Goal: Task Accomplishment & Management: Manage account settings

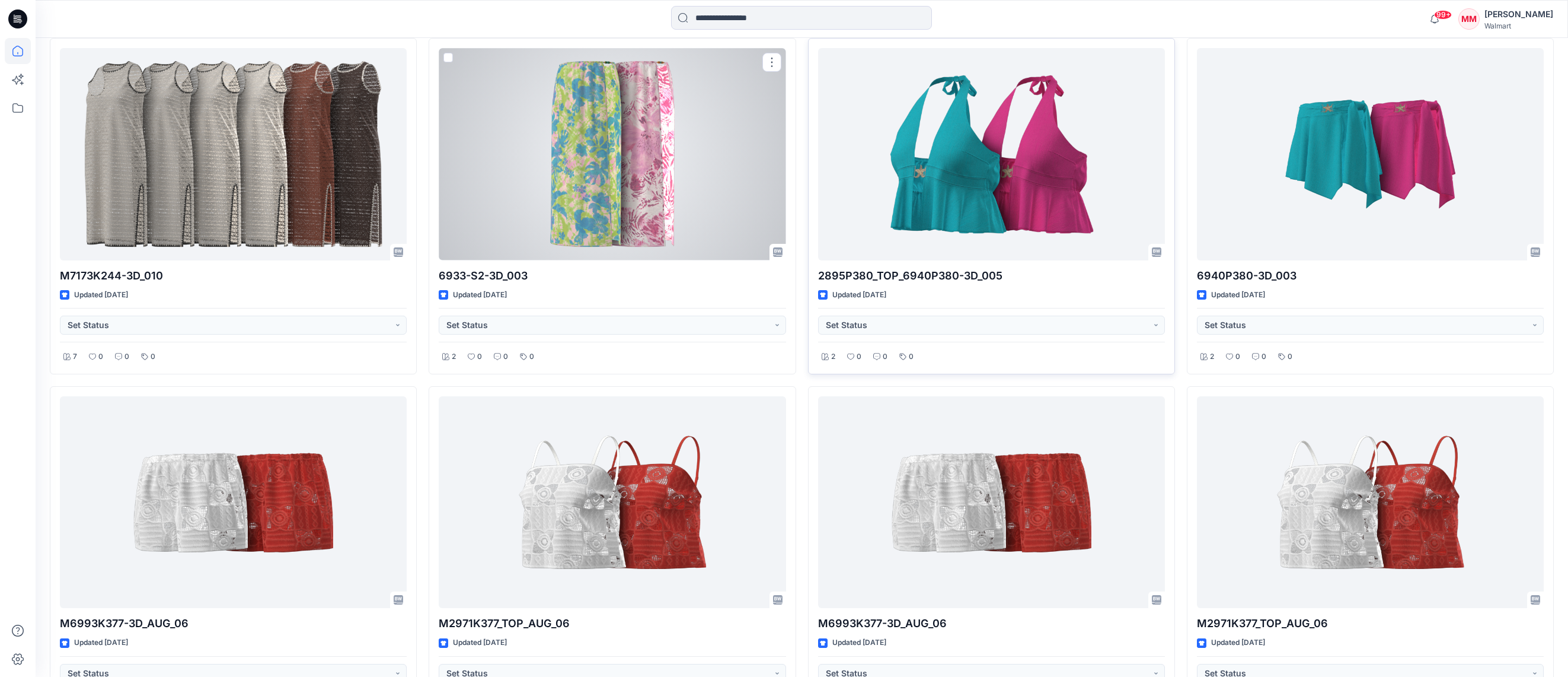
scroll to position [1472, 0]
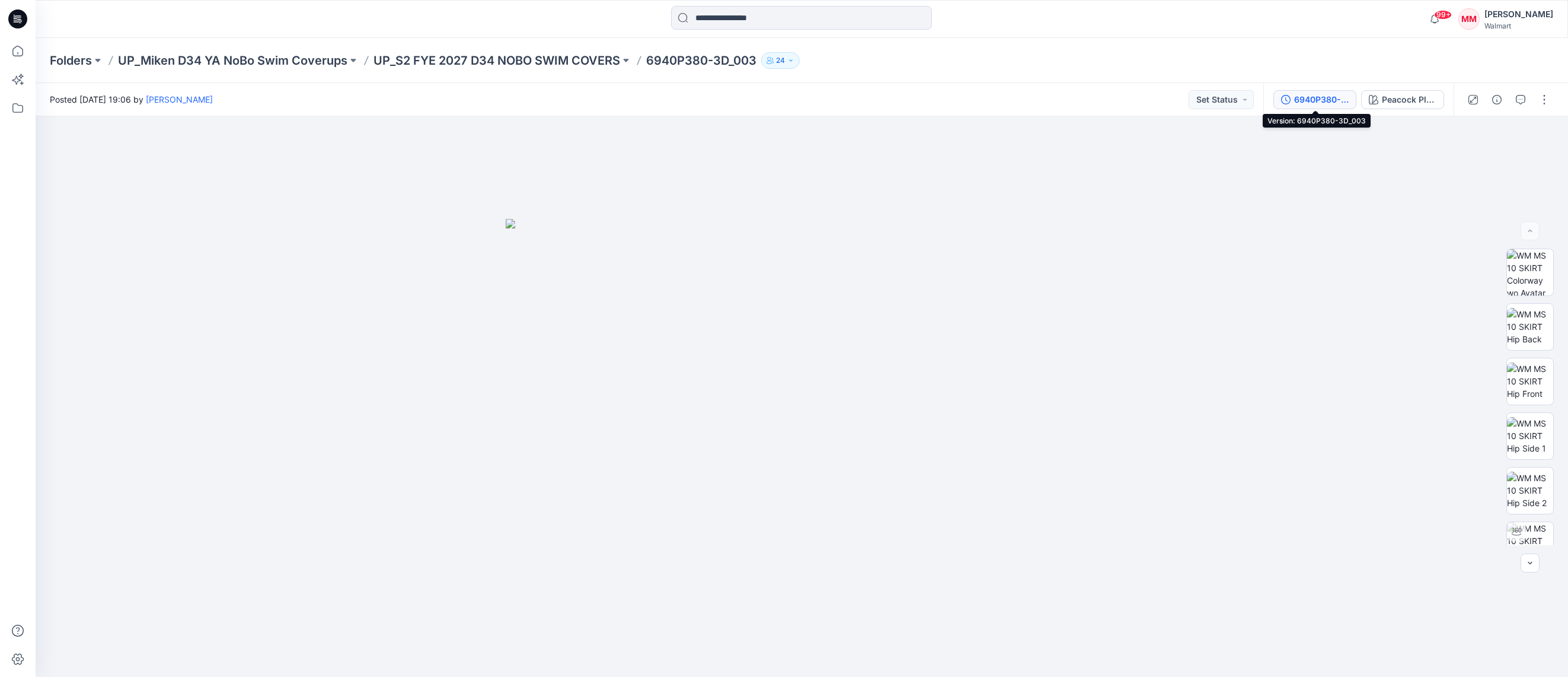
click at [1310, 102] on div "6940P380-3D_003" at bounding box center [1321, 100] width 54 height 13
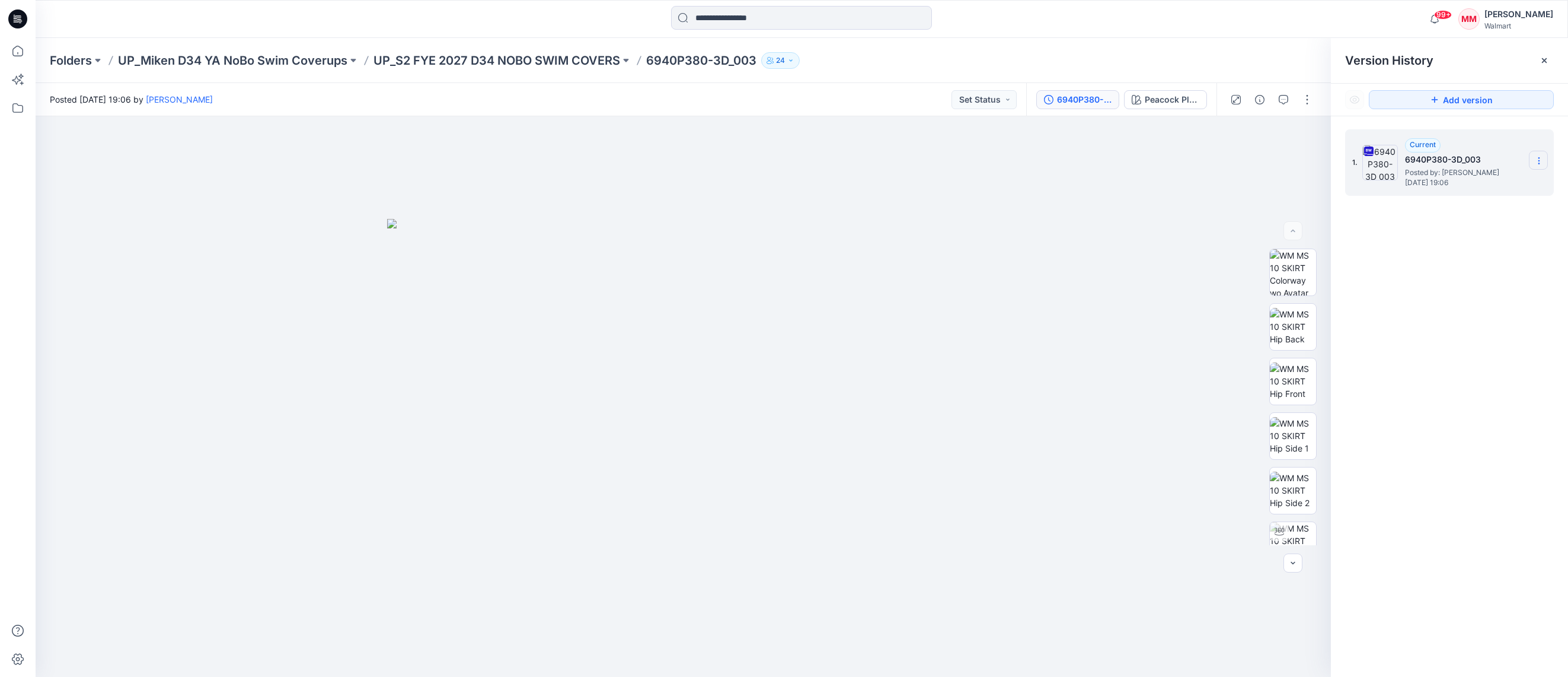
click at [1542, 159] on icon at bounding box center [1539, 160] width 10 height 10
click at [1509, 187] on span "Download Source BW File" at bounding box center [1479, 183] width 99 height 14
click at [1506, 12] on div "[PERSON_NAME]" at bounding box center [1519, 14] width 69 height 14
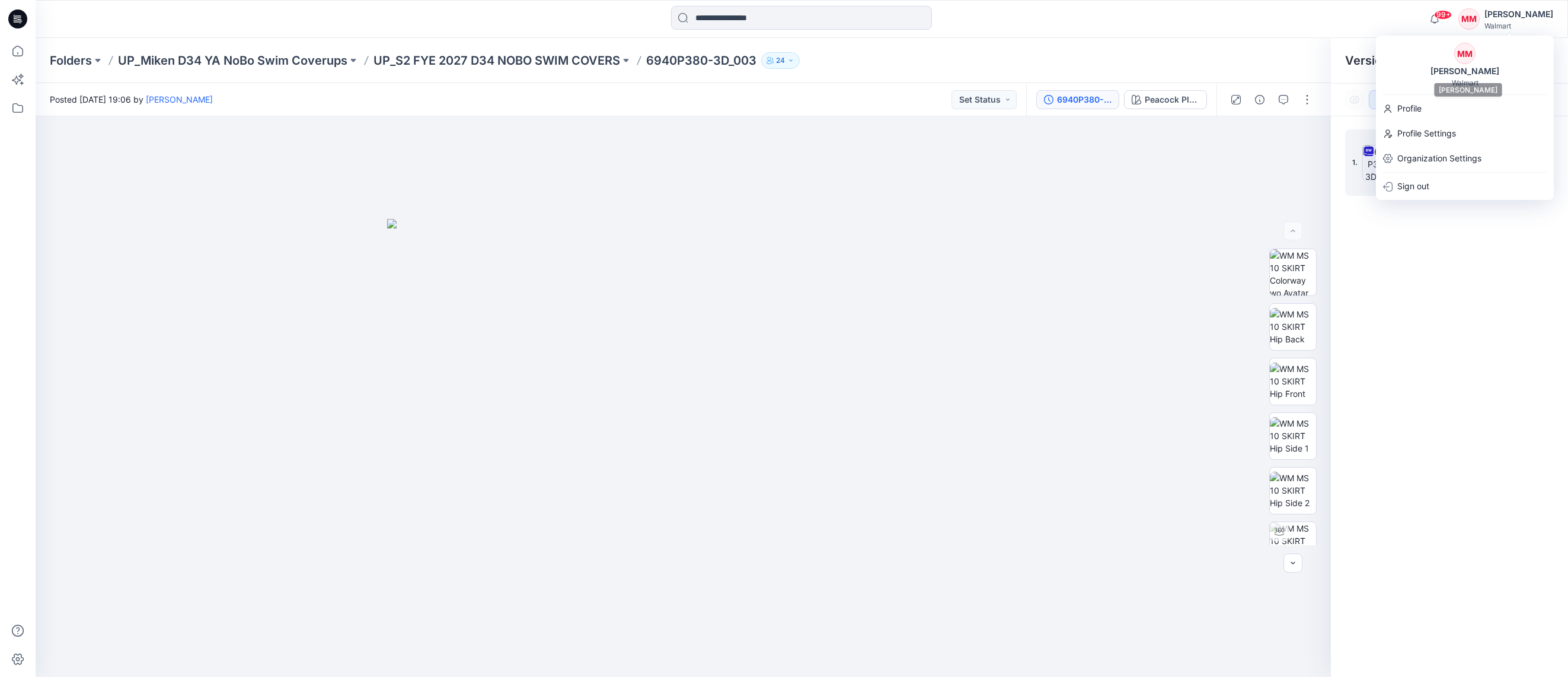
click at [1408, 65] on div "MM Michelle Minott Walmart" at bounding box center [1464, 65] width 178 height 45
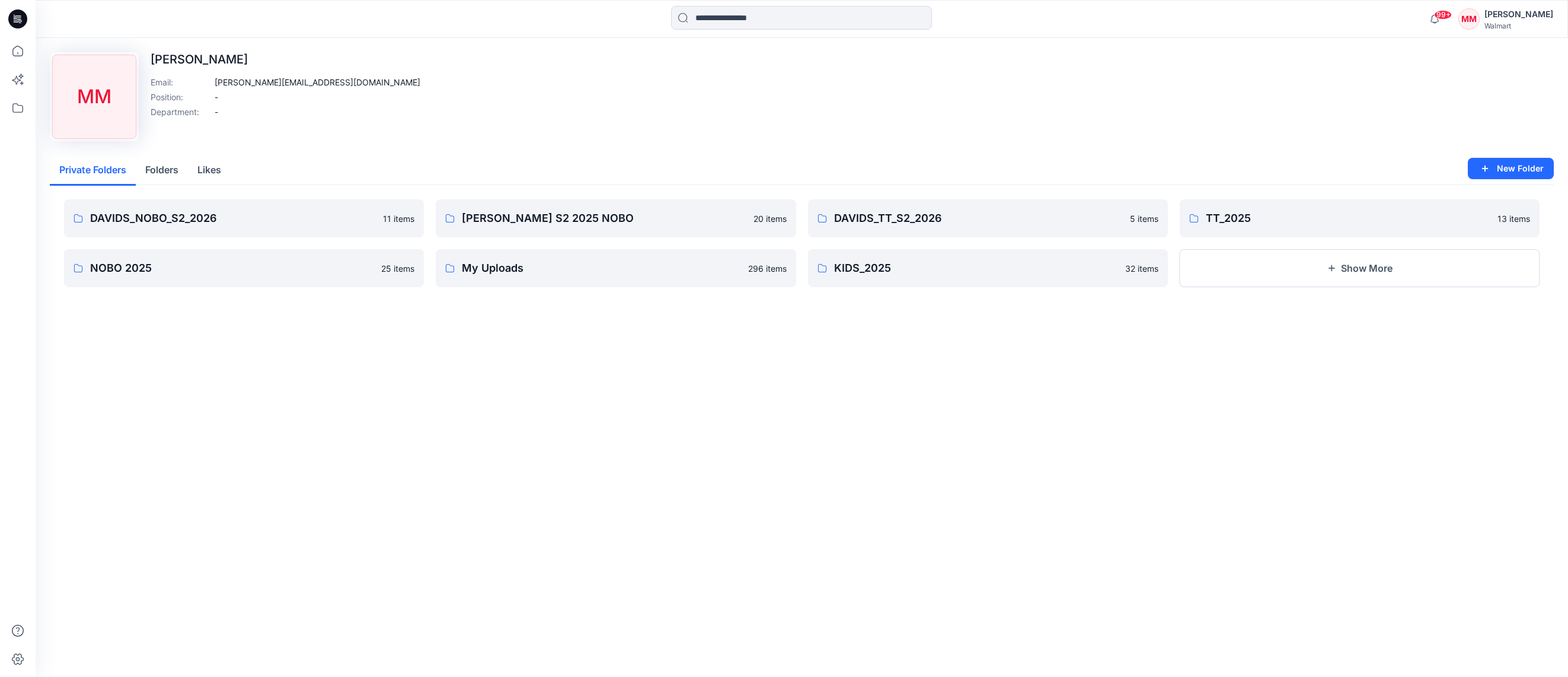
click at [275, 217] on p "DAVIDS_NOBO_S2_2026" at bounding box center [233, 218] width 286 height 17
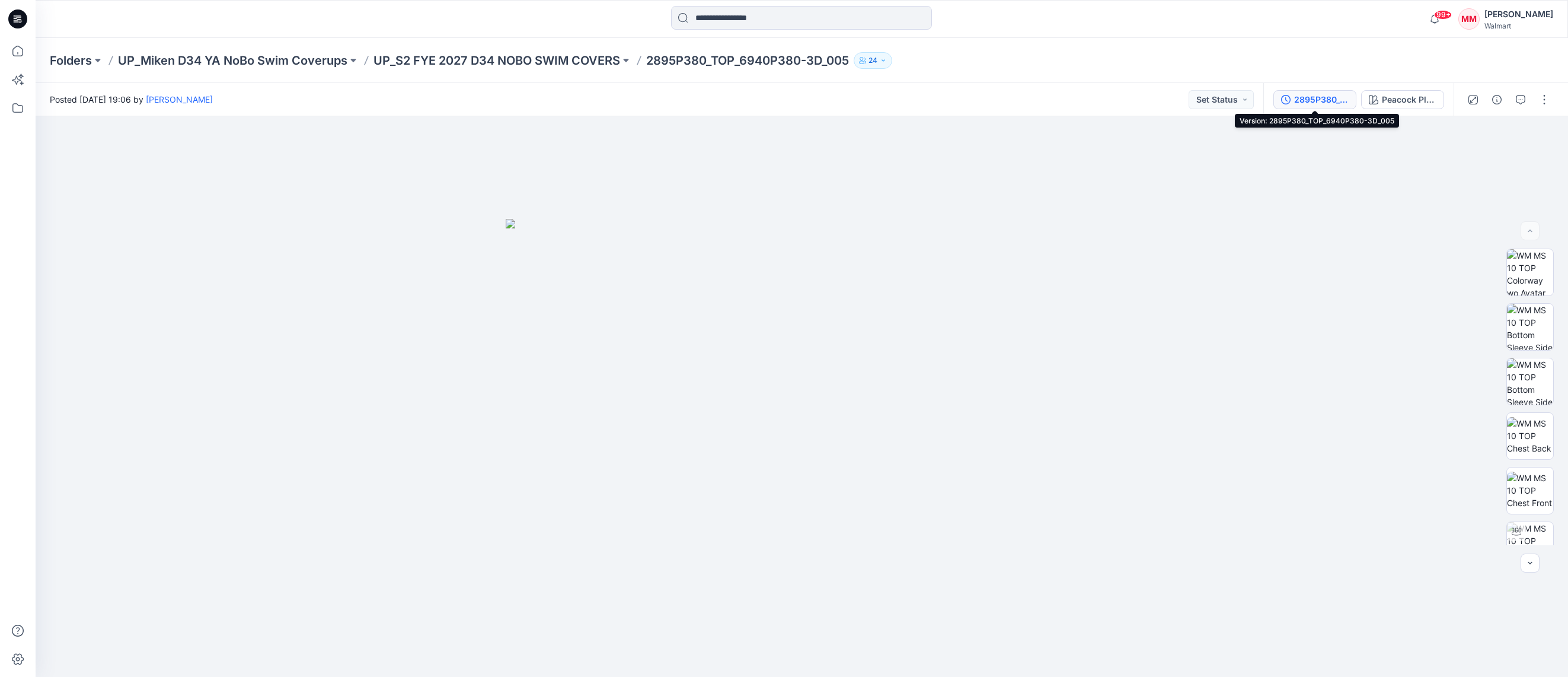
click at [1303, 100] on div "2895P380_TOP_6940P380-3D_005" at bounding box center [1321, 100] width 54 height 13
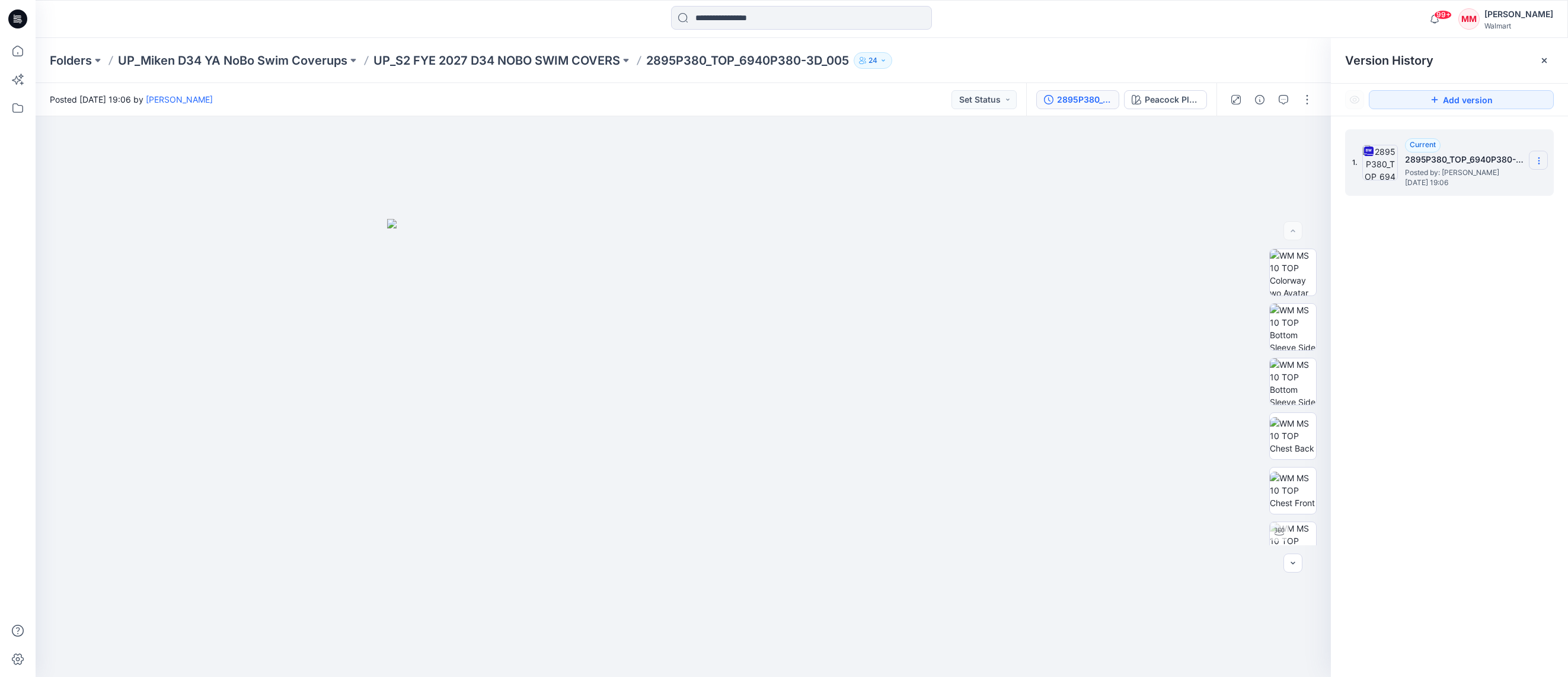
click at [1544, 159] on section at bounding box center [1539, 160] width 19 height 19
click at [1500, 185] on span "Download Source BW File" at bounding box center [1479, 183] width 99 height 14
click at [987, 49] on div "Folders UP_Miken D34 YA NoBo Swim Coverups UP_S2 FYE 2027 D34 NOBO SWIM COVERS …" at bounding box center [802, 60] width 1532 height 45
click at [1512, 20] on div "[PERSON_NAME]" at bounding box center [1519, 14] width 69 height 14
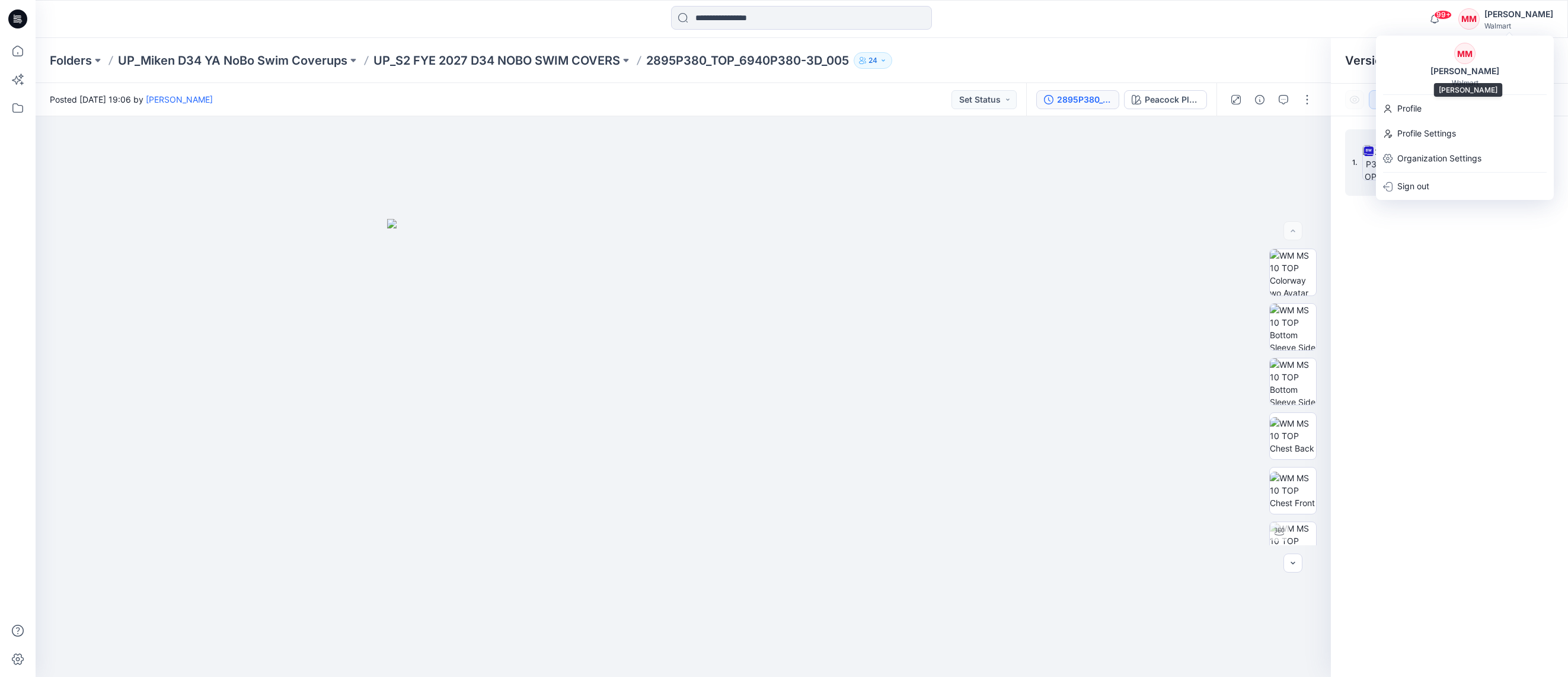
click at [1491, 65] on div "[PERSON_NAME]" at bounding box center [1464, 71] width 83 height 14
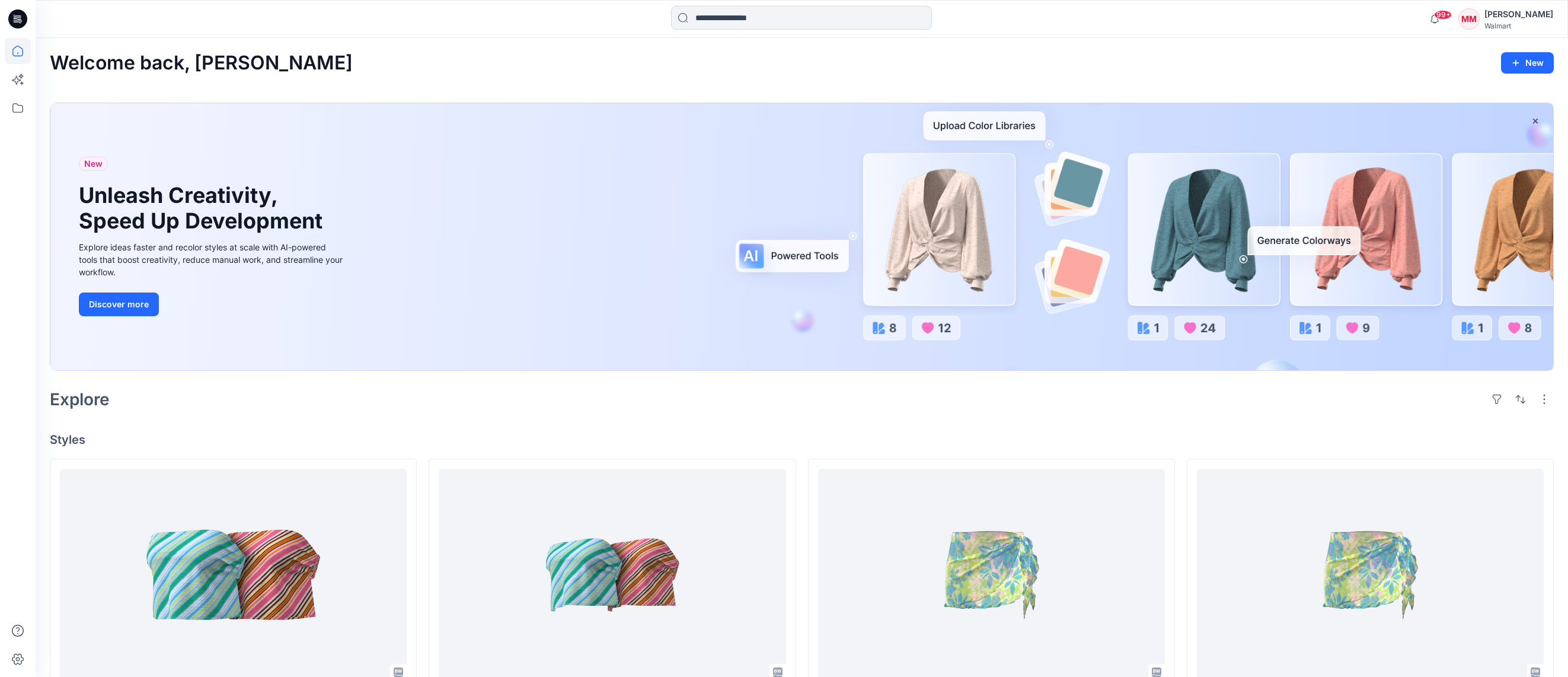
scroll to position [1472, 0]
click at [1513, 15] on div "[PERSON_NAME]" at bounding box center [1519, 14] width 69 height 14
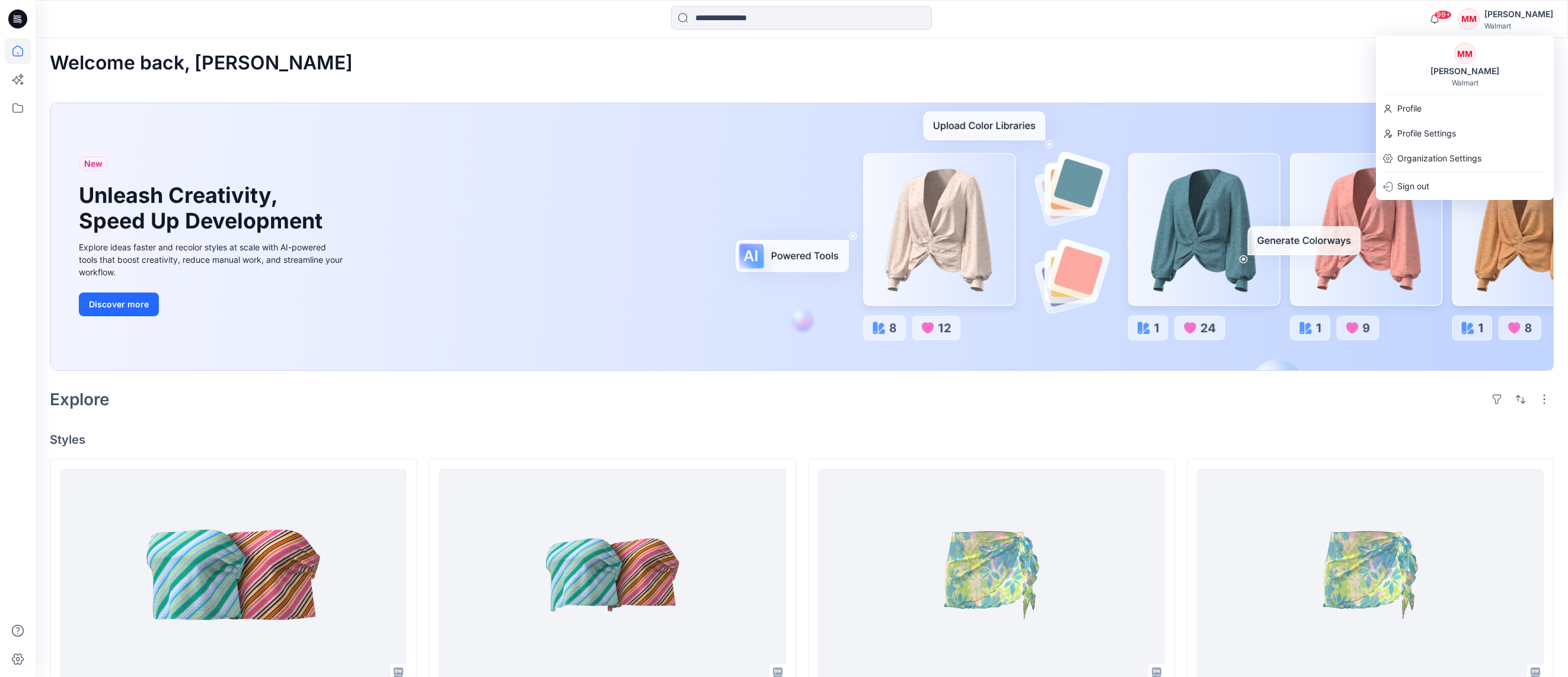
click at [1548, 24] on div "Walmart" at bounding box center [1519, 26] width 69 height 9
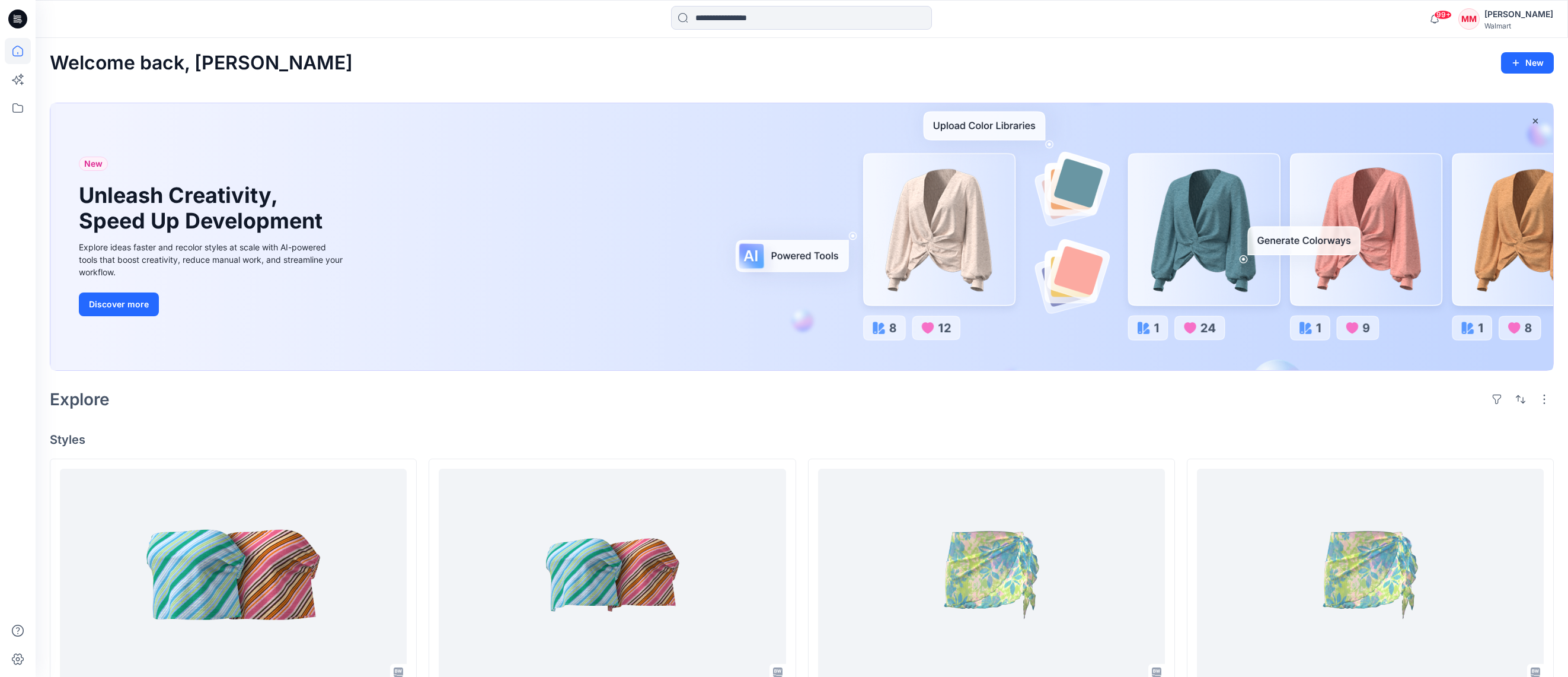
click at [1539, 24] on div "Walmart" at bounding box center [1519, 26] width 69 height 9
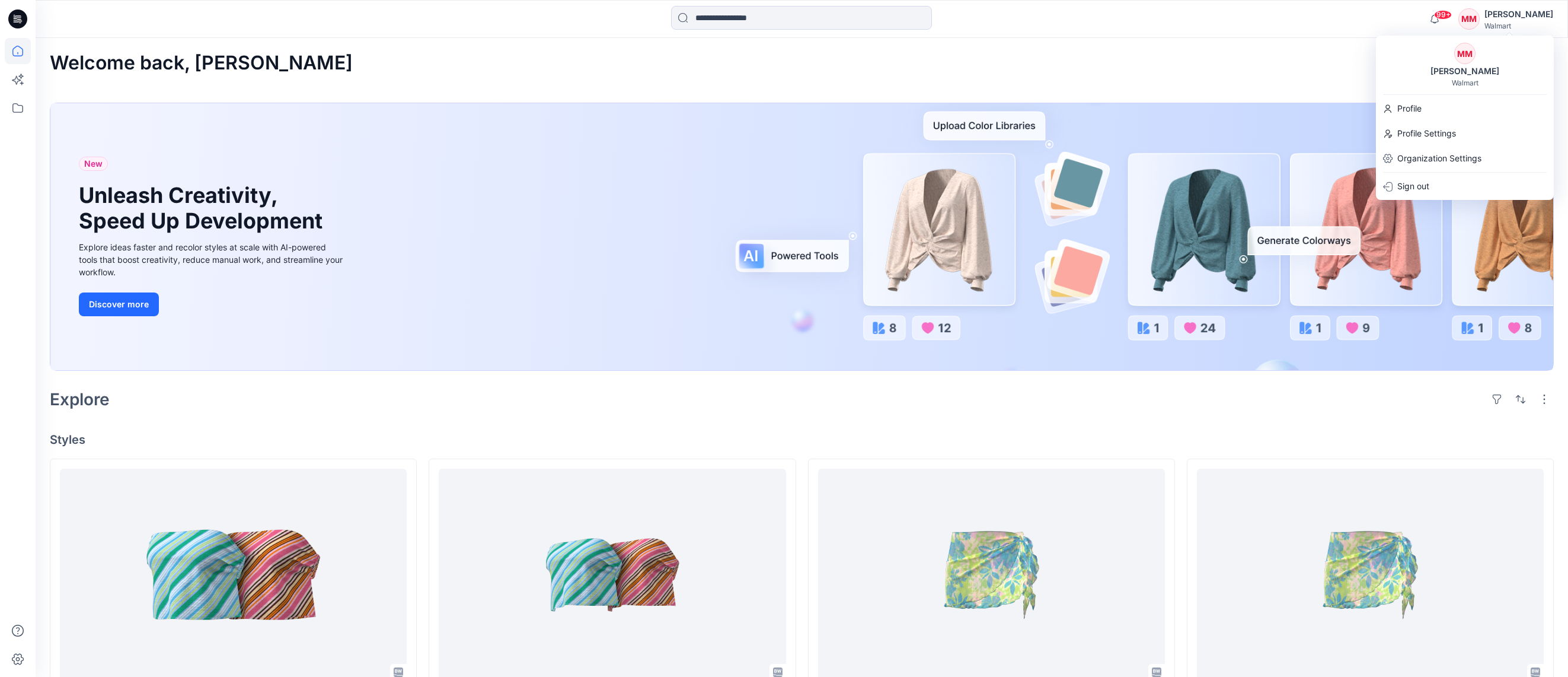
click at [1408, 65] on div "MM Michelle Minott Walmart" at bounding box center [1464, 65] width 178 height 45
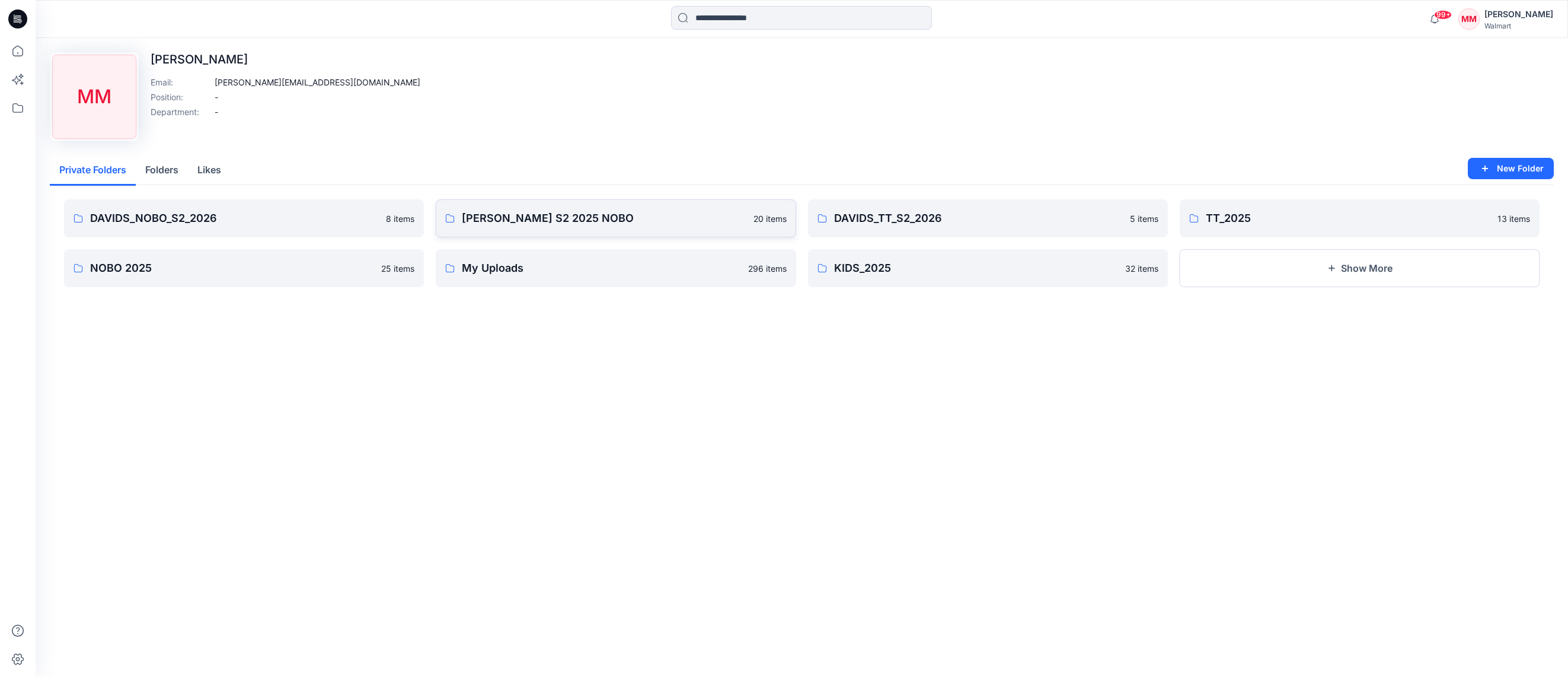
click at [633, 217] on p "DAVIDS WM S2 2025 NOBO" at bounding box center [604, 218] width 284 height 17
click at [291, 223] on p "DAVIDS_NOBO_S2_2026" at bounding box center [234, 218] width 289 height 17
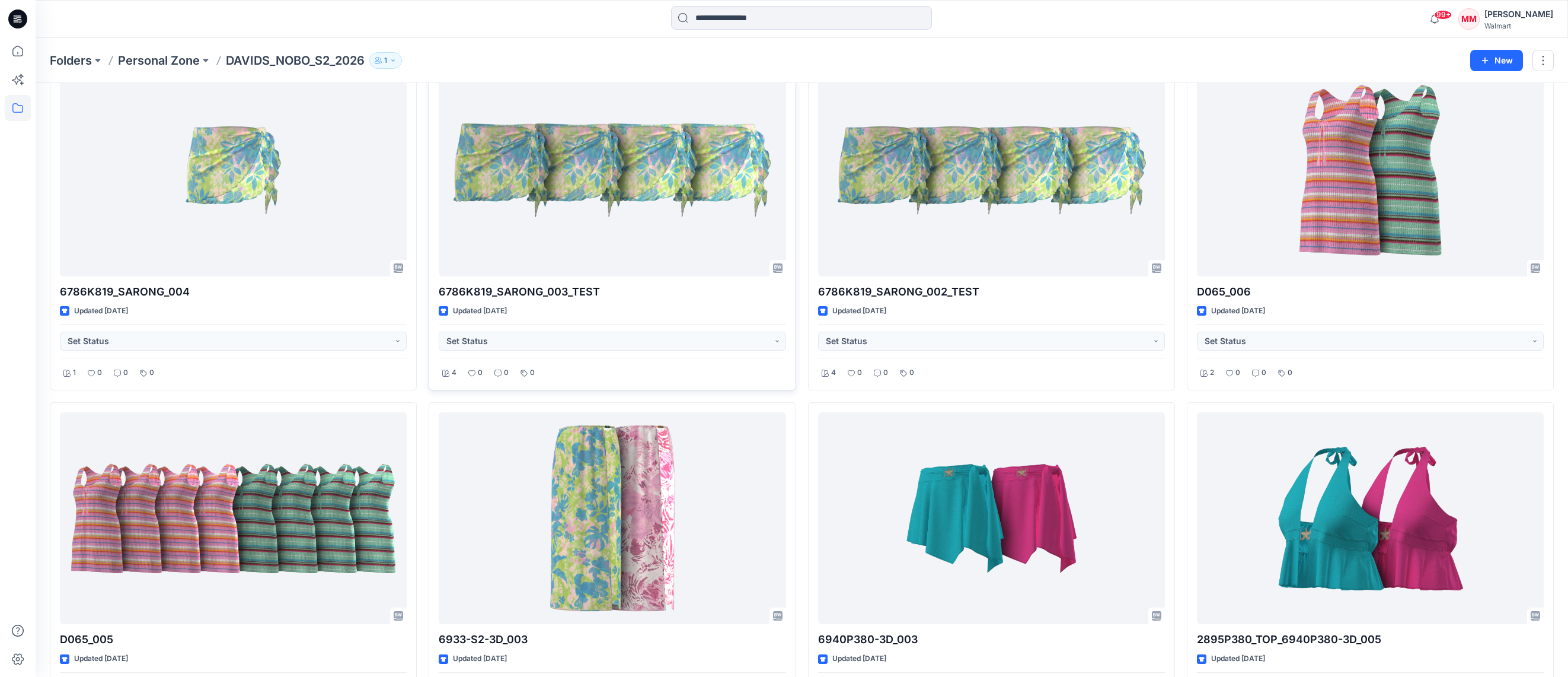
scroll to position [86, 0]
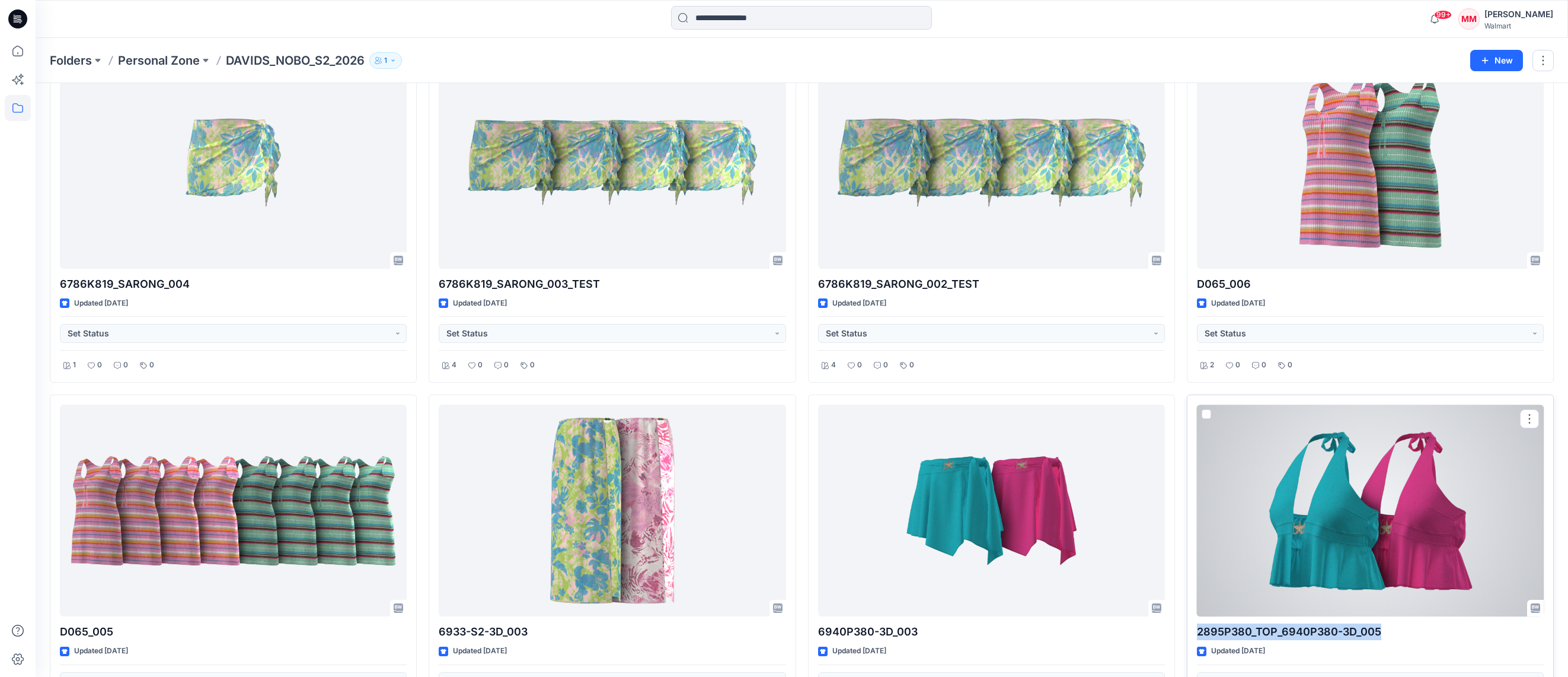
drag, startPoint x: 1338, startPoint y: 632, endPoint x: 1215, endPoint y: 634, distance: 123.0
click at [1194, 632] on div "2895P380_TOP_6940P380-3D_005 Updated 23 days ago Set Status 2 0 0 0" at bounding box center [1370, 563] width 367 height 336
copy p "2895P380_TOP_6940P380-3D_005"
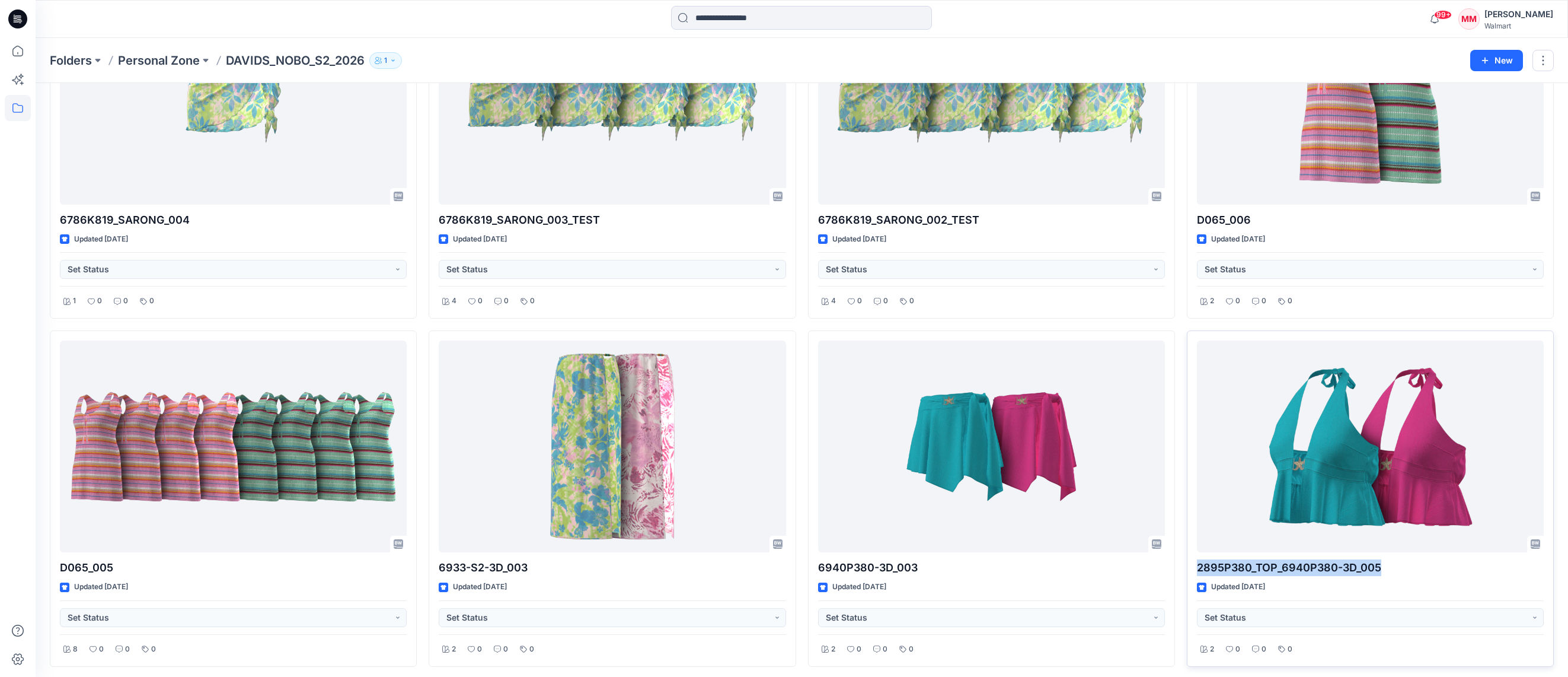
scroll to position [155, 0]
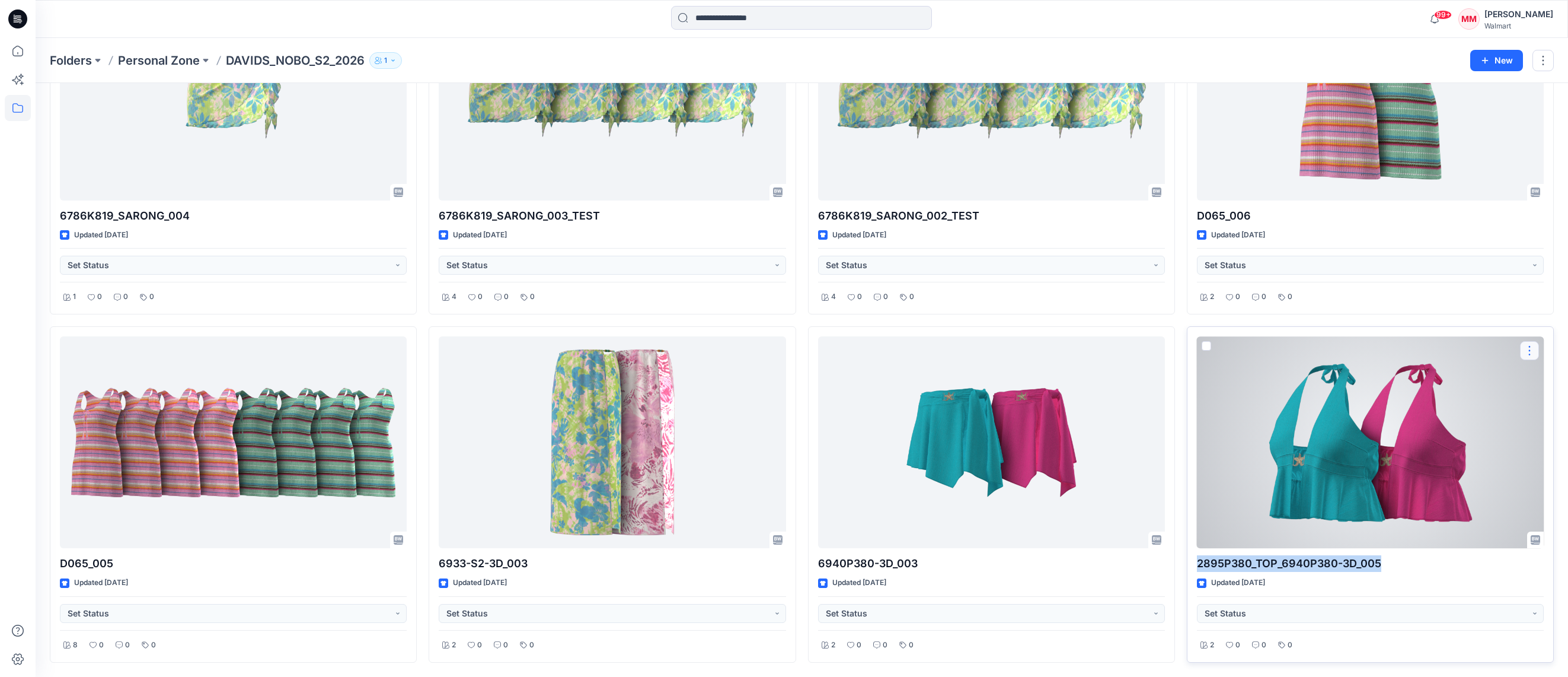
click at [1529, 352] on button "button" at bounding box center [1530, 350] width 19 height 19
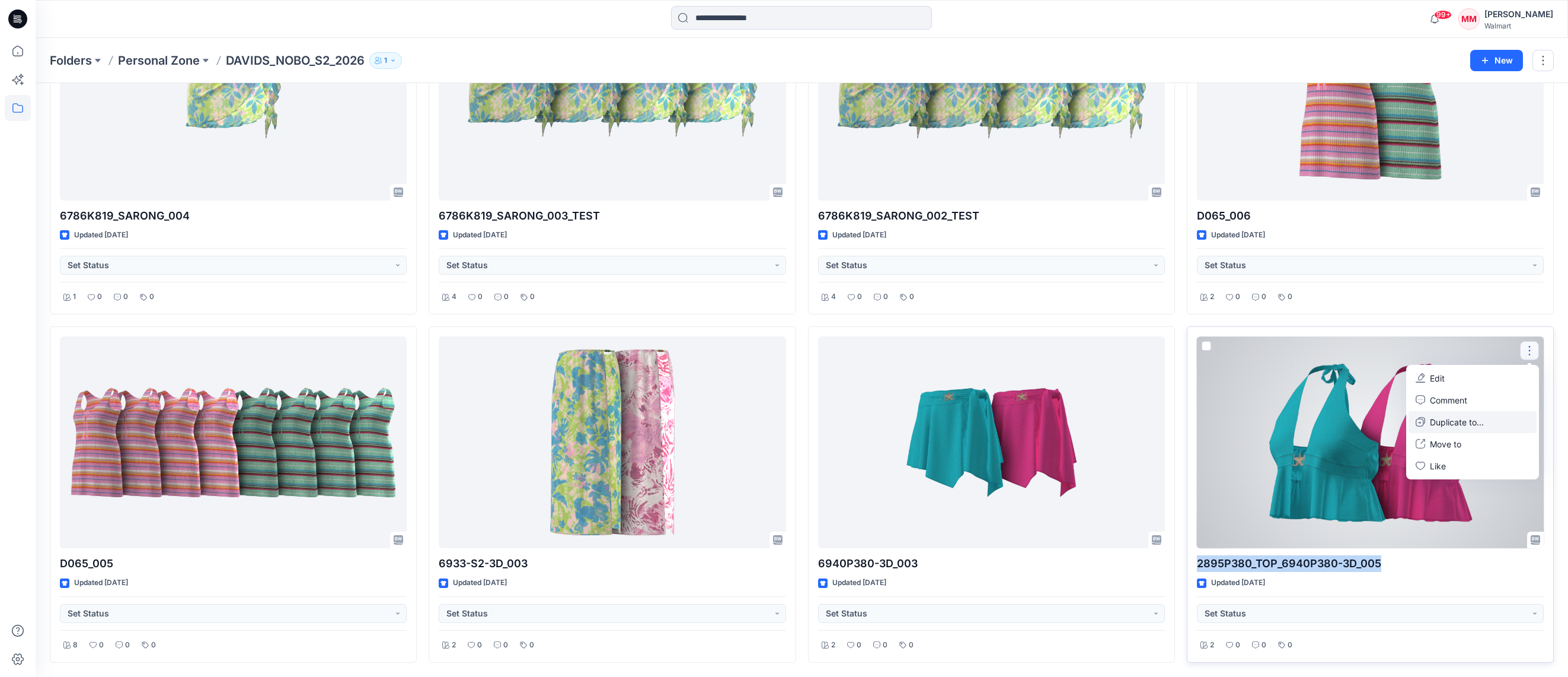
click at [1486, 423] on button "Duplicate to..." at bounding box center [1472, 422] width 128 height 22
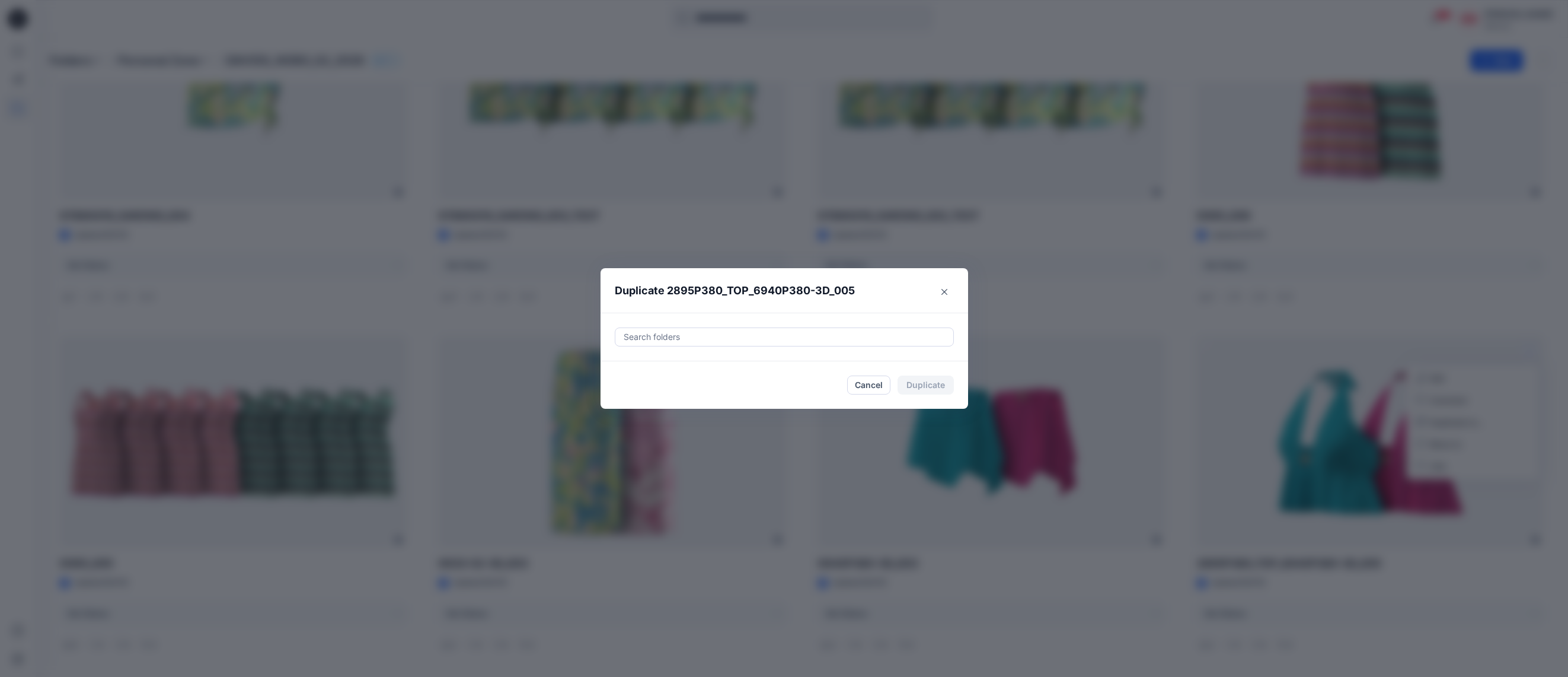
click at [684, 337] on div at bounding box center [784, 337] width 324 height 14
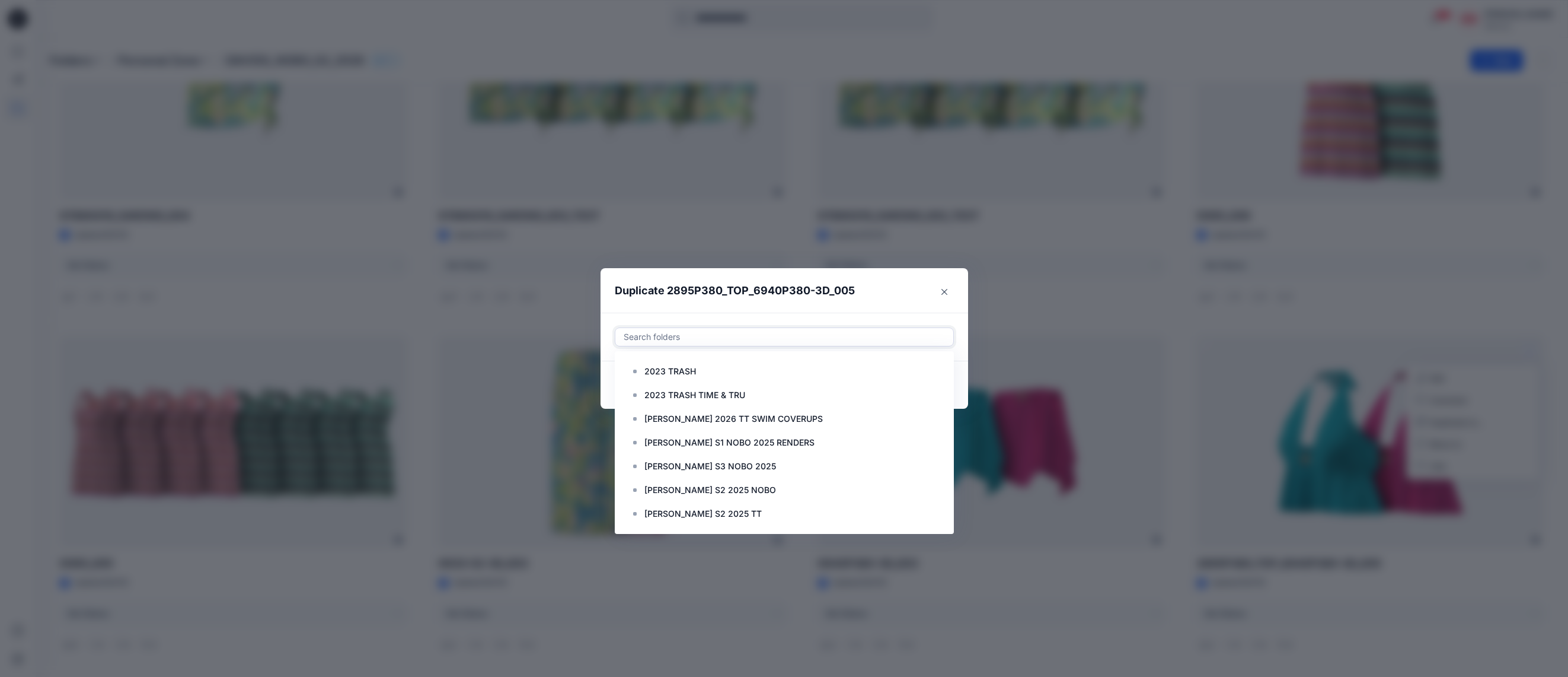
paste input "**********"
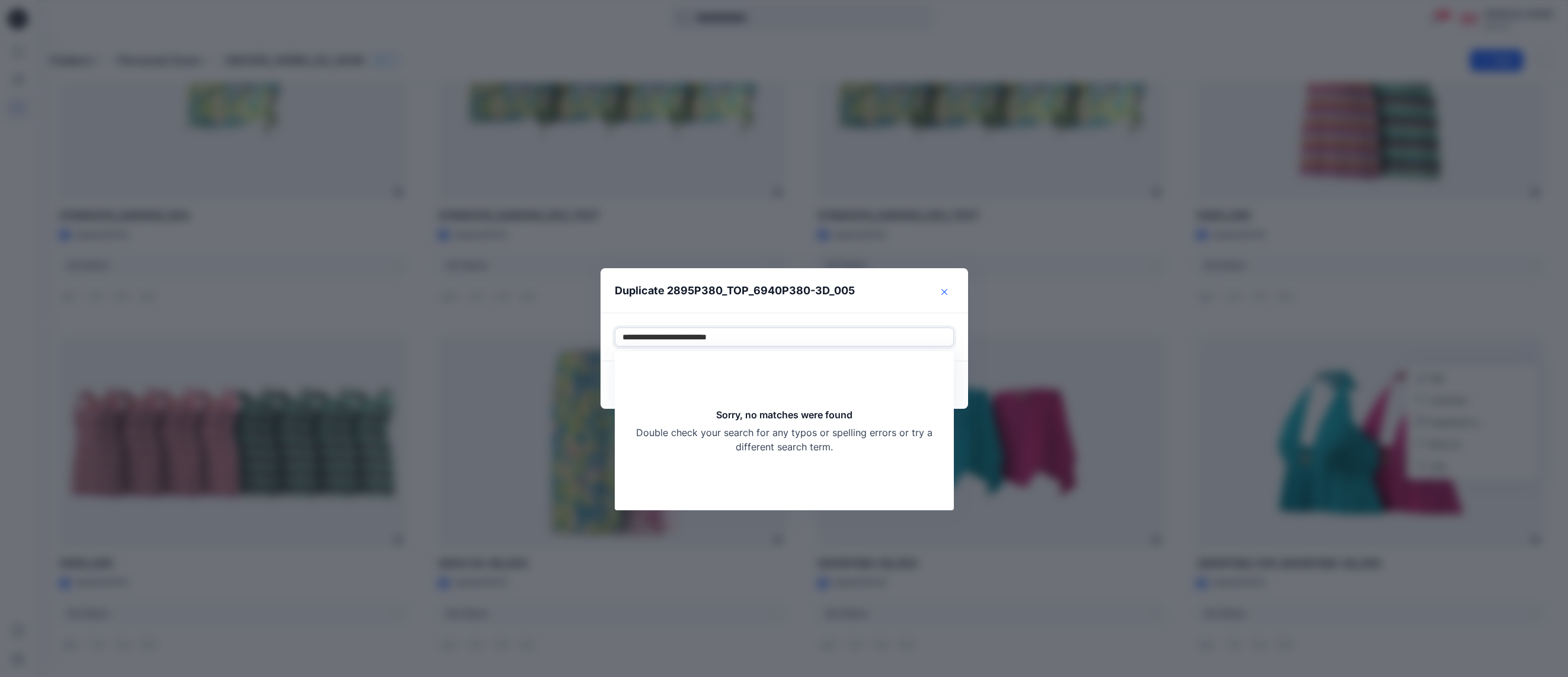
type input "**********"
click at [941, 294] on icon "Close" at bounding box center [944, 291] width 6 height 6
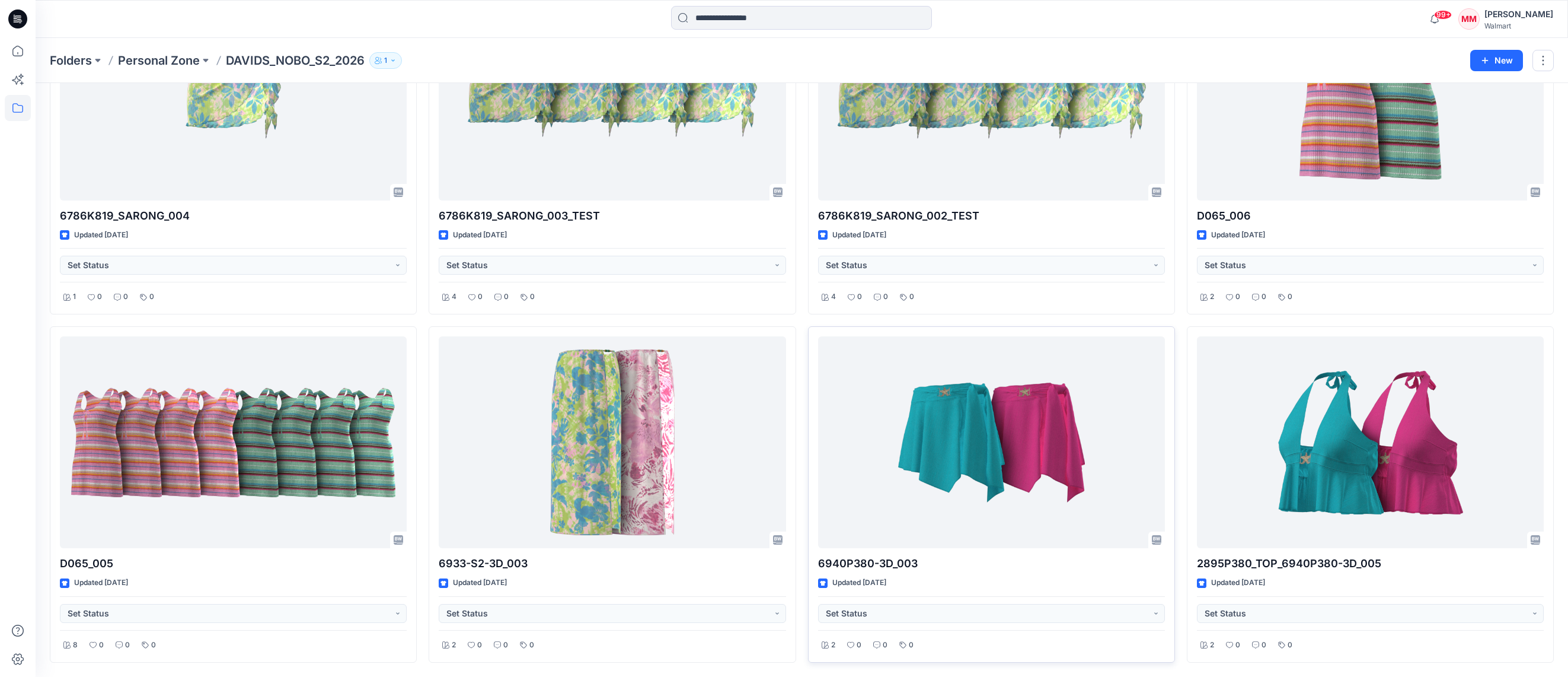
scroll to position [0, 0]
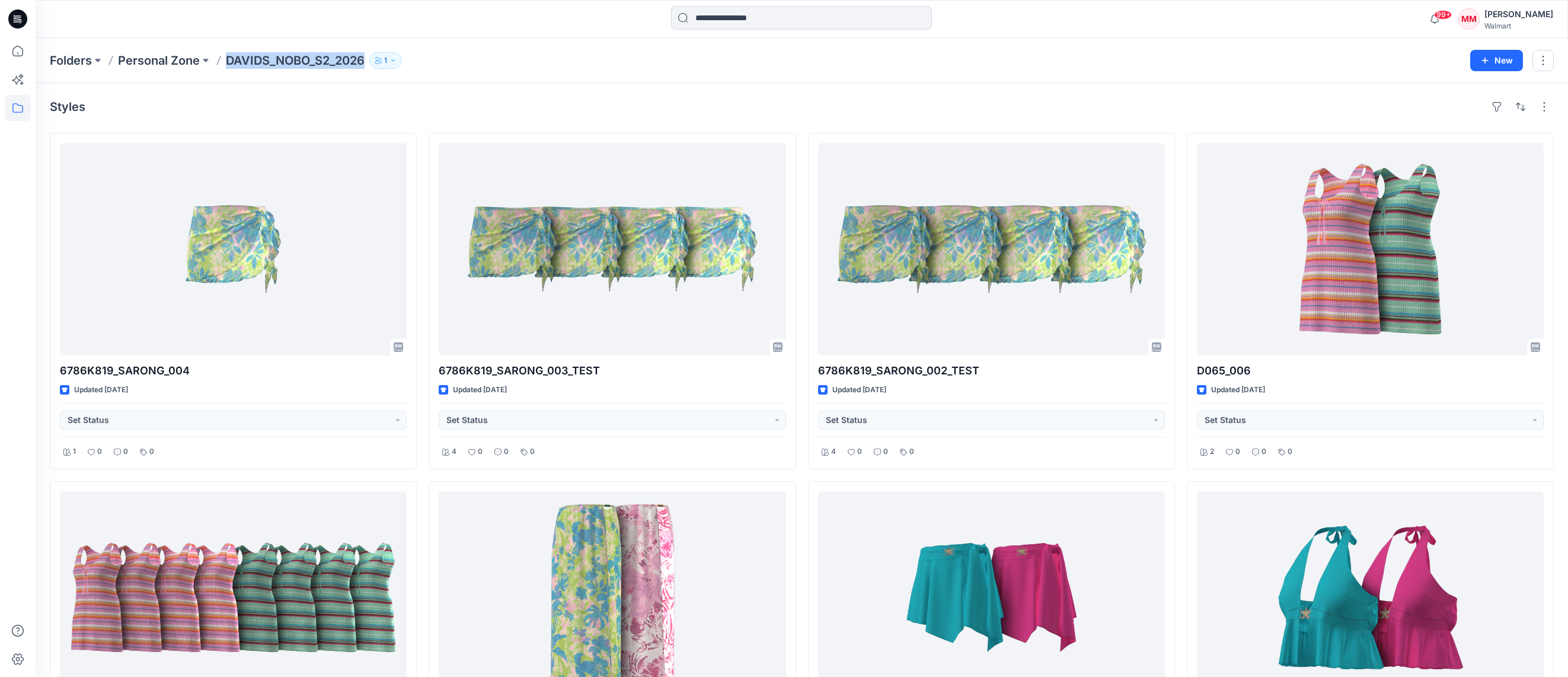
drag, startPoint x: 226, startPoint y: 67, endPoint x: 375, endPoint y: 69, distance: 149.0
click at [365, 63] on div "Folders Personal Zone DAVIDS_NOBO_S2_2026 1" at bounding box center [755, 61] width 1411 height 17
copy p "DAVIDS_NOBO_S2_2026"
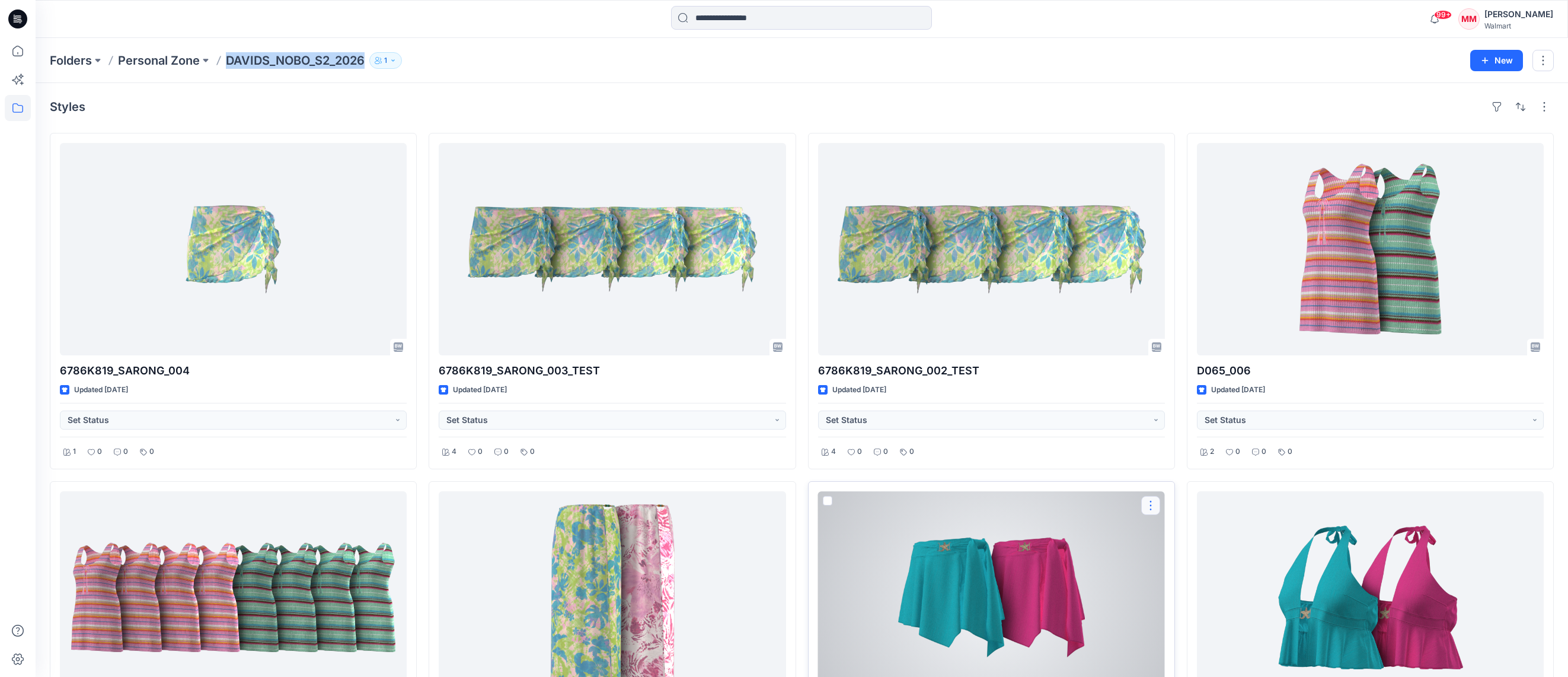
click at [1151, 505] on button "button" at bounding box center [1151, 506] width 19 height 19
click at [1153, 509] on button "button" at bounding box center [1151, 506] width 19 height 19
click at [1187, 579] on p "Duplicate to..." at bounding box center [1192, 576] width 54 height 12
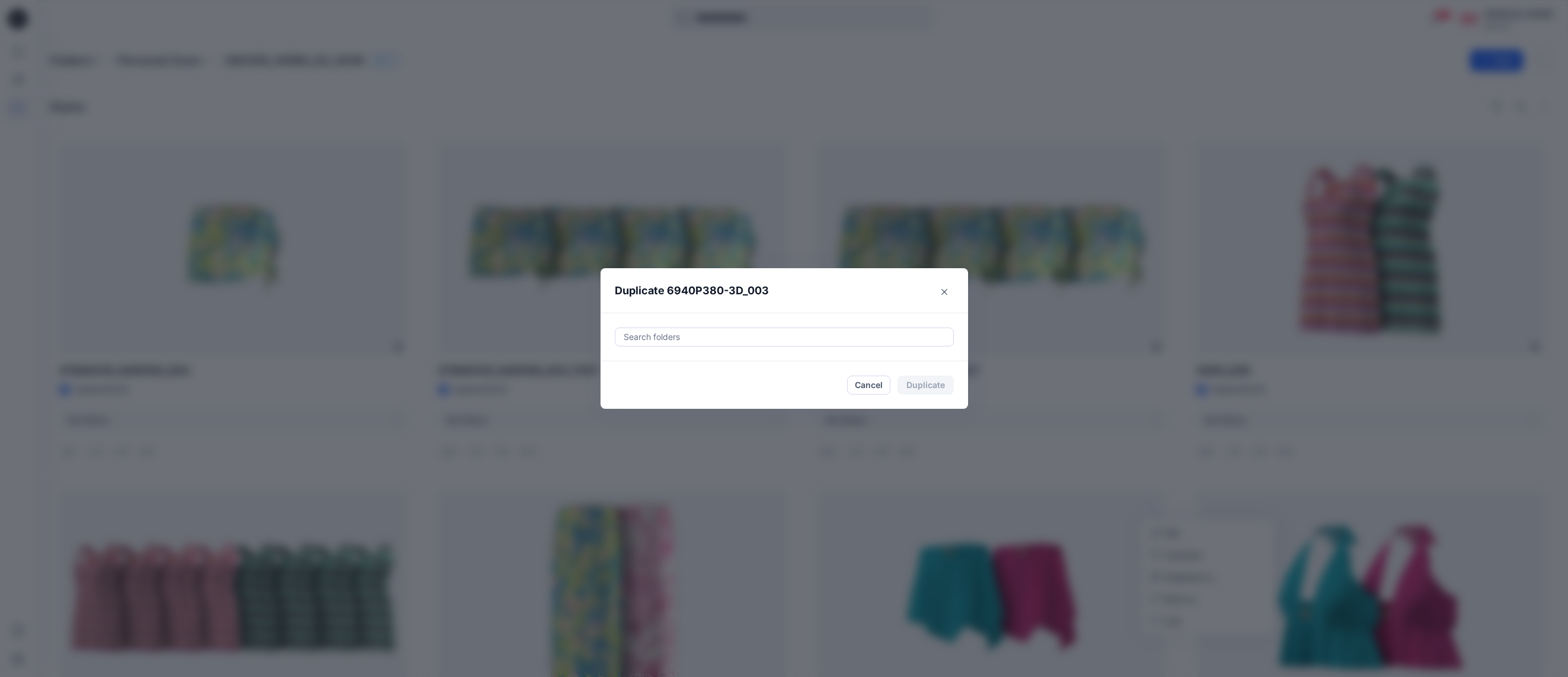
drag, startPoint x: 741, startPoint y: 331, endPoint x: 743, endPoint y: 336, distance: 5.4
click at [741, 331] on div at bounding box center [784, 337] width 324 height 14
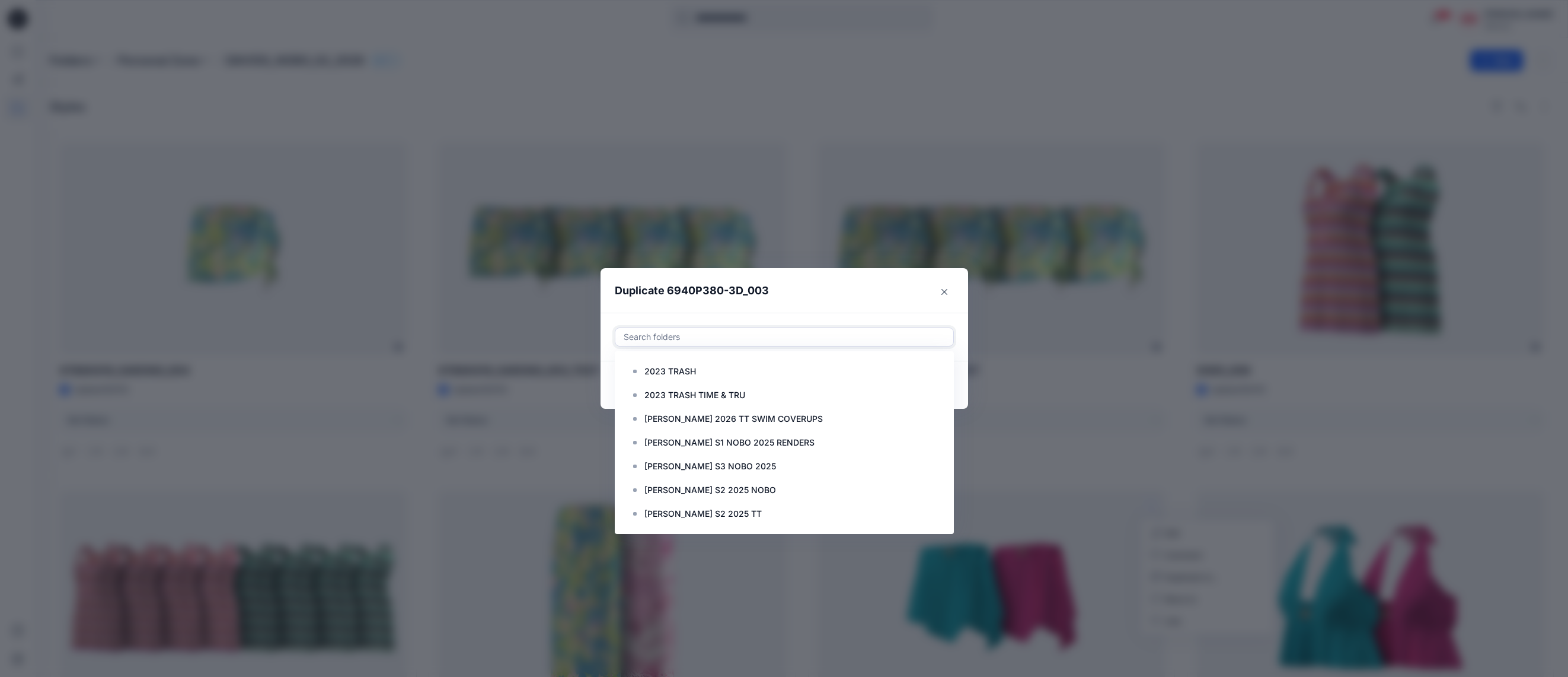
paste input "**********"
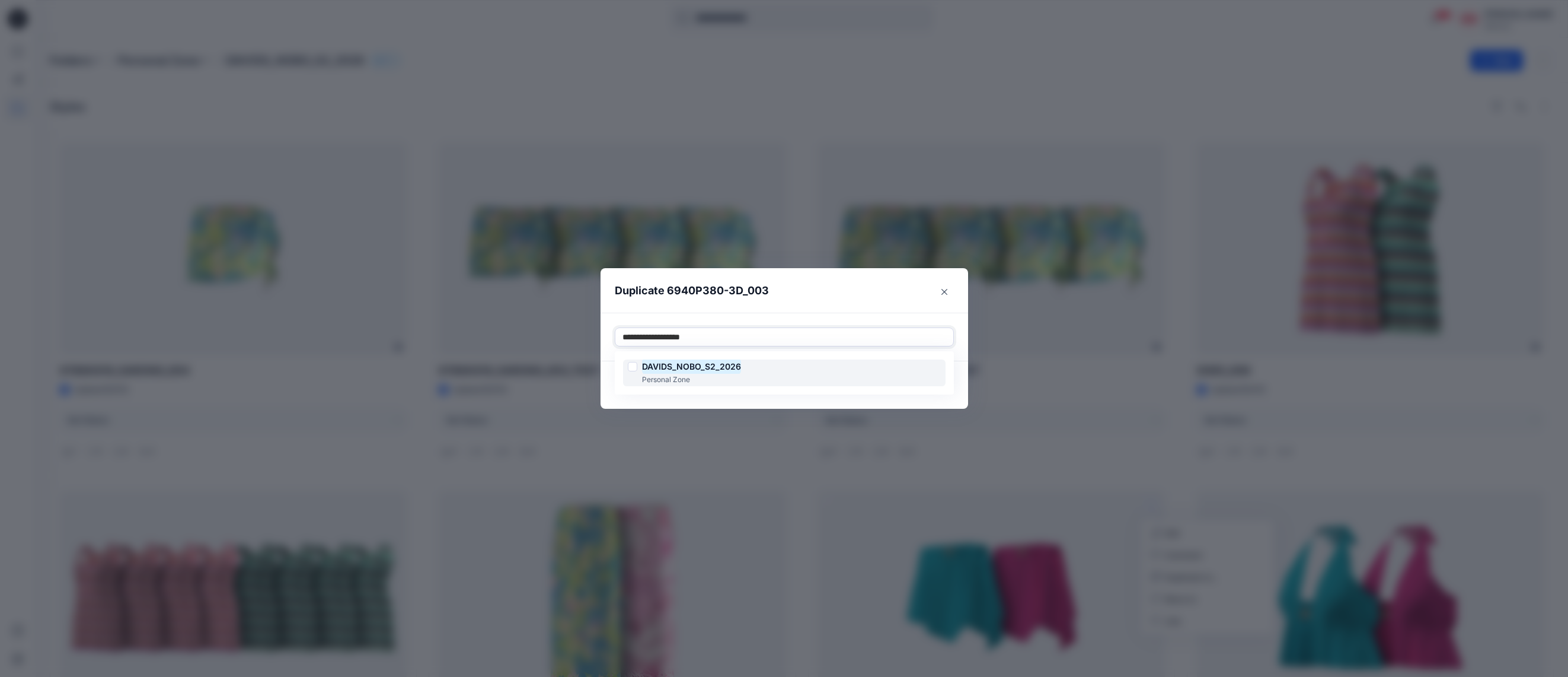
click at [626, 365] on div "DAVIDS_NOBO_S2_2026 Personal Zone" at bounding box center [784, 373] width 323 height 27
type input "**********"
click at [960, 375] on footer "Cancel Duplicate" at bounding box center [784, 385] width 367 height 47
click at [939, 387] on button "Duplicate" at bounding box center [926, 385] width 56 height 19
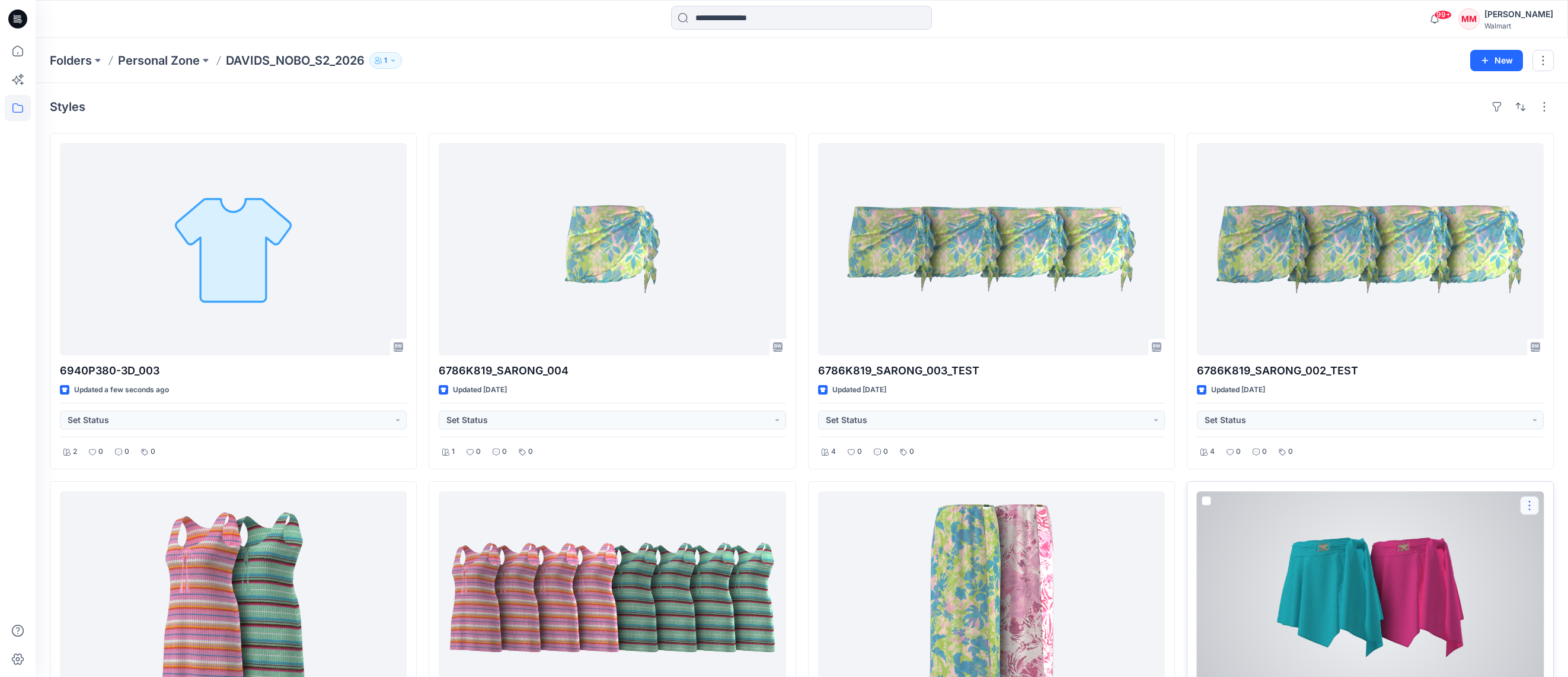
click at [1531, 503] on button "button" at bounding box center [1530, 506] width 19 height 19
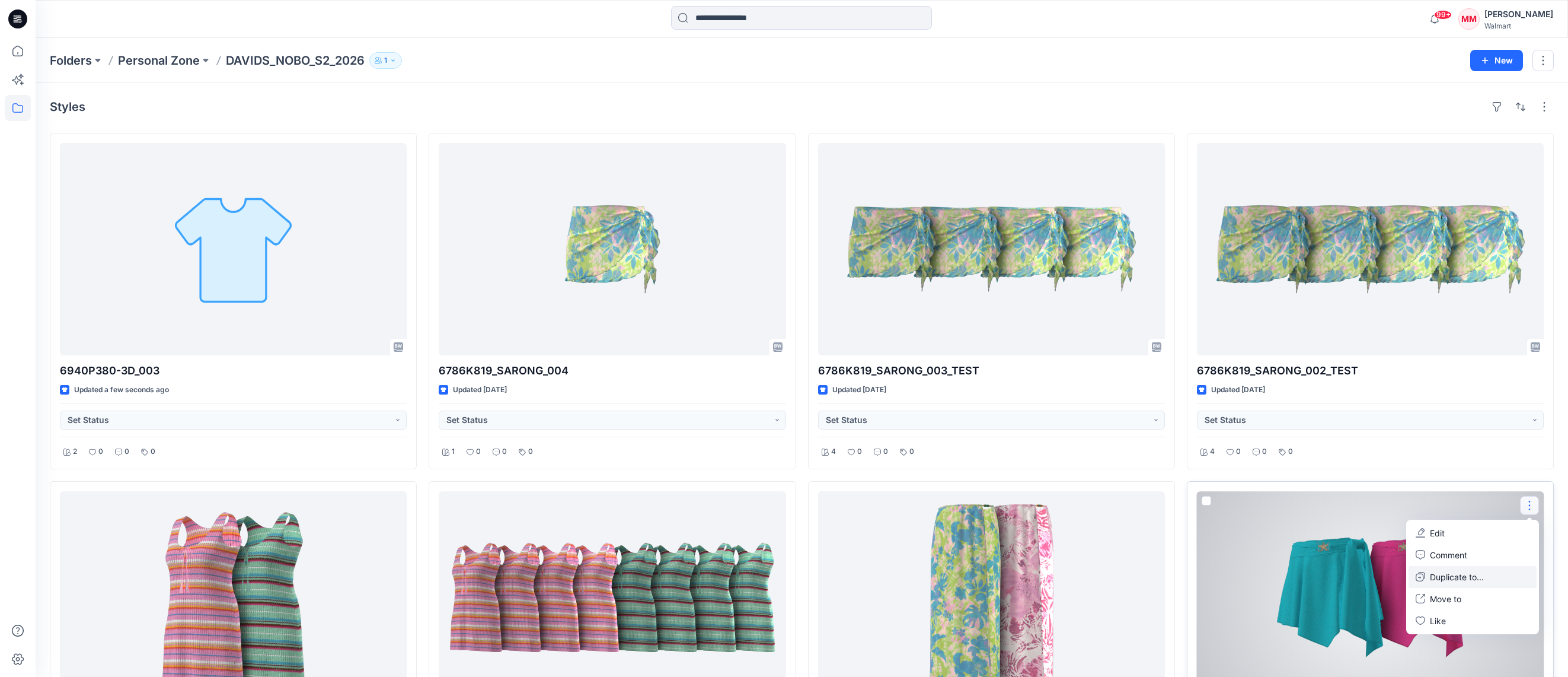
click at [1478, 579] on p "Duplicate to..." at bounding box center [1457, 576] width 54 height 12
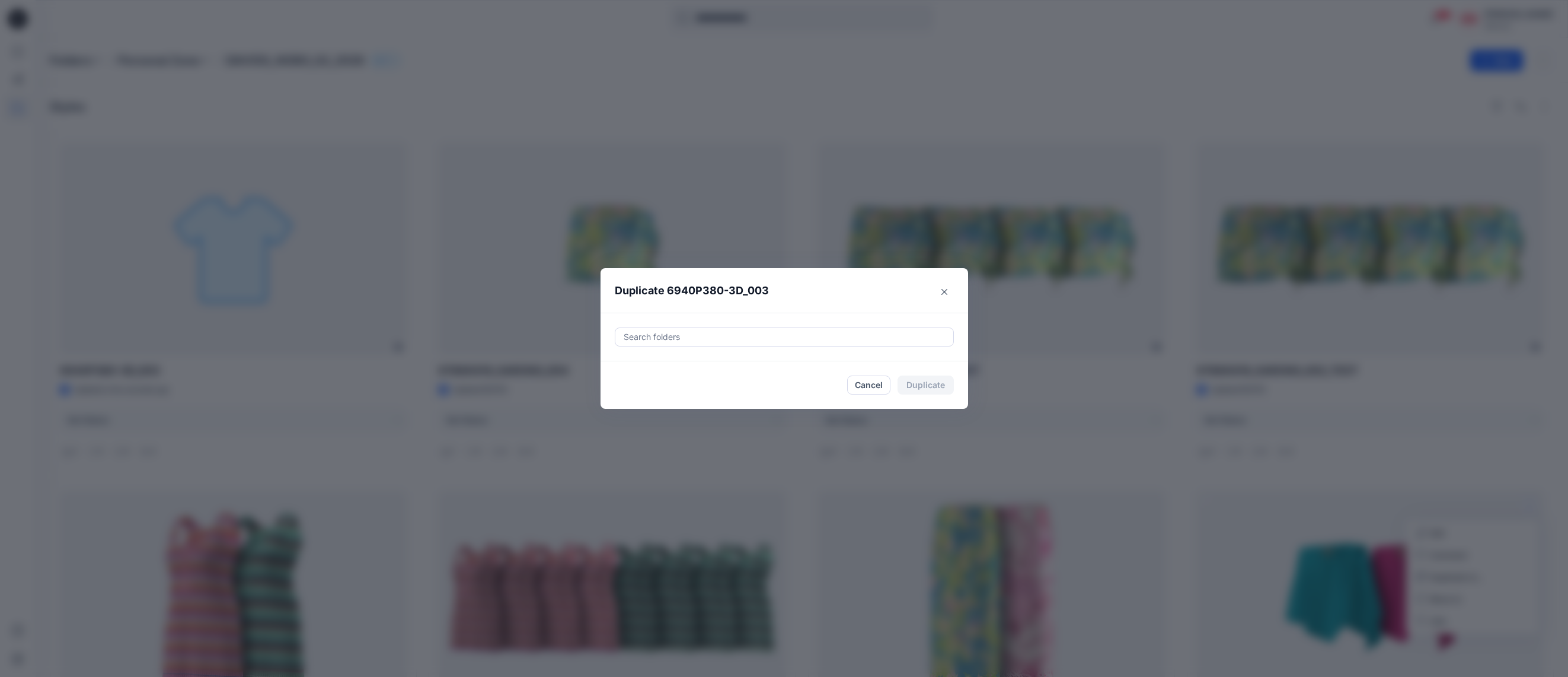
click at [677, 331] on div at bounding box center [784, 337] width 324 height 14
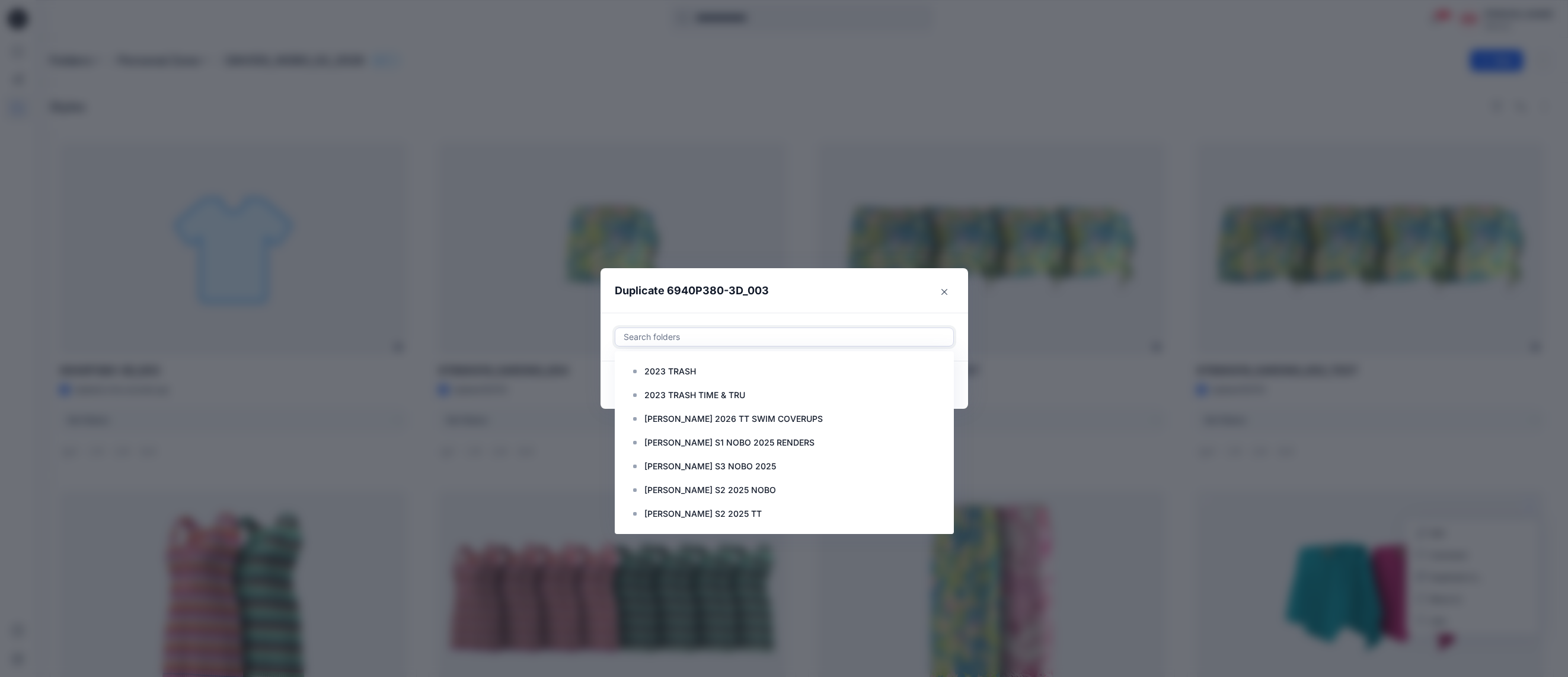
paste input "**********"
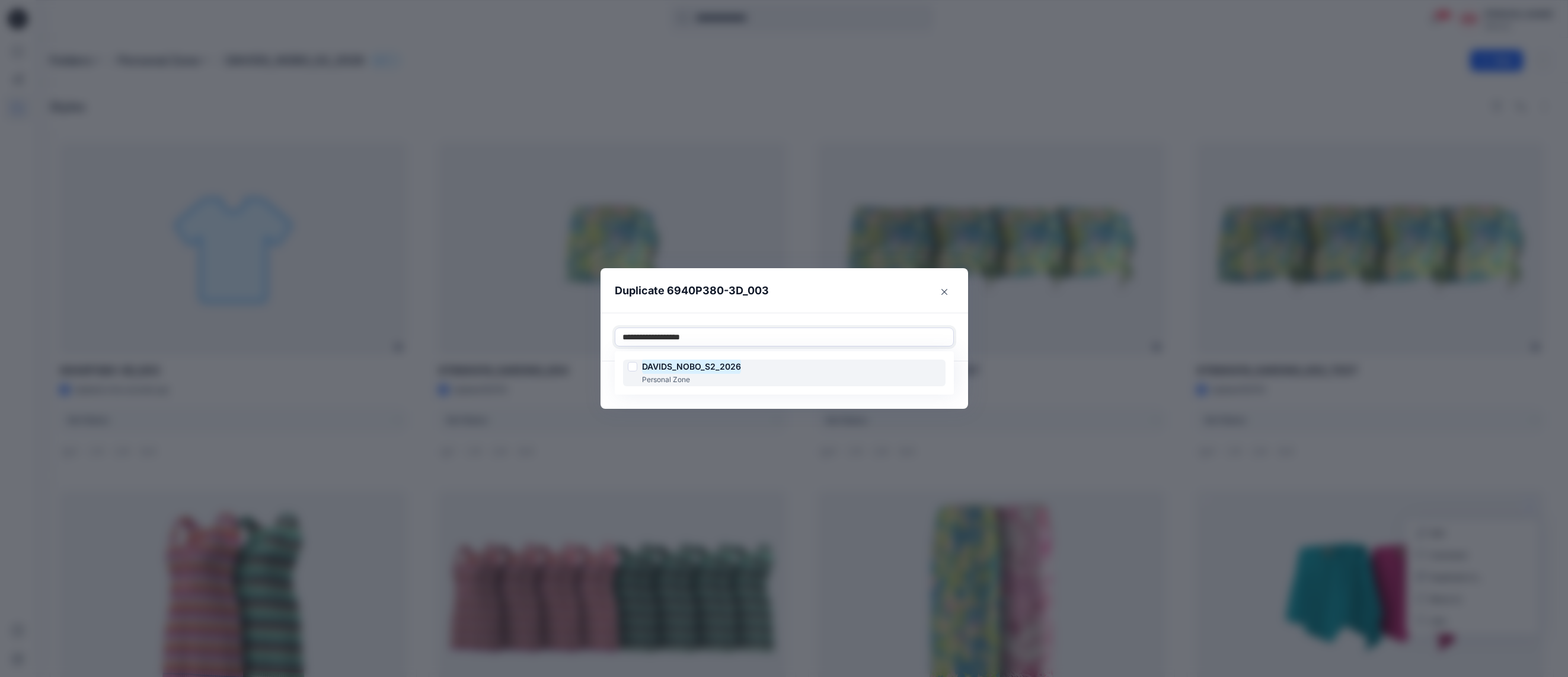
click at [635, 367] on div at bounding box center [632, 366] width 10 height 10
type input "**********"
click at [808, 295] on header "Duplicate 6940P380-3D_003" at bounding box center [772, 290] width 344 height 45
drag, startPoint x: 934, startPoint y: 383, endPoint x: 942, endPoint y: 374, distance: 12.0
click at [934, 383] on button "Duplicate" at bounding box center [926, 385] width 56 height 19
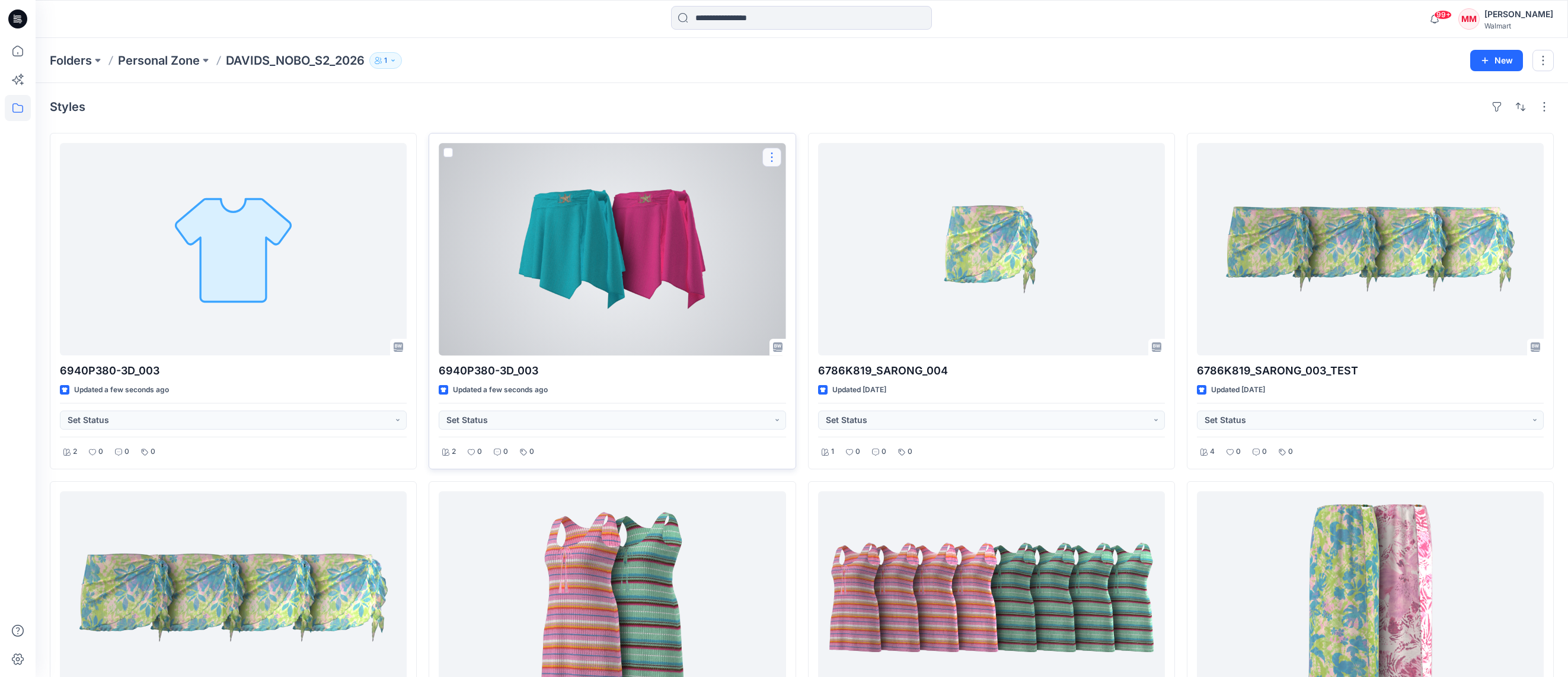
click at [772, 155] on button "button" at bounding box center [772, 157] width 19 height 19
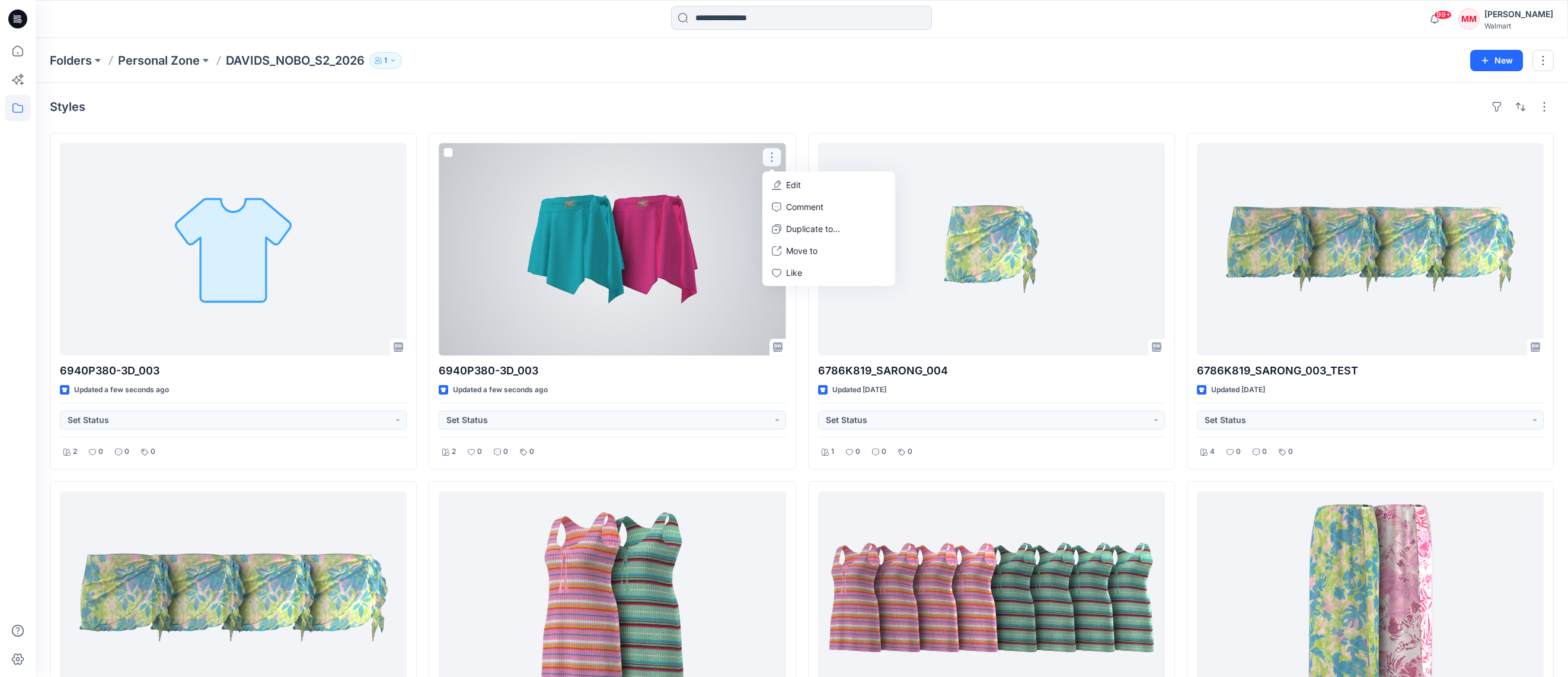
click at [826, 186] on button "Edit" at bounding box center [829, 185] width 128 height 22
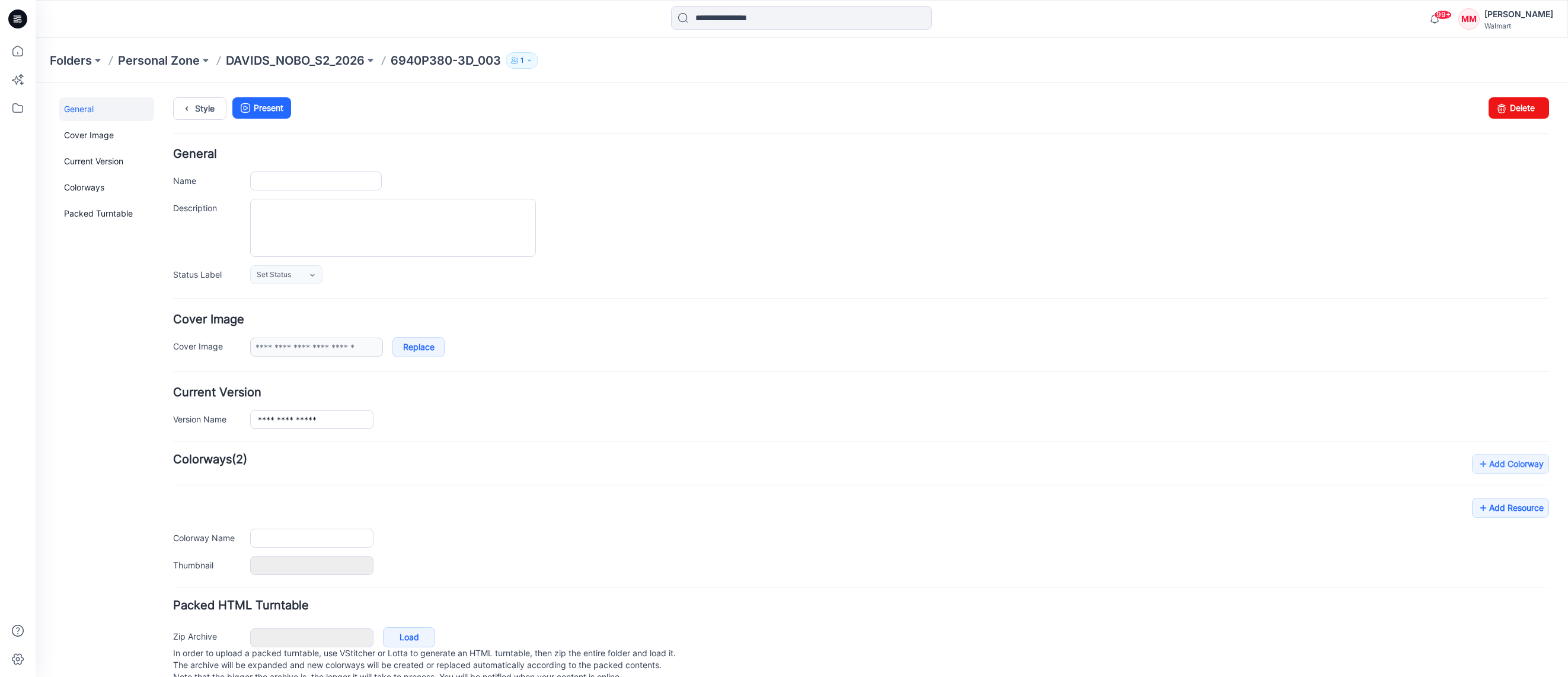
type input "**********"
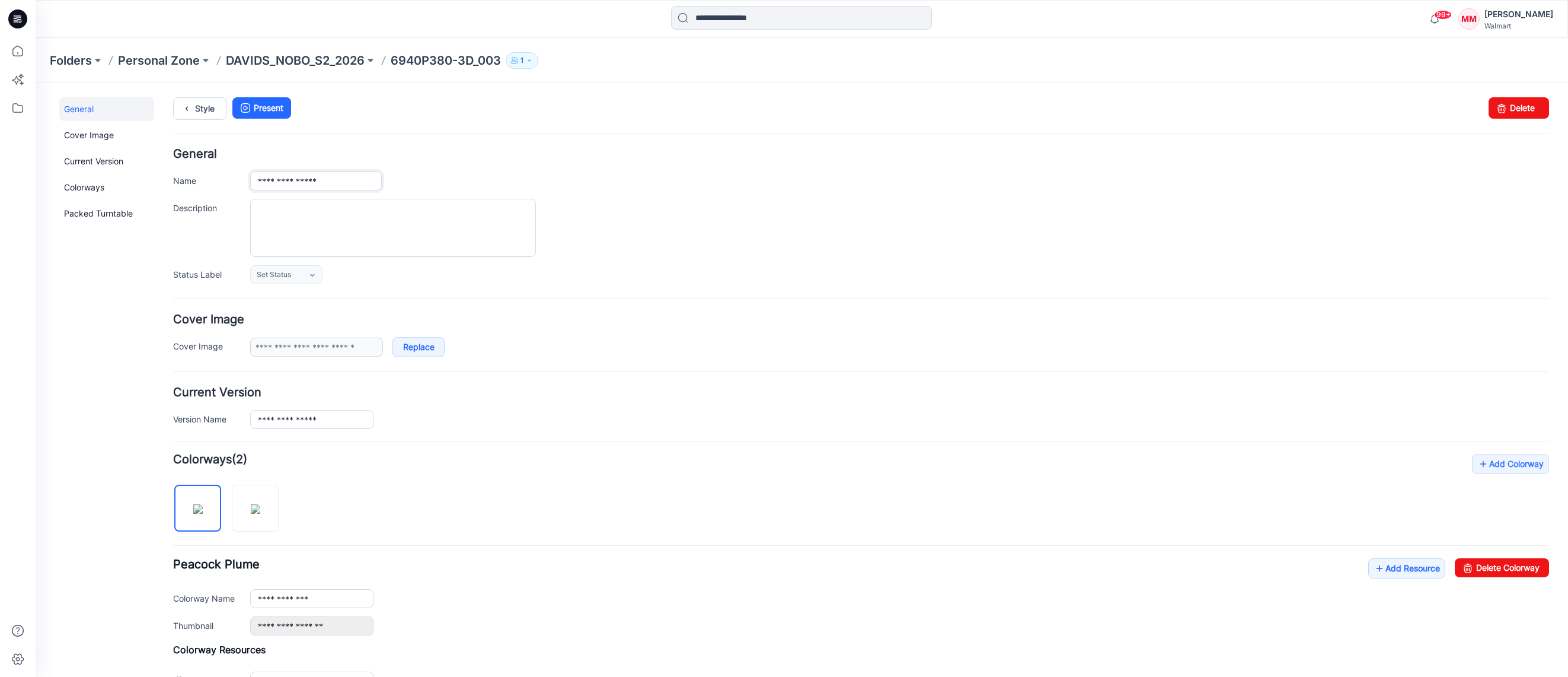
drag, startPoint x: 348, startPoint y: 180, endPoint x: 243, endPoint y: 173, distance: 105.2
click at [219, 160] on div "**********" at bounding box center [861, 216] width 1376 height 136
paste input "***"
type input "**********"
click at [726, 201] on div at bounding box center [899, 228] width 1299 height 58
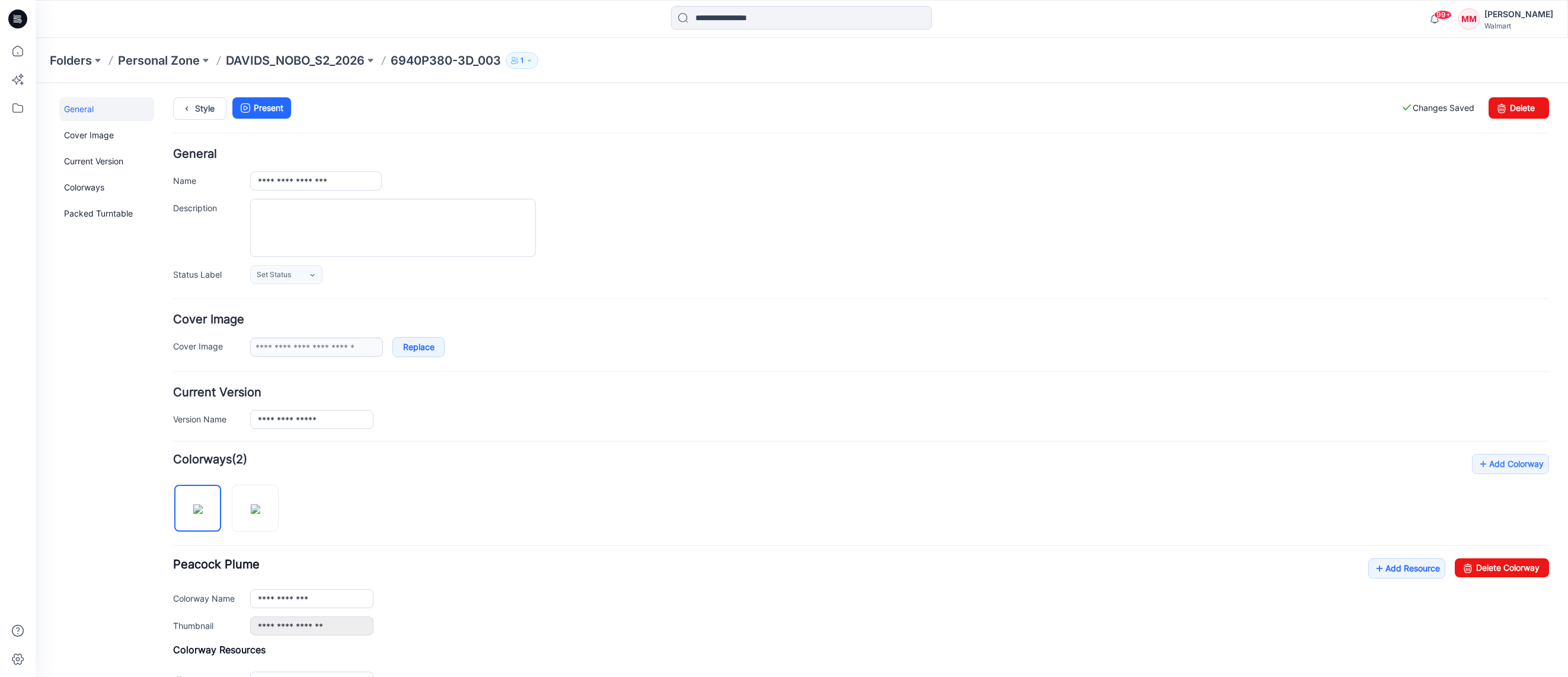
click at [746, 210] on div at bounding box center [899, 228] width 1299 height 58
click at [275, 63] on p "DAVIDS_NOBO_S2_2026" at bounding box center [295, 61] width 139 height 17
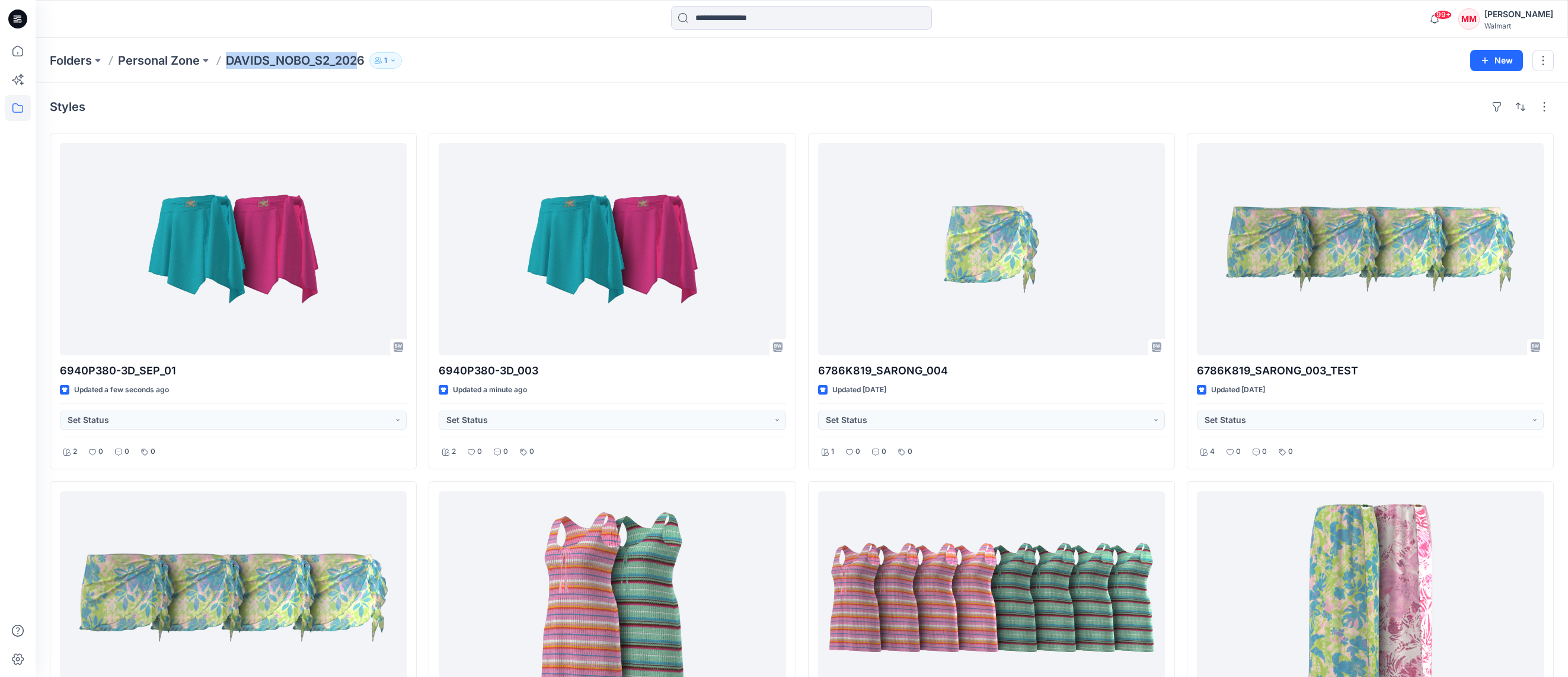
drag, startPoint x: 223, startPoint y: 63, endPoint x: 358, endPoint y: 65, distance: 135.0
click at [360, 65] on div "Folders Personal Zone DAVIDS_NOBO_S2_2026 1" at bounding box center [755, 61] width 1411 height 17
click at [364, 72] on div "Folders Personal Zone DAVIDS_NOBO_S2_2026 1 New" at bounding box center [802, 60] width 1532 height 45
copy p "DAVIDS_NOBO_S2_2026"
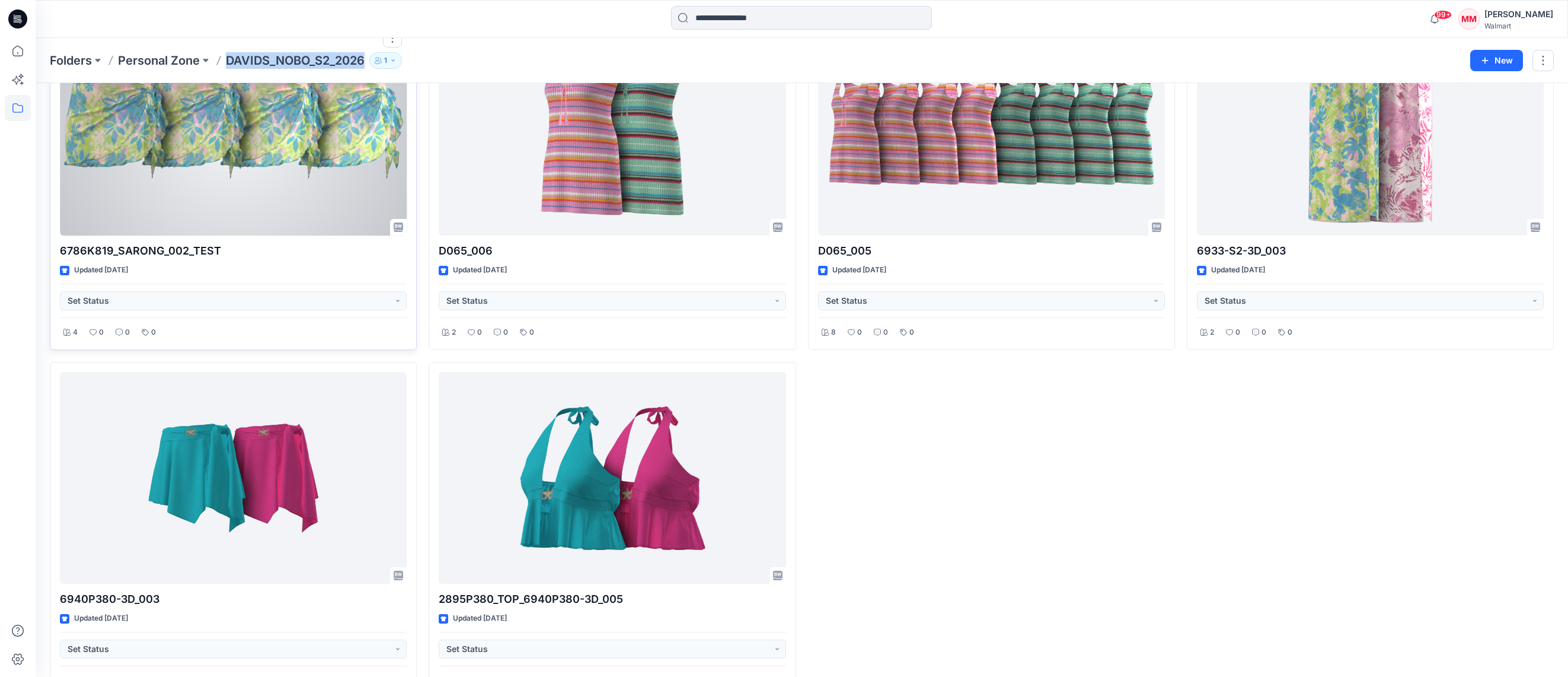
scroll to position [502, 0]
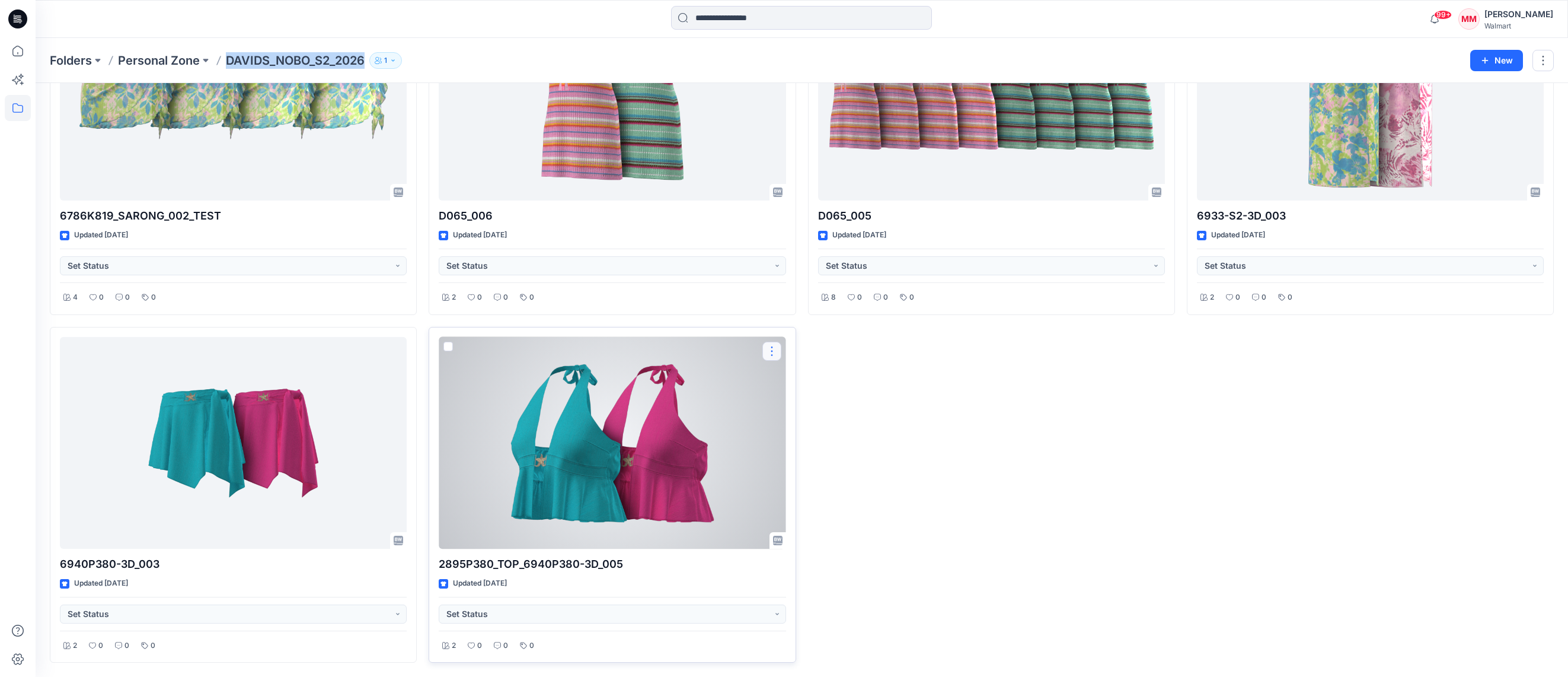
click at [771, 348] on button "button" at bounding box center [772, 351] width 19 height 19
click at [820, 423] on p "Duplicate to..." at bounding box center [813, 422] width 54 height 12
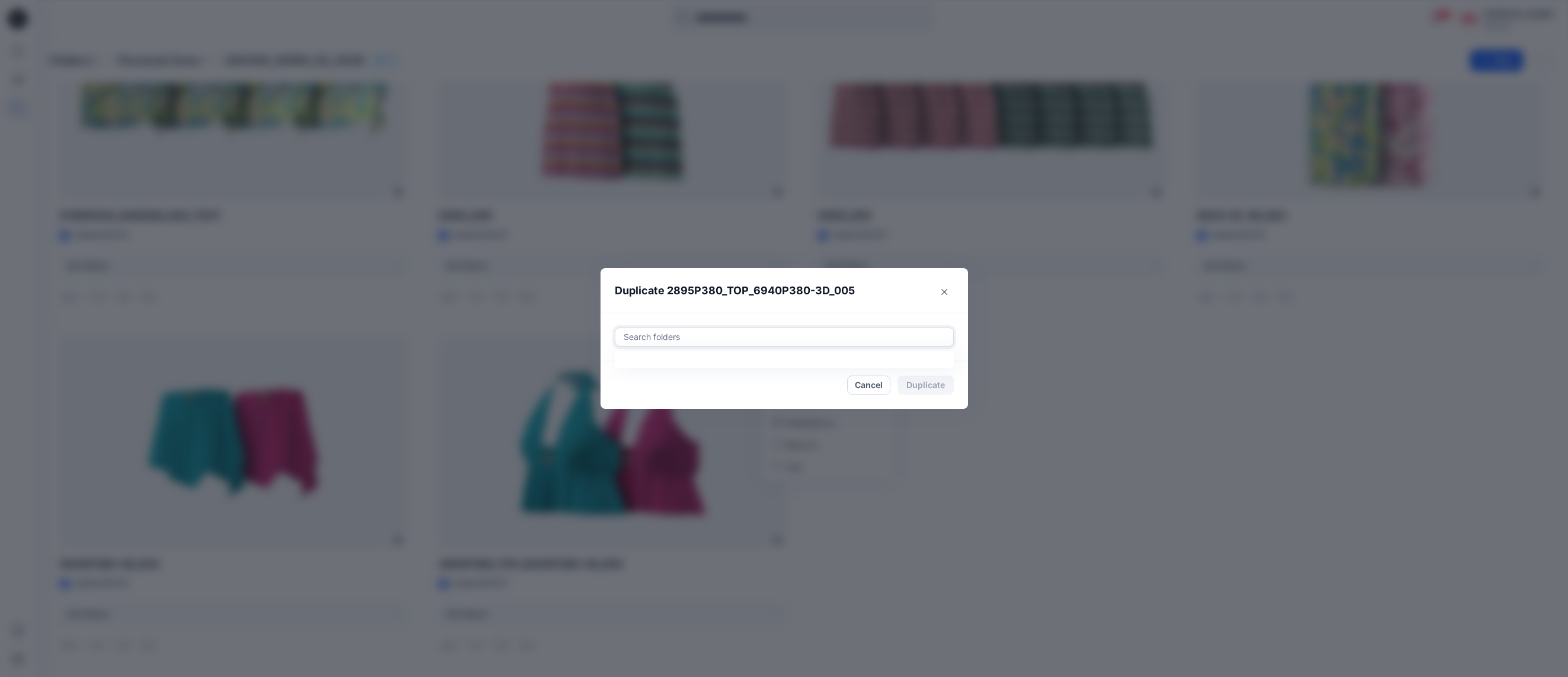
click at [721, 336] on div at bounding box center [784, 337] width 324 height 14
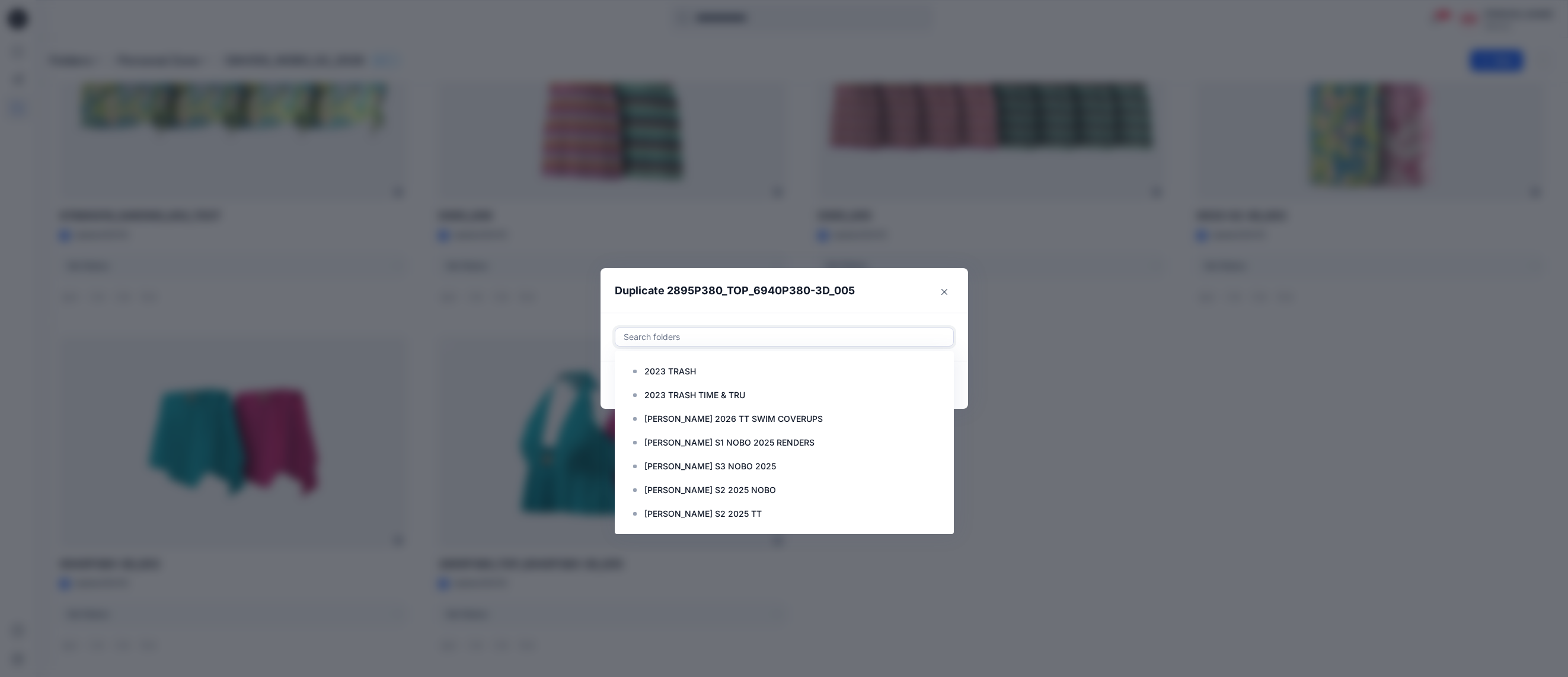
paste input "**********"
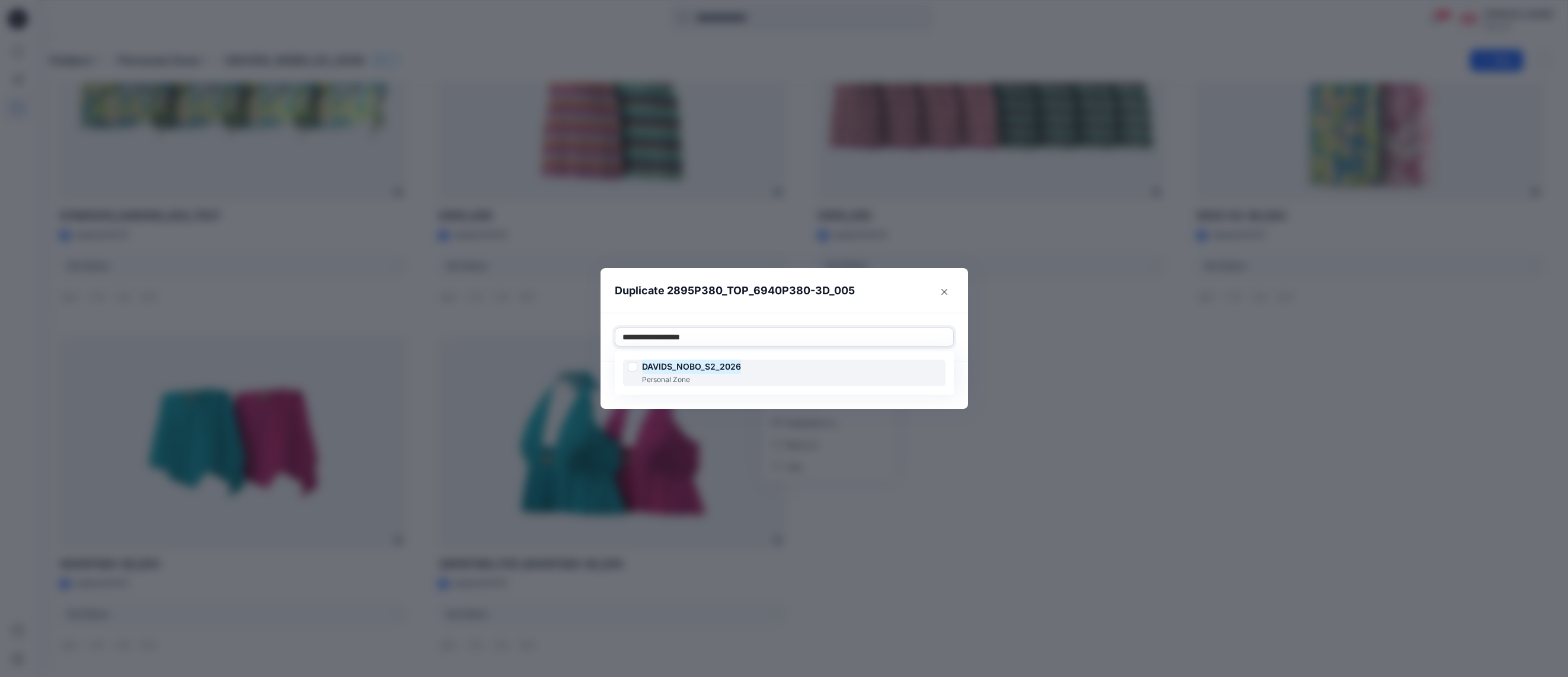
click at [633, 368] on div at bounding box center [632, 366] width 10 height 10
type input "**********"
click at [867, 309] on header "Duplicate 2895P380_TOP_6940P380-3D_005" at bounding box center [772, 290] width 344 height 45
click at [928, 382] on button "Duplicate" at bounding box center [926, 385] width 56 height 19
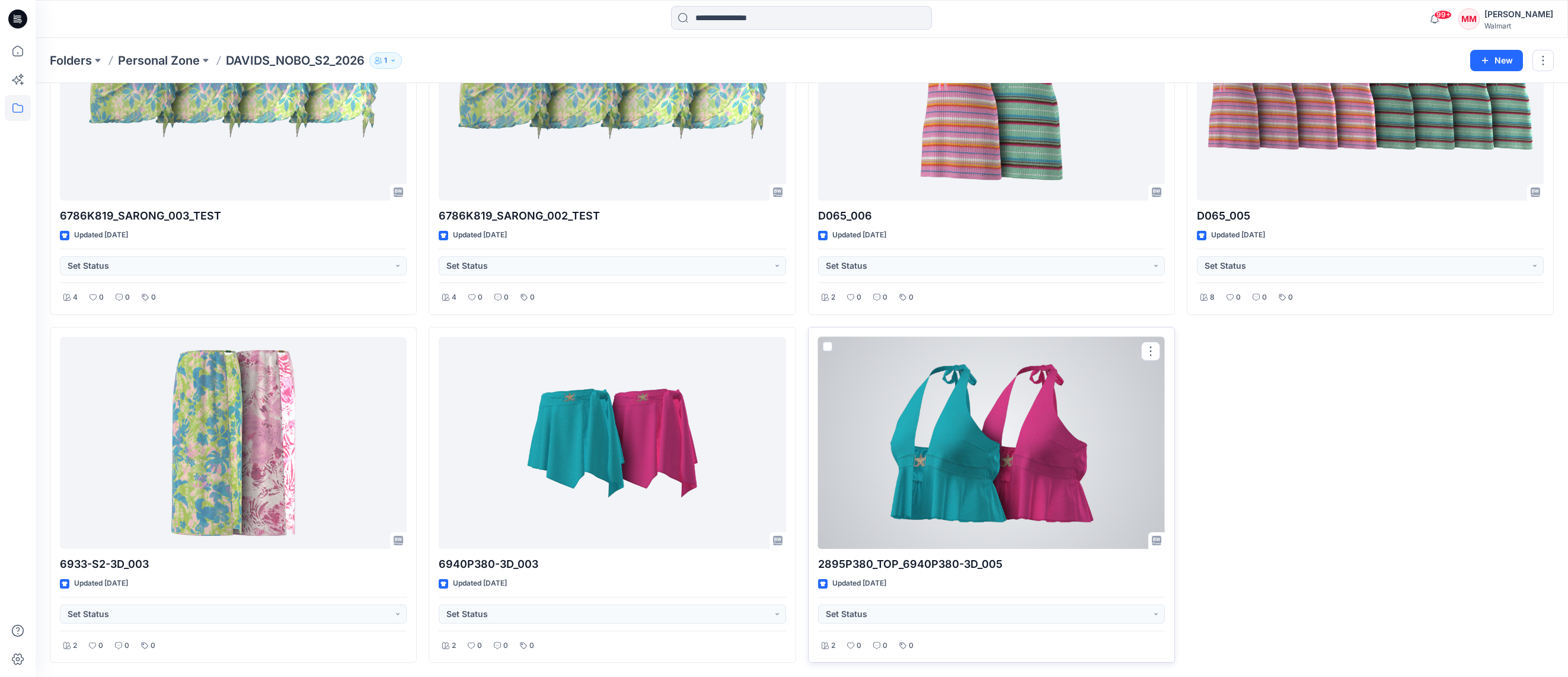
scroll to position [0, 0]
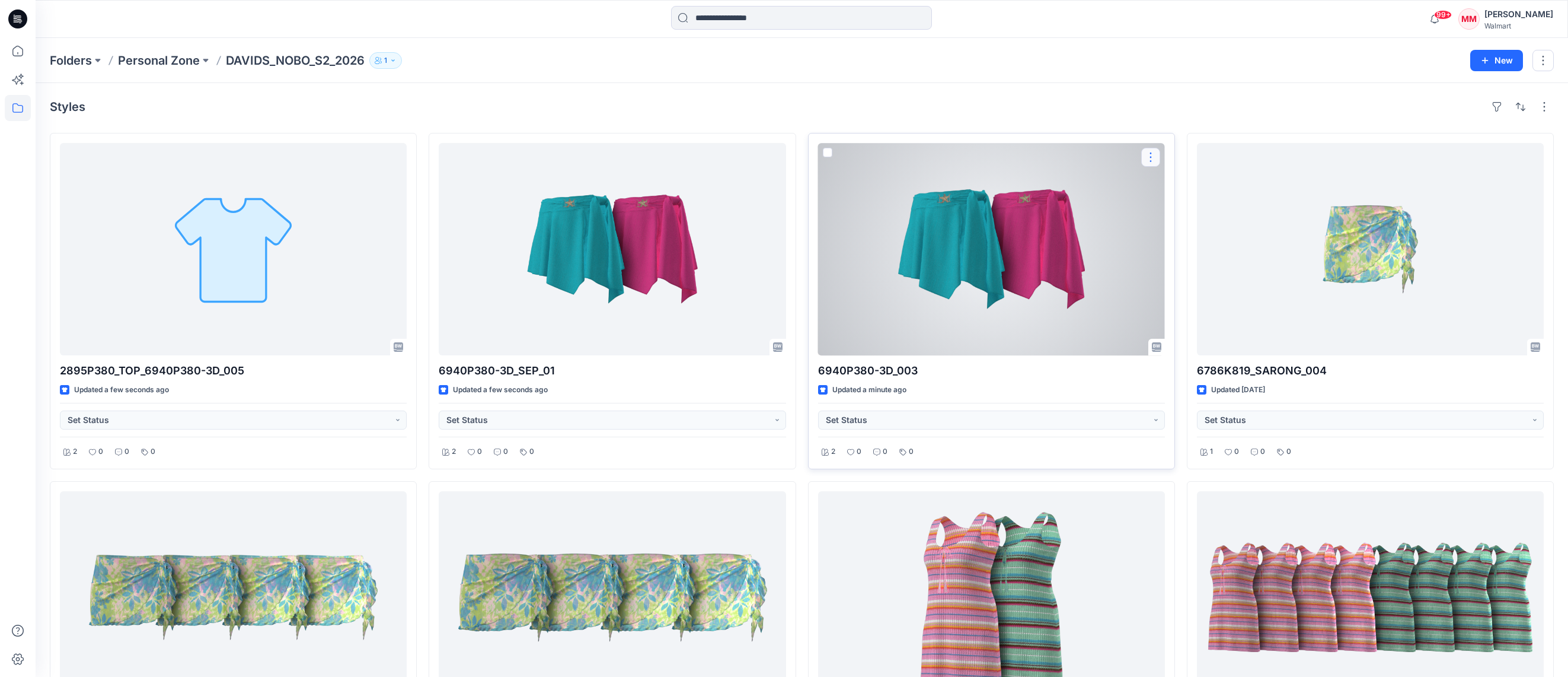
click at [1152, 158] on button "button" at bounding box center [1151, 157] width 19 height 19
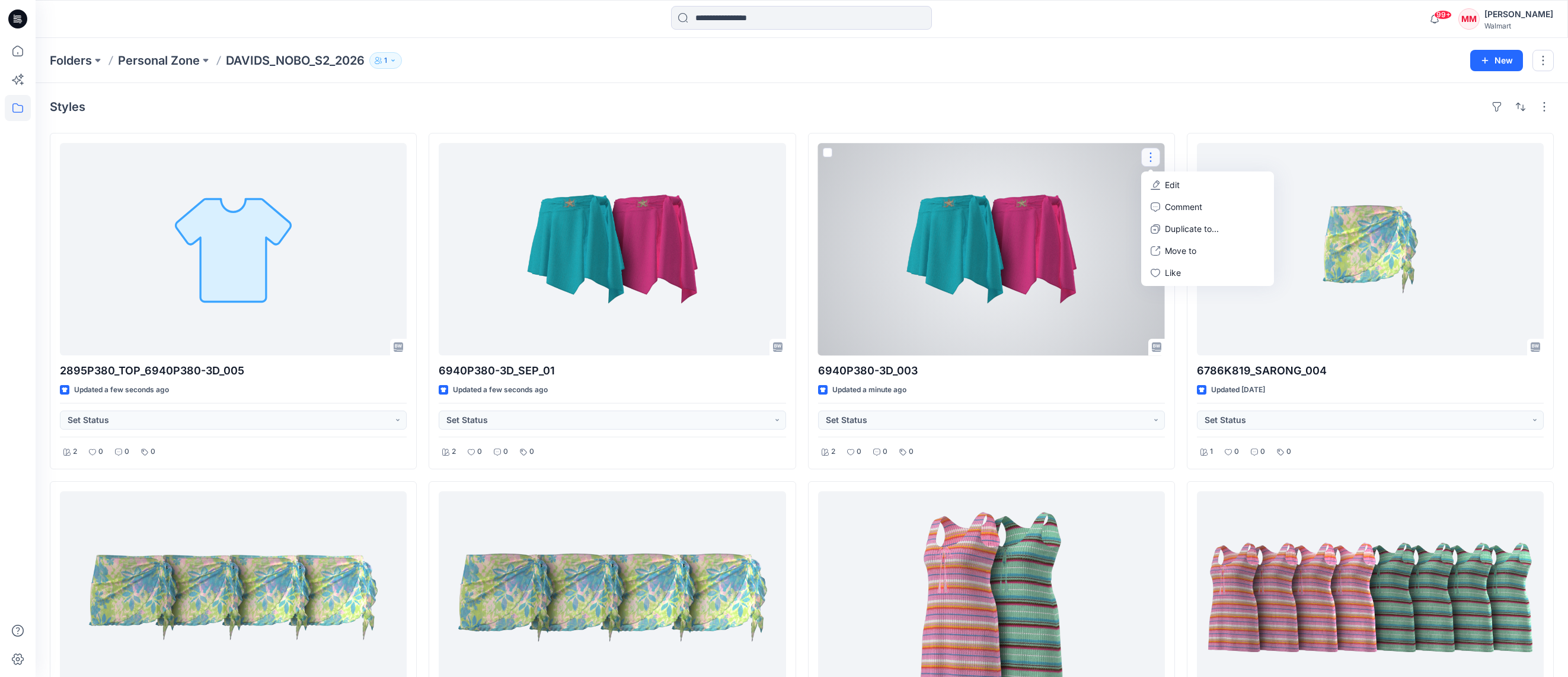
click at [1185, 180] on button "Edit" at bounding box center [1208, 185] width 128 height 22
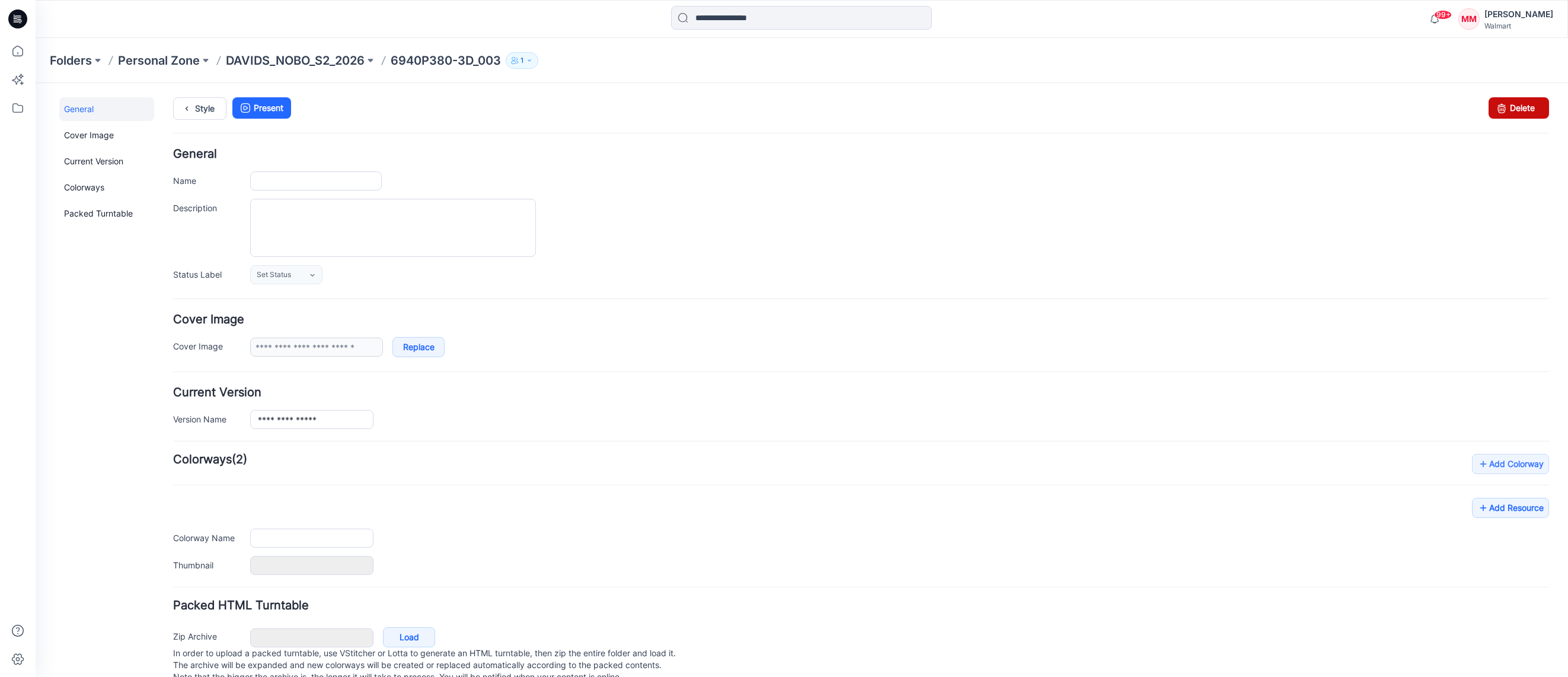
type input "**********"
click at [1524, 111] on link "Delete" at bounding box center [1518, 107] width 61 height 21
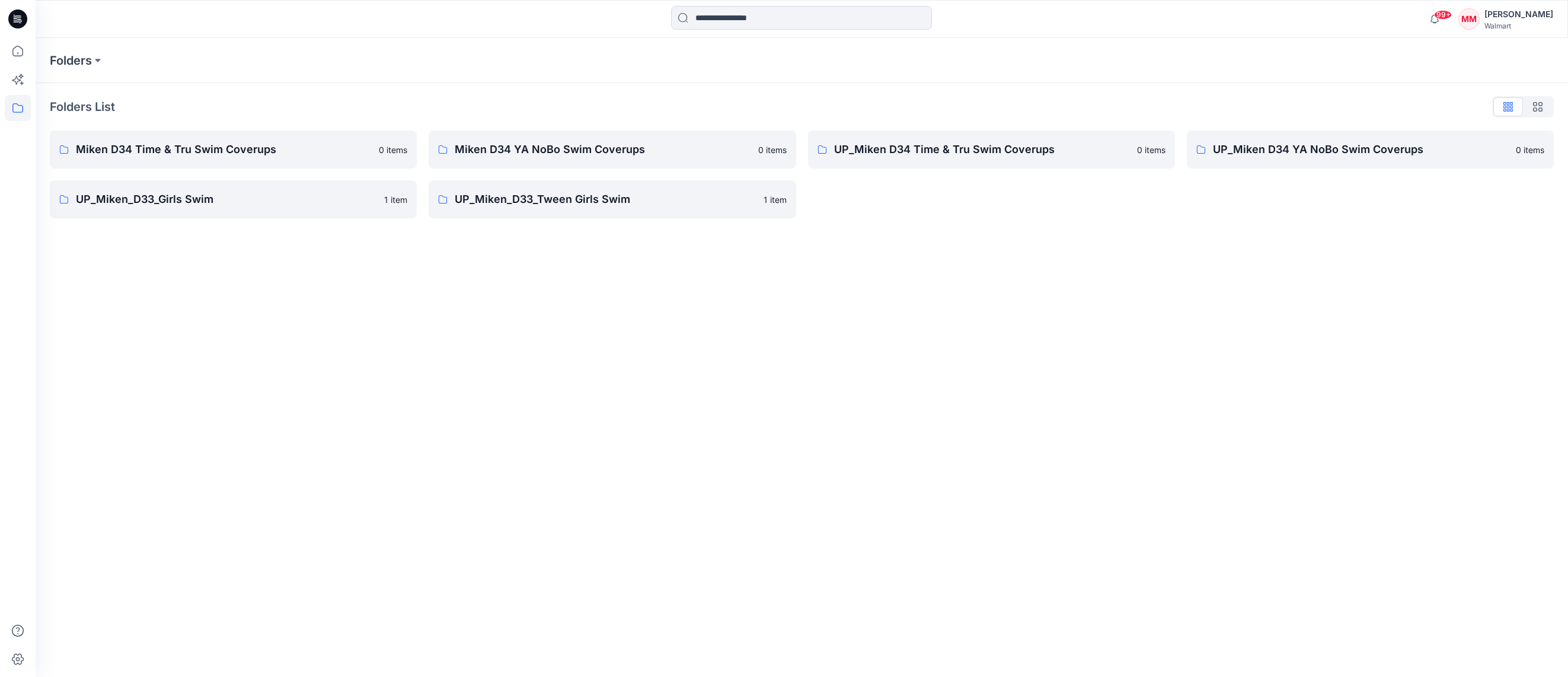
click at [1519, 15] on div "[PERSON_NAME]" at bounding box center [1519, 14] width 69 height 14
click at [1510, 63] on div "MM Michelle Minott Walmart" at bounding box center [1464, 65] width 178 height 45
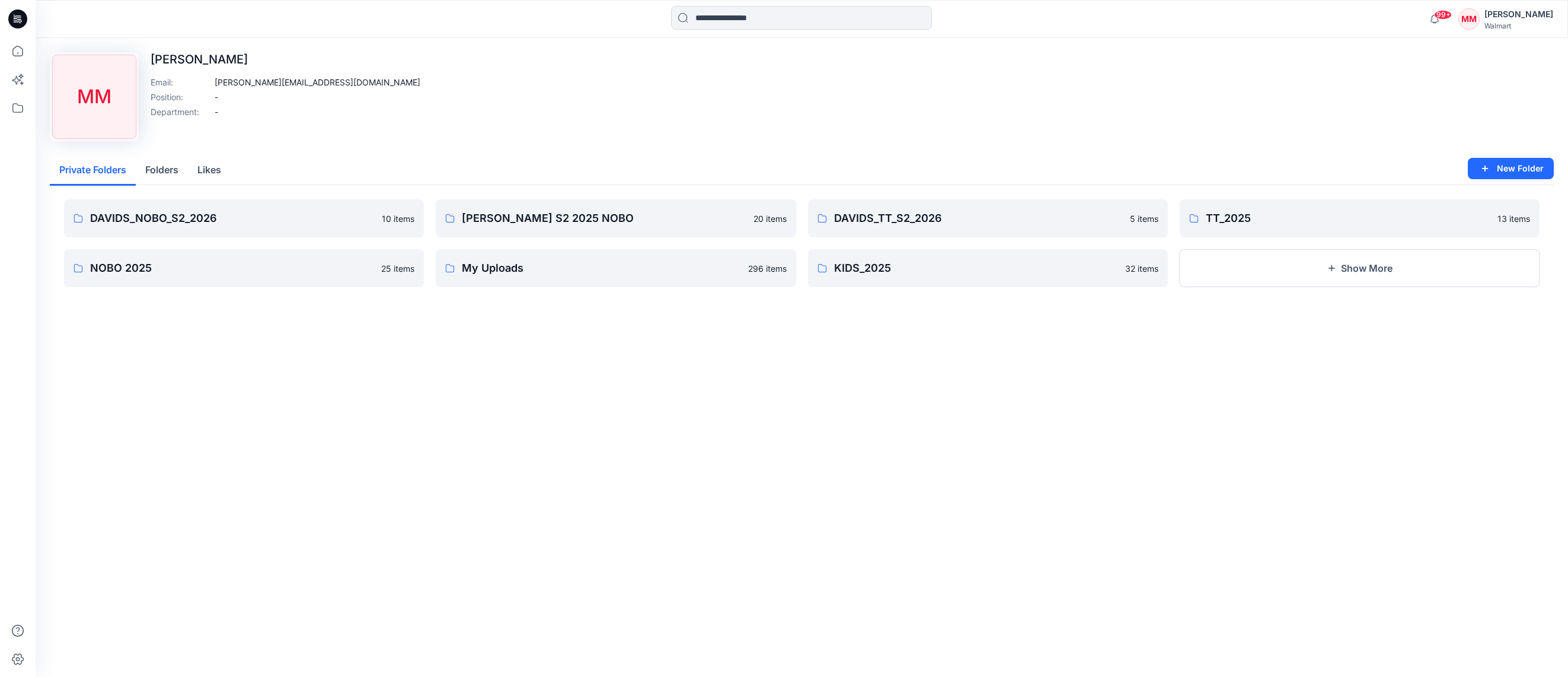
click at [319, 222] on p "DAVIDS_NOBO_S2_2026" at bounding box center [232, 218] width 284 height 17
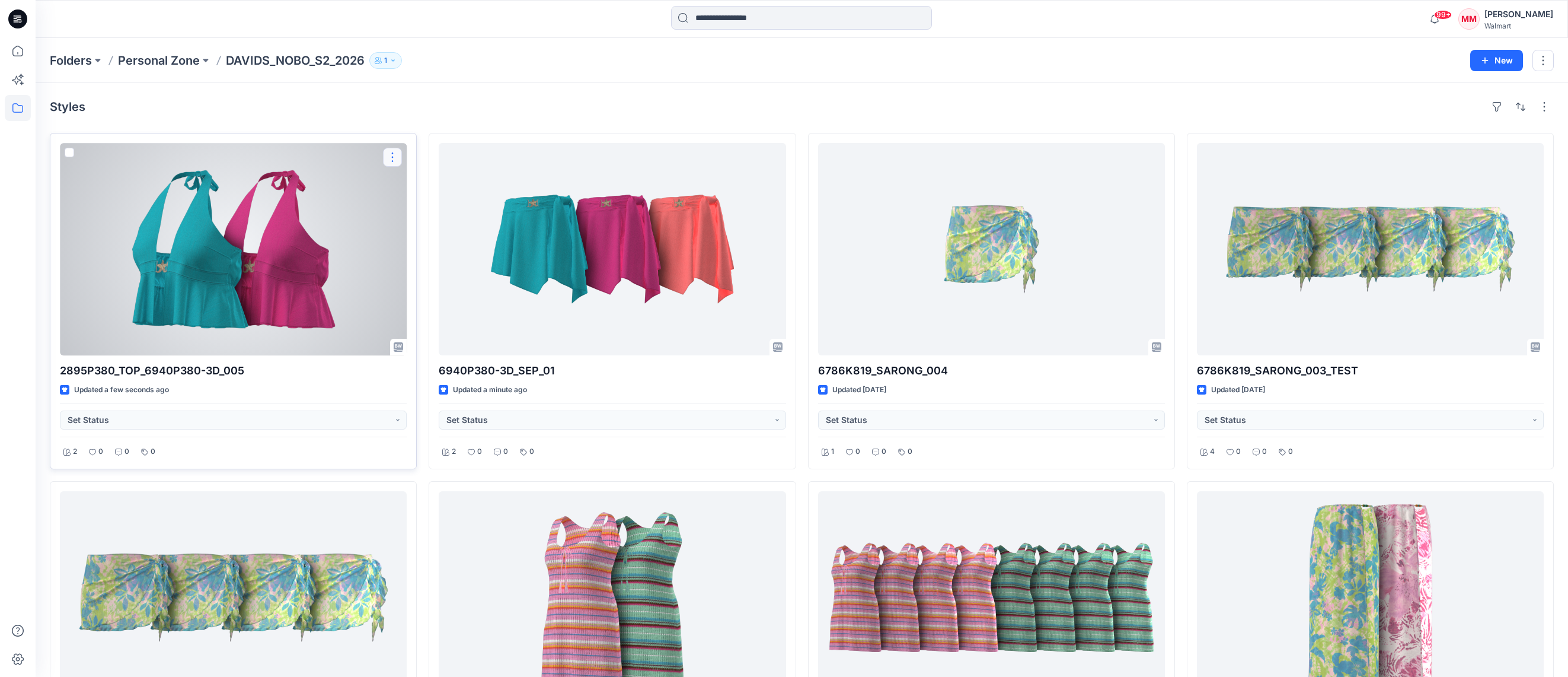
click at [392, 156] on button "button" at bounding box center [392, 157] width 19 height 19
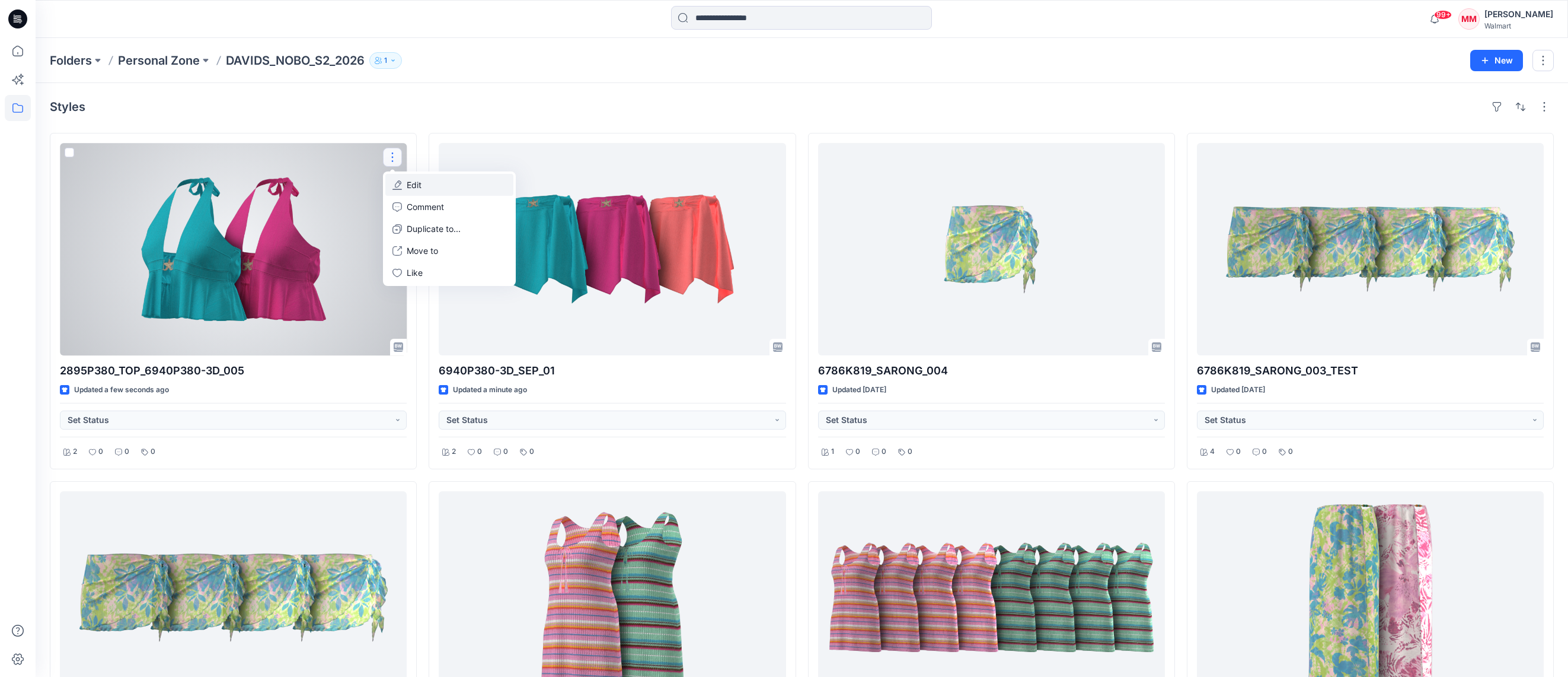
click at [436, 185] on button "Edit" at bounding box center [449, 185] width 128 height 22
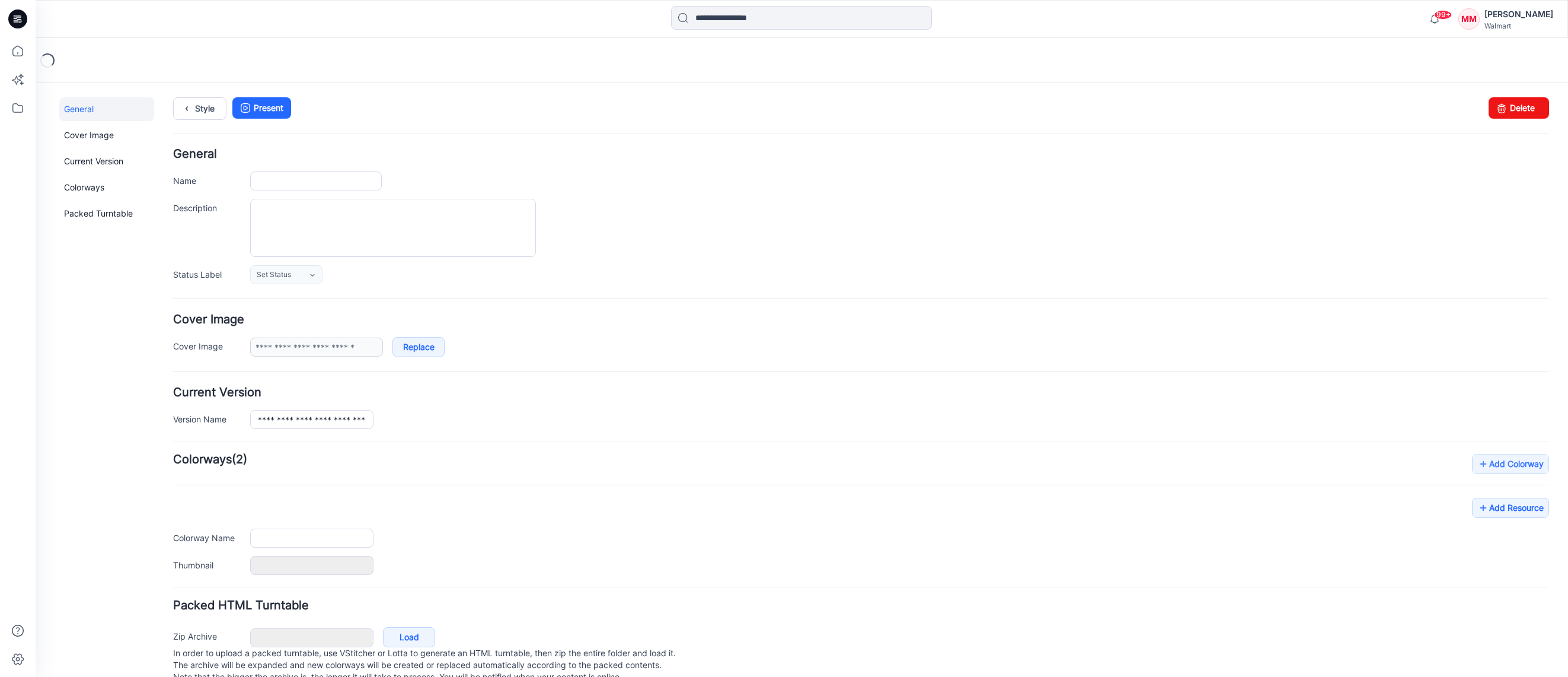
type input "**********"
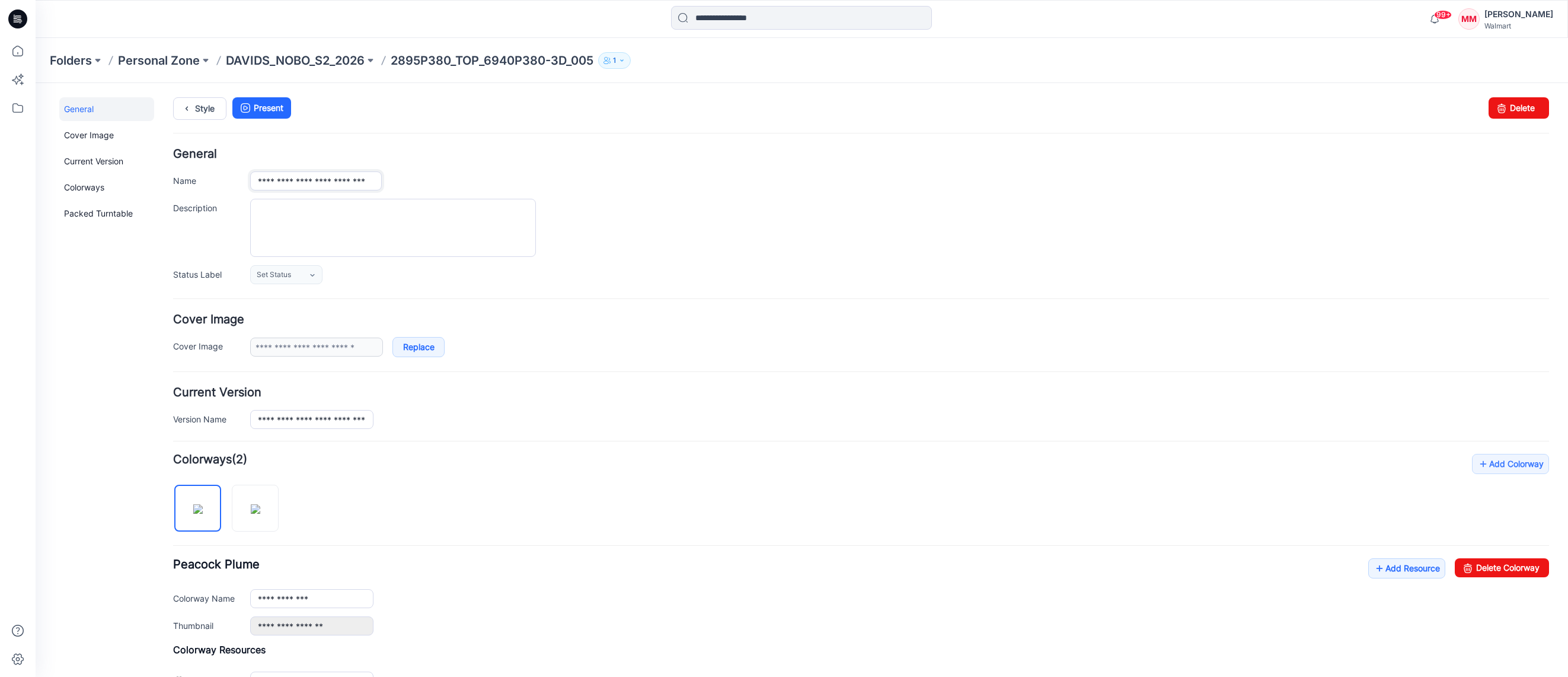
click at [341, 185] on input "**********" at bounding box center [316, 181] width 132 height 19
paste input "text"
type input "**********"
click at [672, 184] on div "**********" at bounding box center [899, 181] width 1299 height 19
drag, startPoint x: 751, startPoint y: 199, endPoint x: 724, endPoint y: 194, distance: 27.5
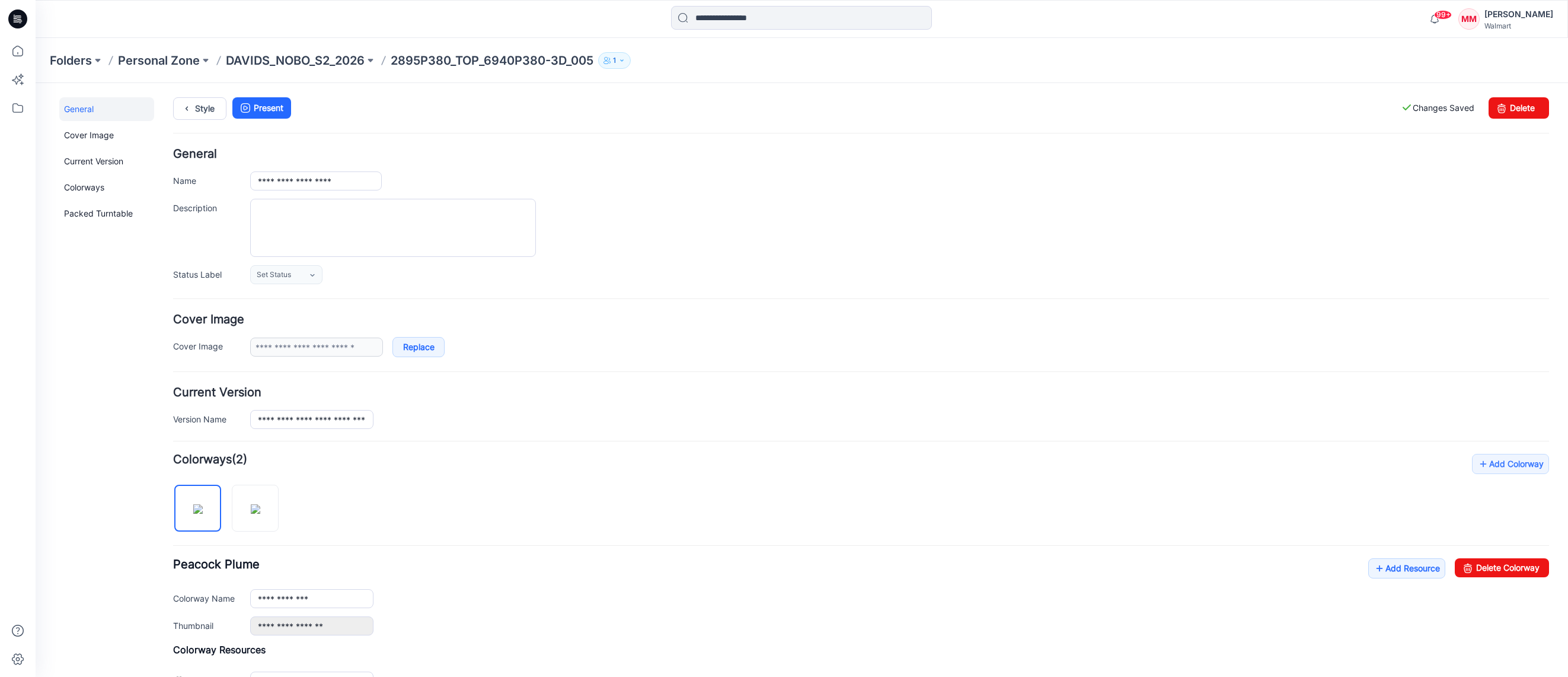
click at [751, 199] on div at bounding box center [899, 228] width 1299 height 58
click at [330, 61] on p "DAVIDS_NOBO_S2_2026" at bounding box center [295, 61] width 139 height 17
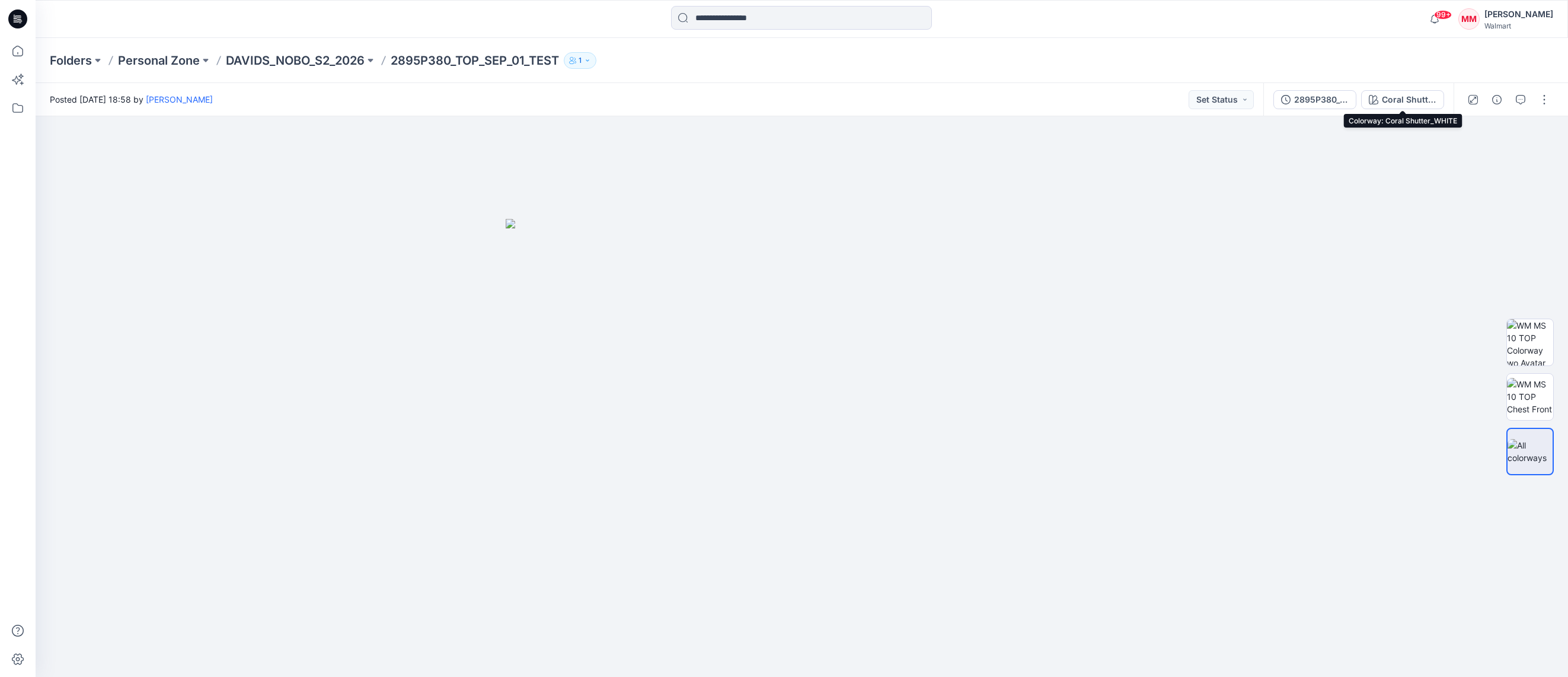
click at [1406, 99] on div "Coral Shutter_WHITE" at bounding box center [1408, 100] width 54 height 13
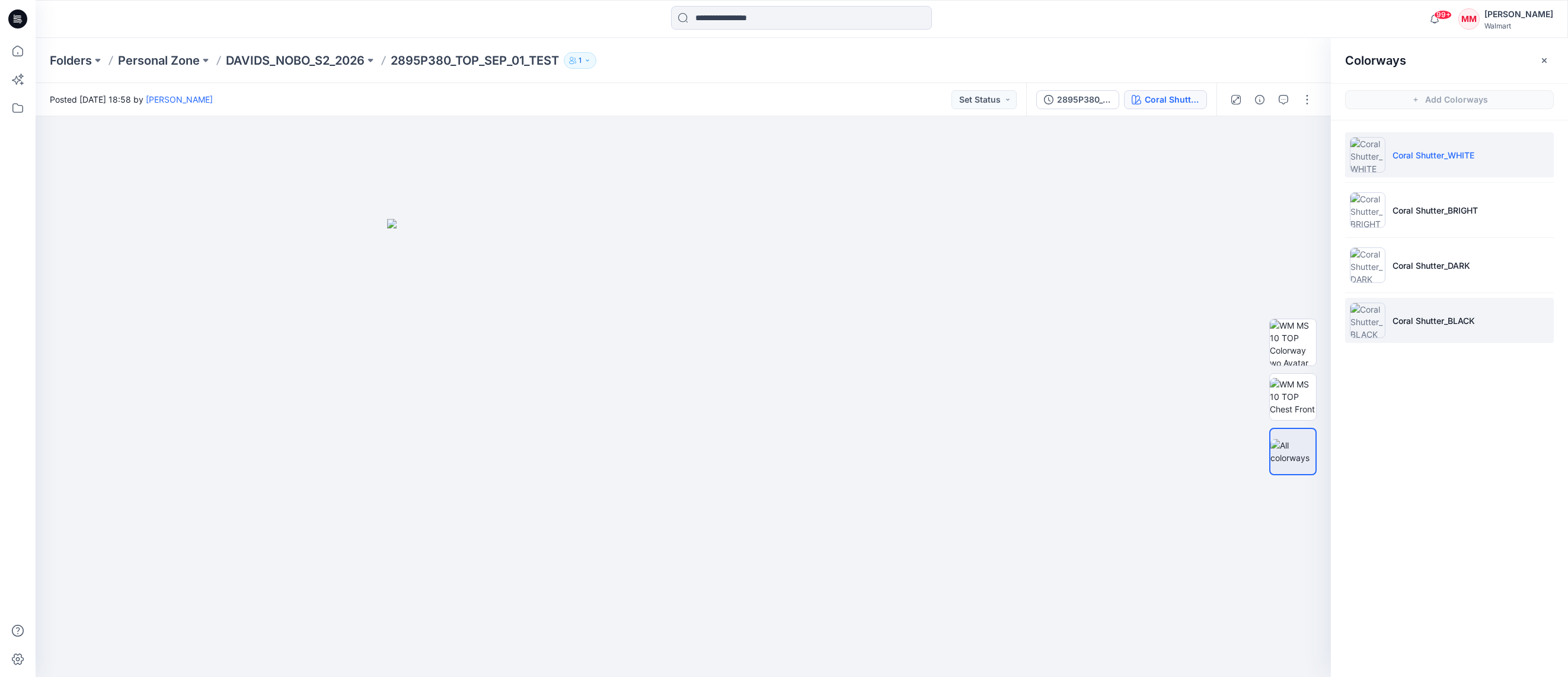
click at [1512, 318] on li "Coral Shutter_BLACK" at bounding box center [1449, 320] width 209 height 45
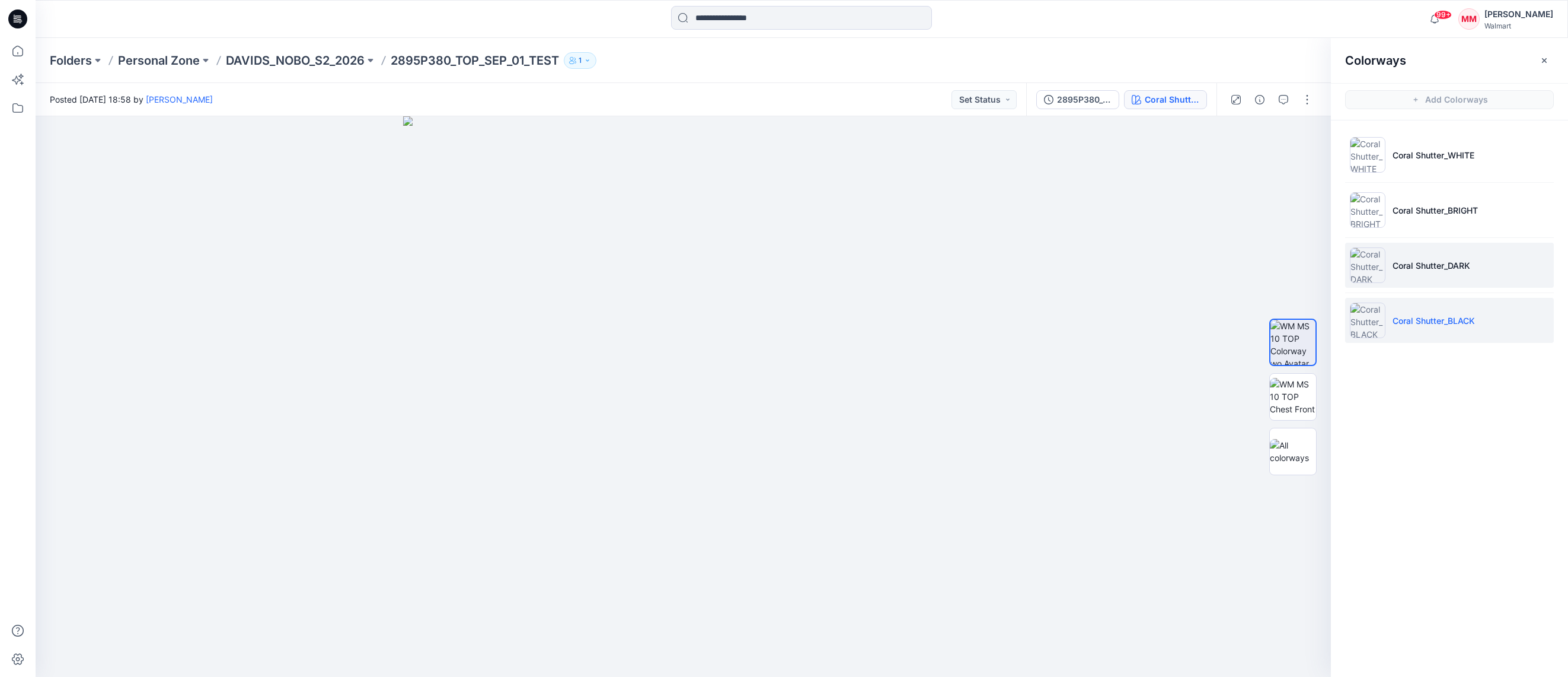
click at [1499, 265] on li "Coral Shutter_DARK" at bounding box center [1449, 265] width 209 height 45
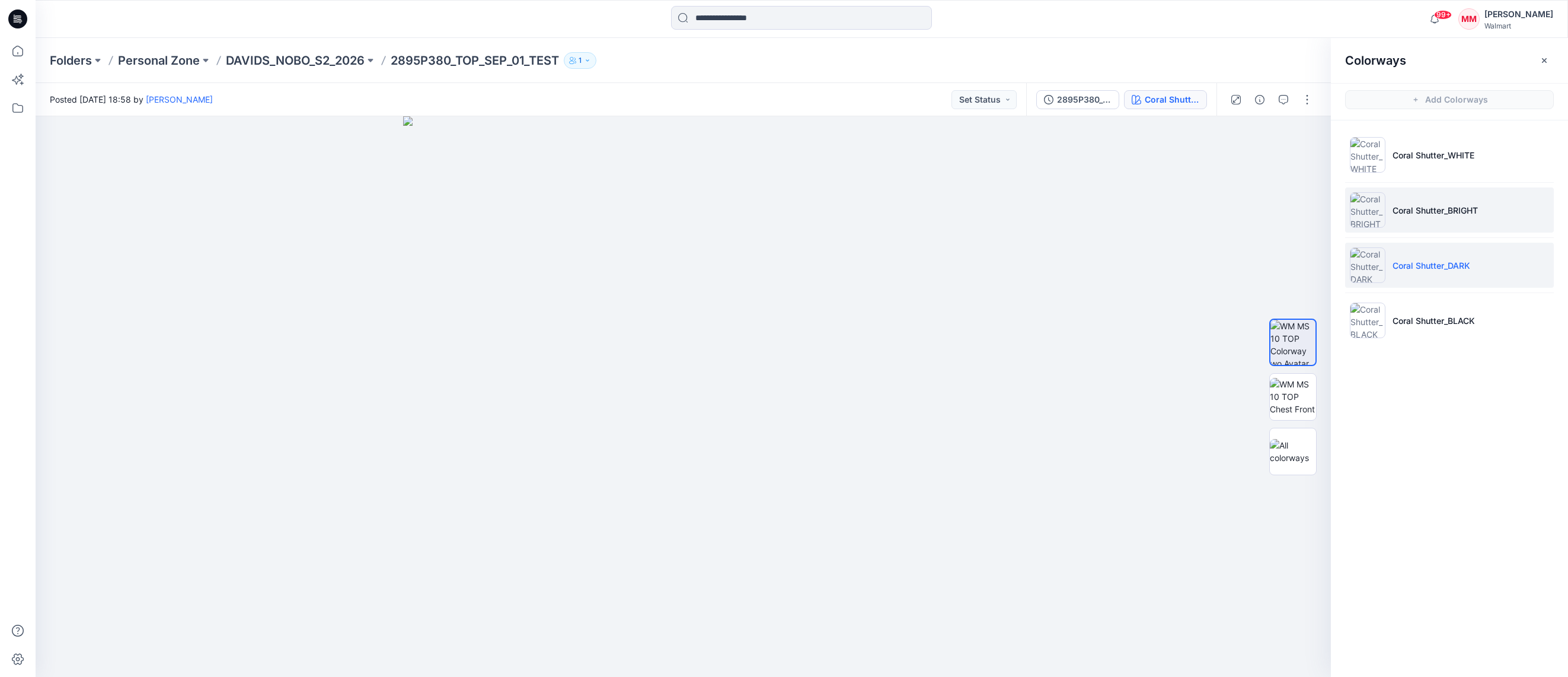
click at [1496, 205] on li "Coral Shutter_BRIGHT" at bounding box center [1449, 210] width 209 height 45
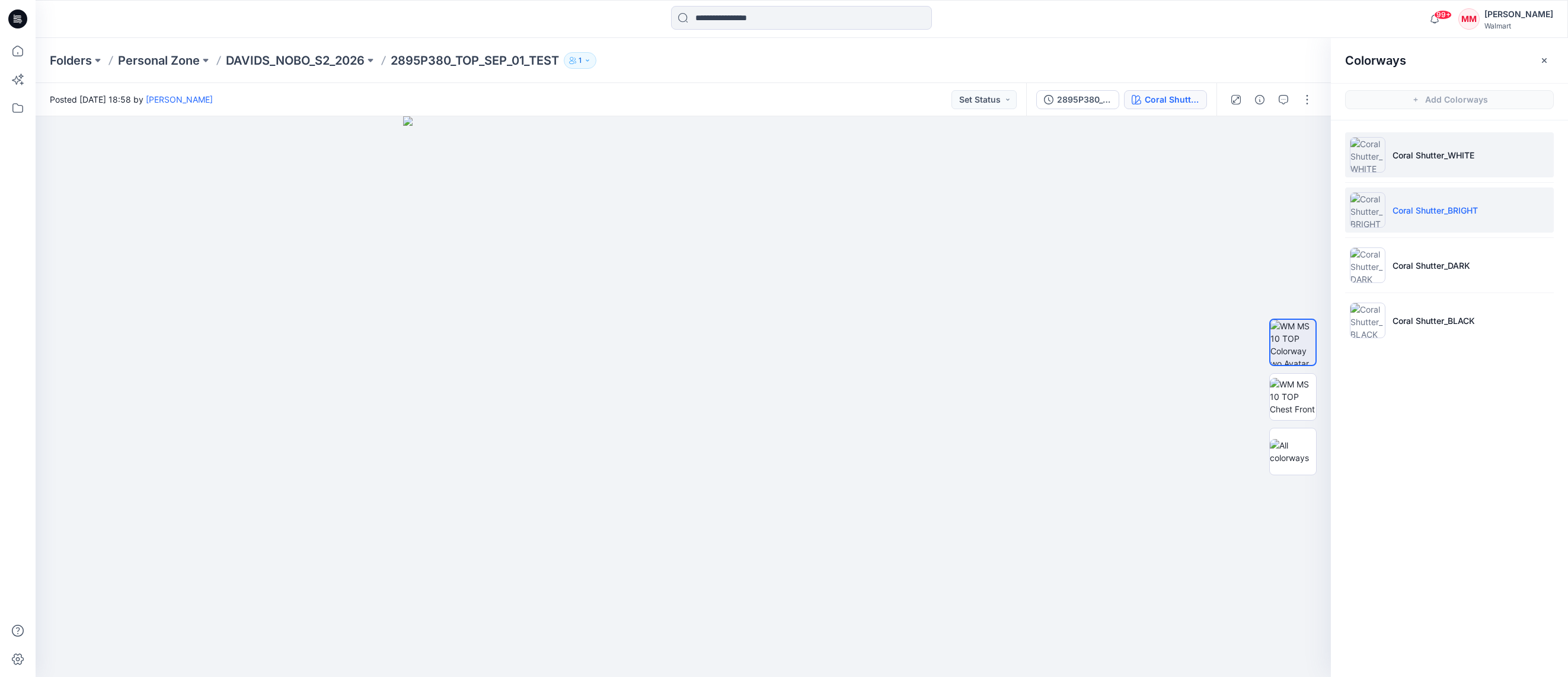
click at [1495, 155] on li "Coral Shutter_WHITE" at bounding box center [1449, 155] width 209 height 45
click at [1512, 209] on li "Coral Shutter_BRIGHT" at bounding box center [1449, 210] width 209 height 45
drag, startPoint x: 229, startPoint y: 68, endPoint x: 361, endPoint y: 70, distance: 132.0
click at [340, 70] on div "Folders Personal Zone DAVIDS_NOBO_S2_2026 2895P380_TOP_SEP_01_TEST 1" at bounding box center [802, 60] width 1532 height 45
drag, startPoint x: 371, startPoint y: 66, endPoint x: 302, endPoint y: 63, distance: 69.1
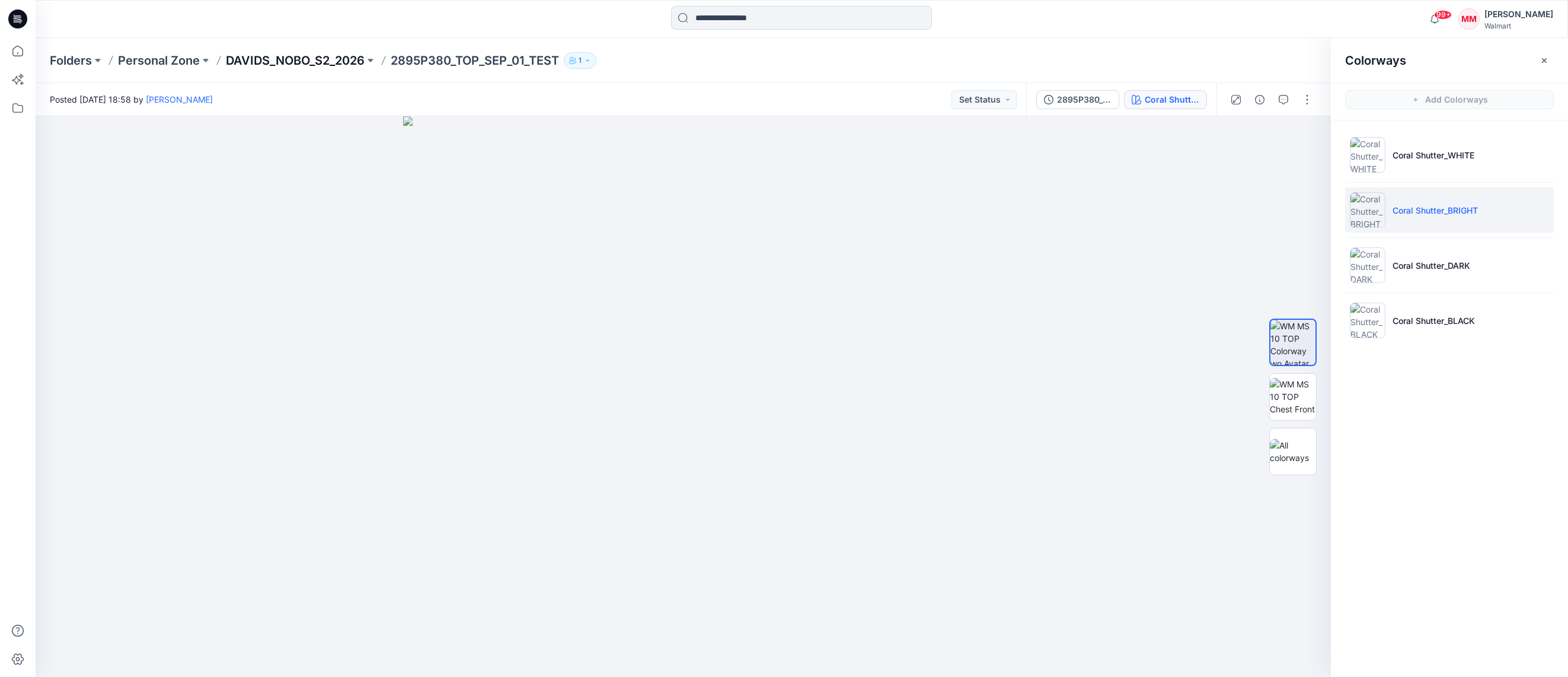
click at [293, 61] on div "Folders Personal Zone DAVIDS_NOBO_S2_2026 2895P380_TOP_SEP_01_TEST 1" at bounding box center [755, 61] width 1411 height 17
drag, startPoint x: 226, startPoint y: 61, endPoint x: 257, endPoint y: 61, distance: 31.0
click at [261, 60] on p "DAVIDS_NOBO_S2_2026" at bounding box center [295, 61] width 139 height 17
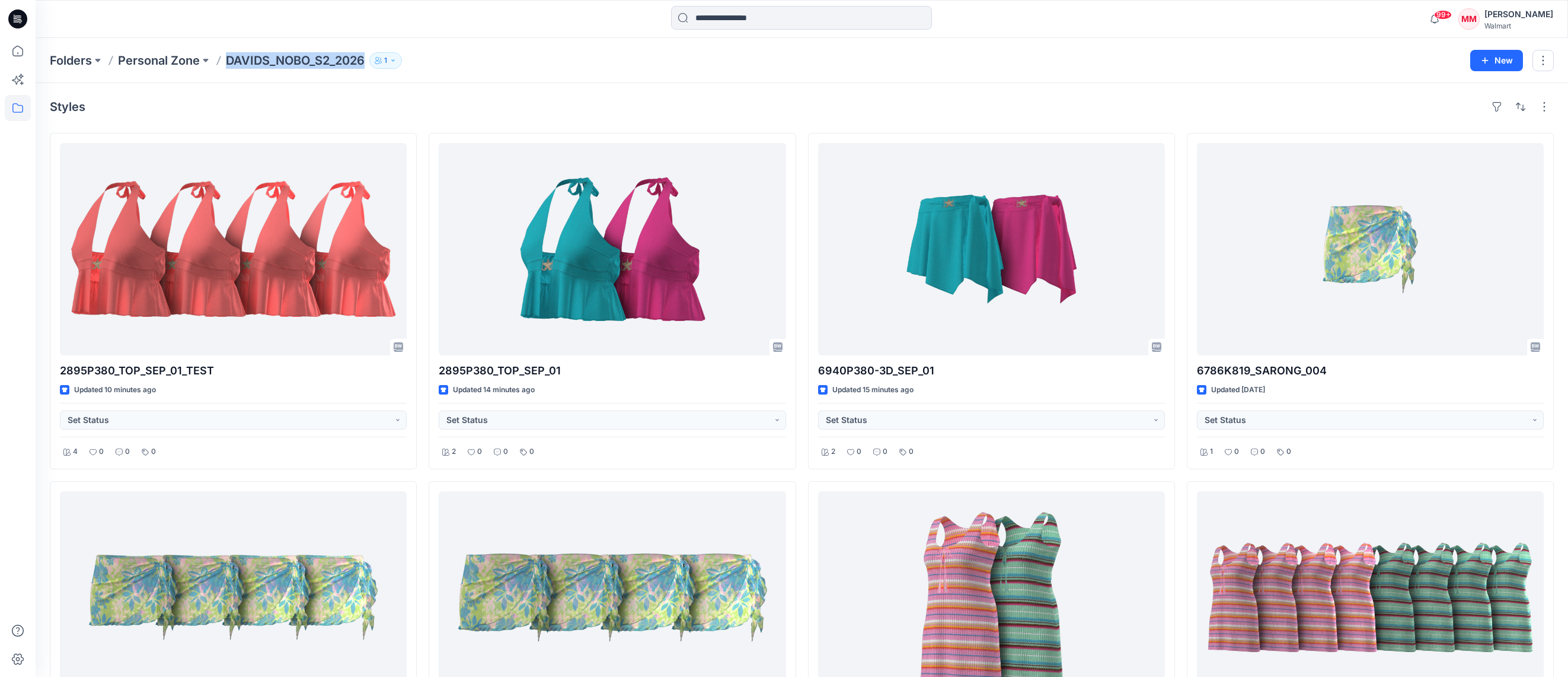
drag, startPoint x: 431, startPoint y: 61, endPoint x: 247, endPoint y: 66, distance: 184.1
click at [226, 63] on div "Folders Personal Zone DAVIDS_NOBO_S2_2026 1" at bounding box center [755, 61] width 1411 height 17
copy div "DAVIDS_NOBO_S2_2026 1 New"
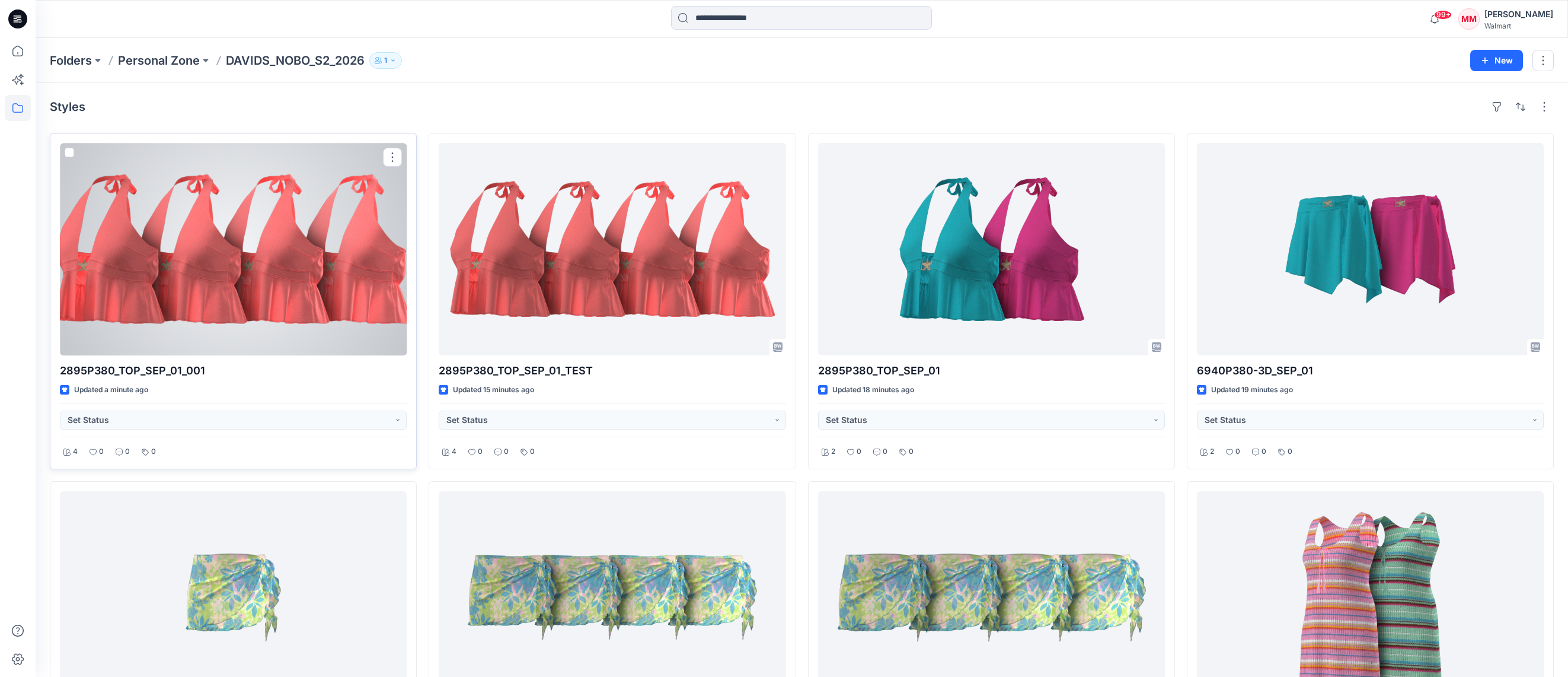
drag, startPoint x: 389, startPoint y: 160, endPoint x: 412, endPoint y: 168, distance: 24.4
click at [388, 160] on button "button" at bounding box center [392, 157] width 19 height 19
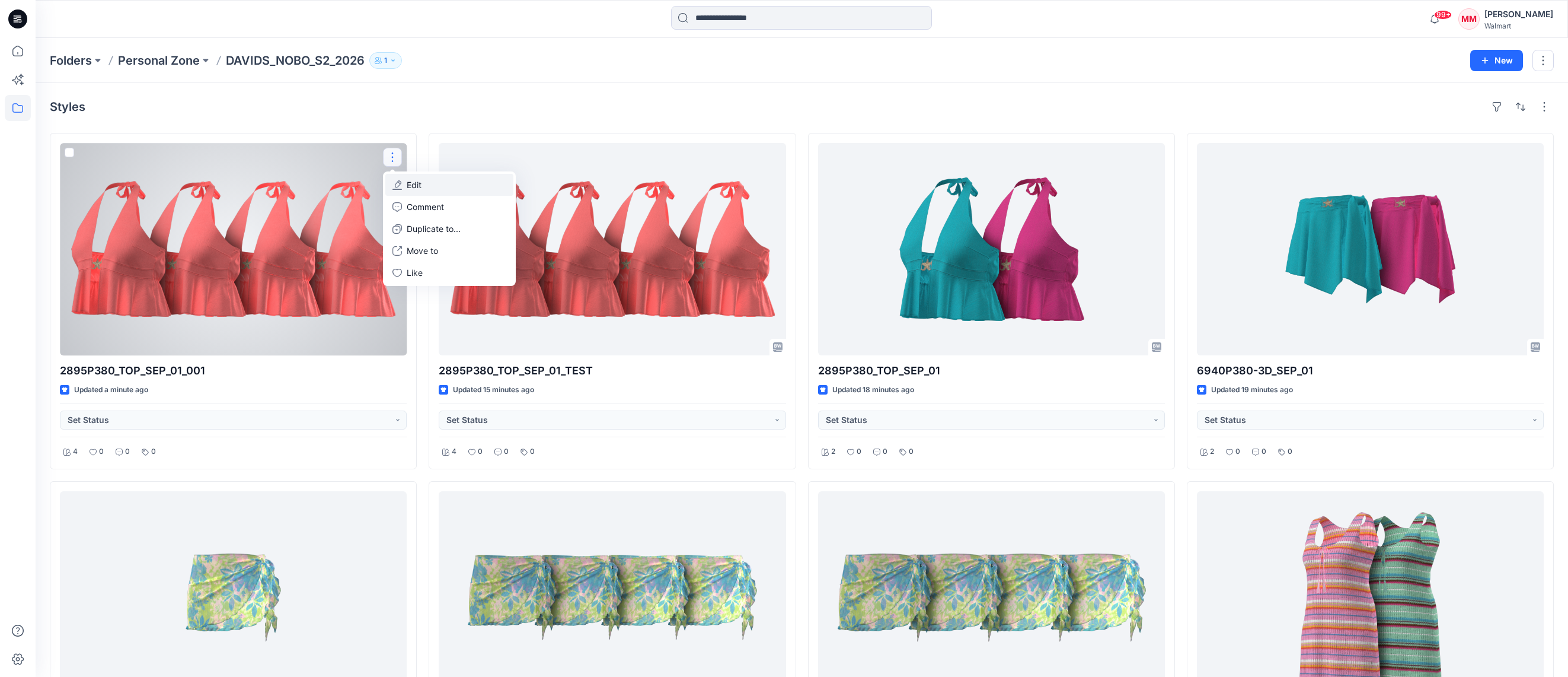
click at [427, 189] on button "Edit" at bounding box center [449, 185] width 128 height 22
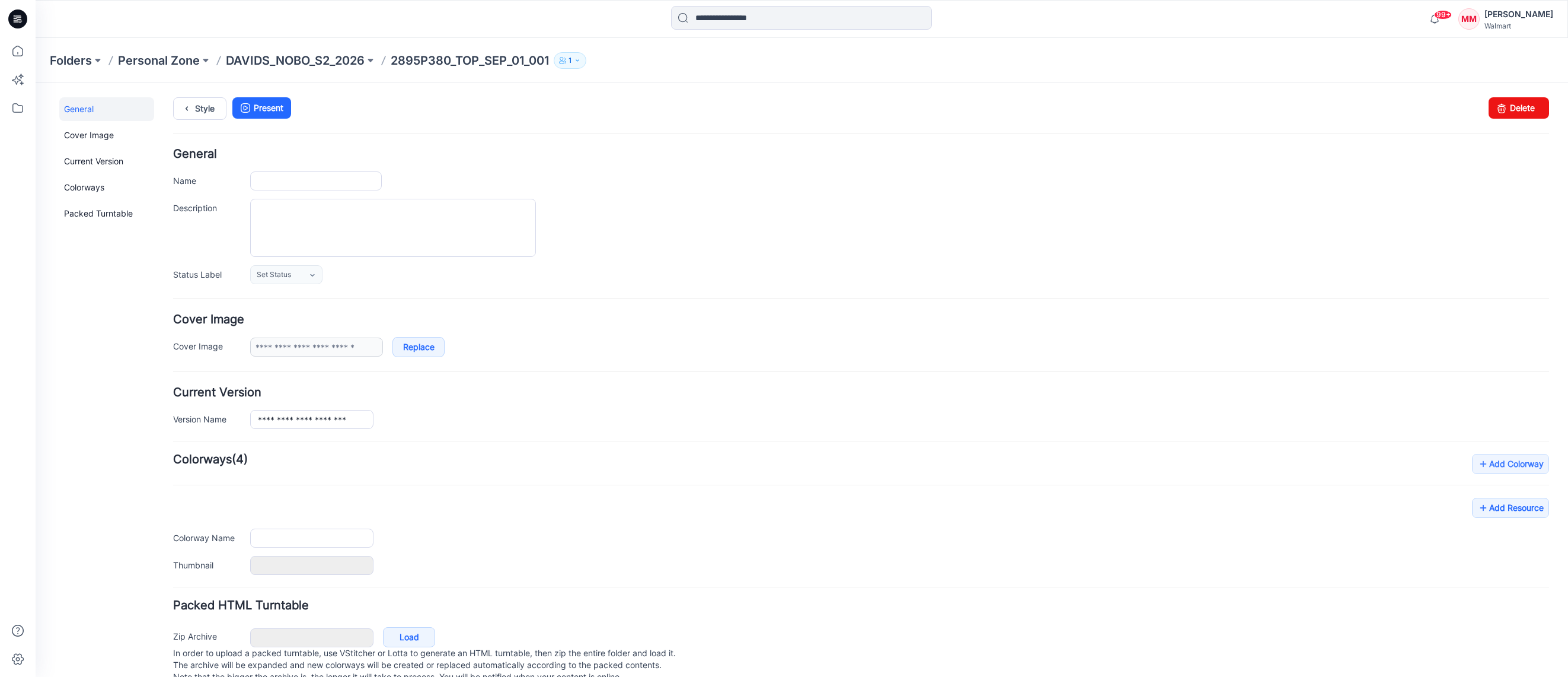
type input "**********"
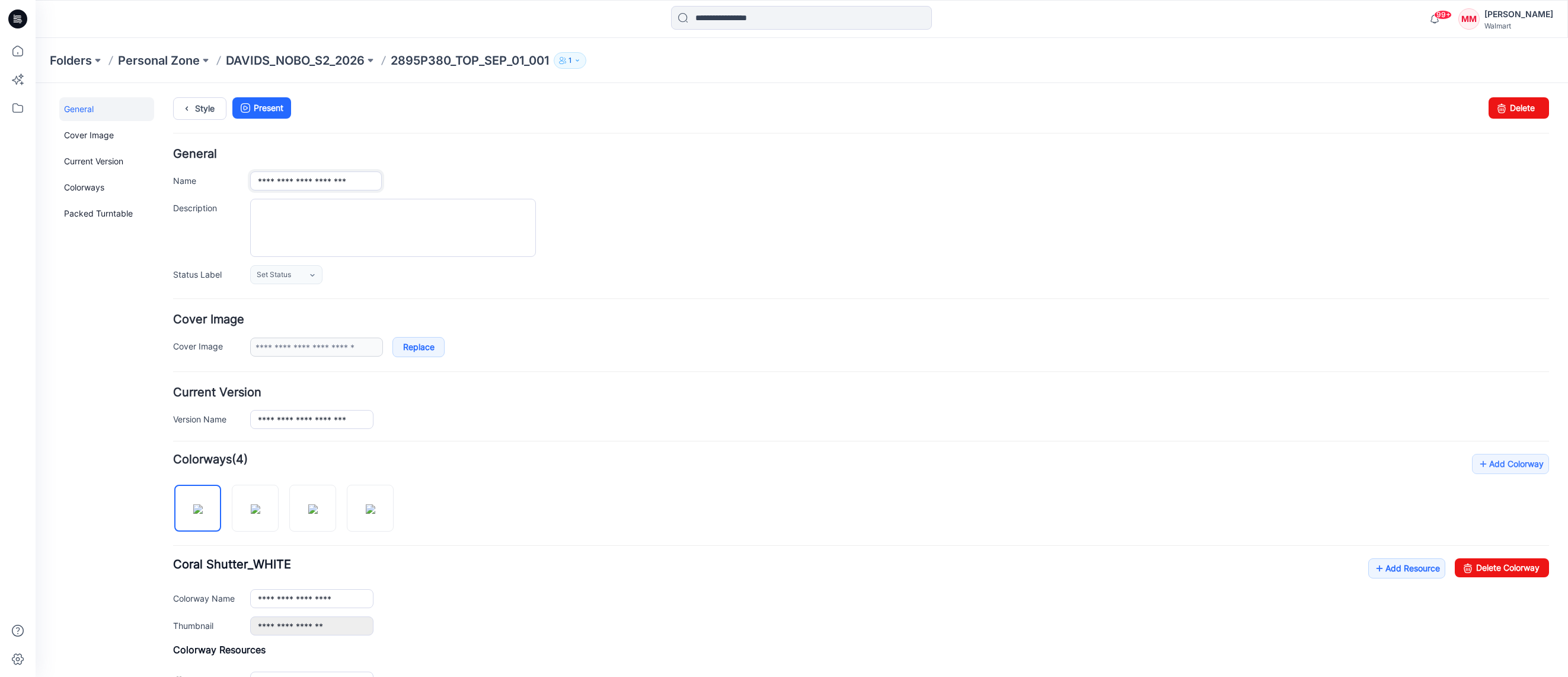
click at [373, 181] on input "**********" at bounding box center [316, 181] width 132 height 19
drag, startPoint x: 373, startPoint y: 183, endPoint x: 390, endPoint y: 183, distance: 17.0
click at [373, 183] on input "**********" at bounding box center [316, 181] width 132 height 19
type input "**********"
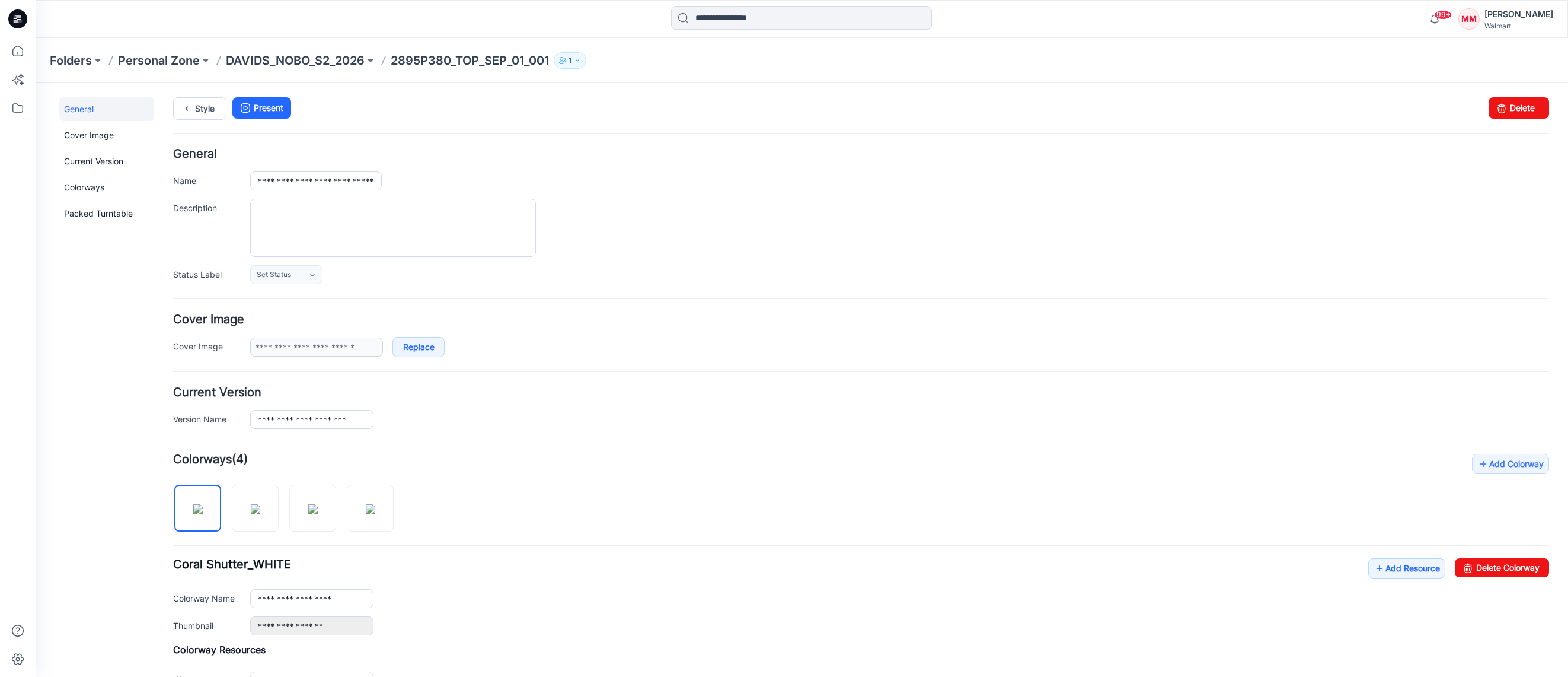
click at [593, 130] on div "Style Present Changes Saved Delete" at bounding box center [861, 123] width 1376 height 51
click at [332, 61] on p "DAVIDS_NOBO_S2_2026" at bounding box center [295, 61] width 139 height 17
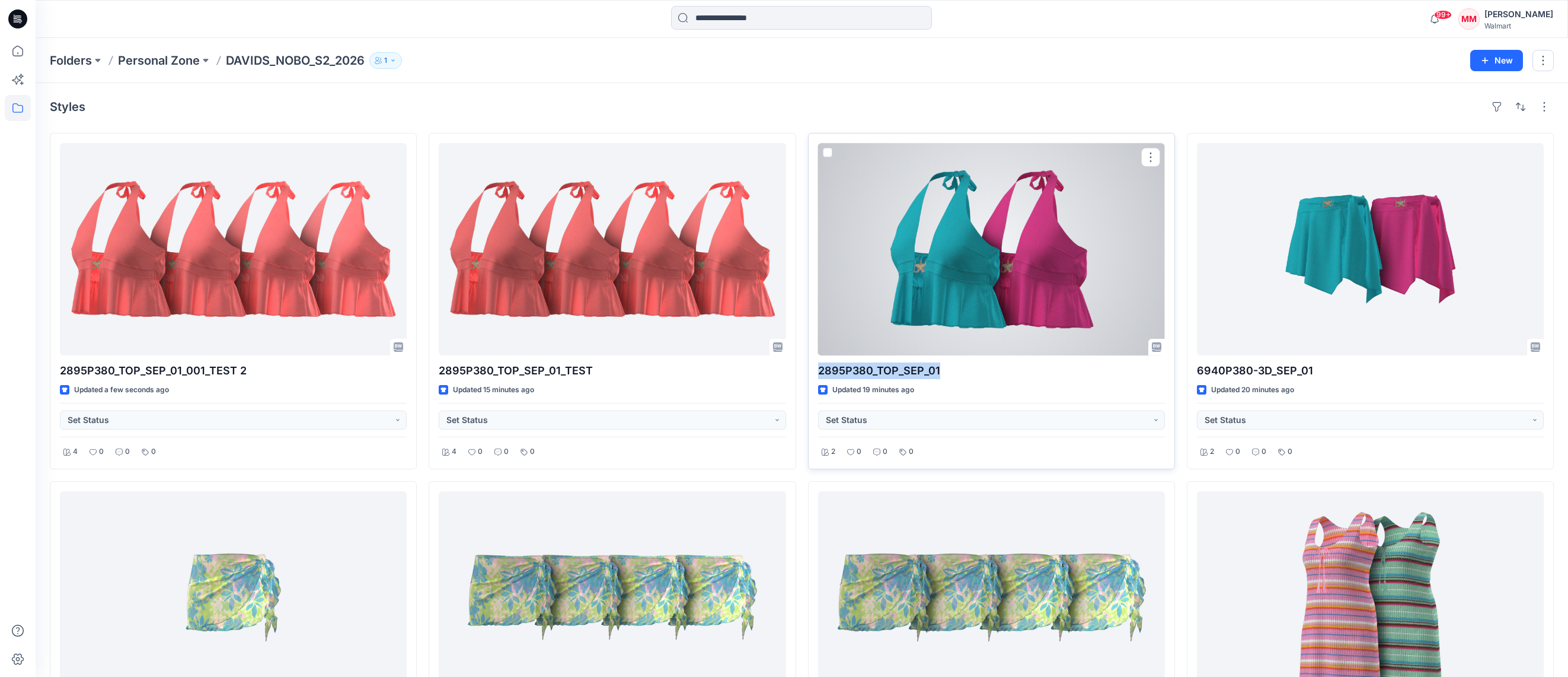
drag, startPoint x: 896, startPoint y: 369, endPoint x: 817, endPoint y: 372, distance: 79.1
click at [816, 371] on div "2895P380_TOP_SEP_01 Updated 19 minutes ago Set Status 2 0 0 0" at bounding box center [991, 301] width 367 height 336
copy p "2895P380_TOP_SEP_01"
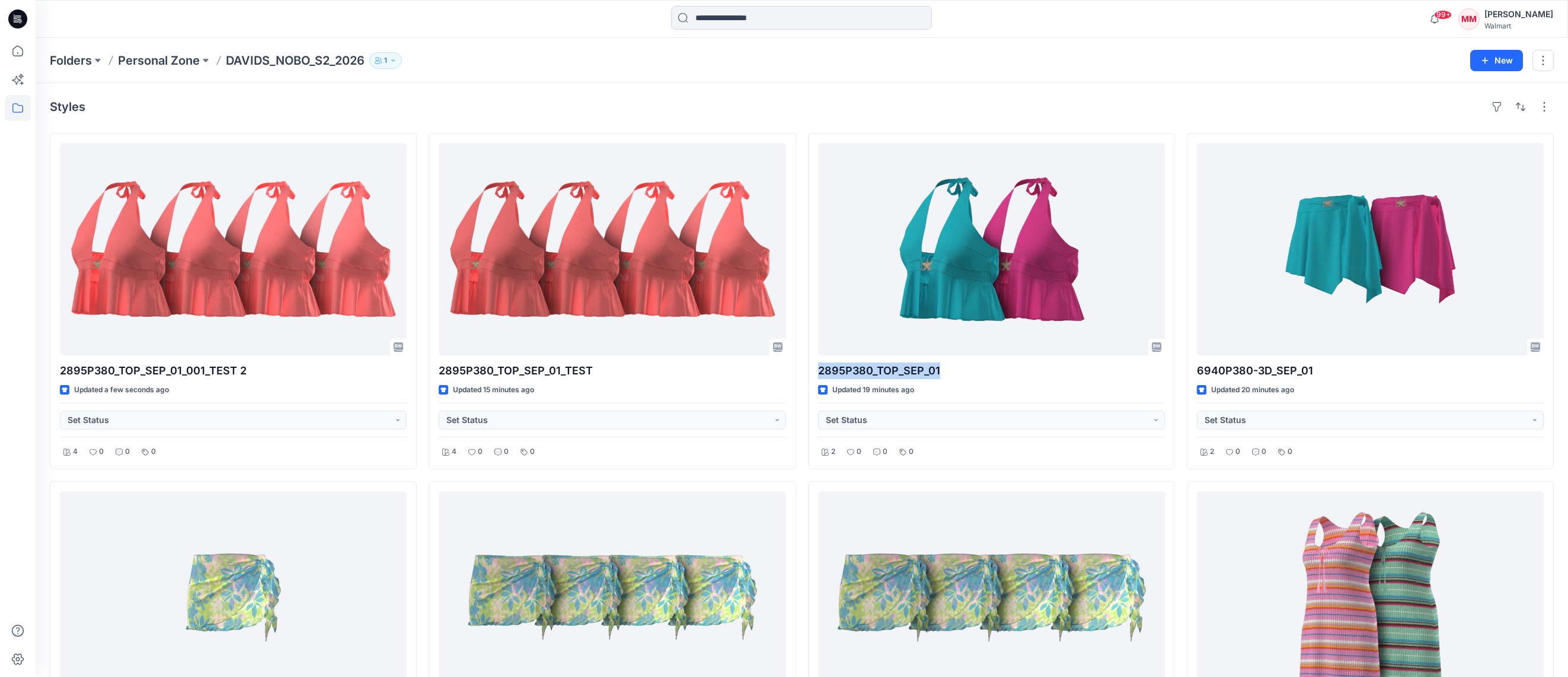
click at [1047, 81] on div "Folders Personal Zone DAVIDS_NOBO_S2_2026 1 New" at bounding box center [802, 60] width 1532 height 45
drag, startPoint x: 226, startPoint y: 65, endPoint x: 383, endPoint y: 78, distance: 157.5
click at [365, 61] on div "Folders Personal Zone DAVIDS_NOBO_S2_2026 1" at bounding box center [755, 61] width 1411 height 17
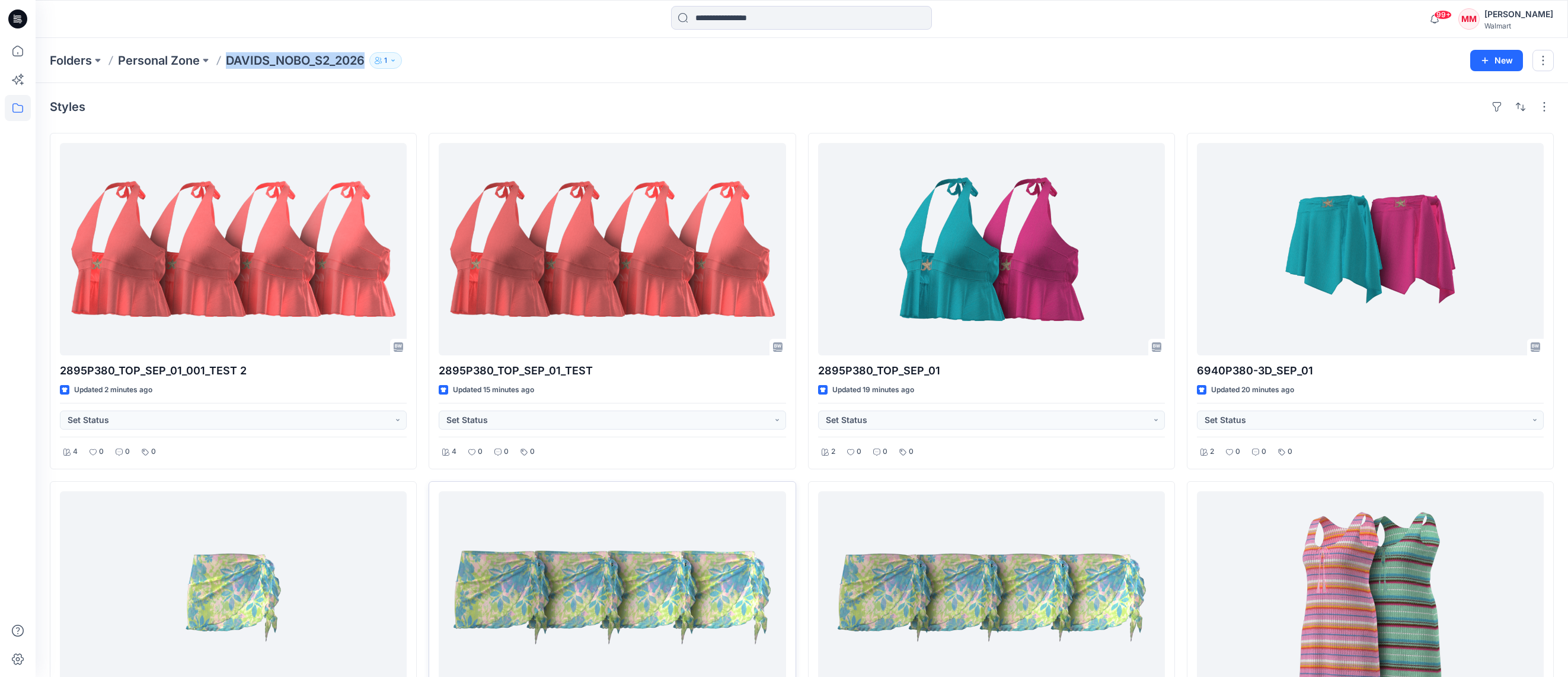
copy p "DAVIDS_NOBO_S2_2026"
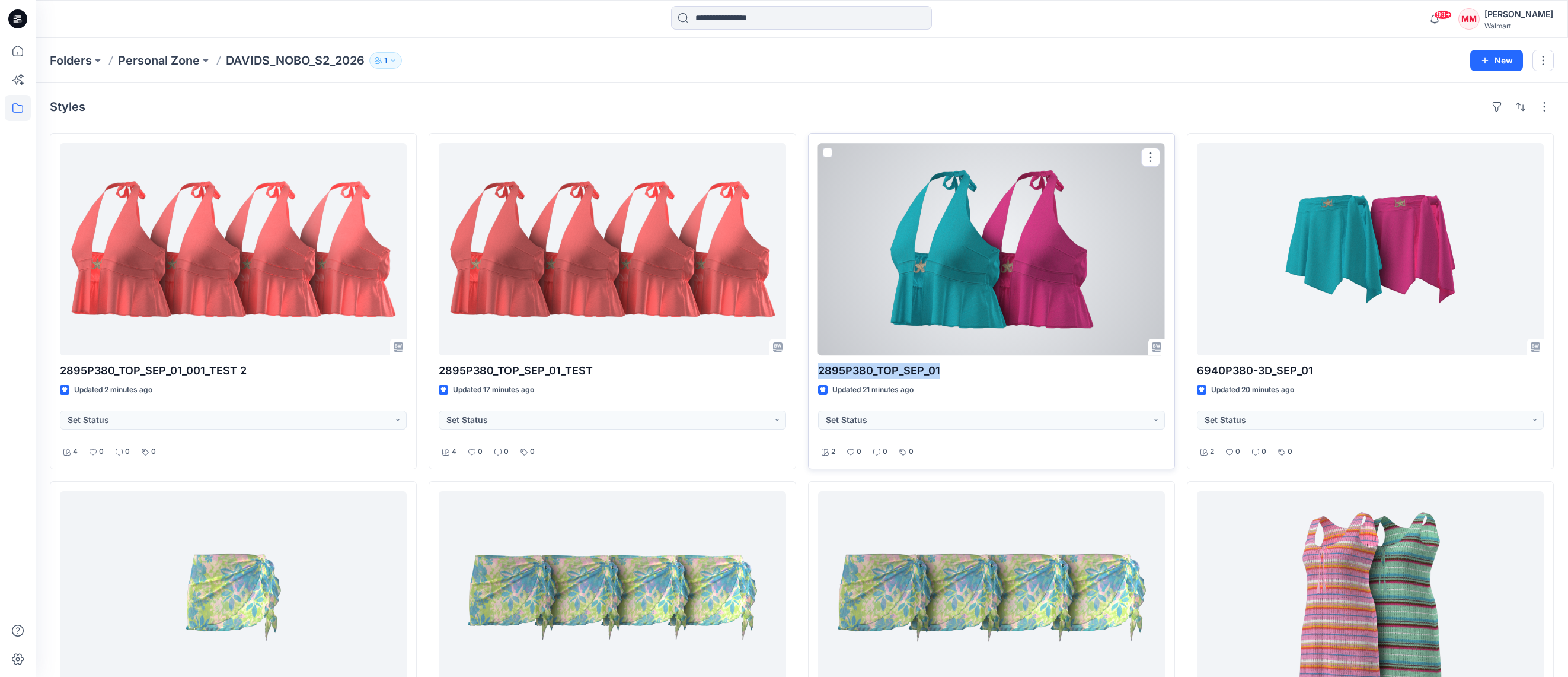
drag, startPoint x: 951, startPoint y: 372, endPoint x: 822, endPoint y: 373, distance: 129.0
click at [818, 373] on p "2895P380_TOP_SEP_01" at bounding box center [991, 371] width 347 height 17
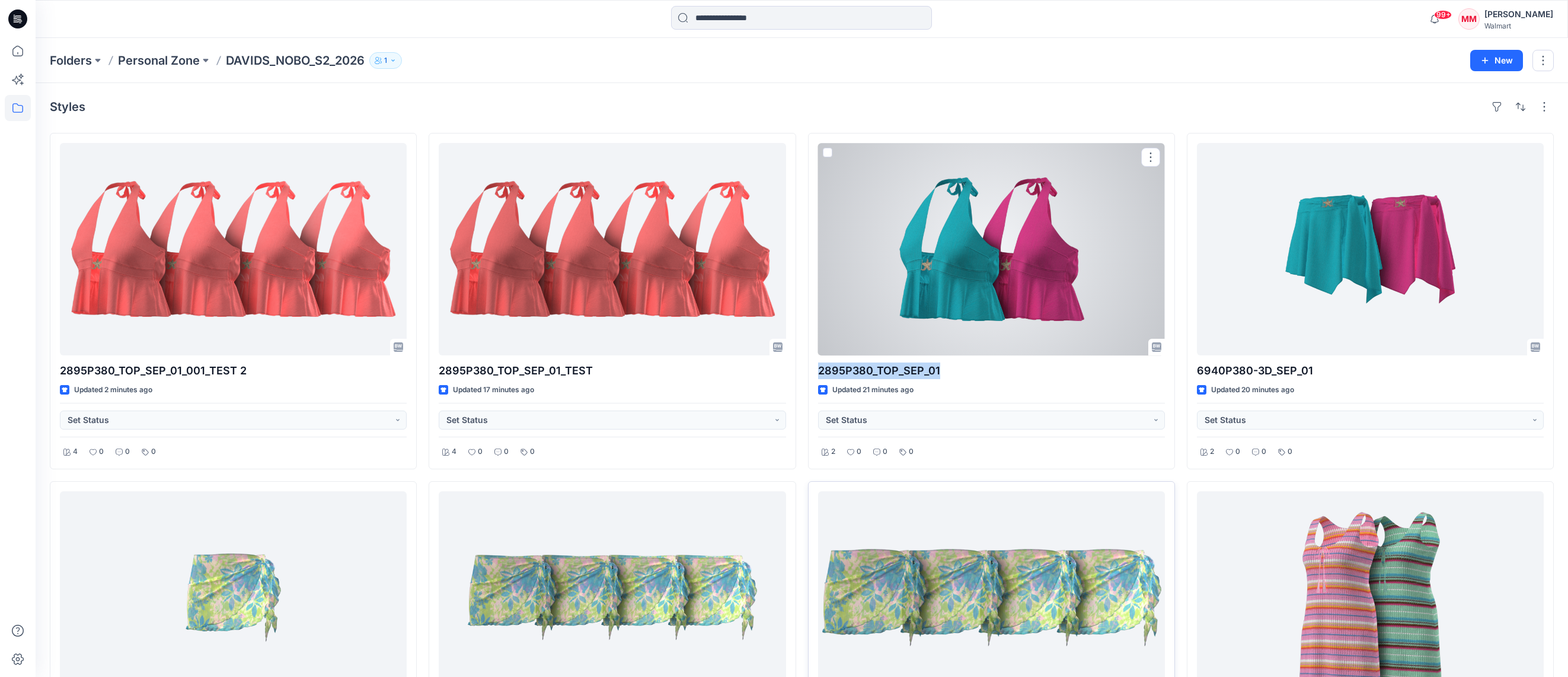
copy p "2895P380_TOP_SEP_01"
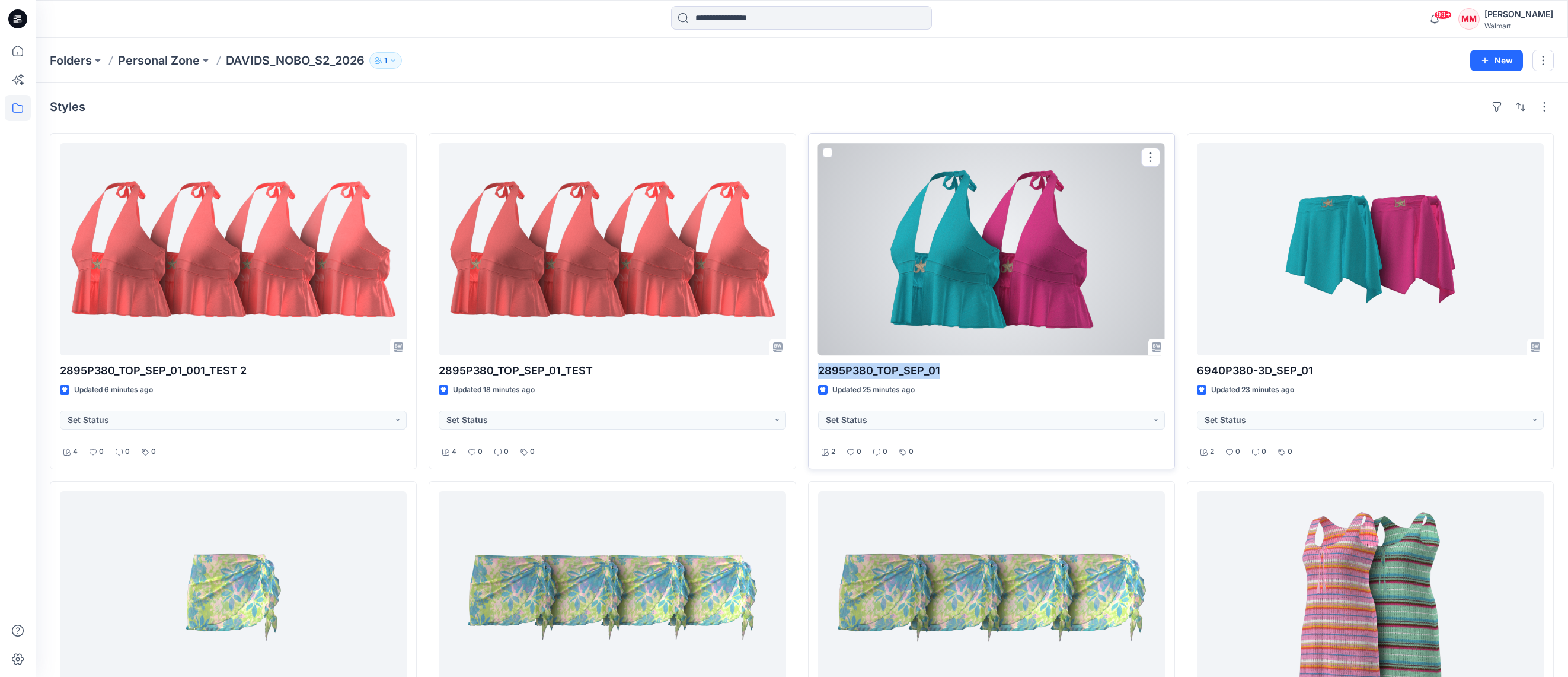
click at [1057, 152] on div at bounding box center [991, 249] width 347 height 212
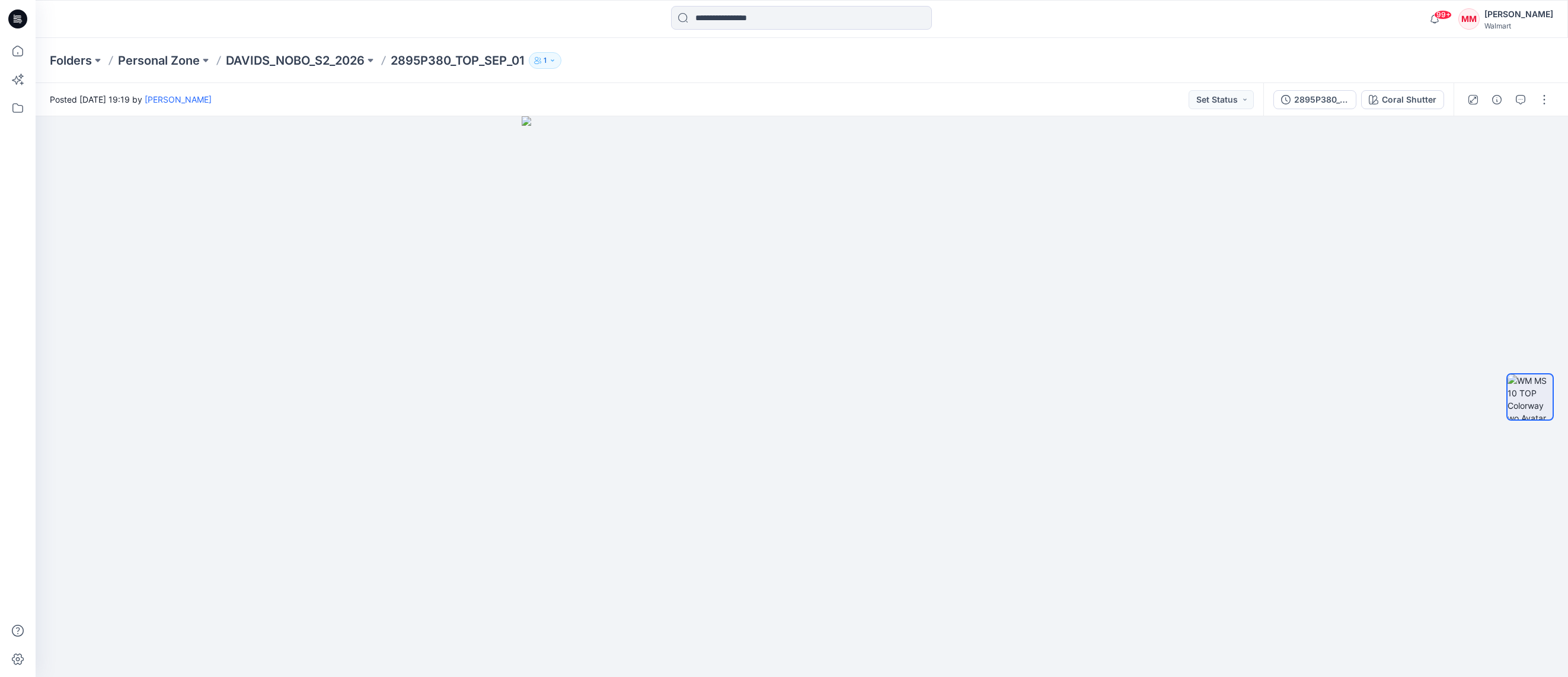
click at [1057, 152] on div "Folders Personal Zone DAVIDS_NOBO_S2_2026 2895P380_TOP_SEP_01 1 Posted Wednesda…" at bounding box center [802, 357] width 1532 height 639
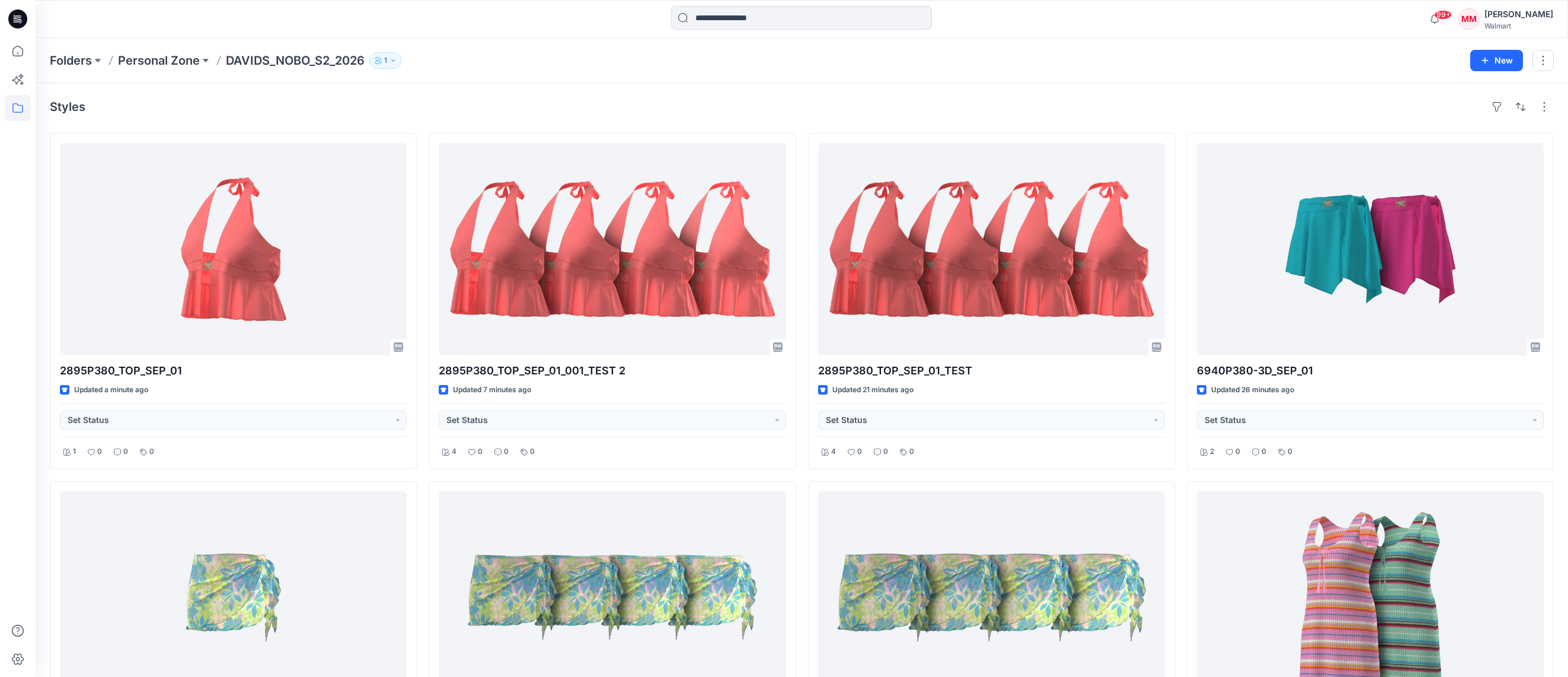
drag, startPoint x: 541, startPoint y: 65, endPoint x: 554, endPoint y: 120, distance: 56.5
click at [541, 65] on div "Folders Personal Zone DAVIDS_NOBO_S2_2026 1" at bounding box center [755, 61] width 1411 height 17
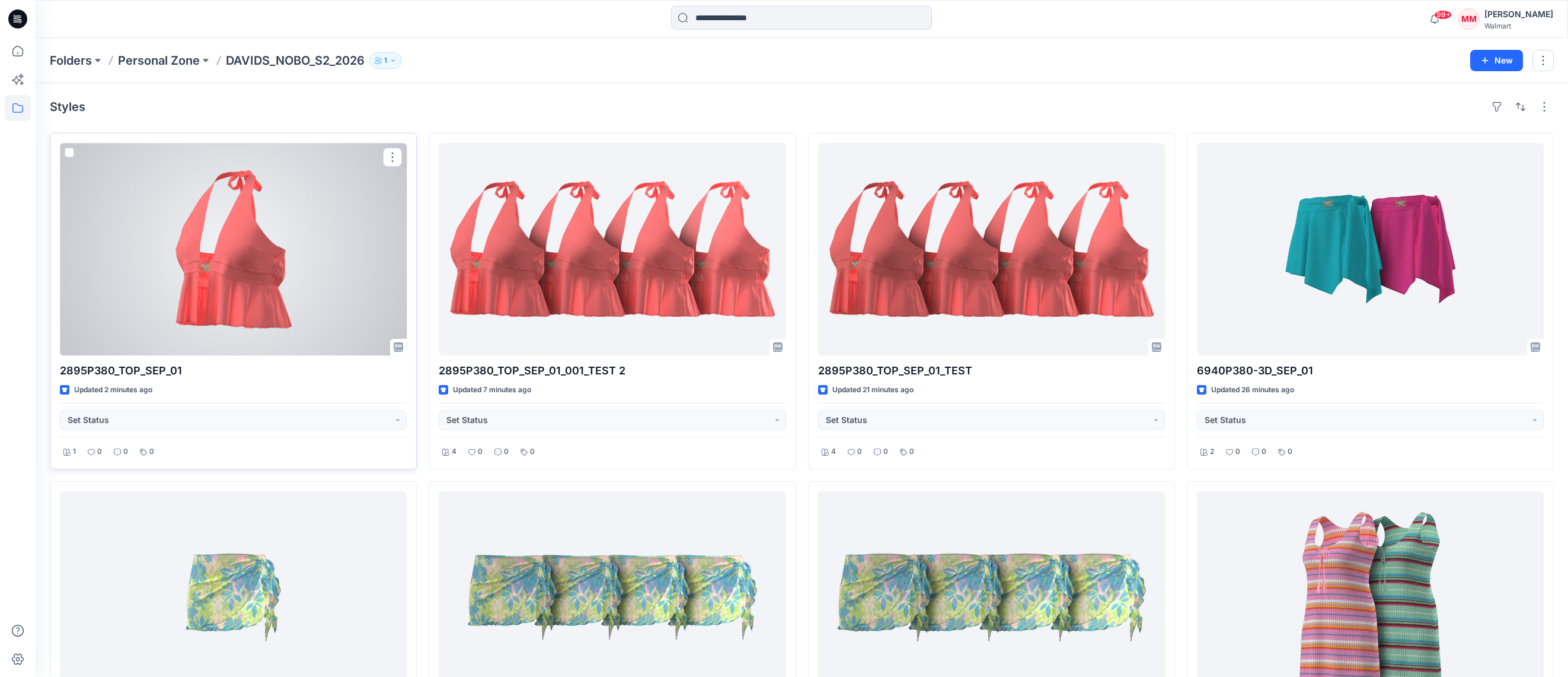
click at [334, 252] on div at bounding box center [233, 249] width 347 height 212
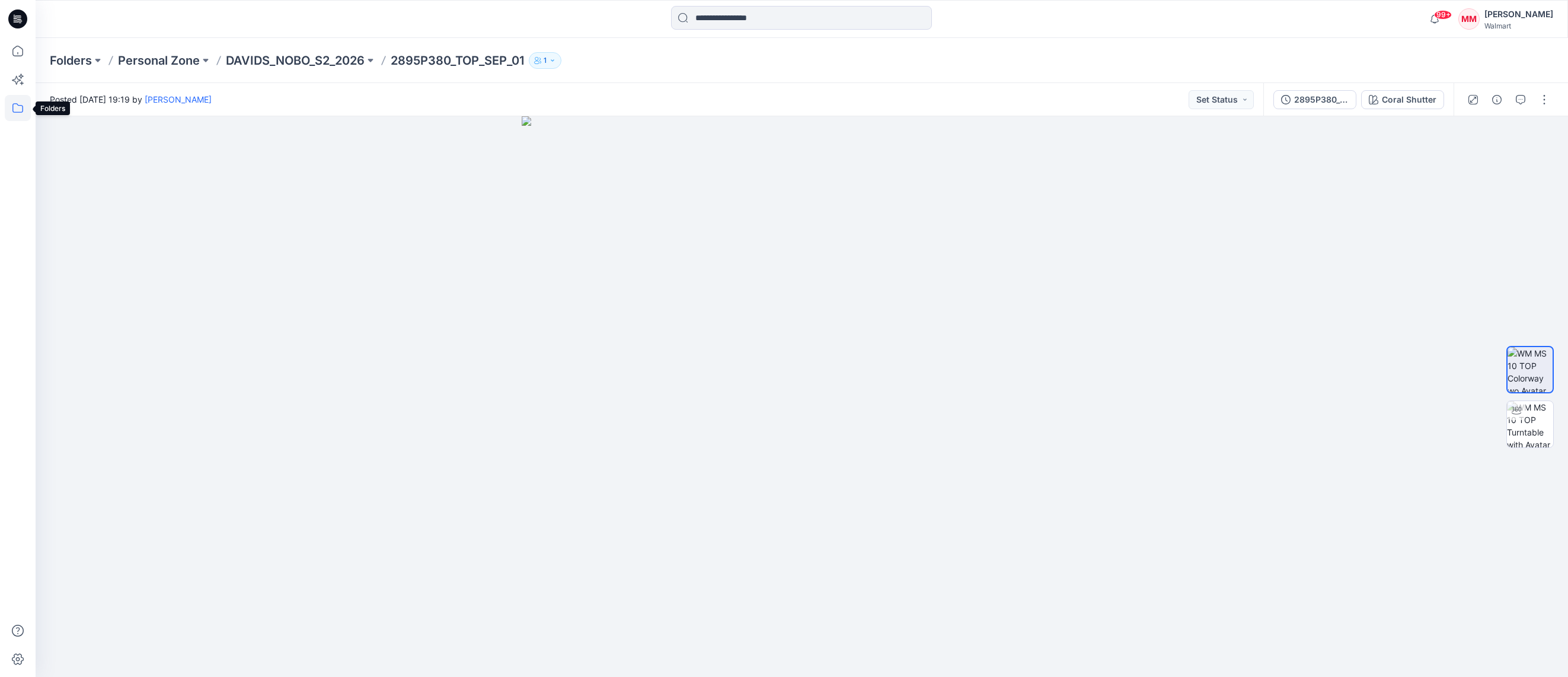
click at [19, 109] on icon at bounding box center [17, 107] width 26 height 26
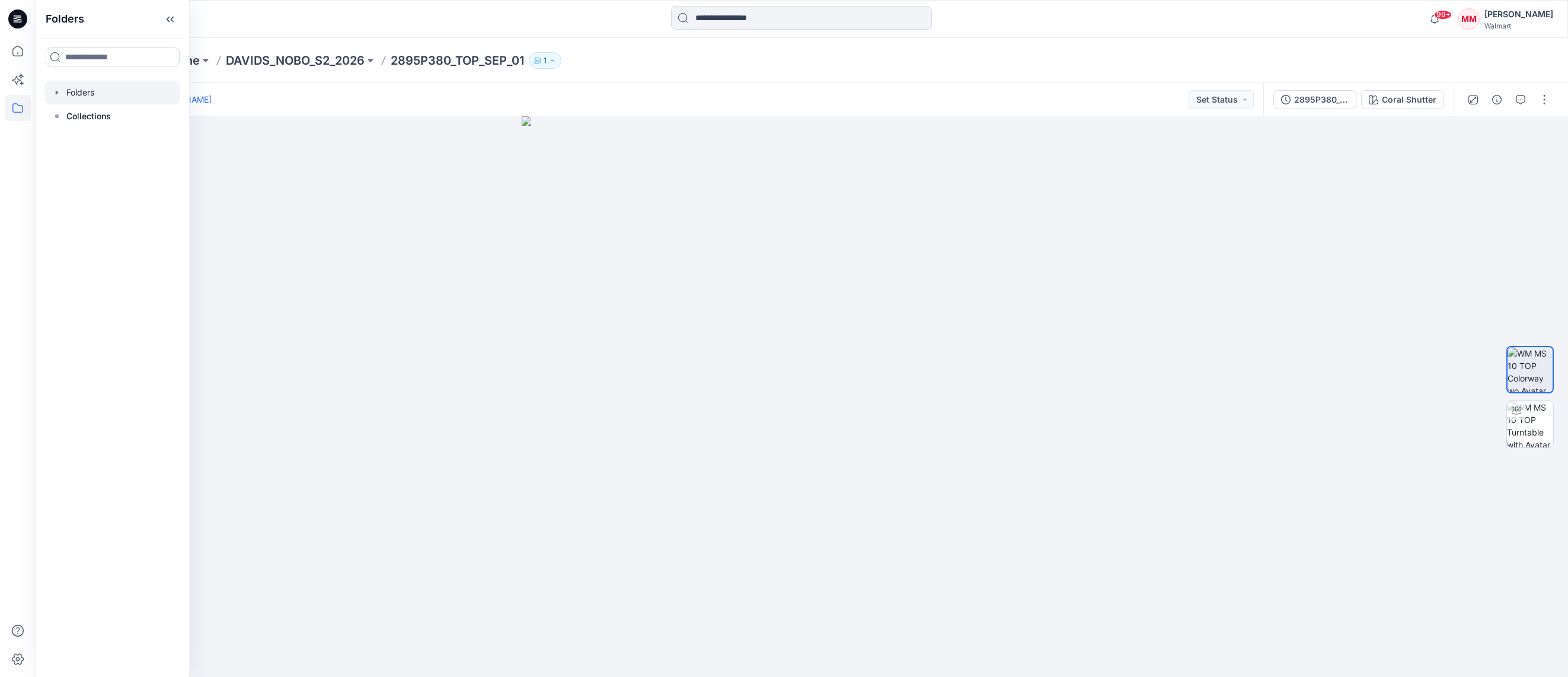
click at [58, 95] on icon "button" at bounding box center [57, 92] width 10 height 10
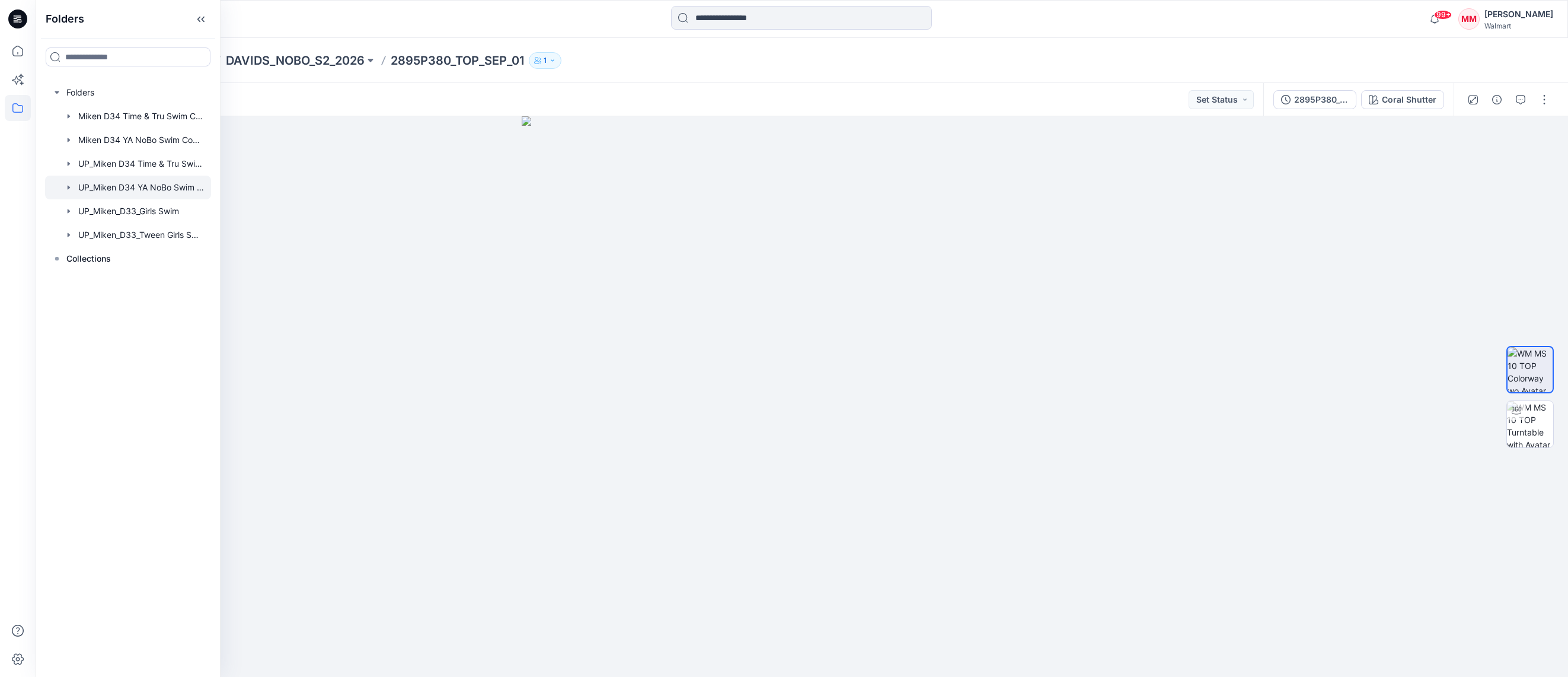
click at [174, 188] on div at bounding box center [128, 187] width 166 height 24
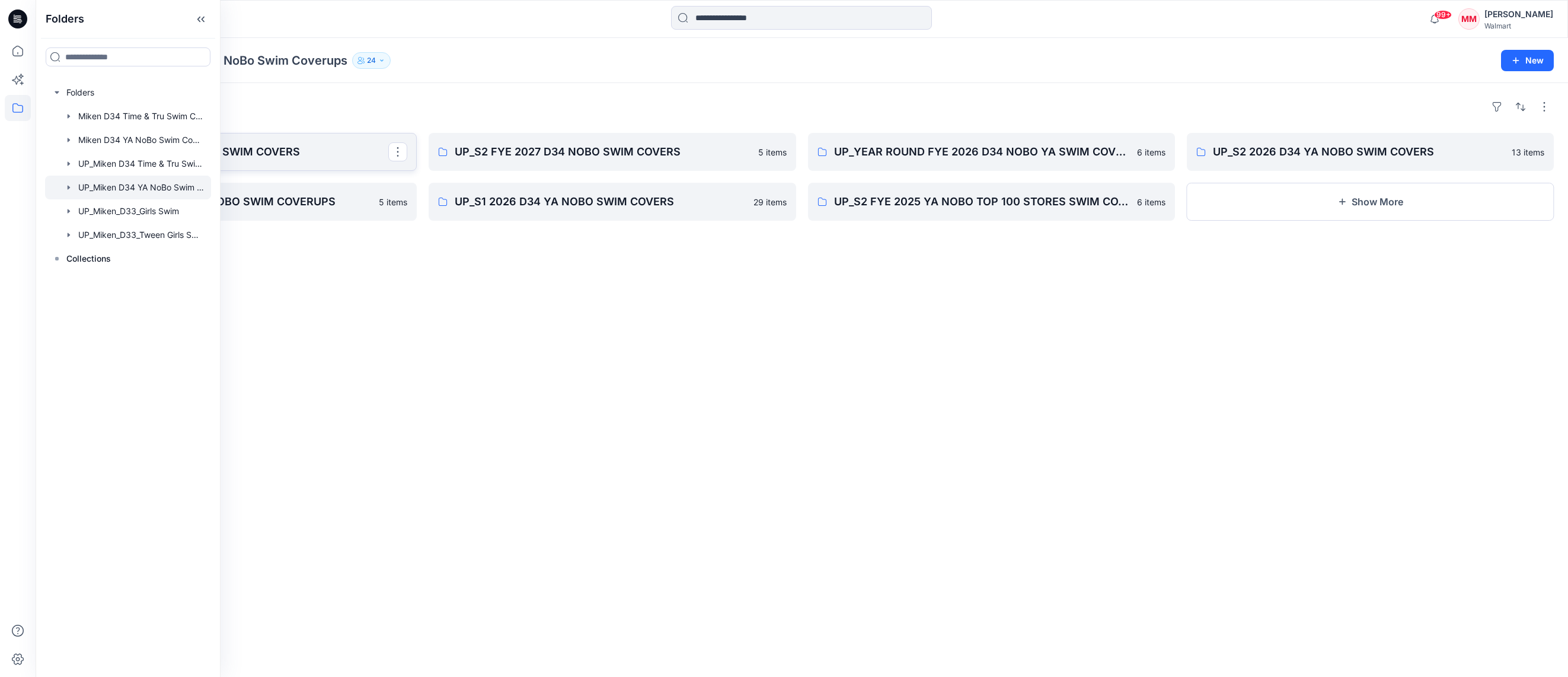
click at [322, 153] on p "UP_S1 FYE 2027 D34 NOBO SWIM COVERS" at bounding box center [232, 152] width 312 height 17
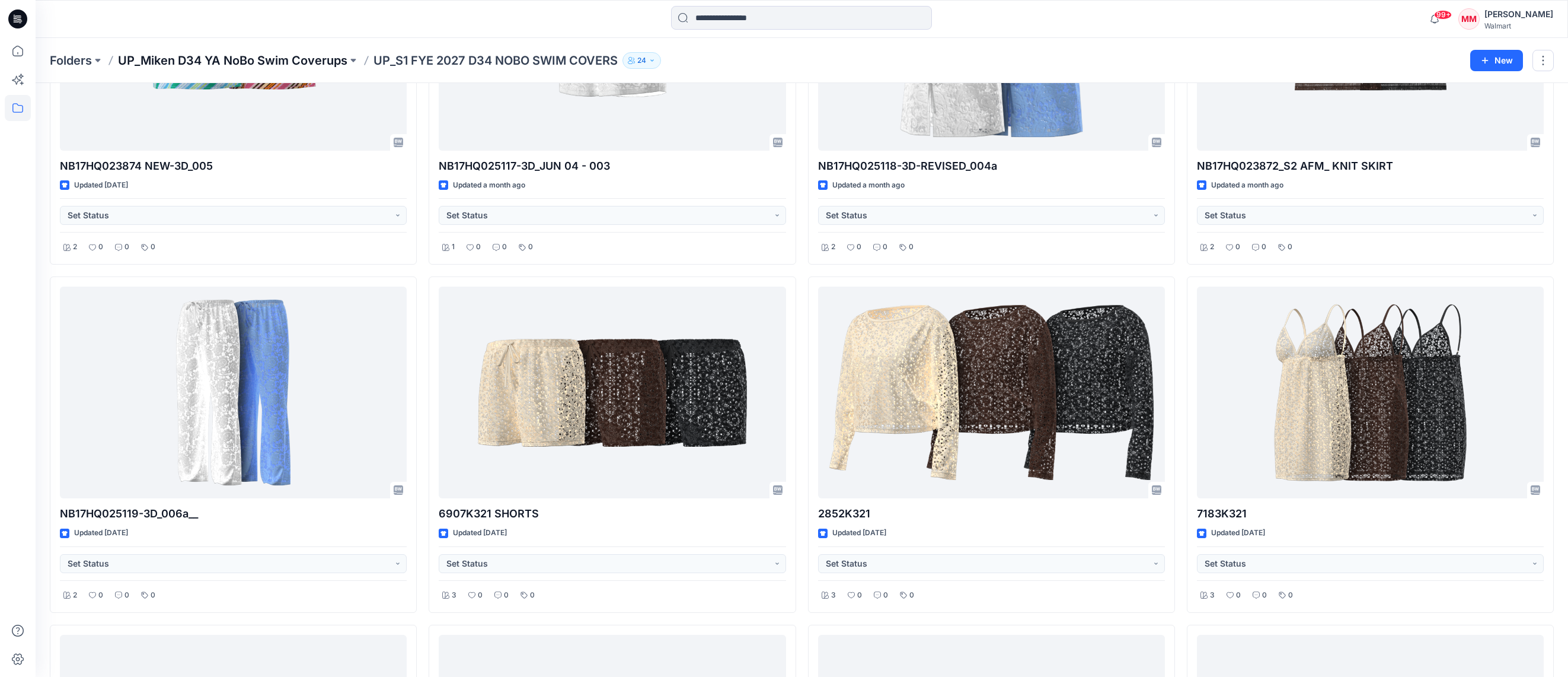
scroll to position [203, 0]
click at [222, 65] on p "UP_Miken D34 YA NoBo Swim Coverups" at bounding box center [233, 61] width 229 height 17
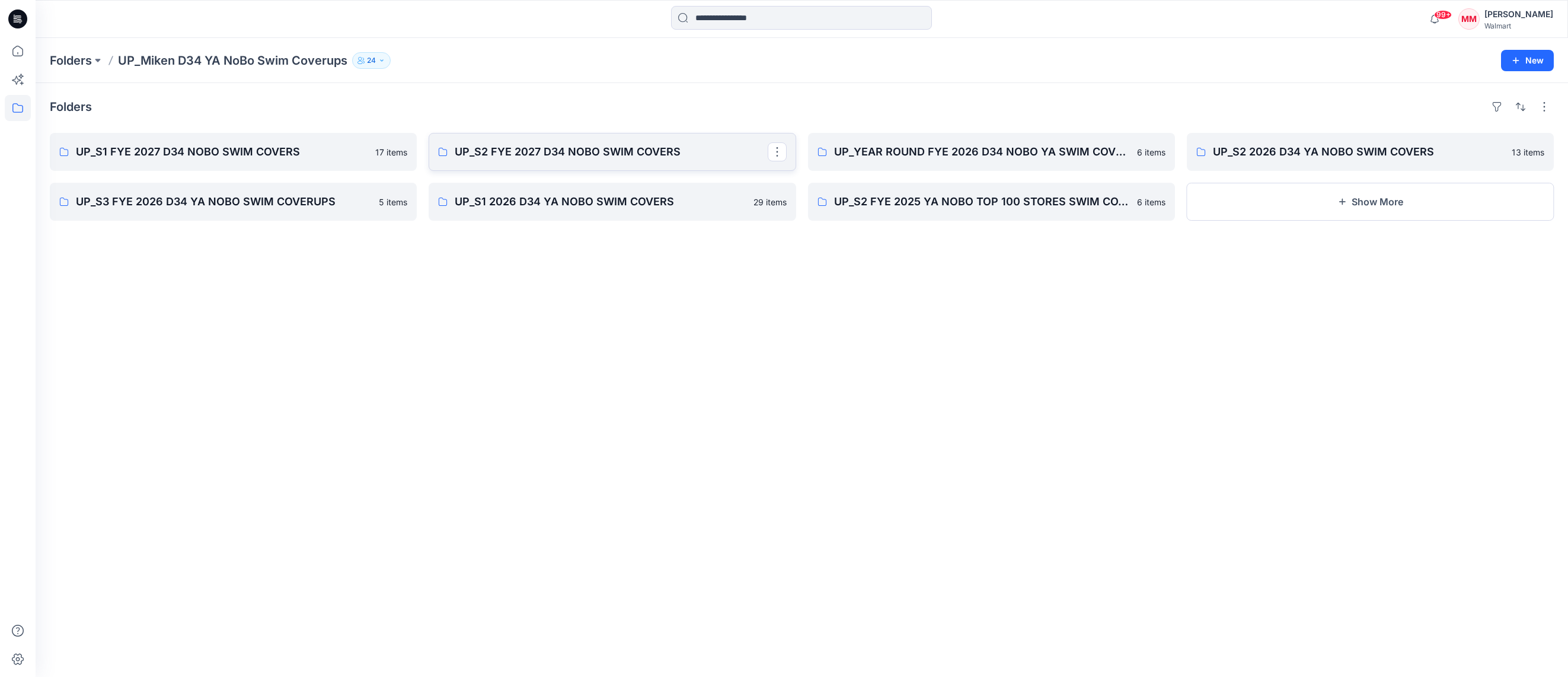
click at [527, 149] on p "UP_S2 FYE 2027 D34 NOBO SWIM COVERS" at bounding box center [611, 152] width 312 height 17
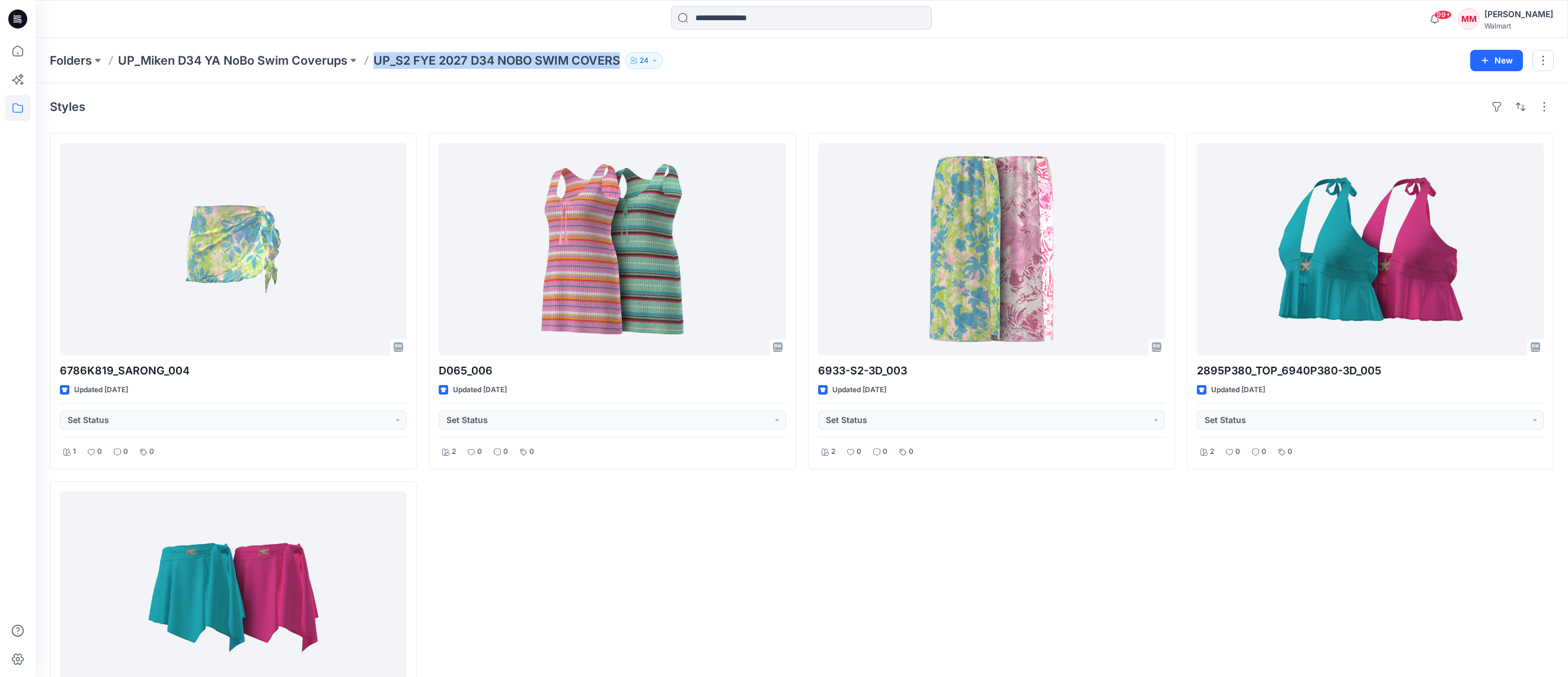
drag, startPoint x: 379, startPoint y: 60, endPoint x: 618, endPoint y: 62, distance: 239.0
click at [620, 63] on p "UP_S2 FYE 2027 D34 NOBO SWIM COVERS" at bounding box center [496, 61] width 247 height 17
copy p "UP_S2 FYE 2027 D34 NOBO SWIM COVERS"
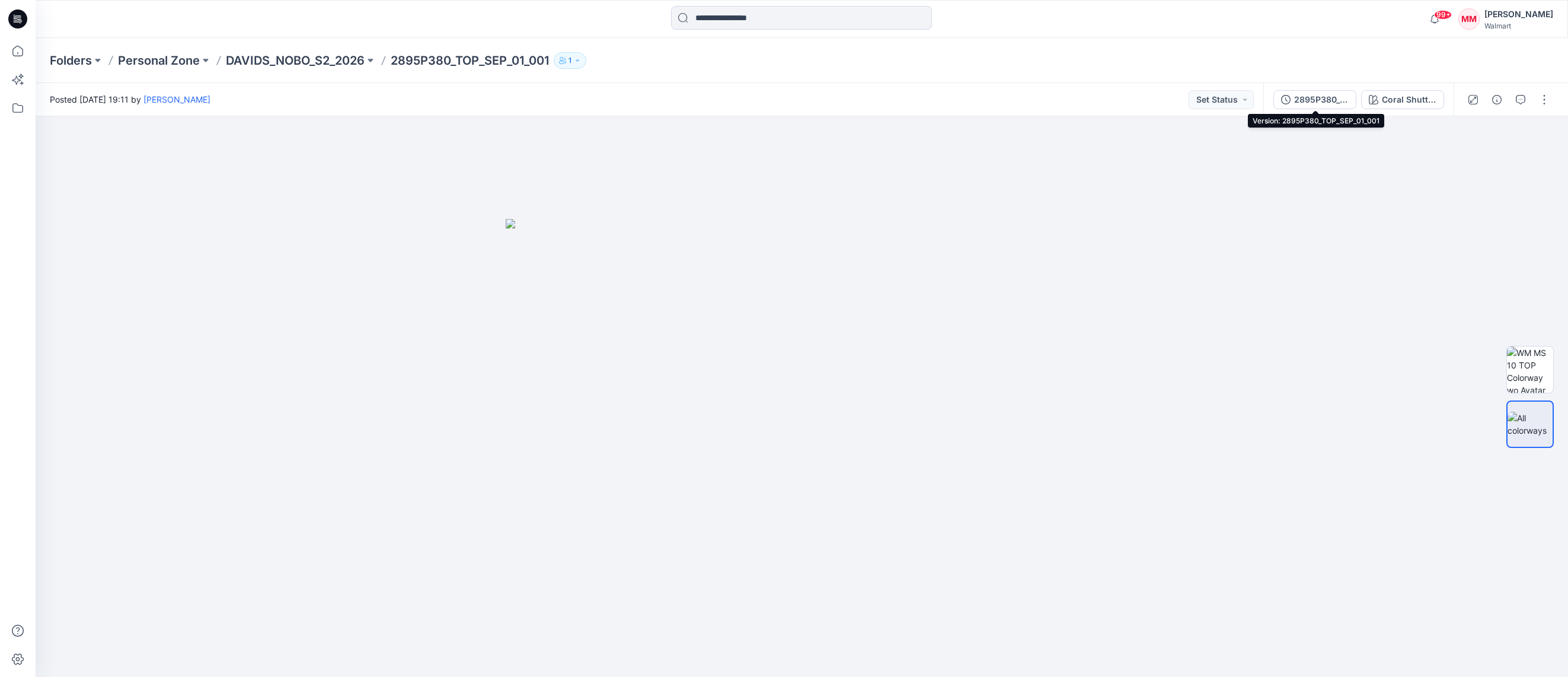
click at [1325, 99] on div "2895P380_TOP_SEP_01_001" at bounding box center [1321, 100] width 54 height 13
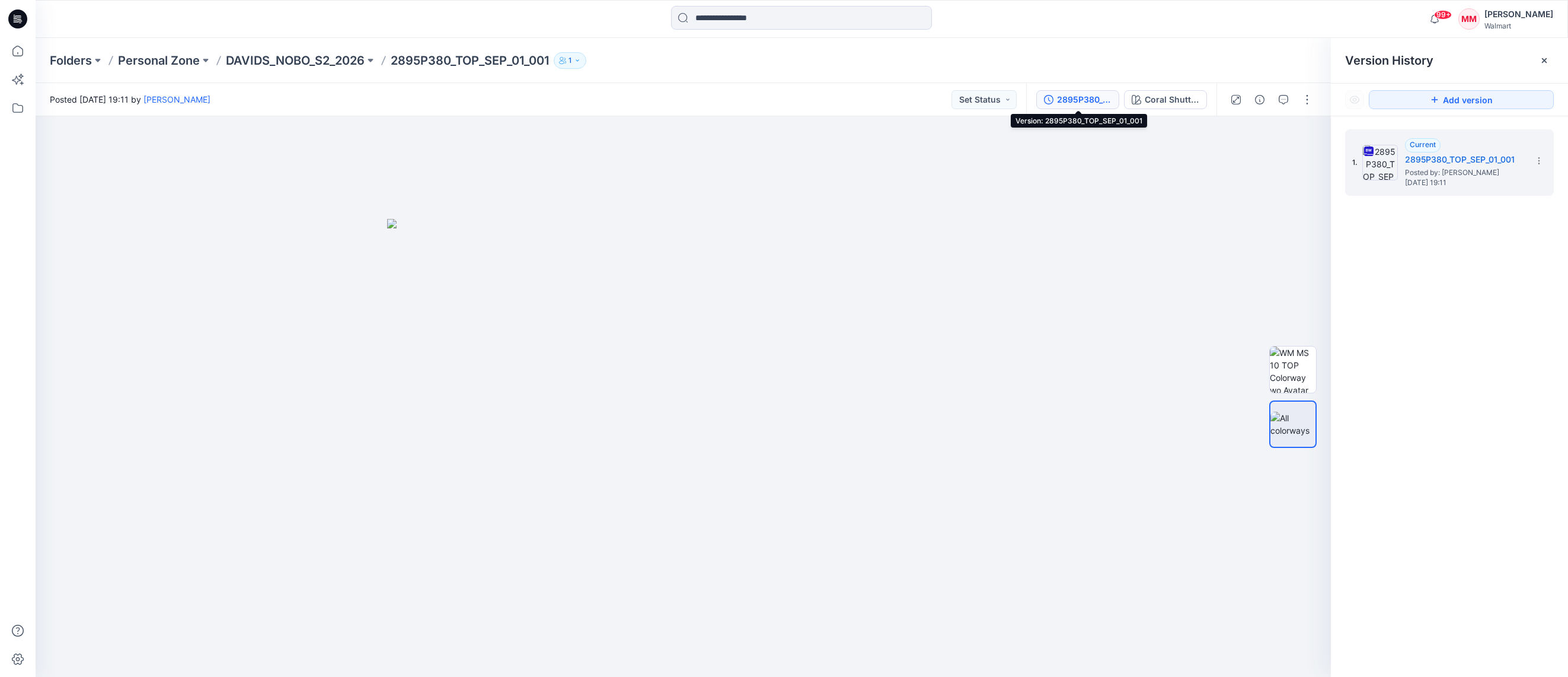
click at [1096, 100] on div "2895P380_TOP_SEP_01_001" at bounding box center [1084, 100] width 54 height 13
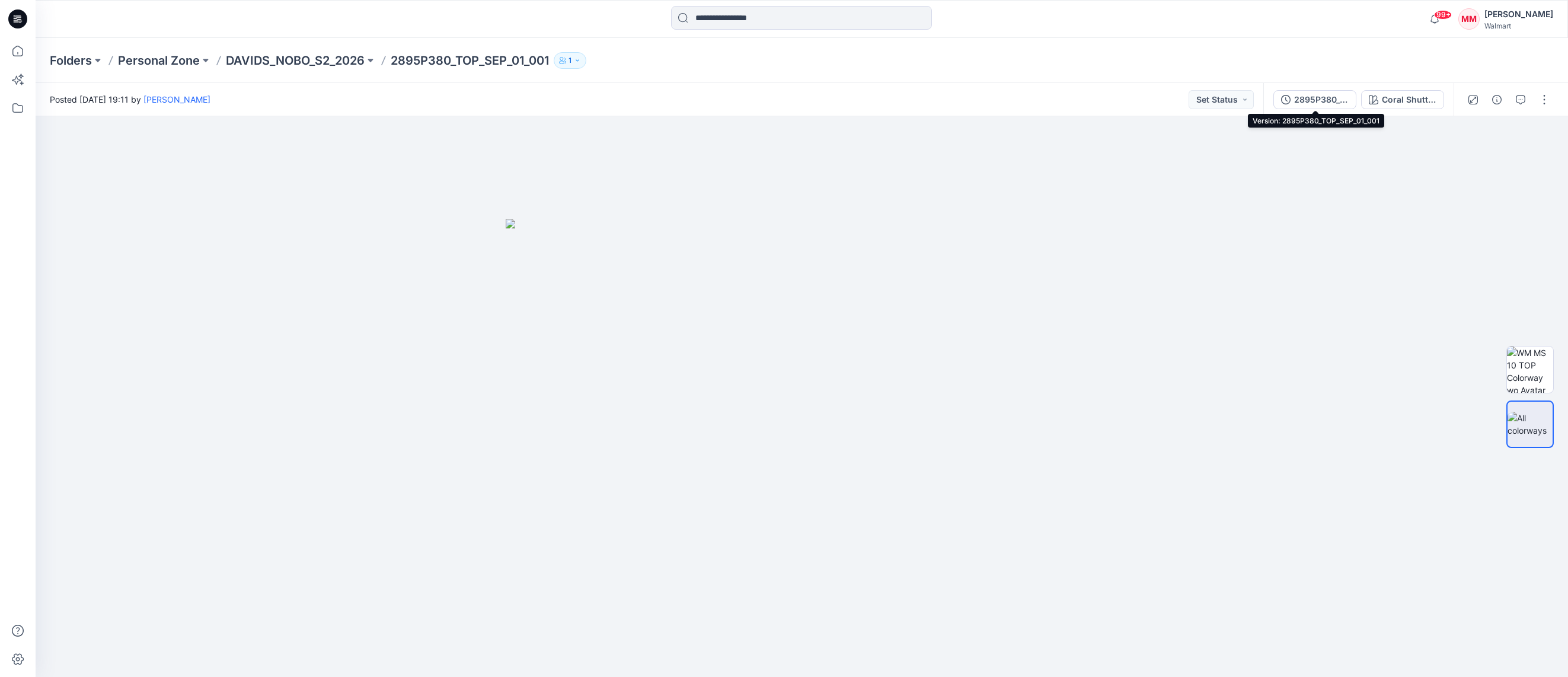
click at [1326, 100] on div "2895P380_TOP_SEP_01_001" at bounding box center [1321, 100] width 54 height 13
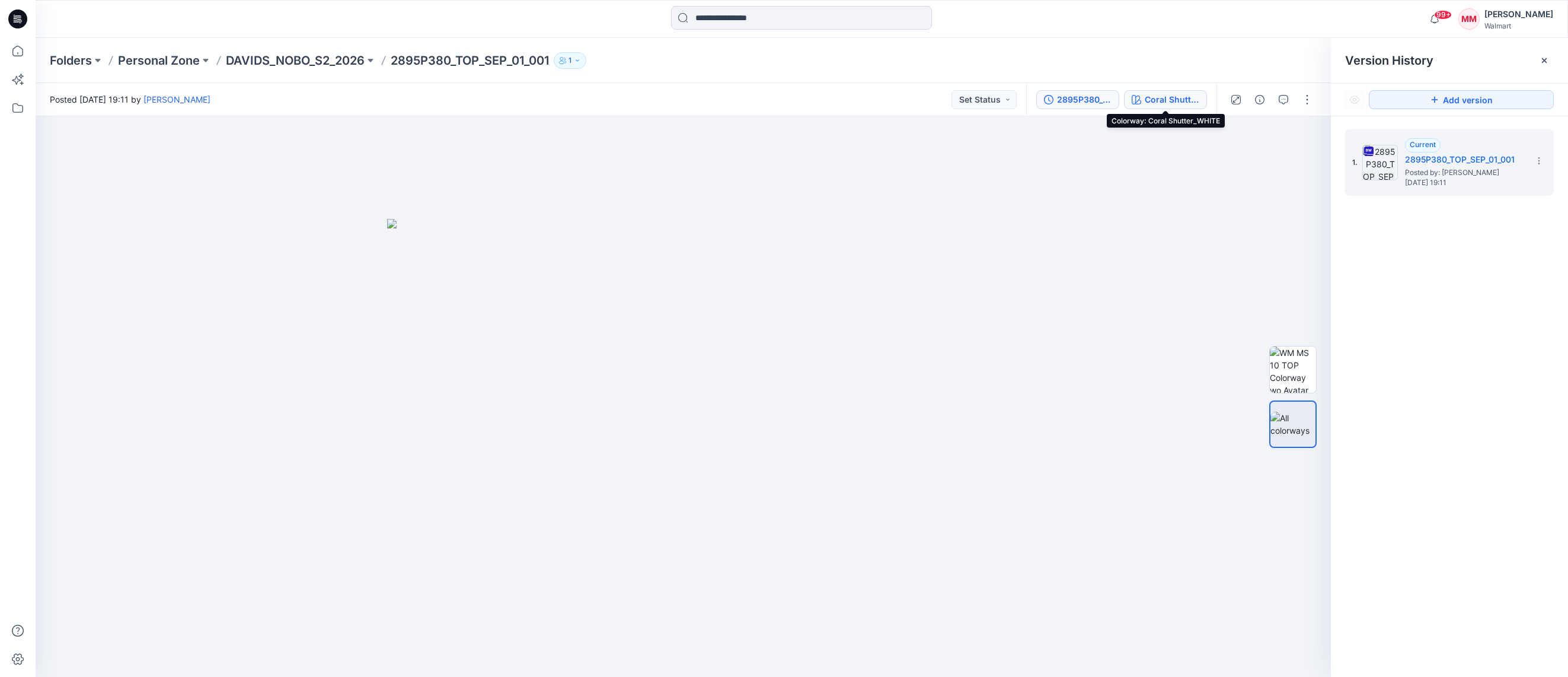
click at [1166, 98] on div "Coral Shutter_WHITE" at bounding box center [1171, 100] width 54 height 13
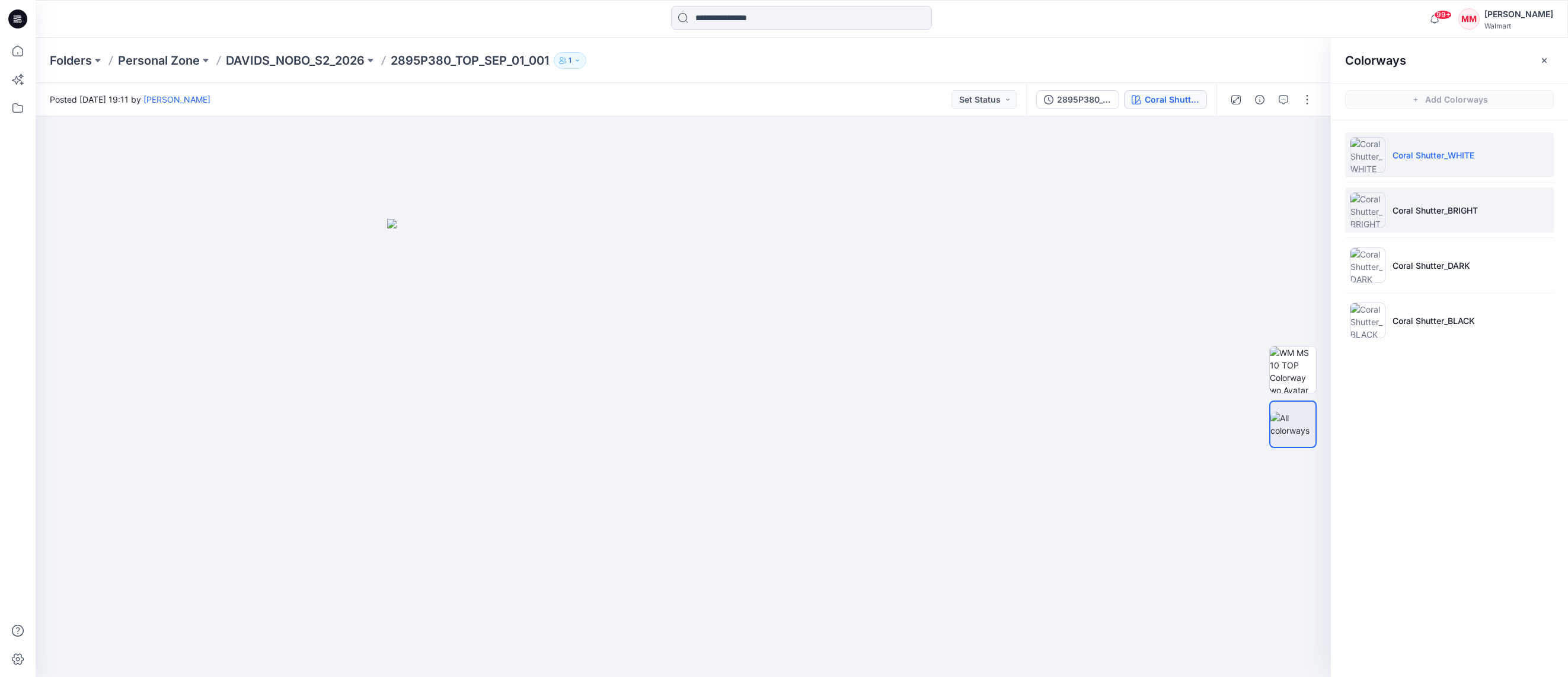
click at [1373, 208] on img at bounding box center [1367, 210] width 36 height 36
click at [1369, 160] on img at bounding box center [1367, 155] width 36 height 36
click at [1381, 211] on img at bounding box center [1367, 210] width 36 height 36
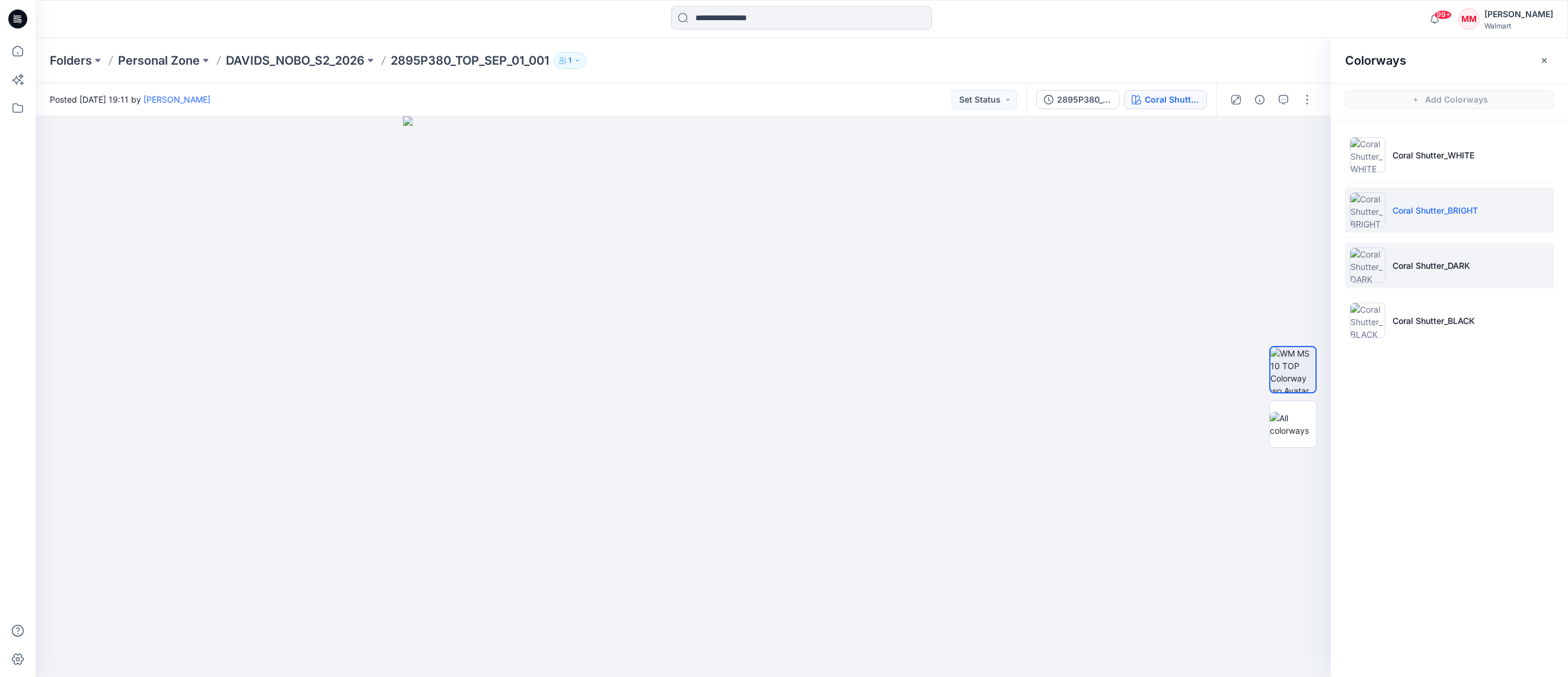
click at [1369, 261] on img at bounding box center [1367, 265] width 36 height 36
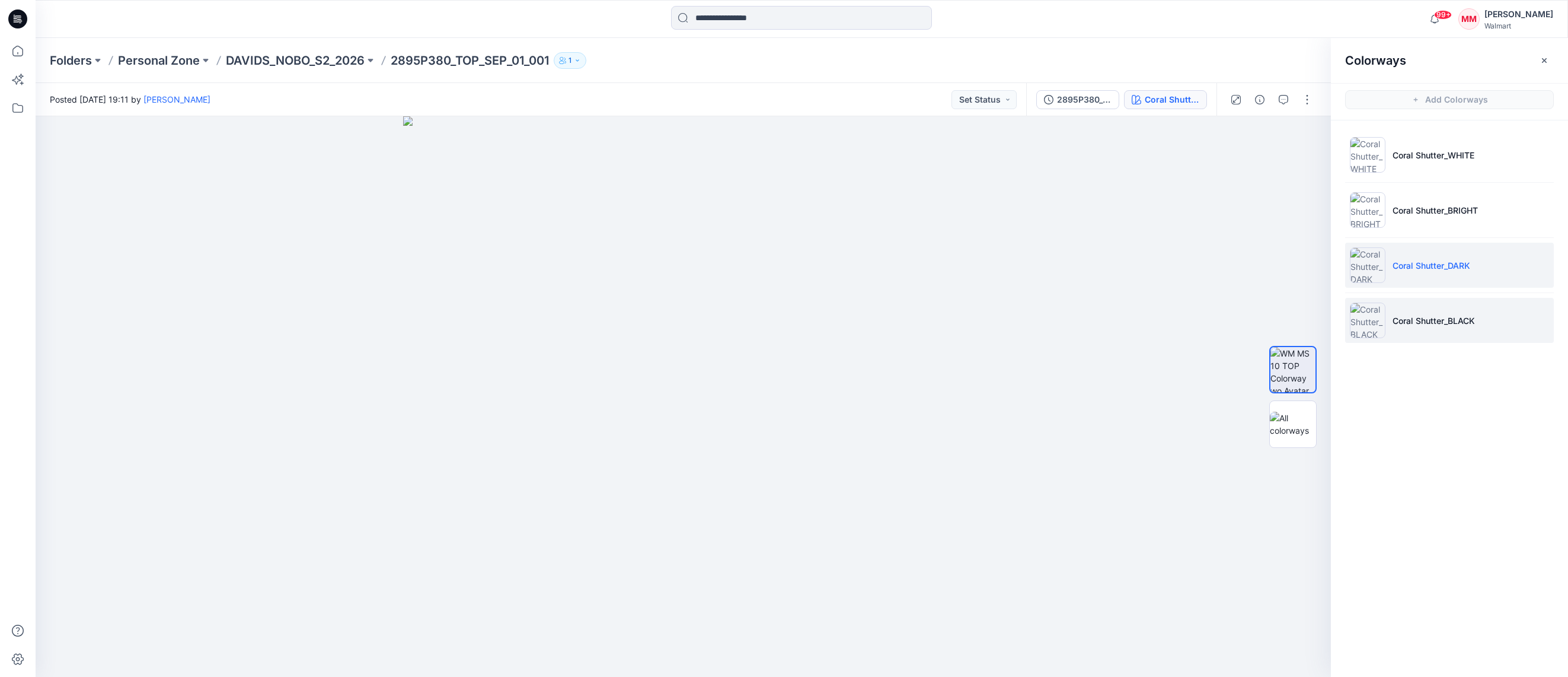
click at [1369, 316] on img at bounding box center [1367, 320] width 36 height 36
click at [1366, 267] on img at bounding box center [1367, 265] width 36 height 36
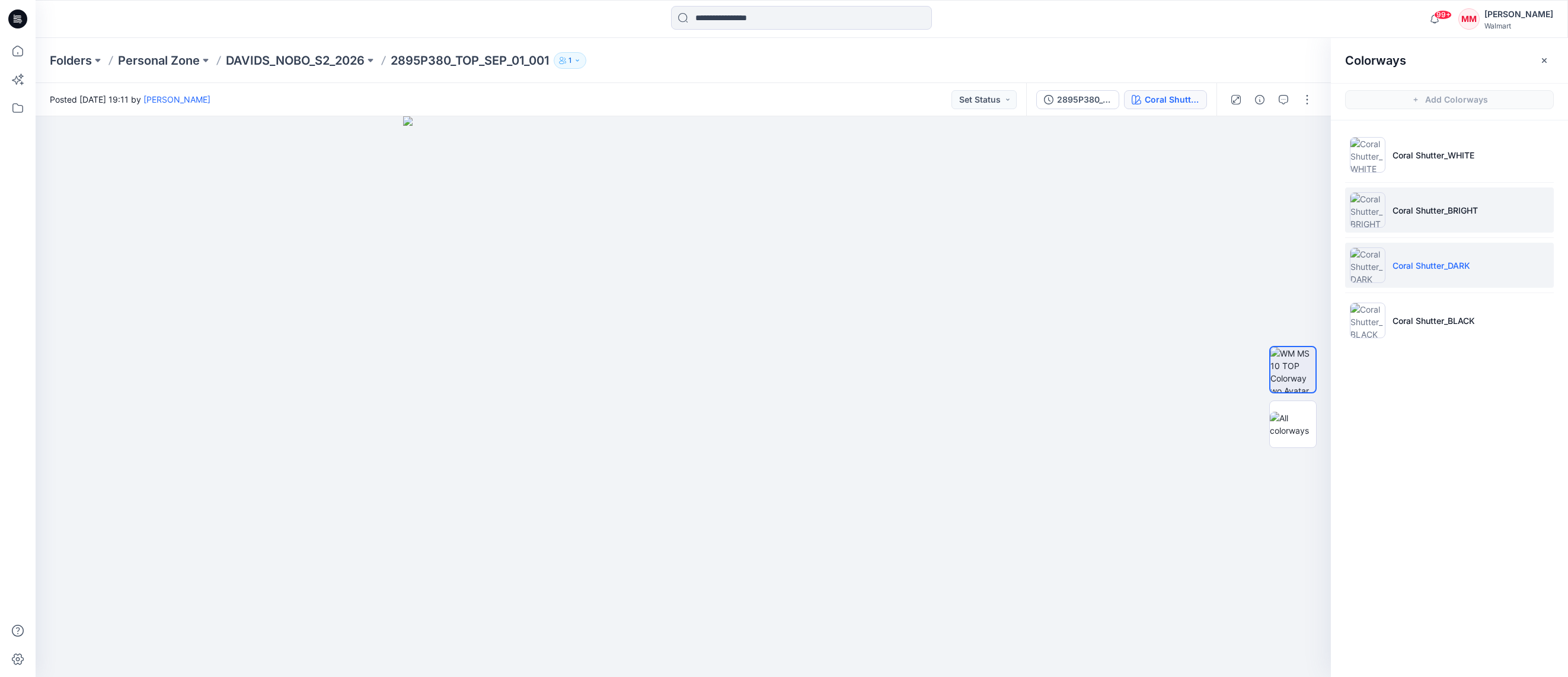
click at [1373, 218] on img at bounding box center [1367, 210] width 36 height 36
click at [1368, 264] on img at bounding box center [1367, 265] width 36 height 36
click at [1371, 220] on img at bounding box center [1367, 210] width 36 height 36
click at [1067, 381] on div at bounding box center [683, 396] width 1295 height 561
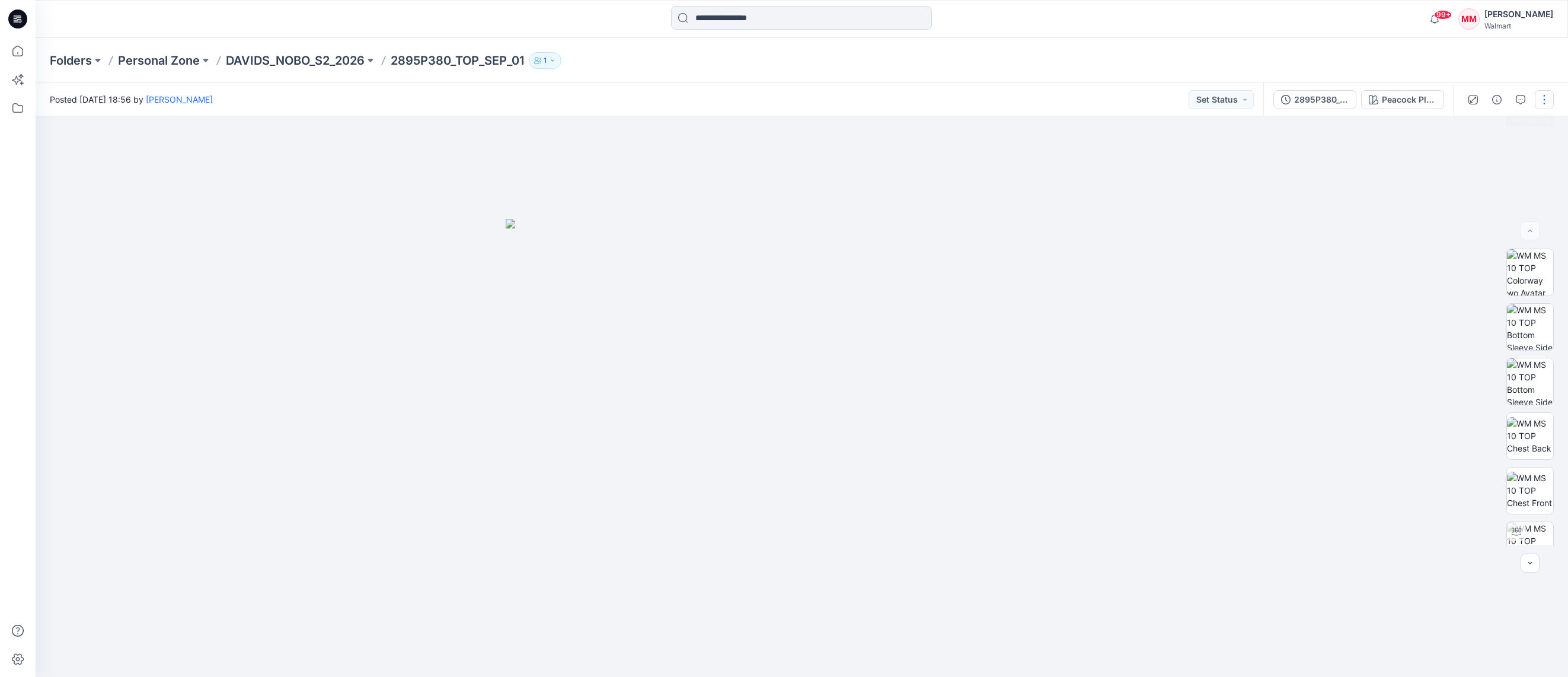
click at [1546, 102] on button "button" at bounding box center [1544, 100] width 19 height 19
click at [1490, 159] on button "Edit" at bounding box center [1494, 160] width 109 height 22
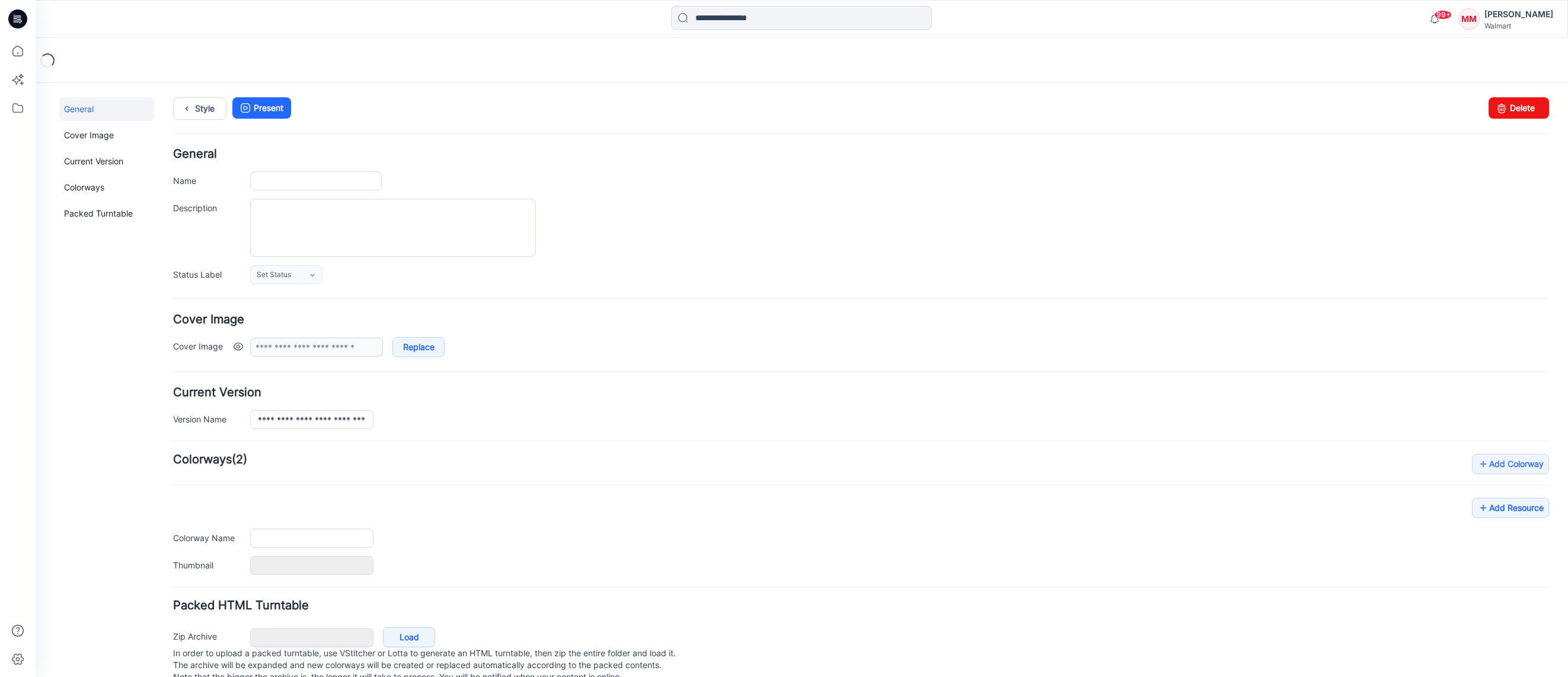
type input "**********"
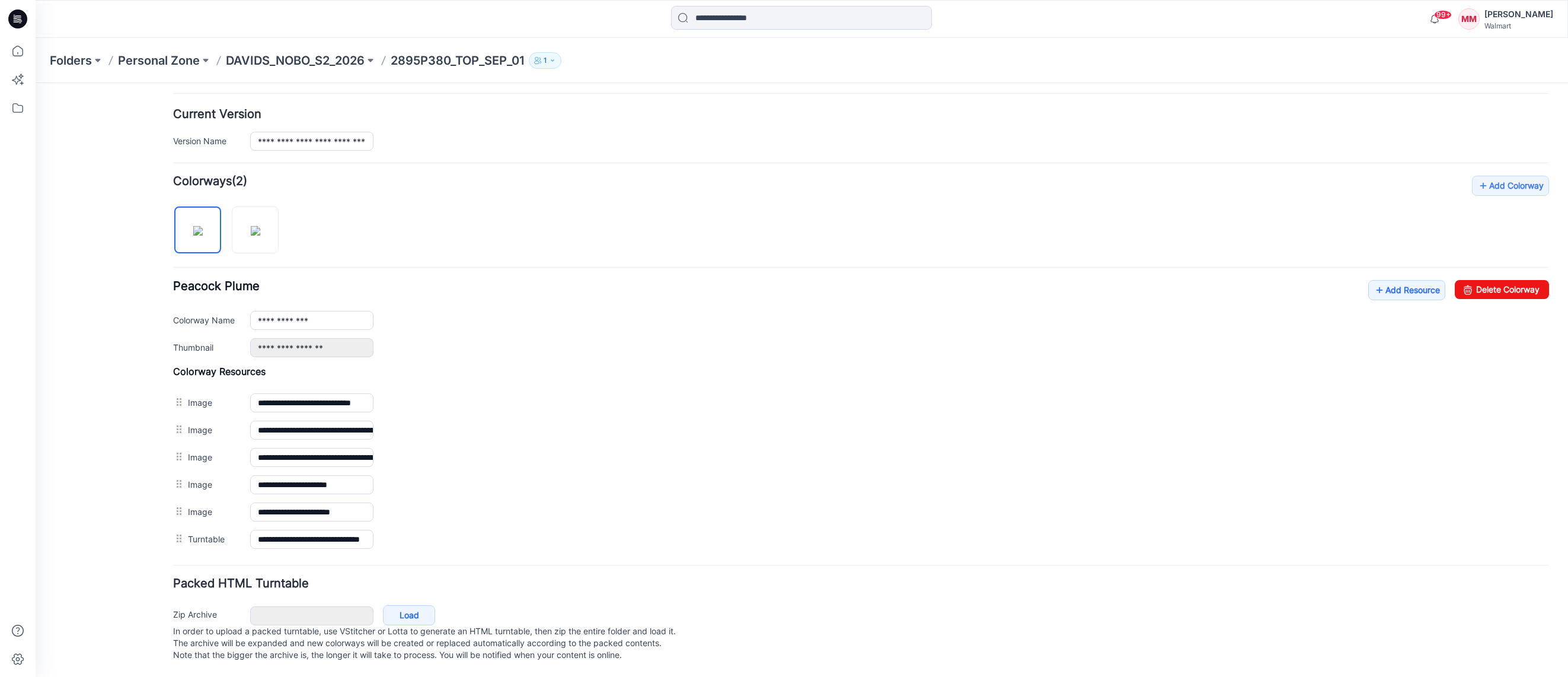
scroll to position [290, 0]
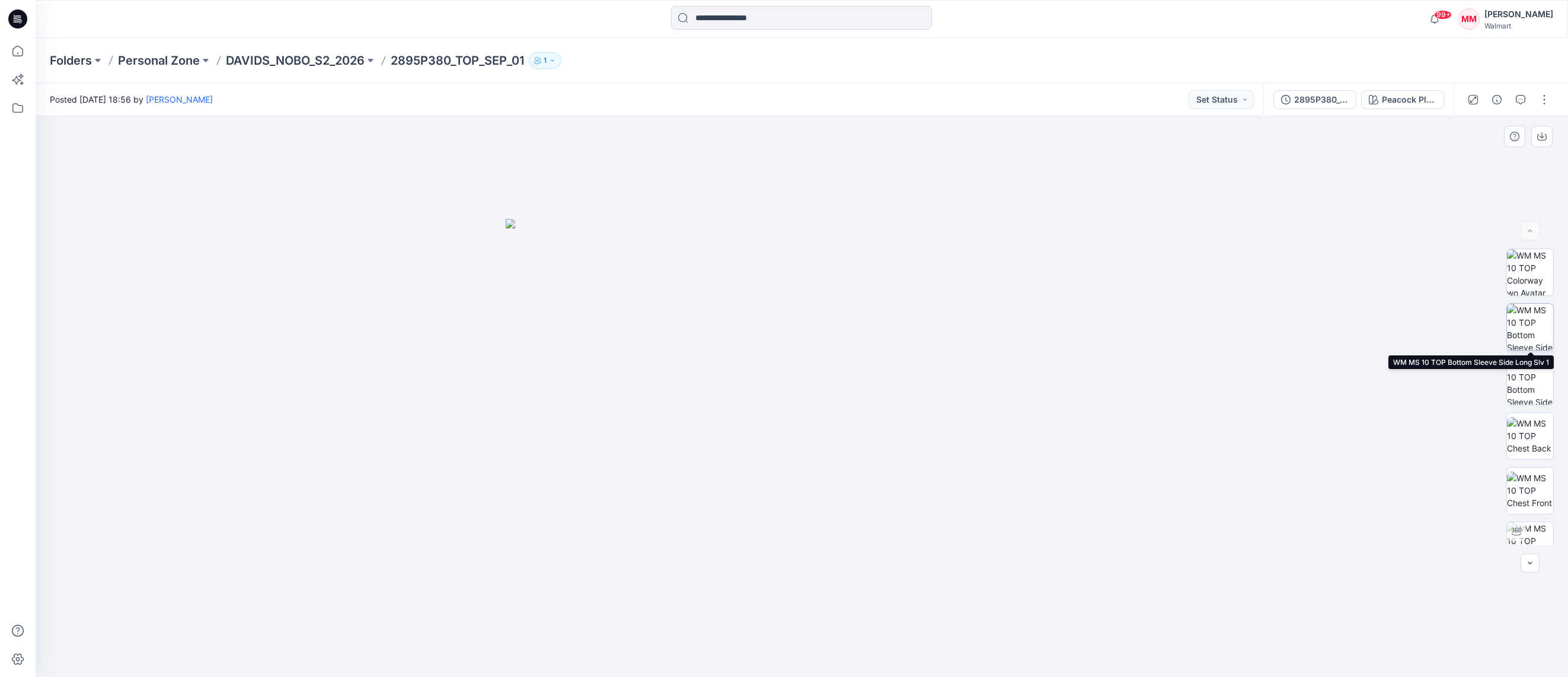
click at [1530, 332] on img at bounding box center [1530, 327] width 46 height 46
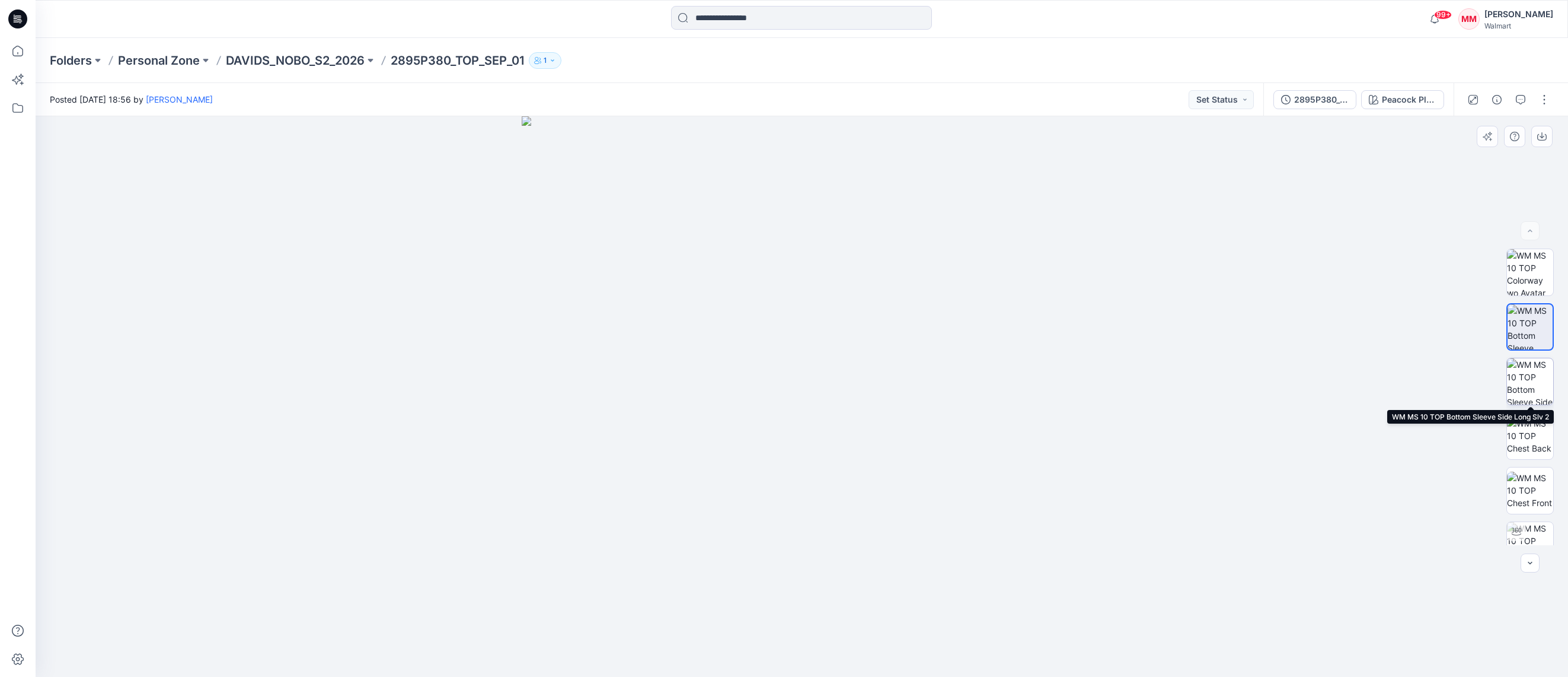
click at [1533, 375] on img at bounding box center [1530, 381] width 46 height 46
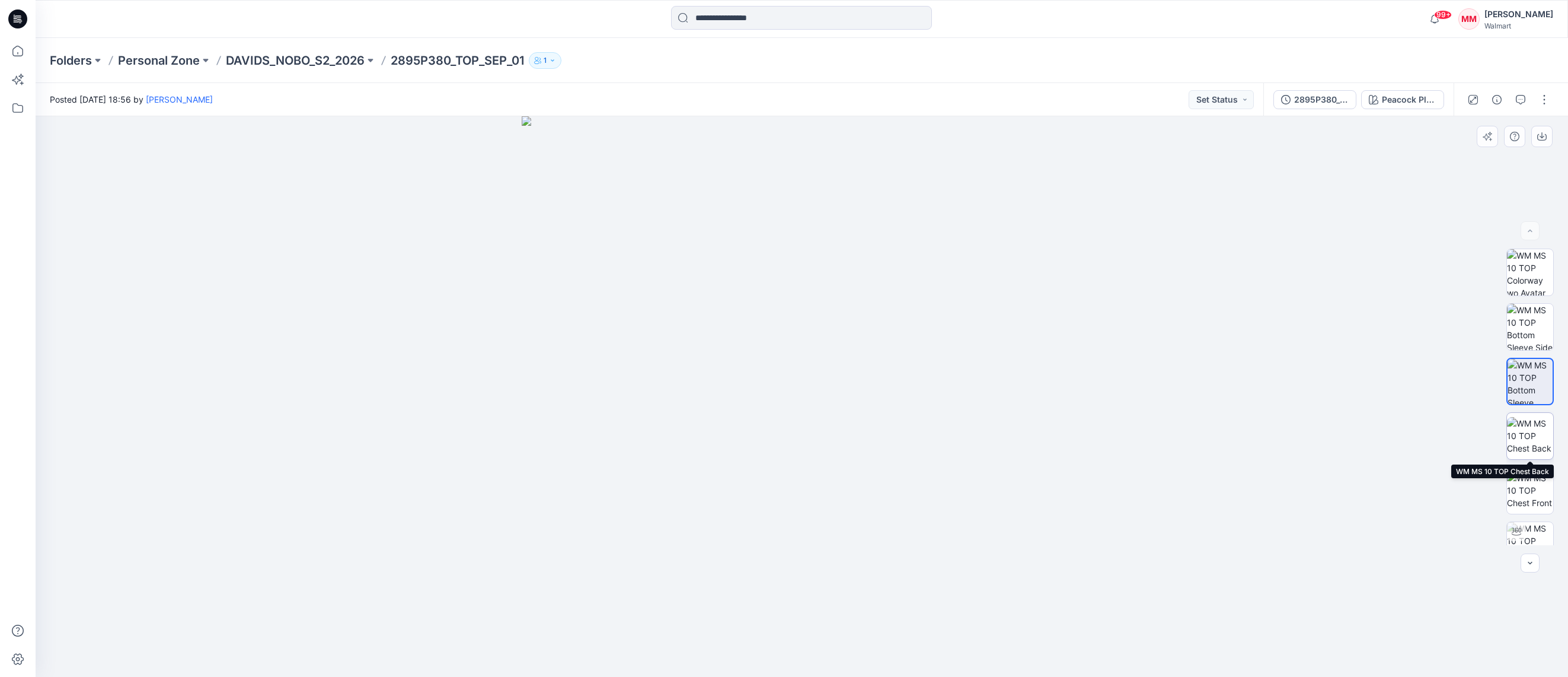
click at [1530, 419] on img at bounding box center [1530, 435] width 46 height 37
click at [1527, 488] on img at bounding box center [1530, 490] width 46 height 37
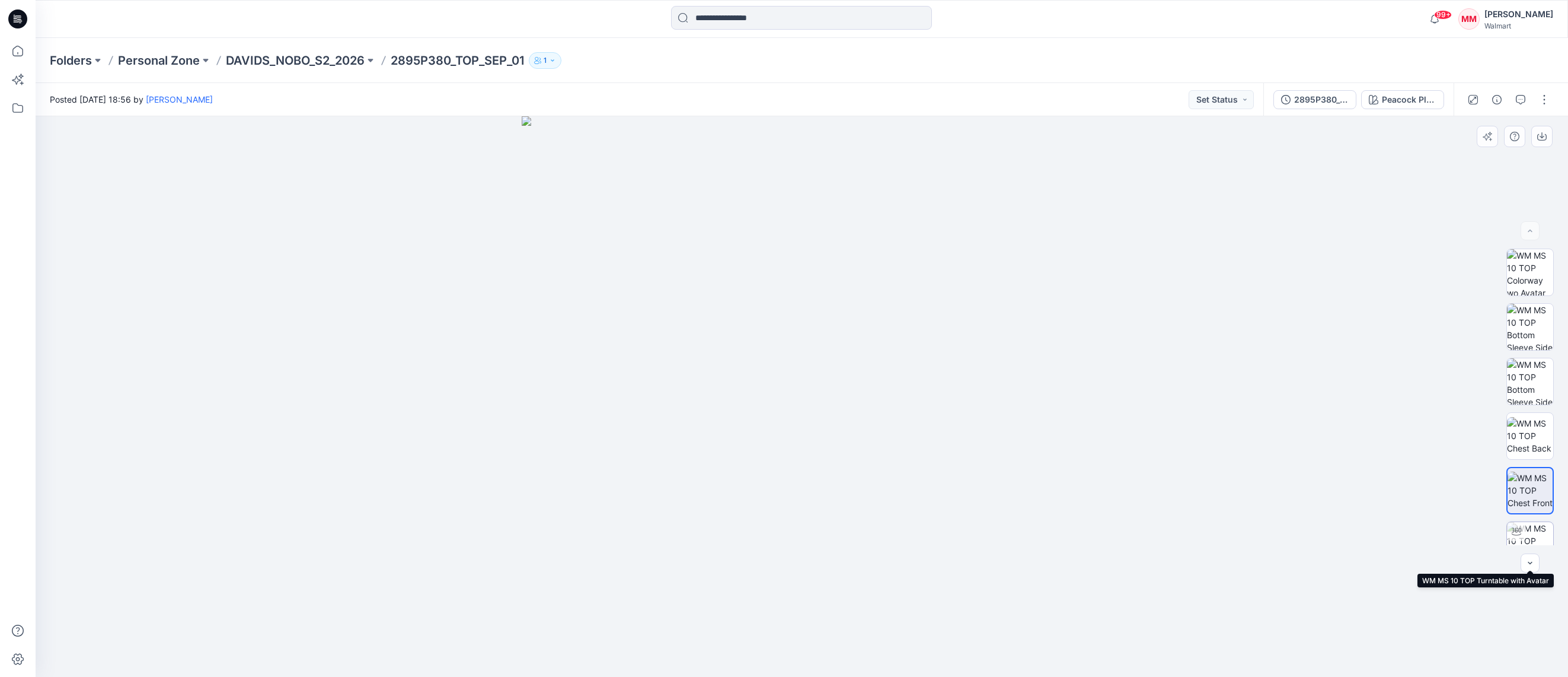
click at [1532, 528] on img at bounding box center [1530, 545] width 46 height 46
drag, startPoint x: 750, startPoint y: 316, endPoint x: 762, endPoint y: 306, distance: 15.6
click at [762, 306] on div at bounding box center [802, 396] width 1532 height 561
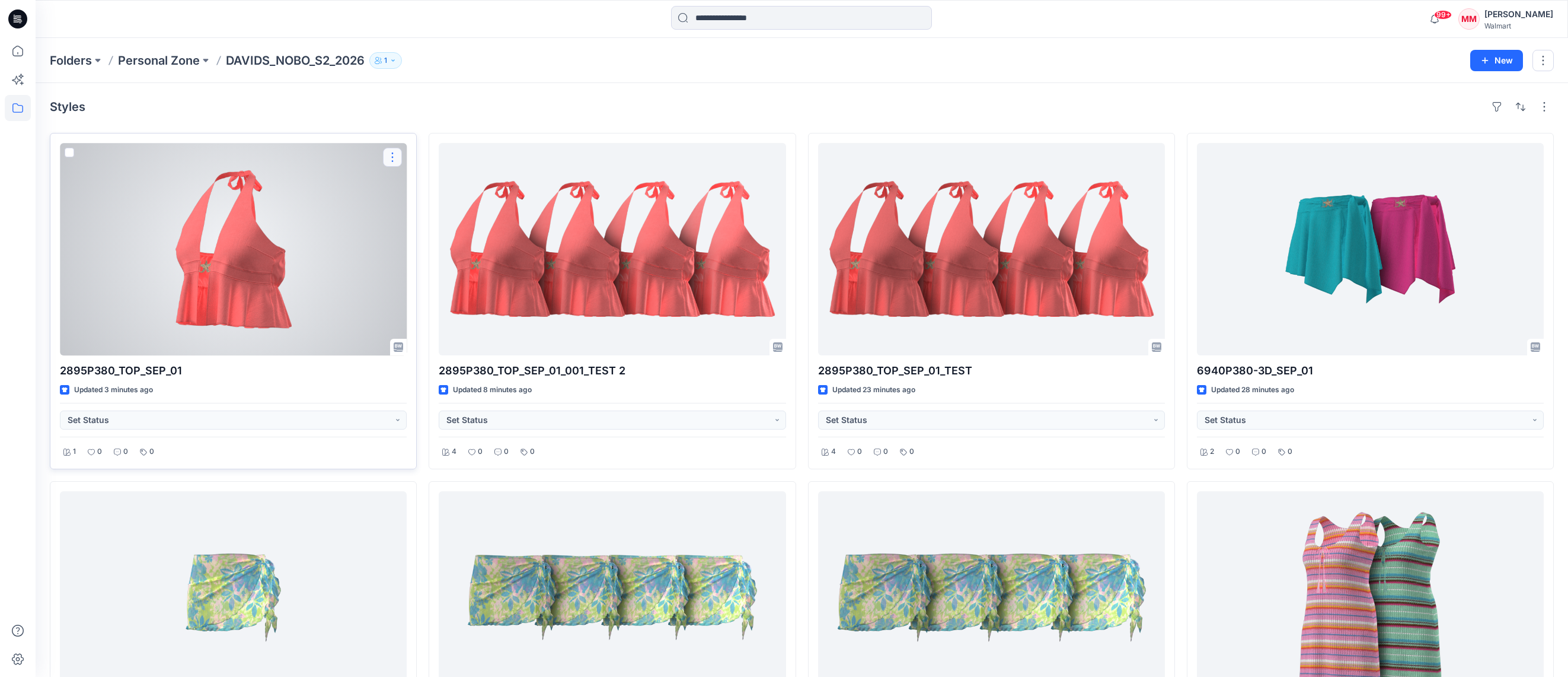
click at [392, 153] on button "button" at bounding box center [392, 157] width 19 height 19
click at [436, 185] on button "Edit" at bounding box center [449, 185] width 128 height 22
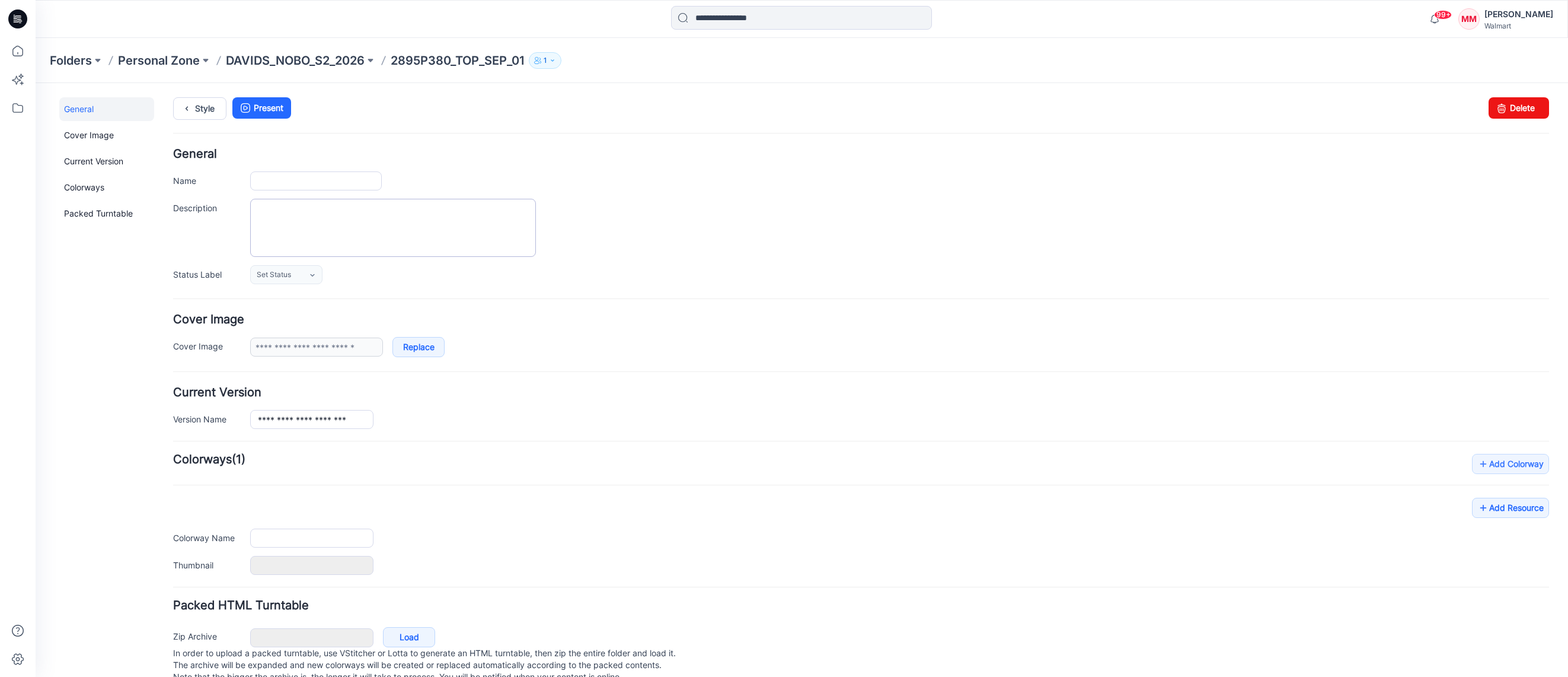
type input "**********"
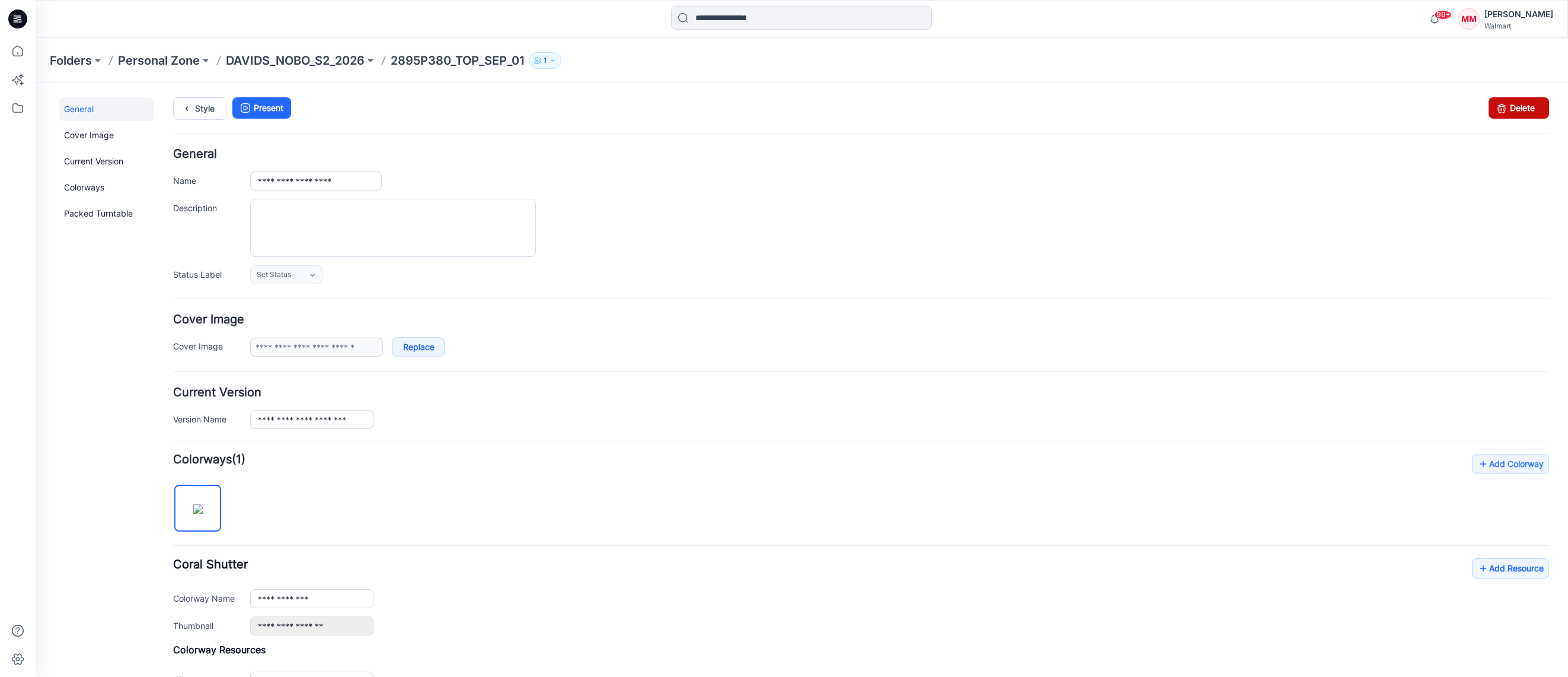
click at [1518, 111] on link "Delete" at bounding box center [1518, 107] width 61 height 21
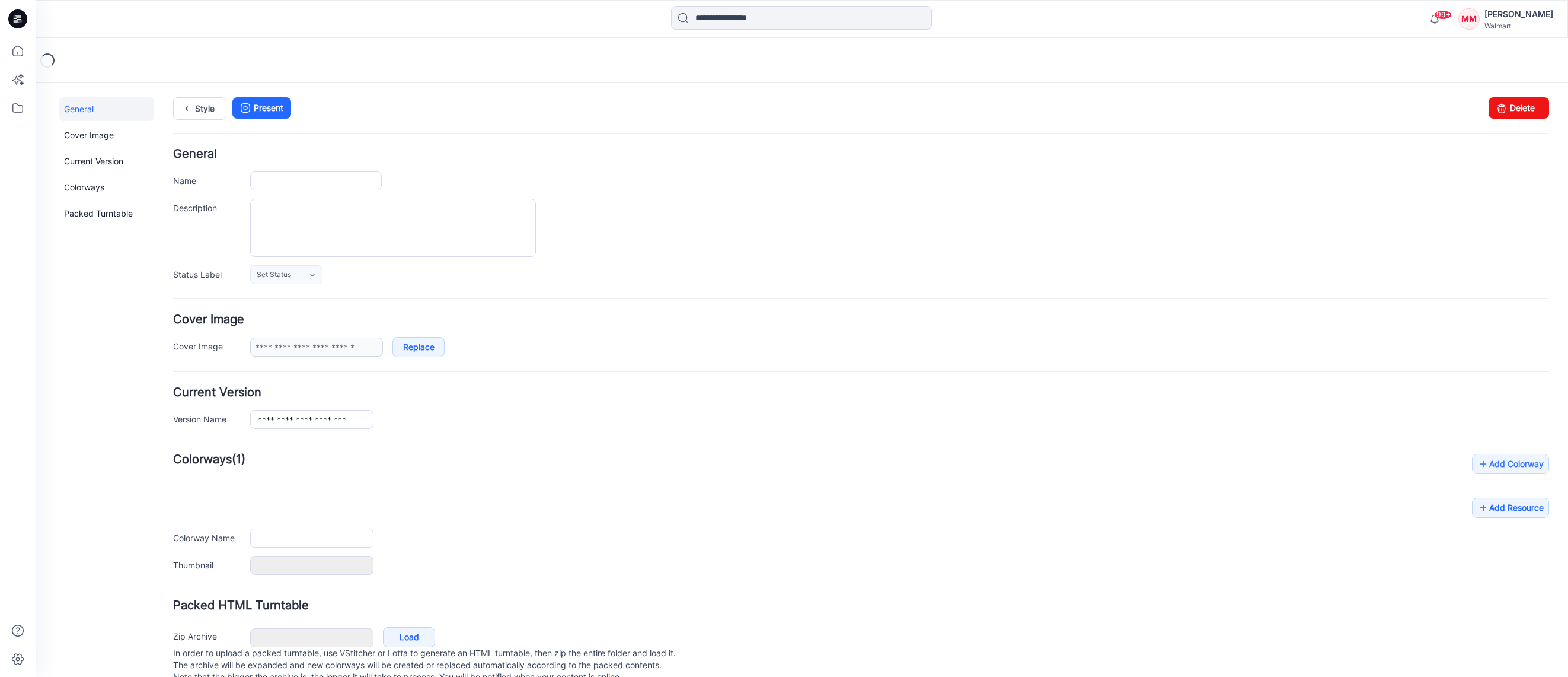
type input "**********"
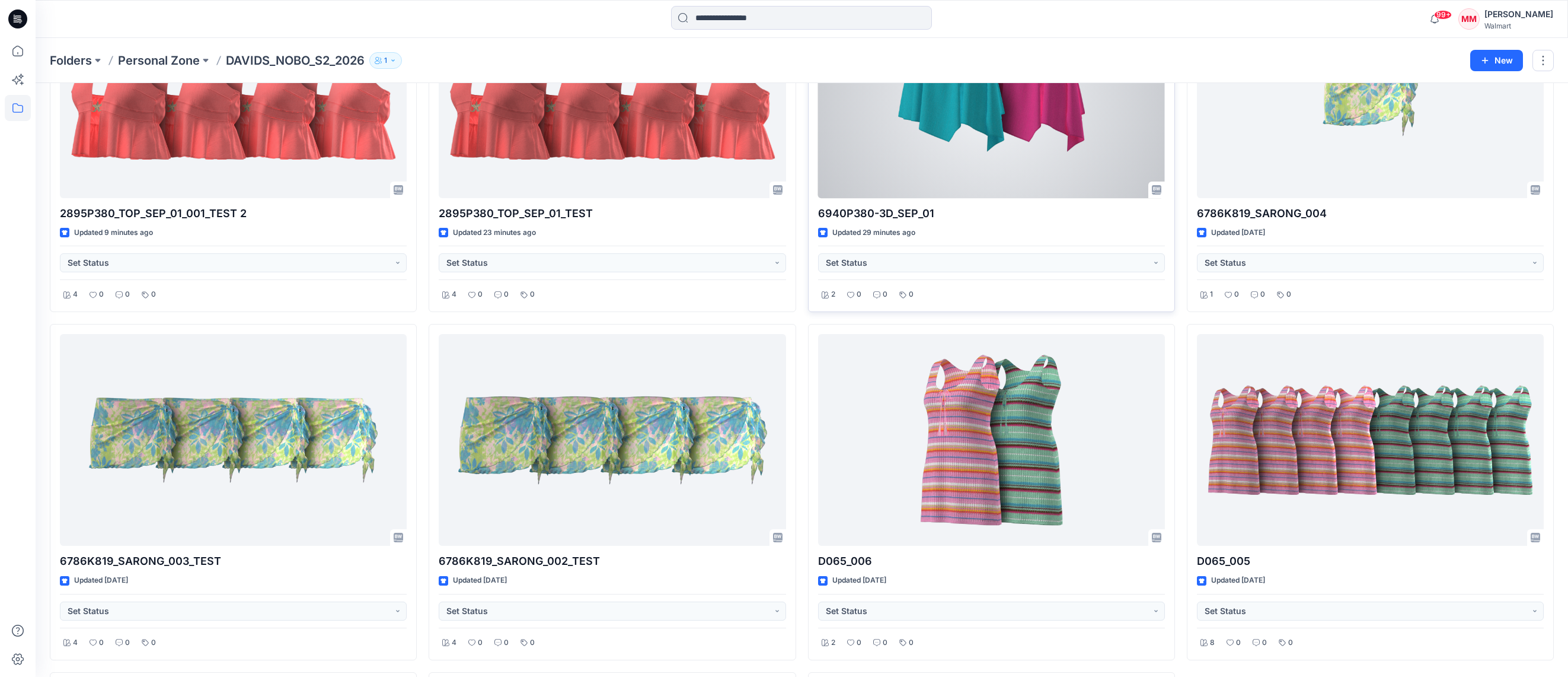
scroll to position [502, 0]
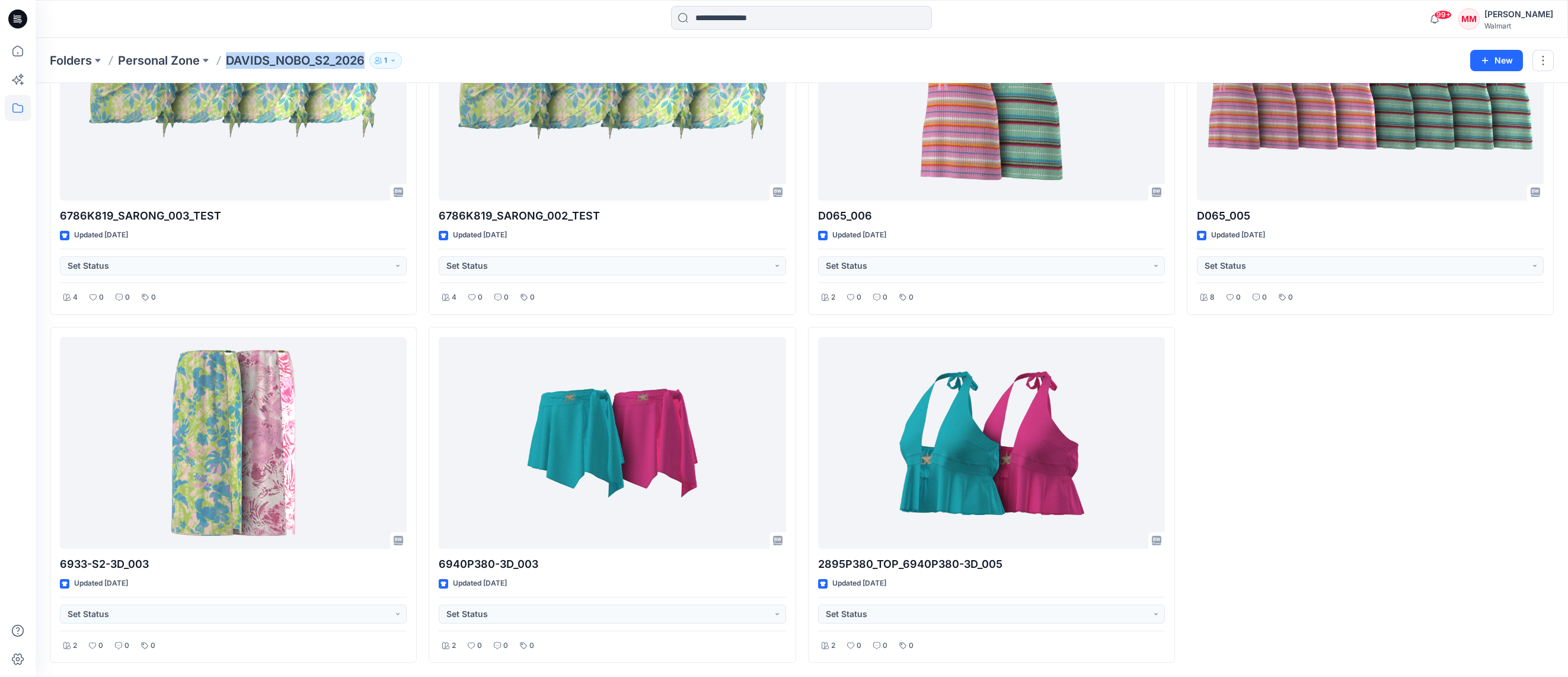
drag, startPoint x: 234, startPoint y: 61, endPoint x: 366, endPoint y: 63, distance: 132.0
click at [370, 65] on div "Folders Personal Zone DAVIDS_NOBO_S2_2026 1" at bounding box center [755, 61] width 1411 height 17
copy div "DAVIDS_NOBO_S2_2026 1 New"
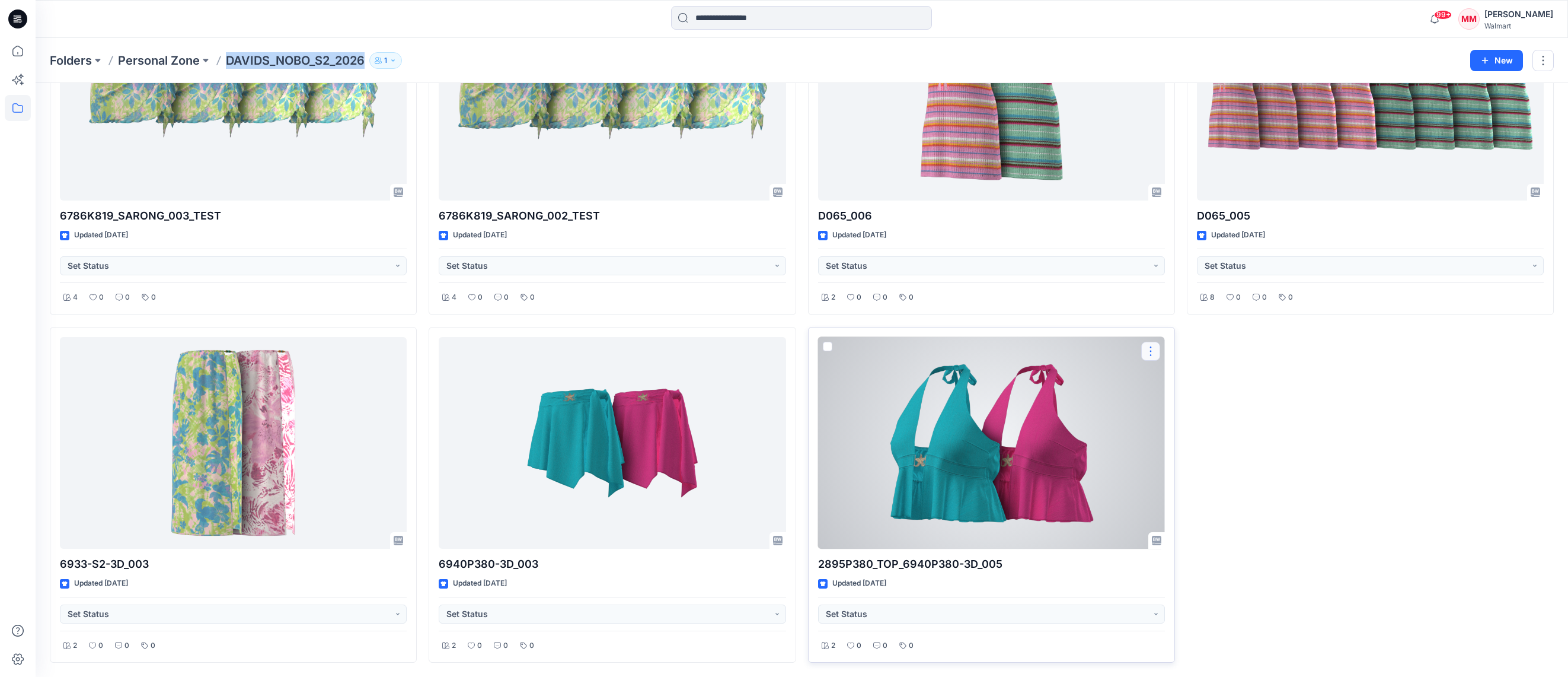
drag, startPoint x: 1151, startPoint y: 354, endPoint x: 1153, endPoint y: 359, distance: 5.4
click at [1151, 354] on button "button" at bounding box center [1151, 351] width 19 height 19
click at [1193, 426] on p "Duplicate to..." at bounding box center [1192, 422] width 54 height 12
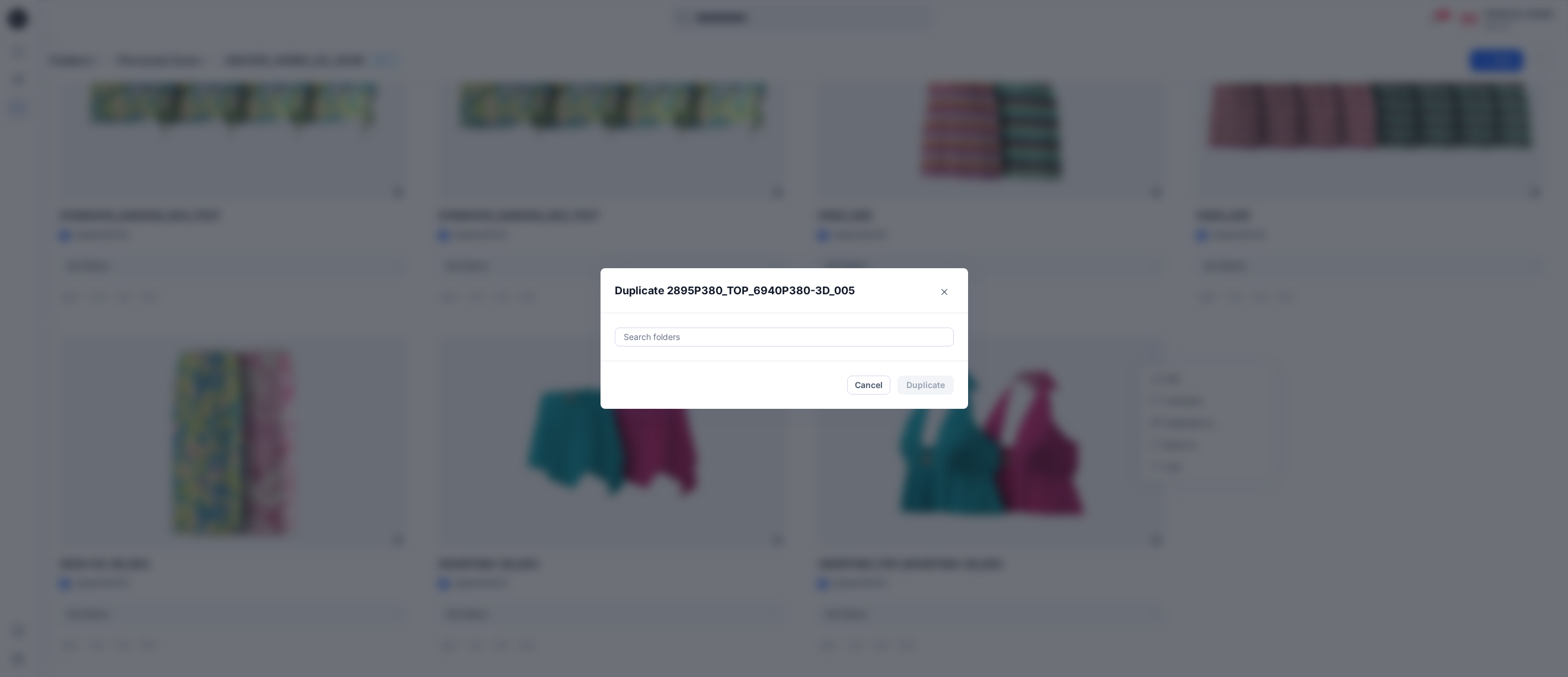
click at [750, 332] on div at bounding box center [784, 337] width 324 height 14
paste input "**********"
click at [628, 364] on div at bounding box center [632, 366] width 10 height 10
type input "**********"
click at [875, 310] on header "Duplicate 2895P380_TOP_6940P380-3D_005" at bounding box center [772, 290] width 344 height 45
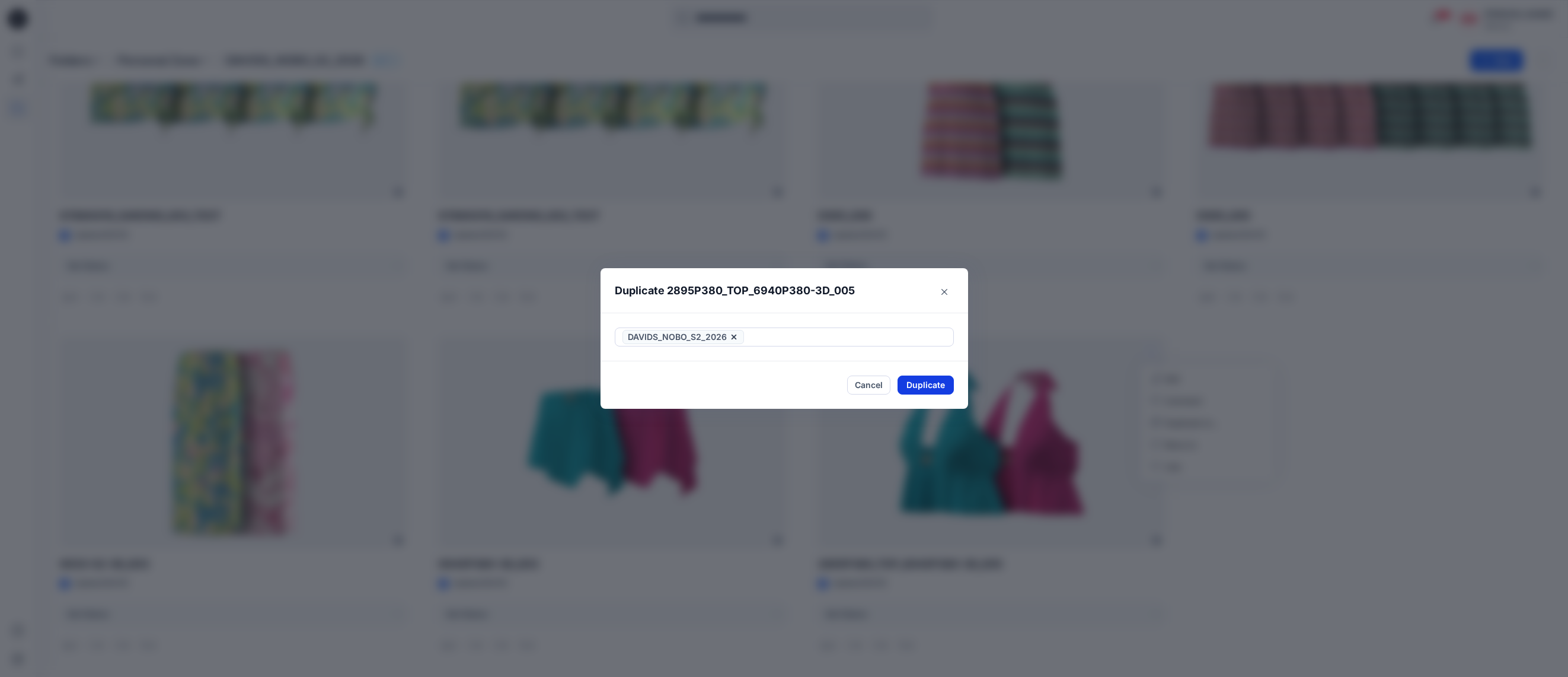
click at [933, 387] on button "Duplicate" at bounding box center [926, 385] width 56 height 19
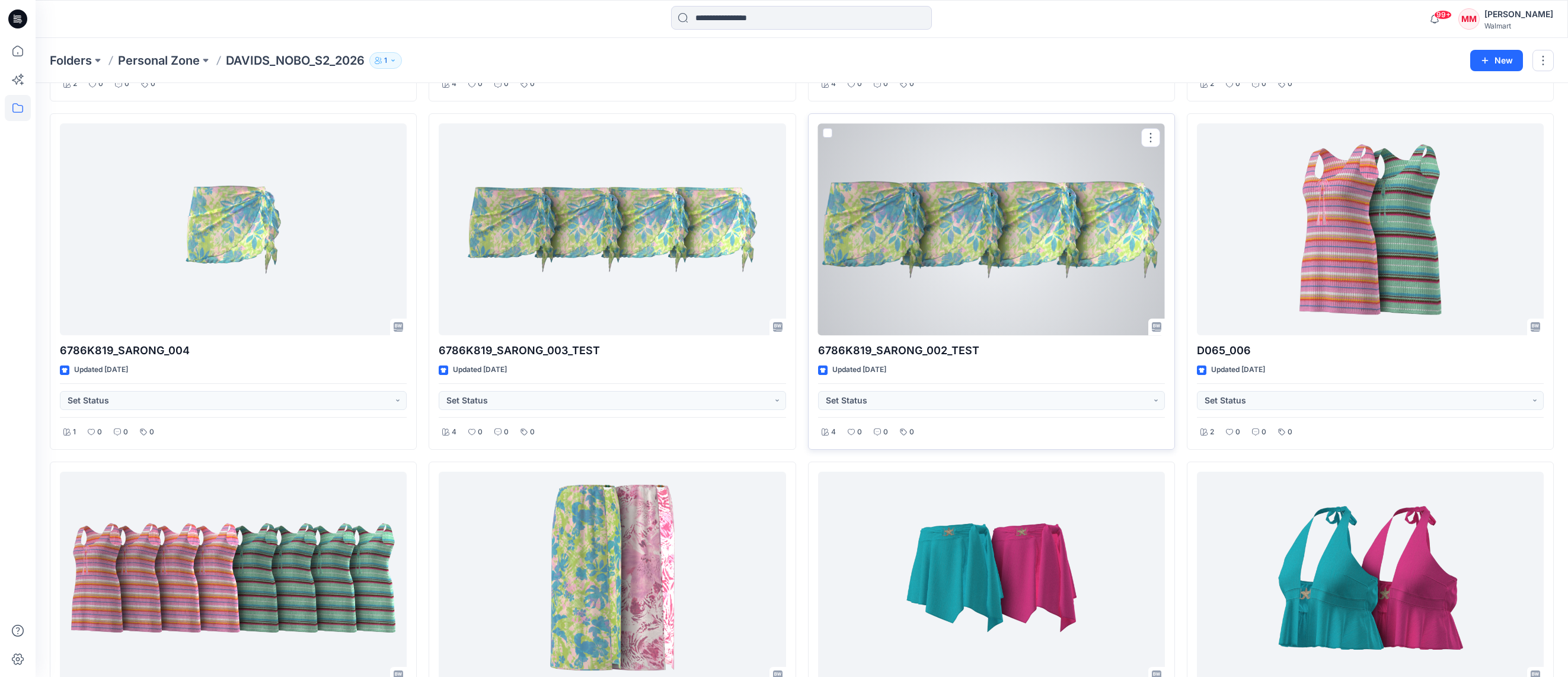
scroll to position [0, 0]
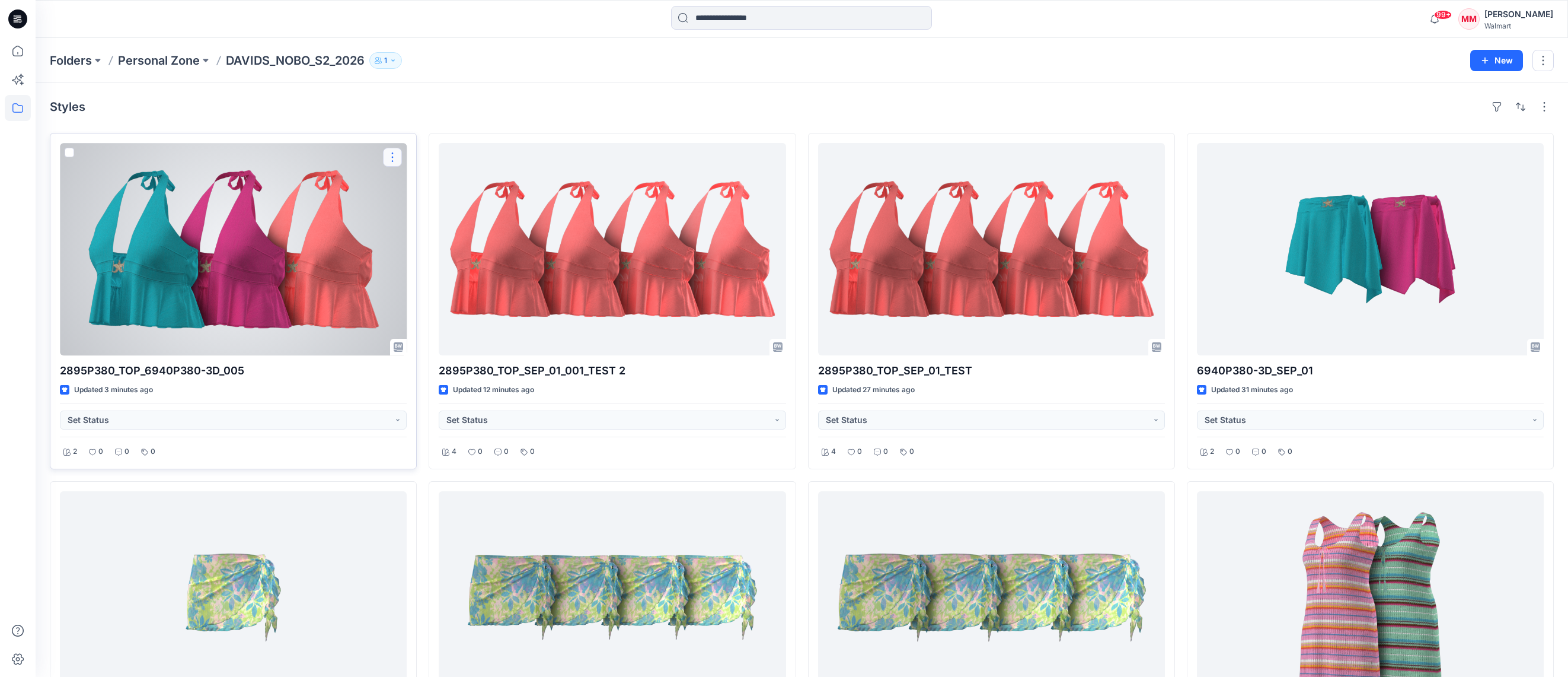
click at [396, 155] on button "button" at bounding box center [392, 157] width 19 height 19
click at [432, 185] on button "Edit" at bounding box center [449, 185] width 128 height 22
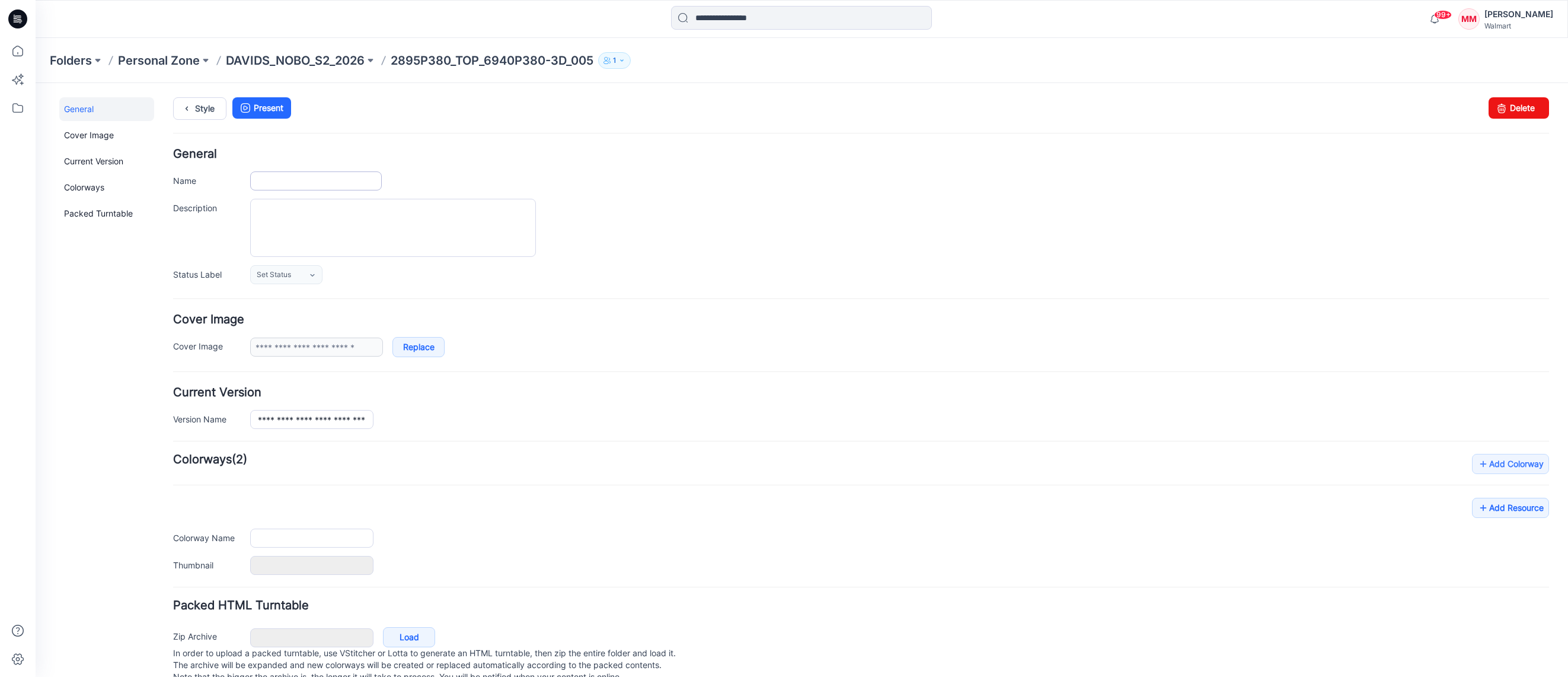
type input "**********"
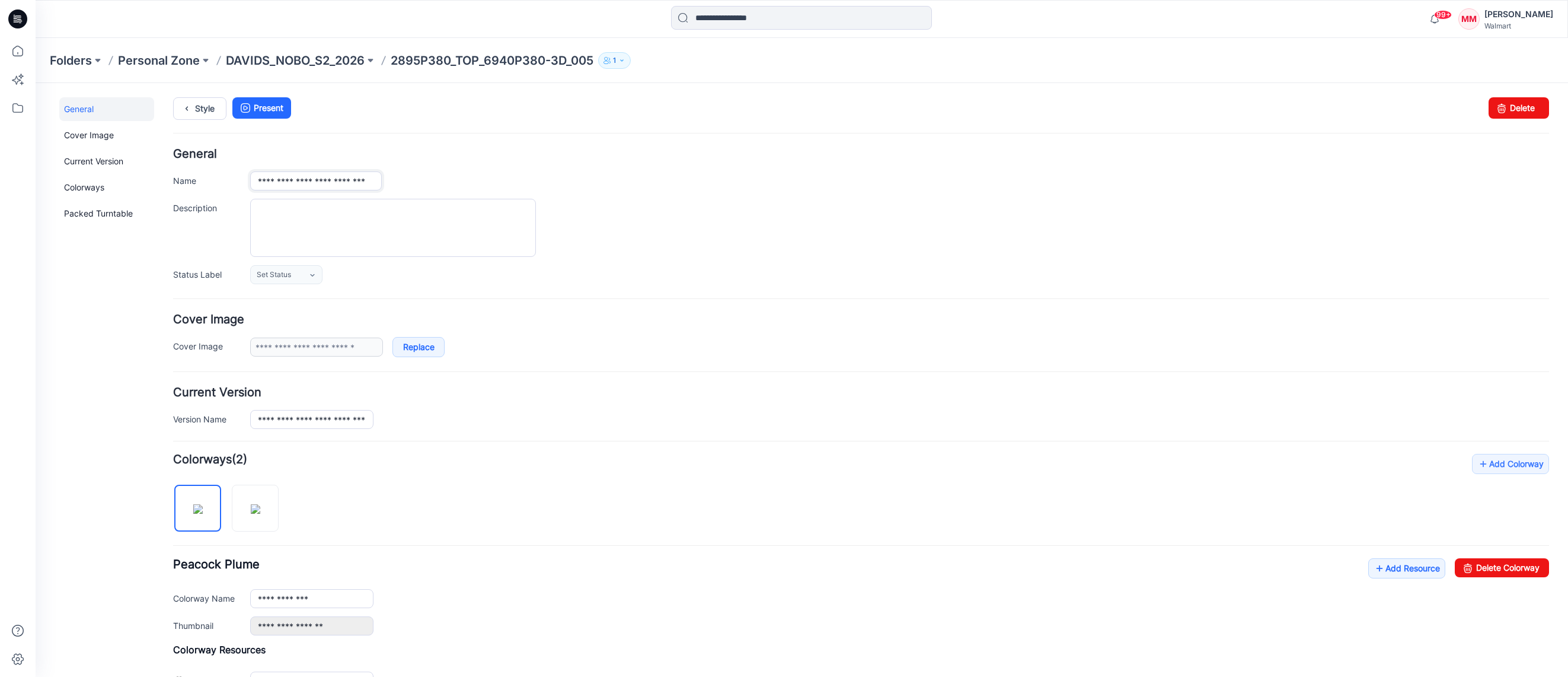
click at [349, 183] on input "**********" at bounding box center [316, 181] width 132 height 19
paste input "text"
type input "**********"
click at [613, 168] on div "**********" at bounding box center [861, 216] width 1376 height 136
click at [305, 61] on p "DAVIDS_NOBO_S2_2026" at bounding box center [295, 61] width 139 height 17
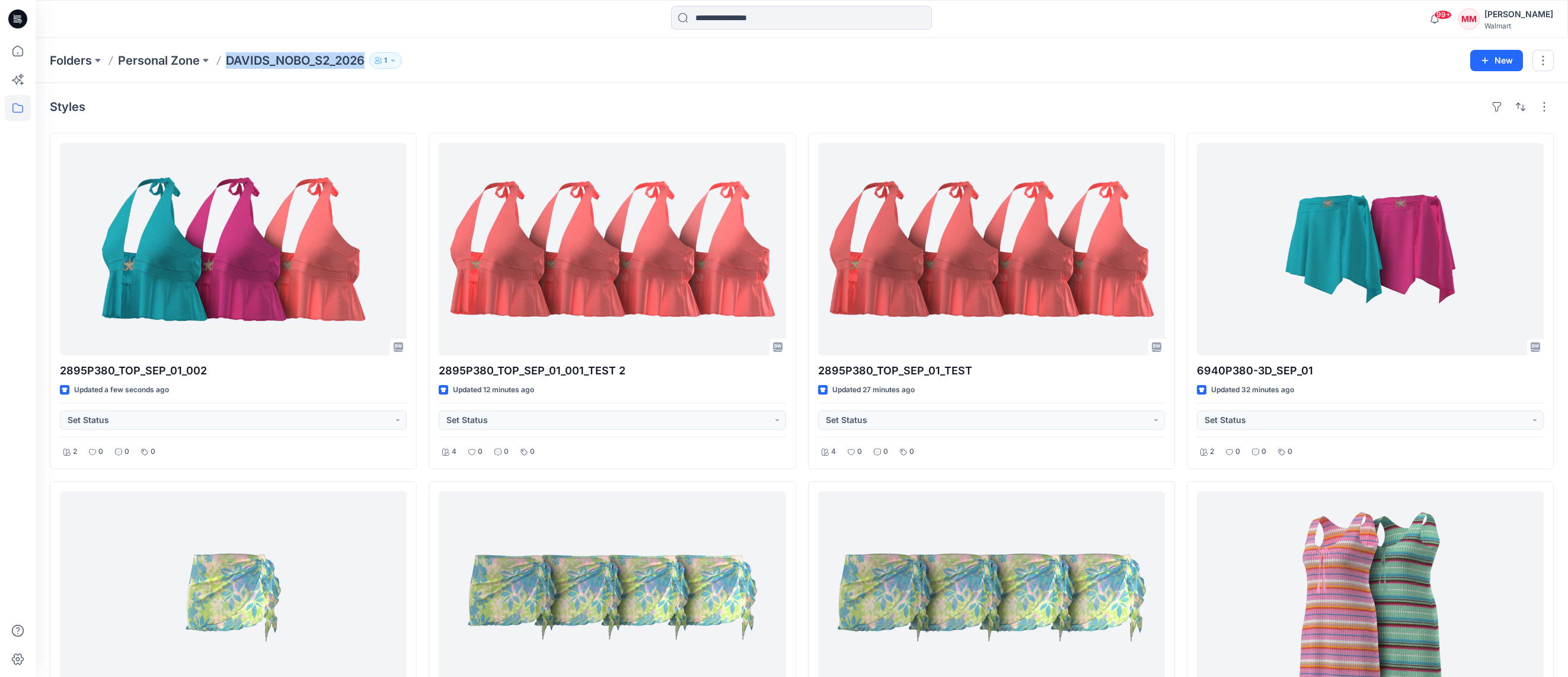
drag, startPoint x: 225, startPoint y: 61, endPoint x: 366, endPoint y: 61, distance: 141.0
click at [366, 61] on div "Folders Personal Zone DAVIDS_NOBO_S2_2026 1" at bounding box center [755, 61] width 1411 height 17
copy p "DAVIDS_NOBO_S2_2026"
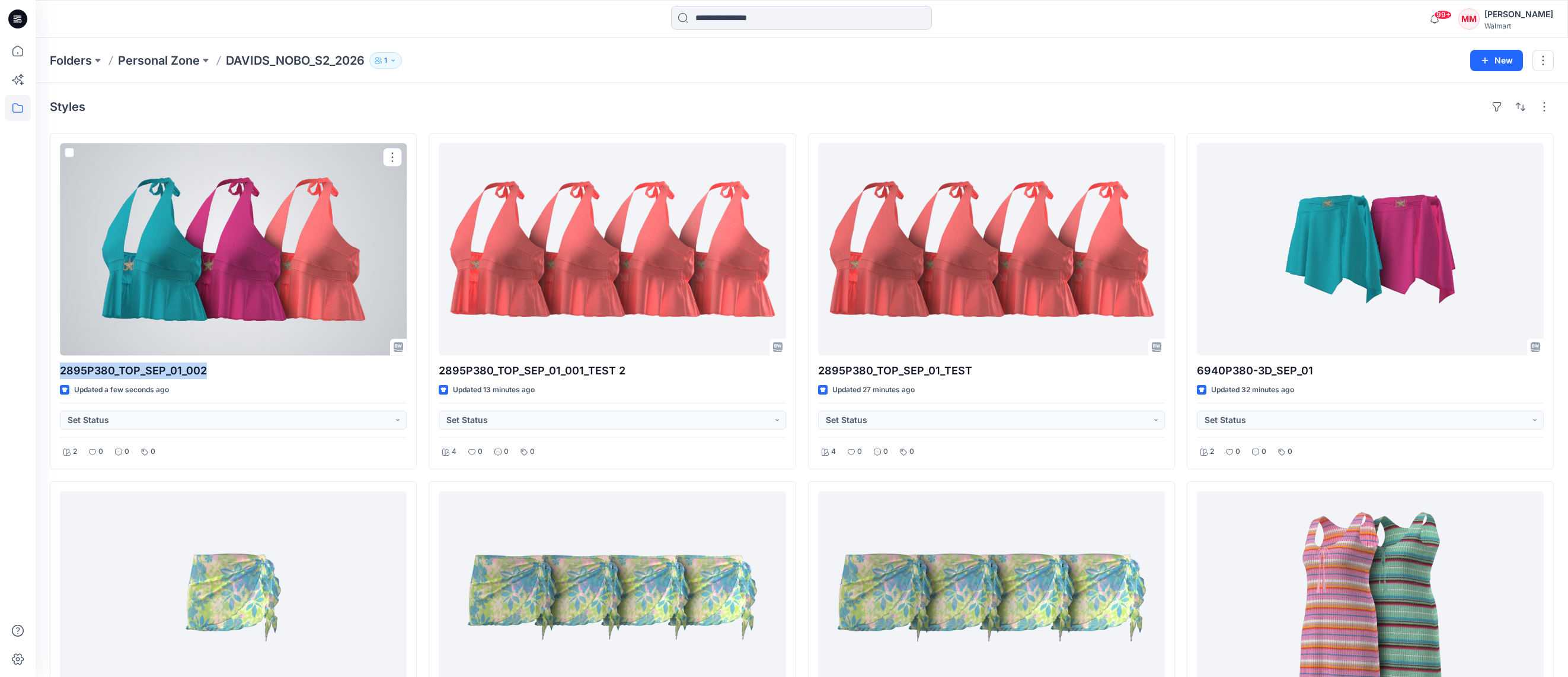
drag, startPoint x: 217, startPoint y: 369, endPoint x: 49, endPoint y: 371, distance: 168.0
click at [49, 371] on div "Styles 2895P380_TOP_SEP_01_002 Updated a few seconds ago Set Status 2 0 0 0 678…" at bounding box center [802, 631] width 1532 height 1096
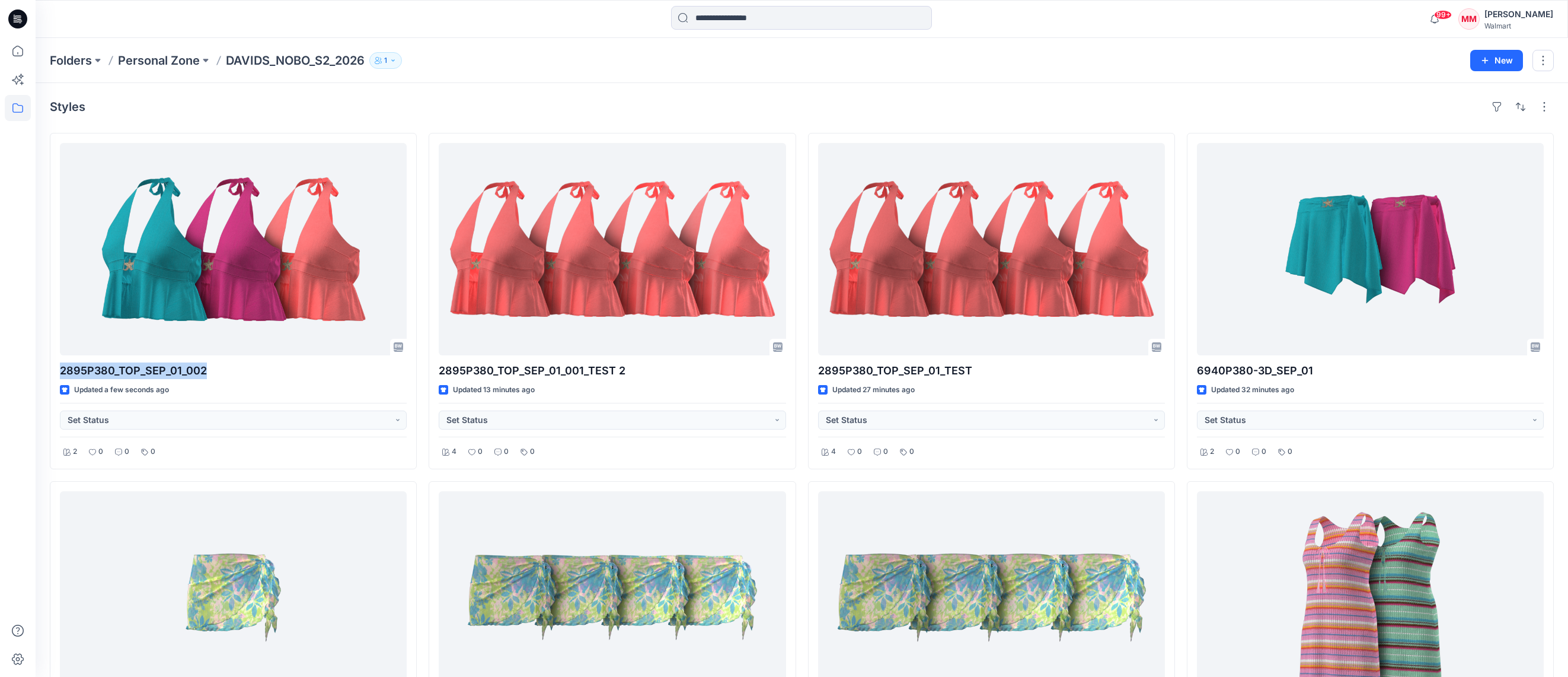
copy p "2895P380_TOP_SEP_01_002"
drag, startPoint x: 227, startPoint y: 61, endPoint x: 362, endPoint y: 71, distance: 135.4
click at [362, 71] on div "Folders Personal Zone DAVIDS_NOBO_S2_2026 1 New" at bounding box center [802, 60] width 1532 height 45
copy p "DAVIDS_NOBO_S2_2026"
click at [237, 73] on div "Folders Personal Zone DAVIDS_NOBO_S2_2026 1 New" at bounding box center [802, 60] width 1532 height 45
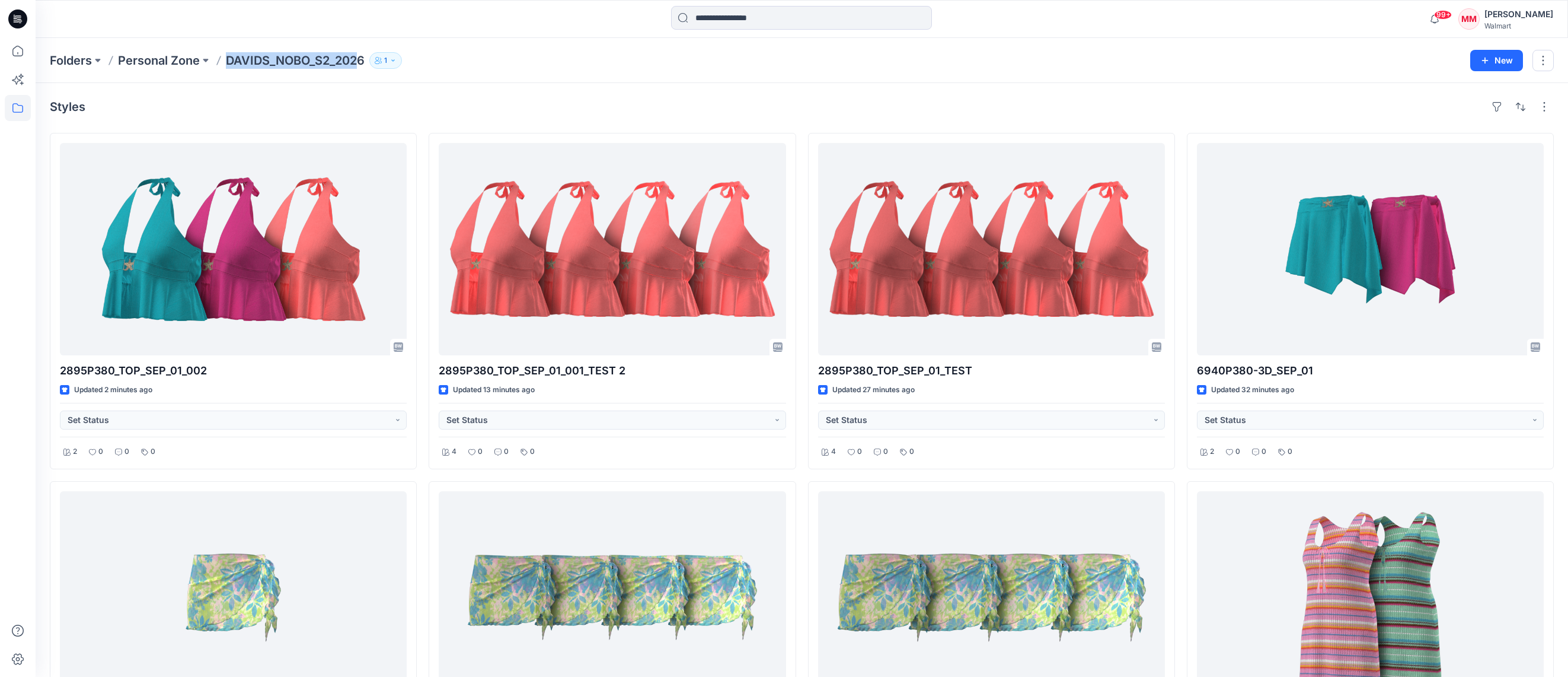
drag, startPoint x: 228, startPoint y: 61, endPoint x: 350, endPoint y: 73, distance: 122.6
click at [358, 66] on p "DAVIDS_NOBO_S2_2026" at bounding box center [295, 61] width 139 height 17
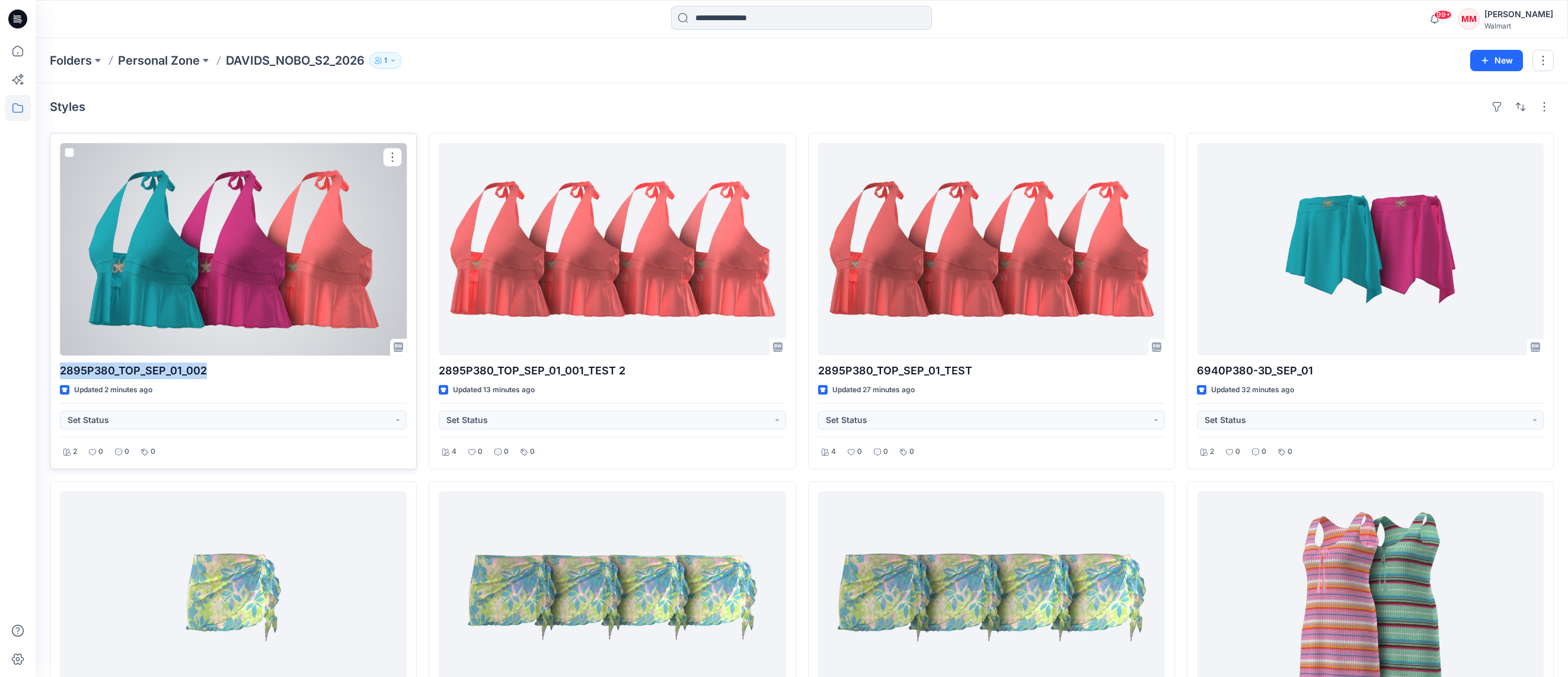
drag, startPoint x: 190, startPoint y: 377, endPoint x: 61, endPoint y: 373, distance: 129.1
click at [59, 371] on div "2895P380_TOP_SEP_01_002 Updated 2 minutes ago Set Status 2 0 0 0" at bounding box center [233, 301] width 367 height 336
copy p "2895P380_TOP_SEP_01_002"
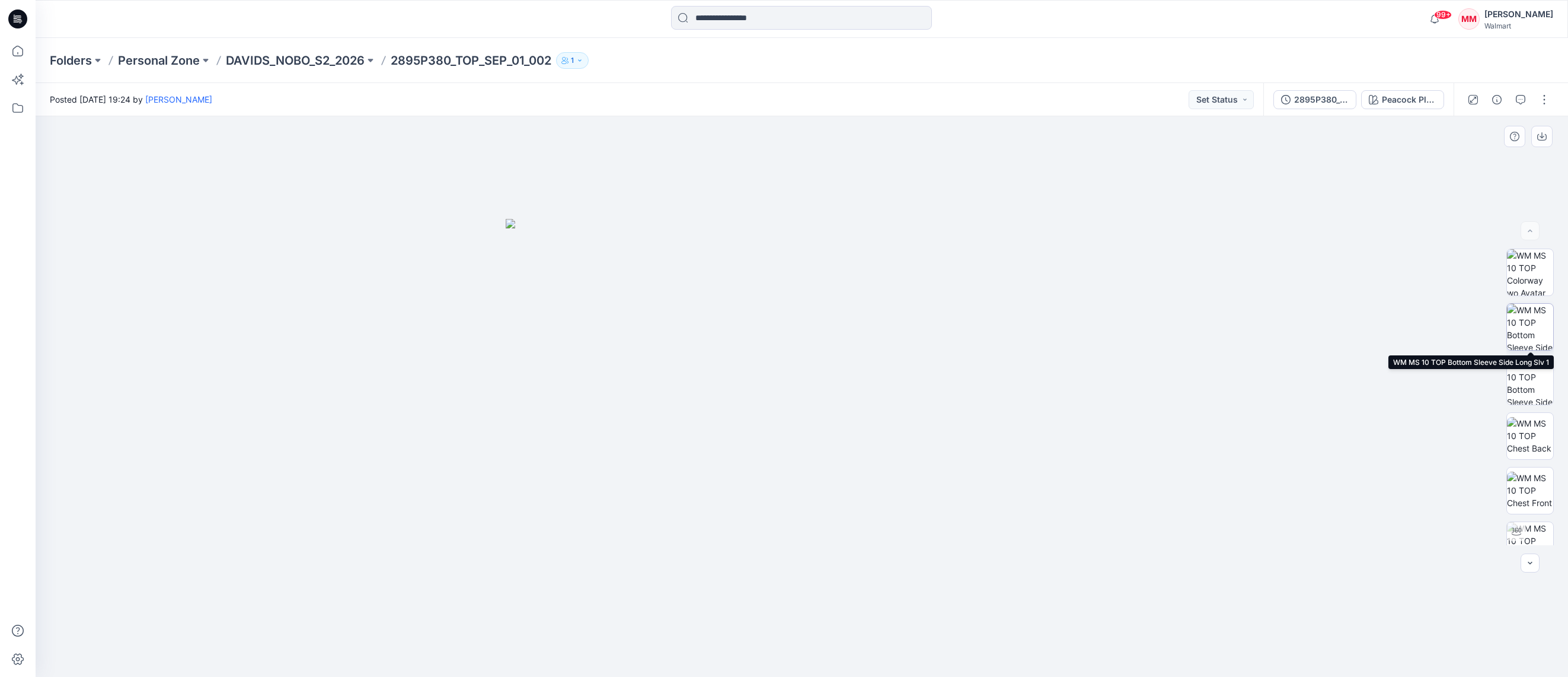
click at [1528, 332] on img at bounding box center [1530, 327] width 46 height 46
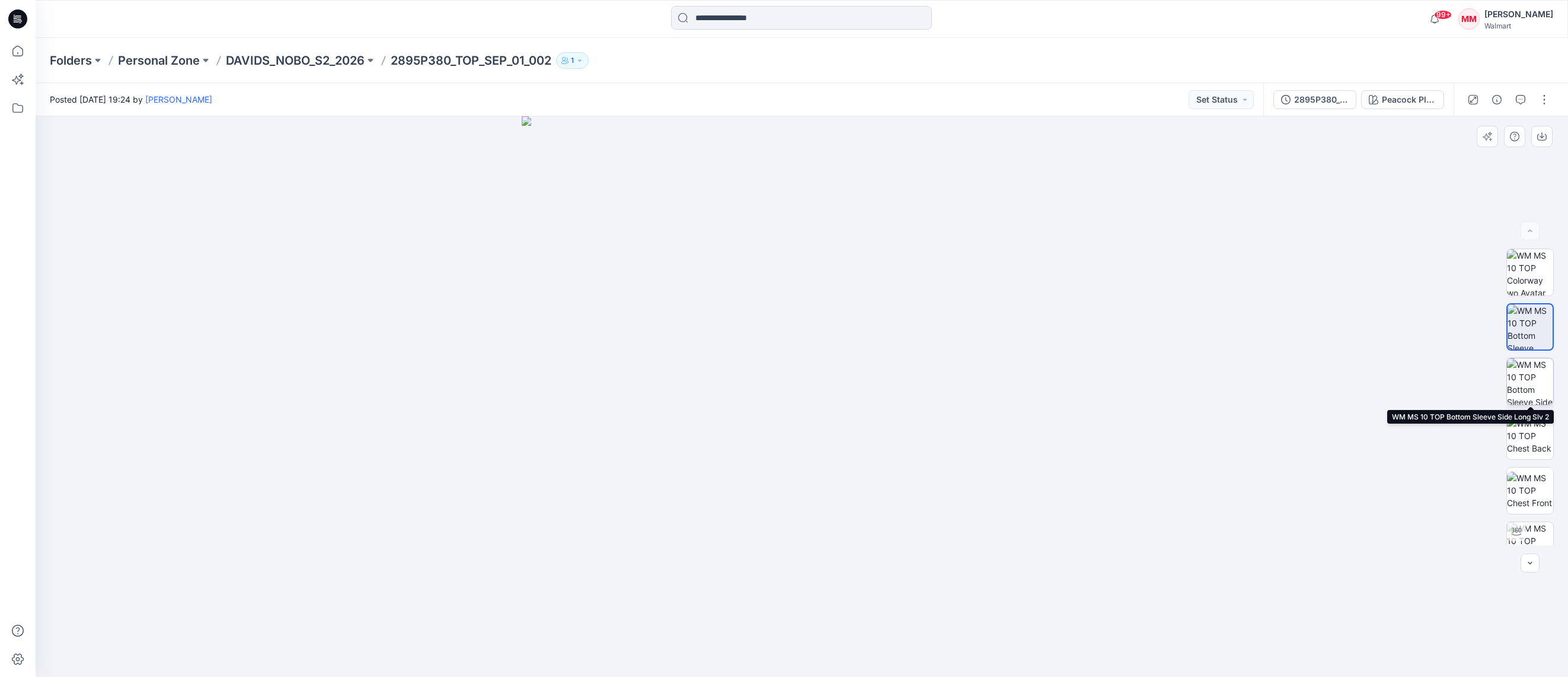
click at [1531, 391] on img at bounding box center [1530, 381] width 46 height 46
click at [303, 59] on p "DAVIDS_NOBO_S2_2026" at bounding box center [295, 61] width 139 height 17
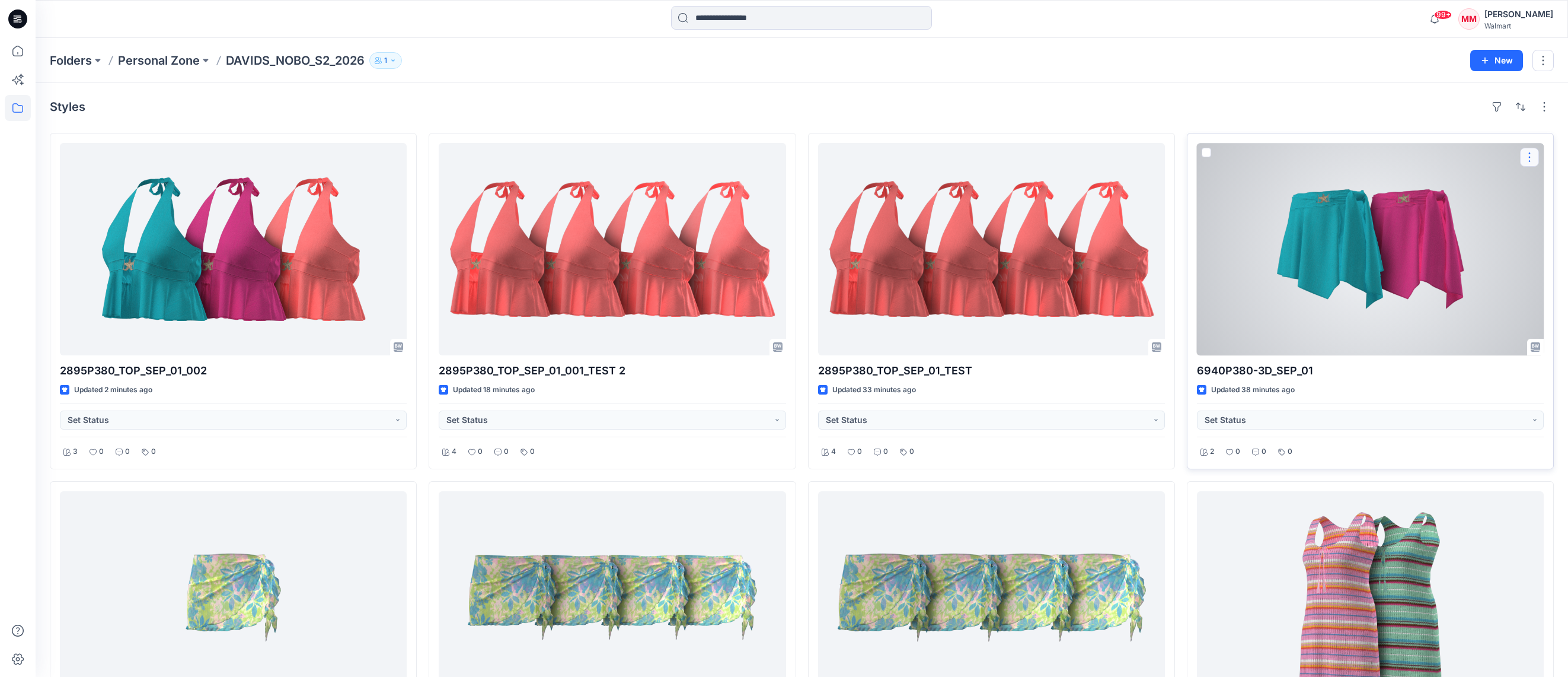
click at [1531, 154] on button "button" at bounding box center [1530, 157] width 19 height 19
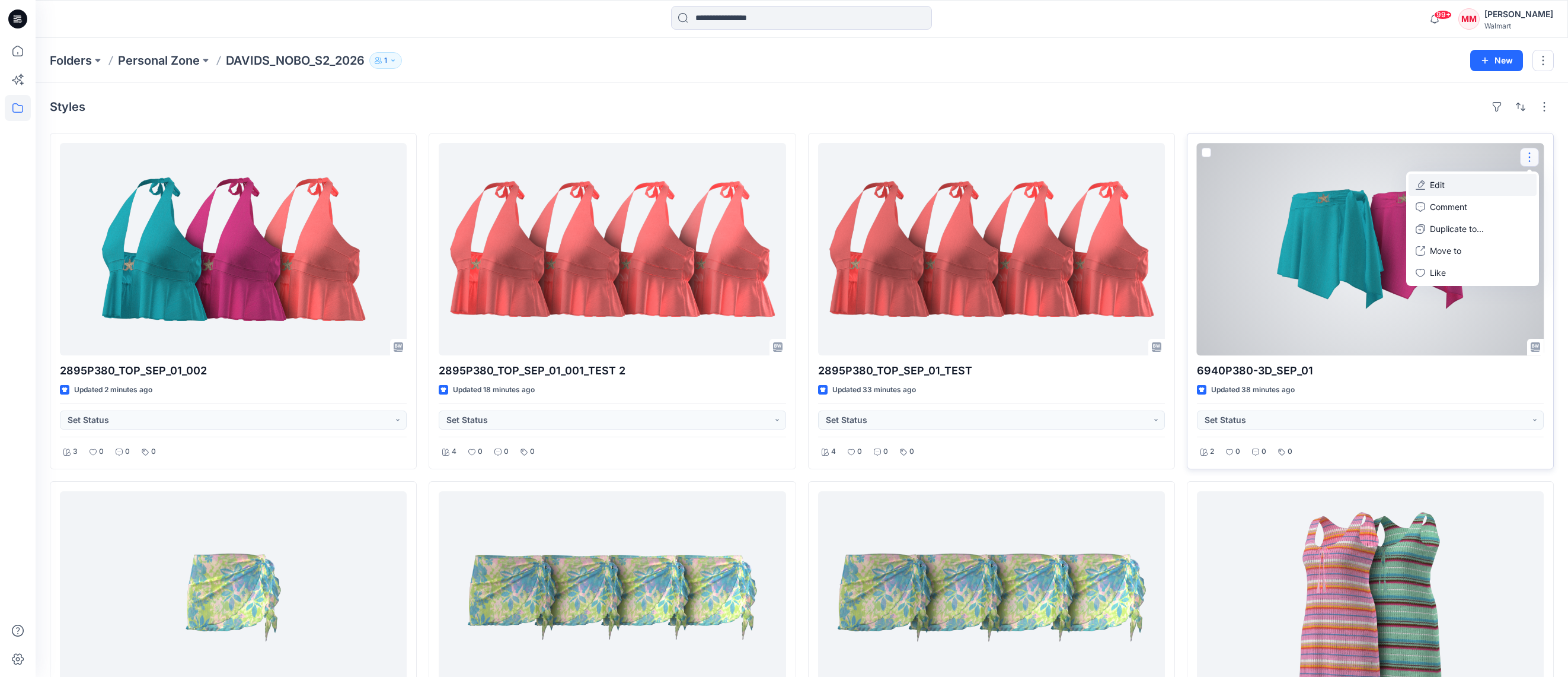
click at [1478, 186] on button "Edit" at bounding box center [1472, 185] width 128 height 22
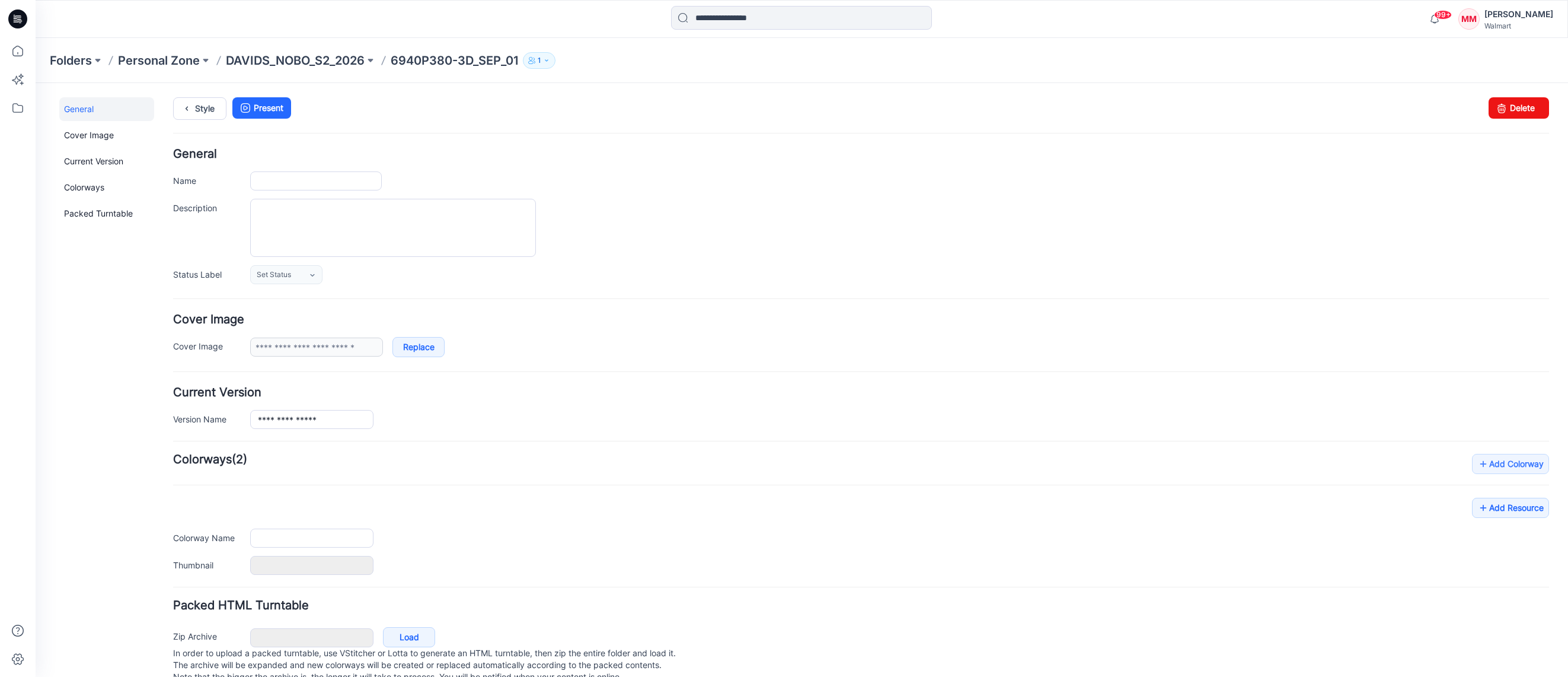
type input "**********"
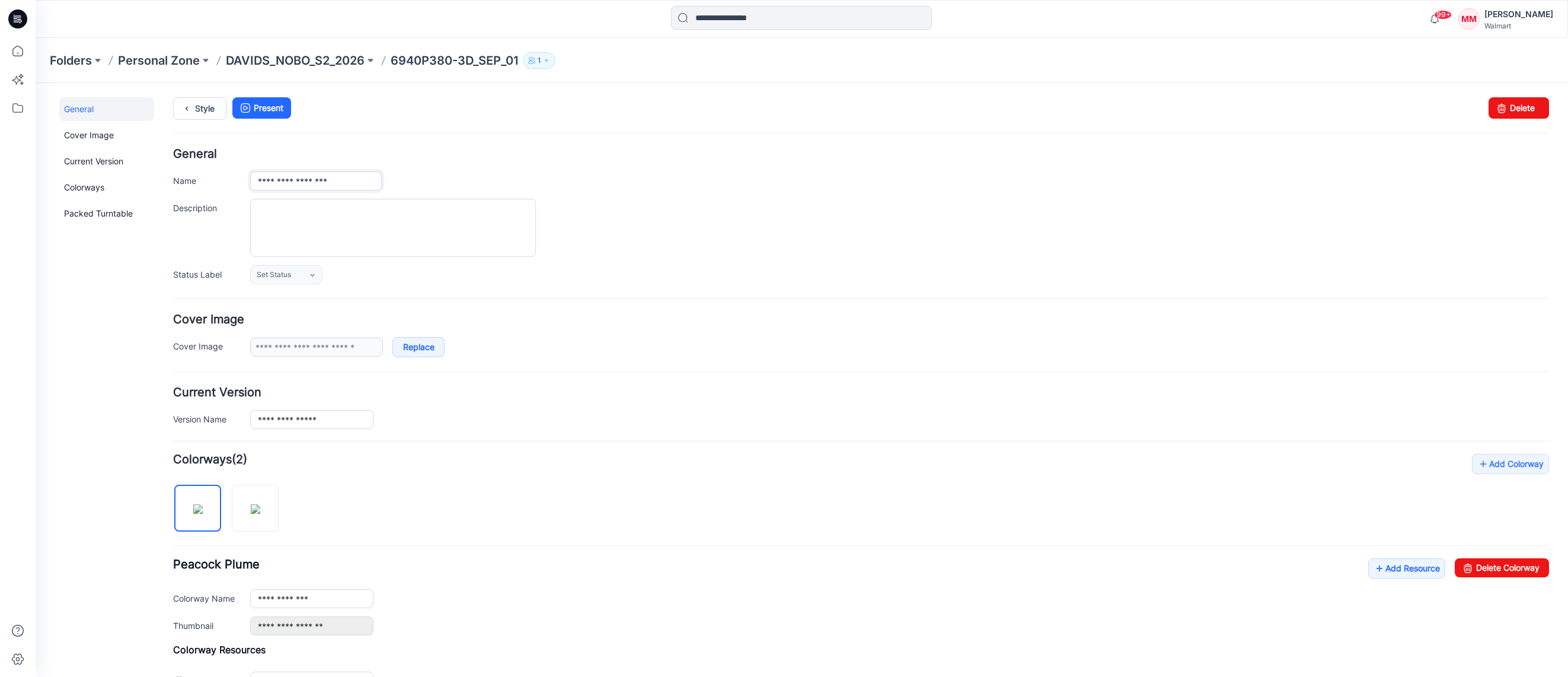
drag, startPoint x: 334, startPoint y: 176, endPoint x: 257, endPoint y: 166, distance: 77.6
click at [210, 157] on div "**********" at bounding box center [861, 216] width 1376 height 136
paste input "****"
type input "**********"
click at [670, 209] on div at bounding box center [899, 228] width 1299 height 58
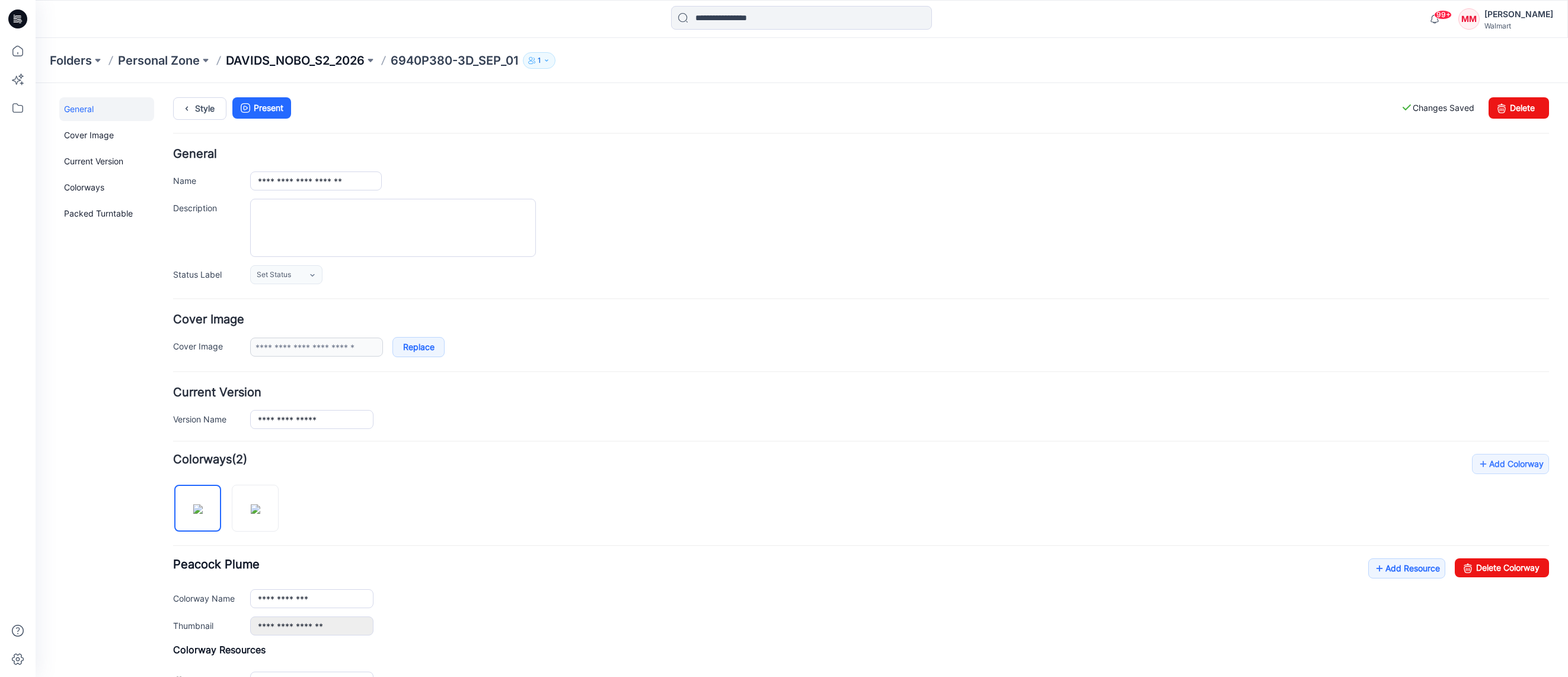
click at [306, 62] on p "DAVIDS_NOBO_S2_2026" at bounding box center [295, 61] width 139 height 17
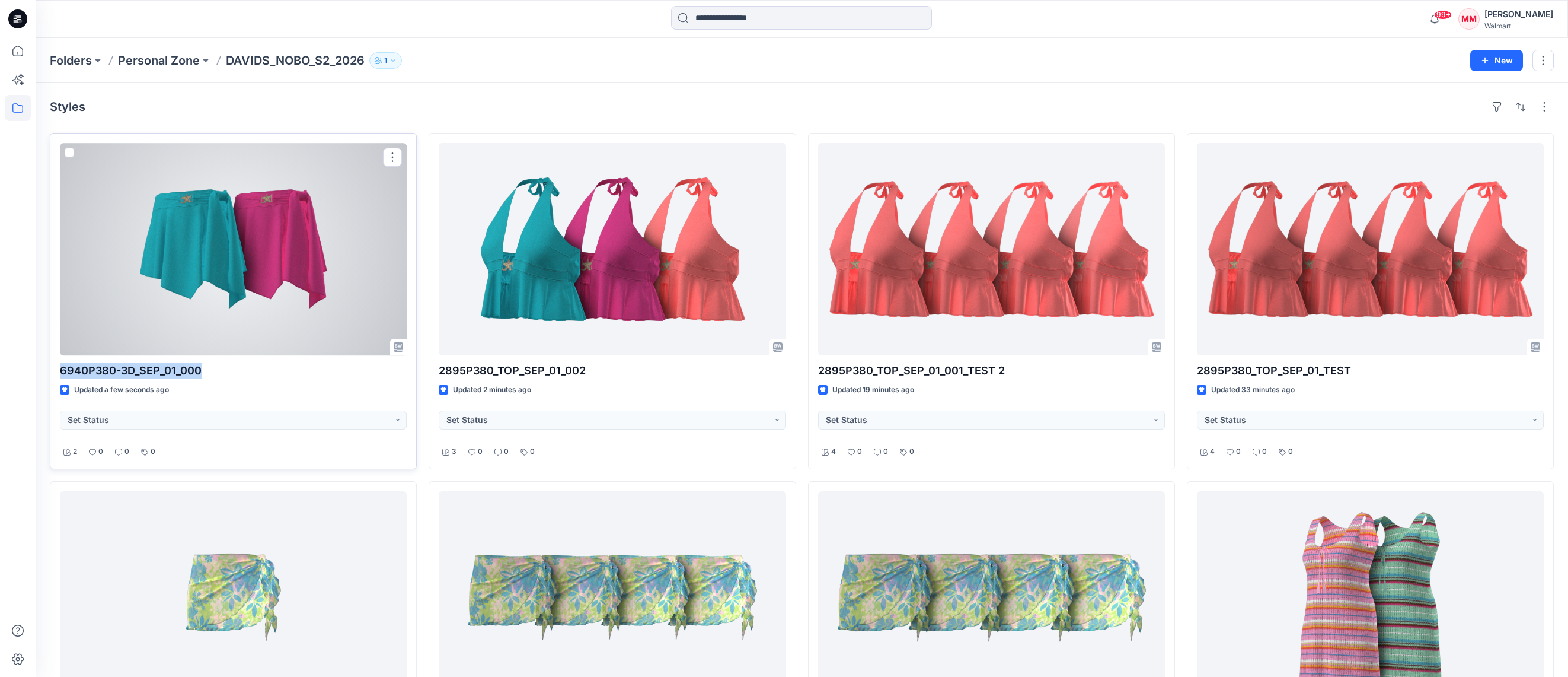
drag, startPoint x: 207, startPoint y: 370, endPoint x: 68, endPoint y: 374, distance: 139.1
click at [58, 374] on div "6940P380-3D_SEP_01_000 Updated a few seconds ago Set Status 2 0 0 0" at bounding box center [233, 301] width 367 height 336
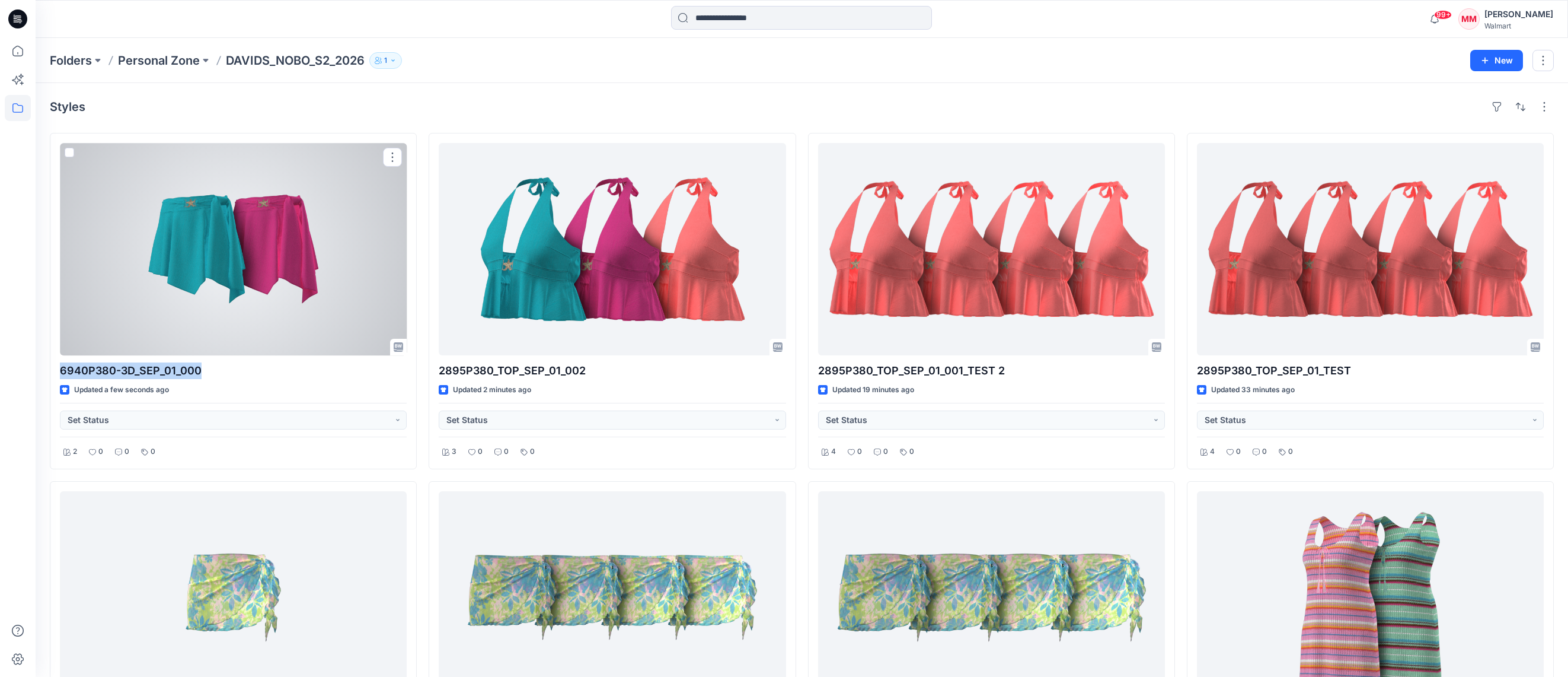
copy p "6940P380-3D_SEP_01_000"
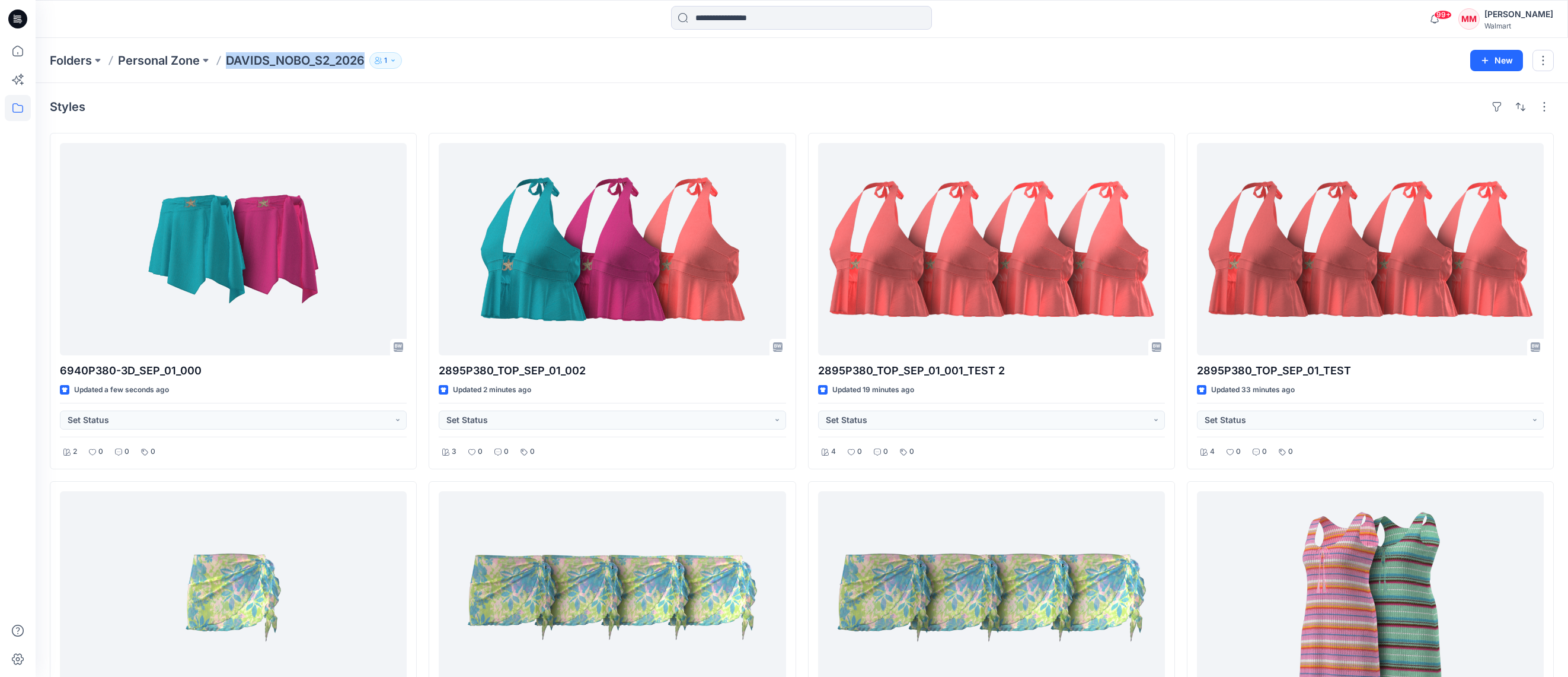
drag, startPoint x: 226, startPoint y: 64, endPoint x: 362, endPoint y: 70, distance: 136.1
click at [364, 69] on div "Folders Personal Zone DAVIDS_NOBO_S2_2026 1 New" at bounding box center [802, 60] width 1532 height 45
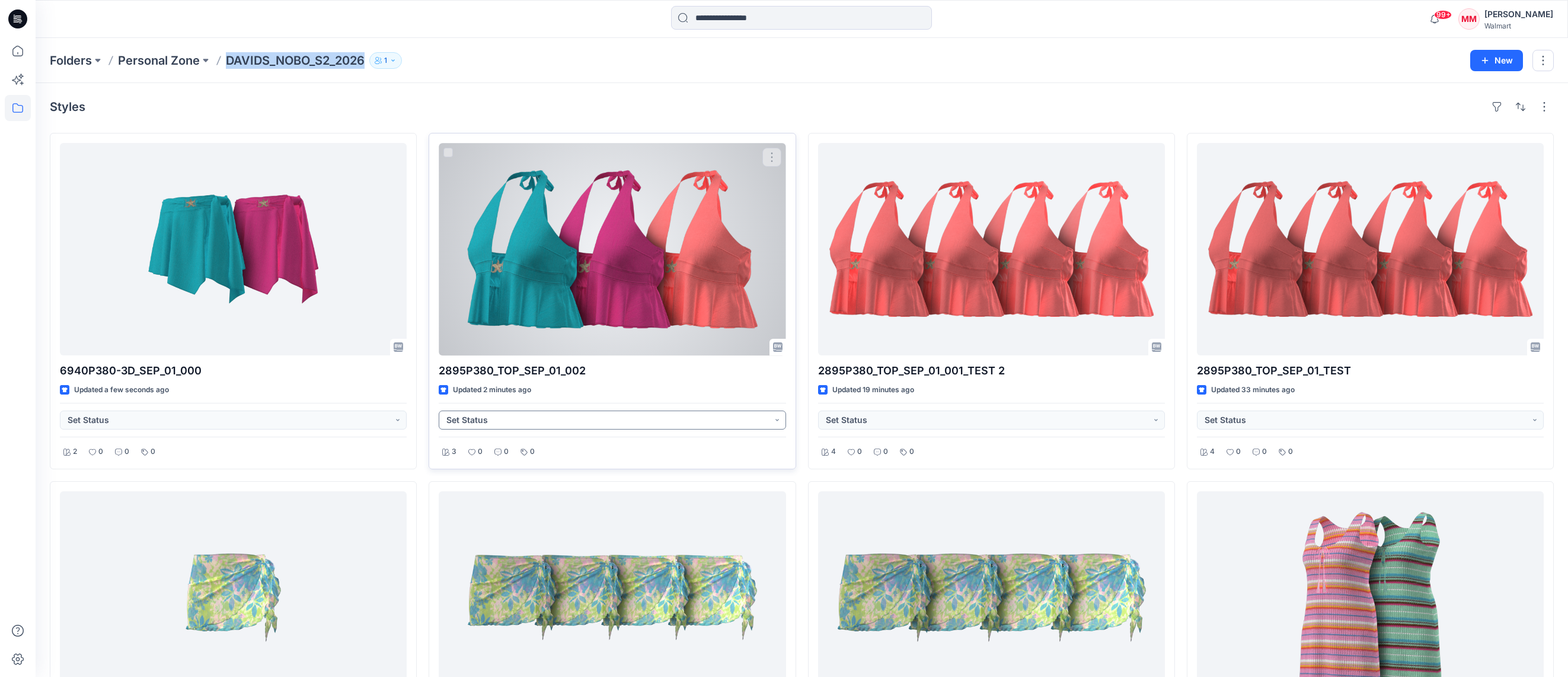
copy p "DAVIDS_NOBO_S2_2026"
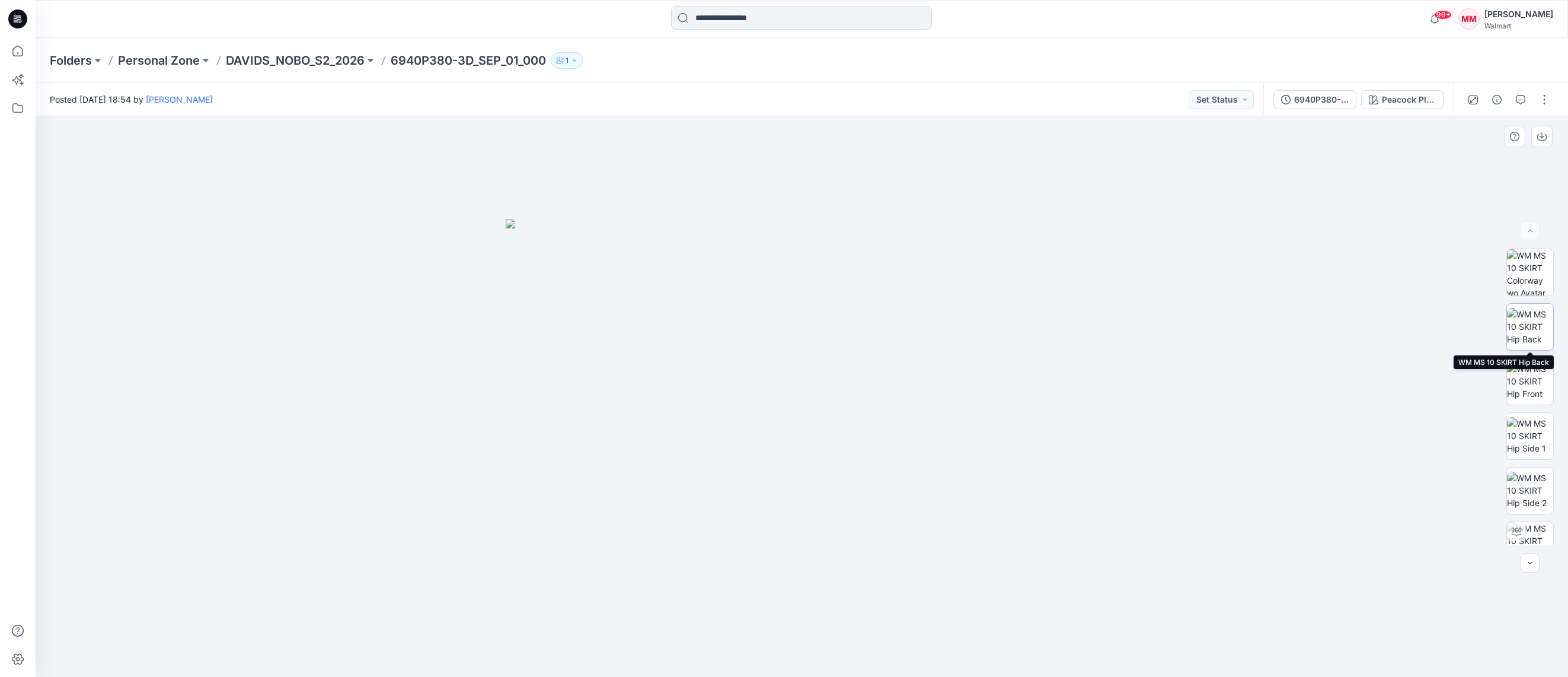
click at [1532, 322] on img at bounding box center [1530, 326] width 46 height 37
click at [321, 56] on p "DAVIDS_NOBO_S2_2026" at bounding box center [295, 61] width 139 height 17
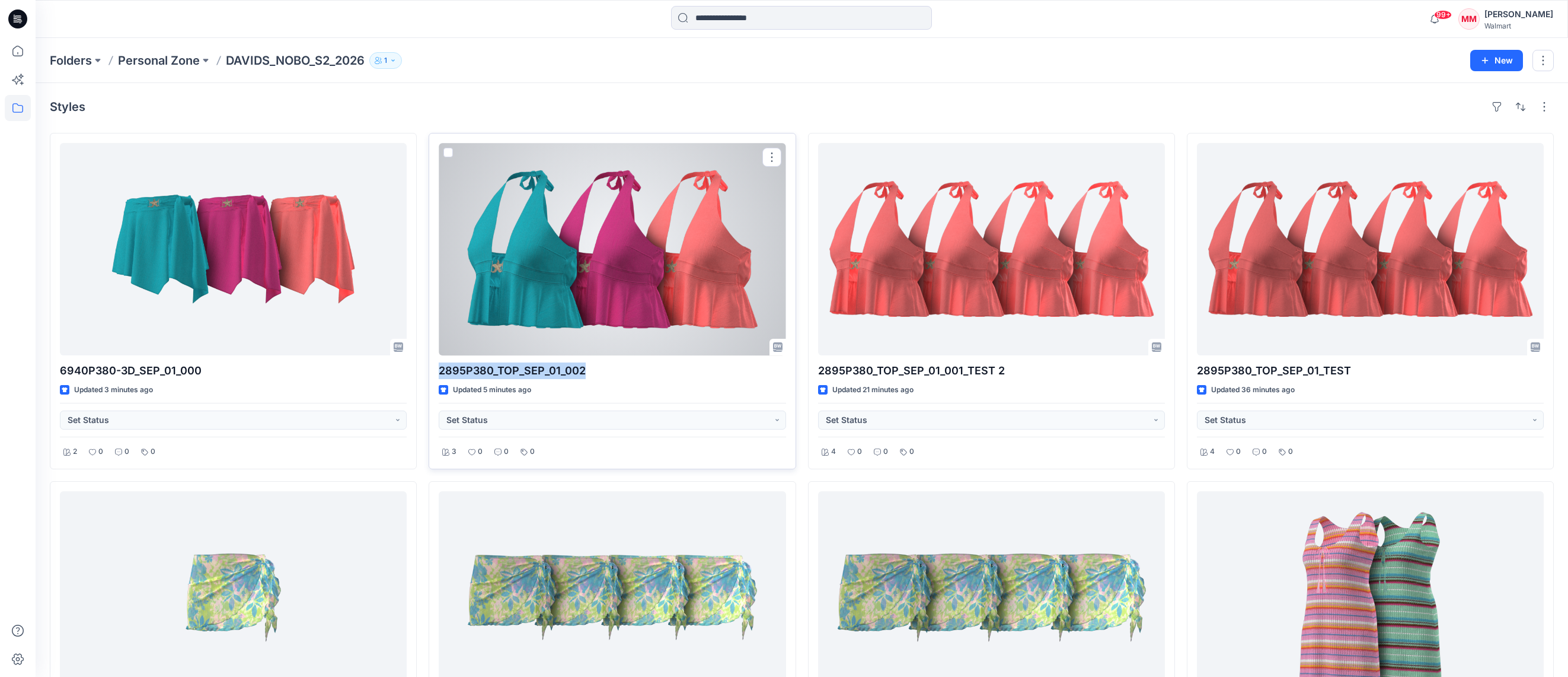
drag, startPoint x: 596, startPoint y: 373, endPoint x: 445, endPoint y: 373, distance: 151.0
click at [439, 375] on p "2895P380_TOP_SEP_01_002" at bounding box center [612, 371] width 347 height 17
copy p "2895P380_TOP_SEP_01_002"
click at [772, 157] on button "button" at bounding box center [772, 157] width 19 height 19
click at [831, 228] on p "Duplicate to..." at bounding box center [813, 228] width 54 height 12
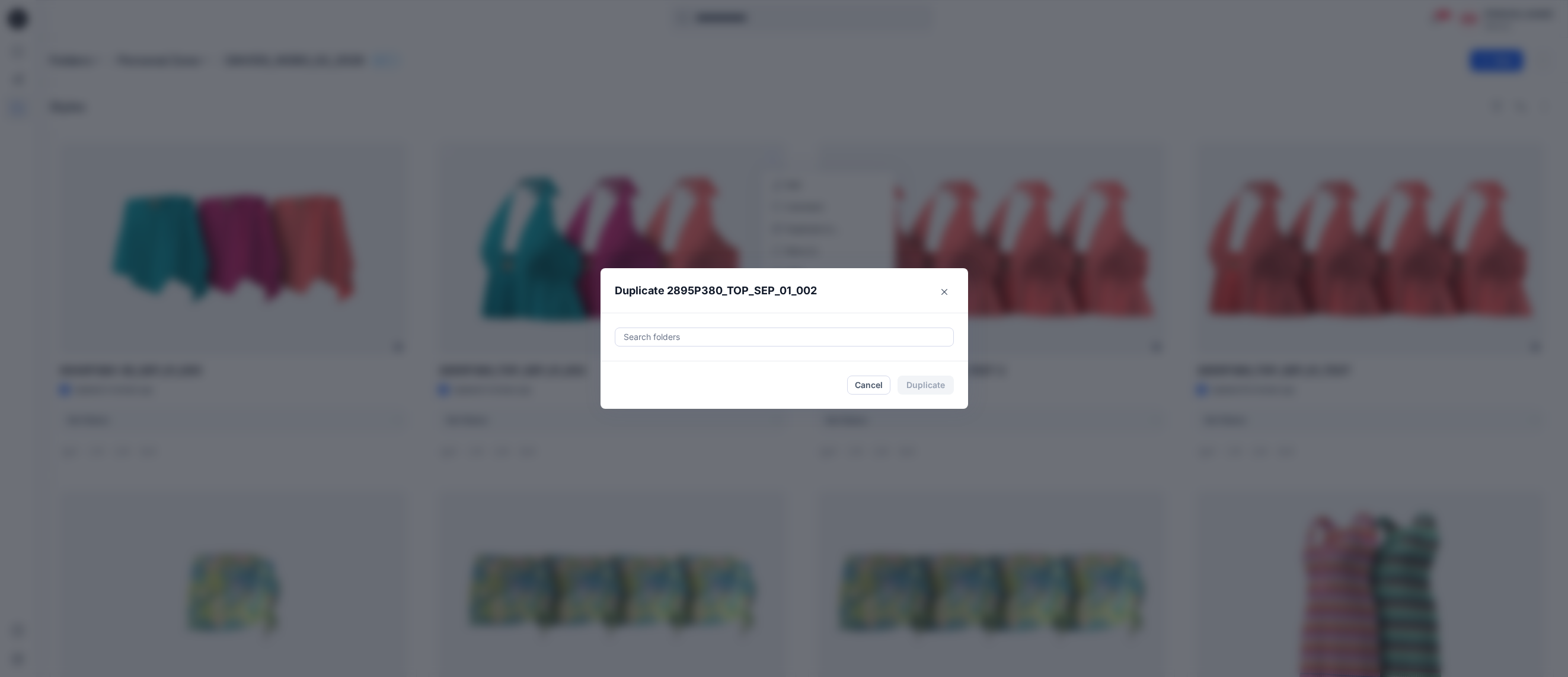
click at [745, 331] on div at bounding box center [784, 337] width 324 height 14
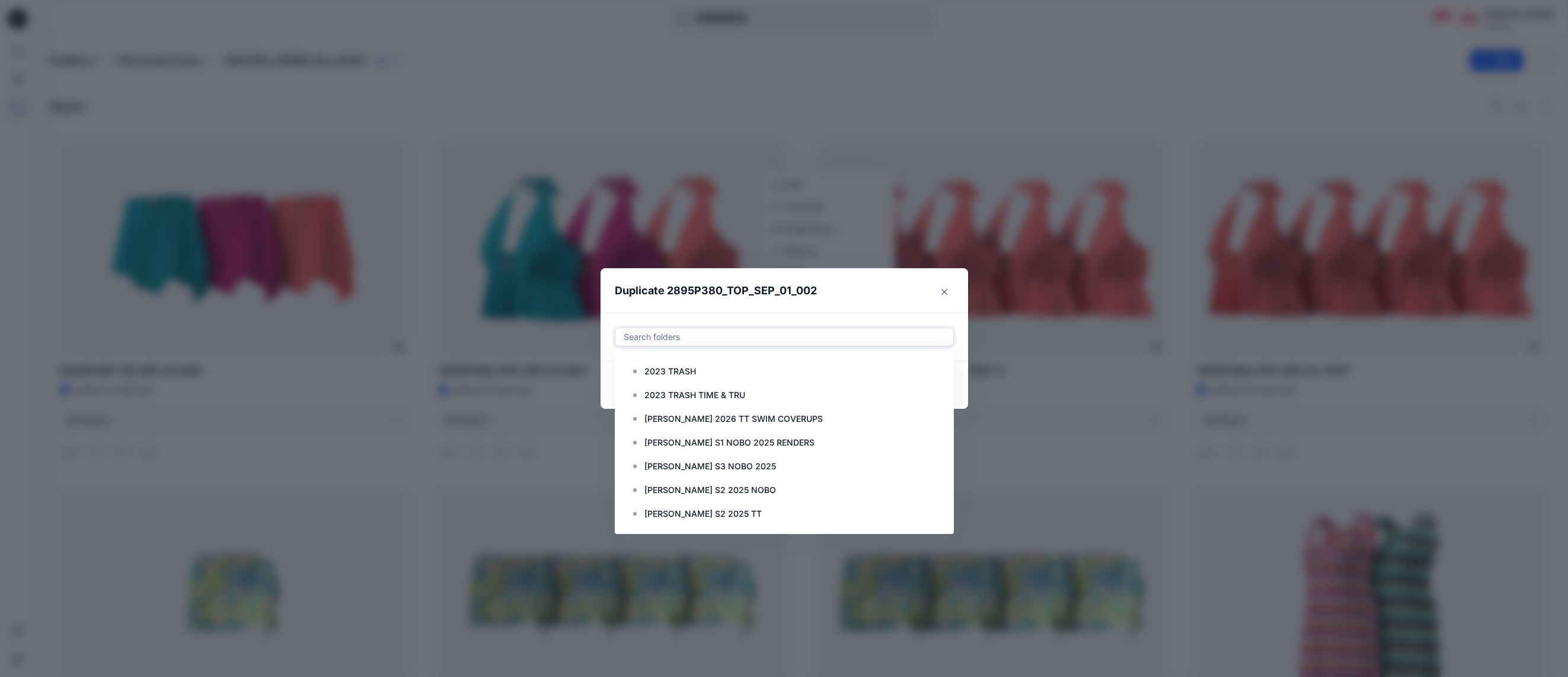
paste input "**********"
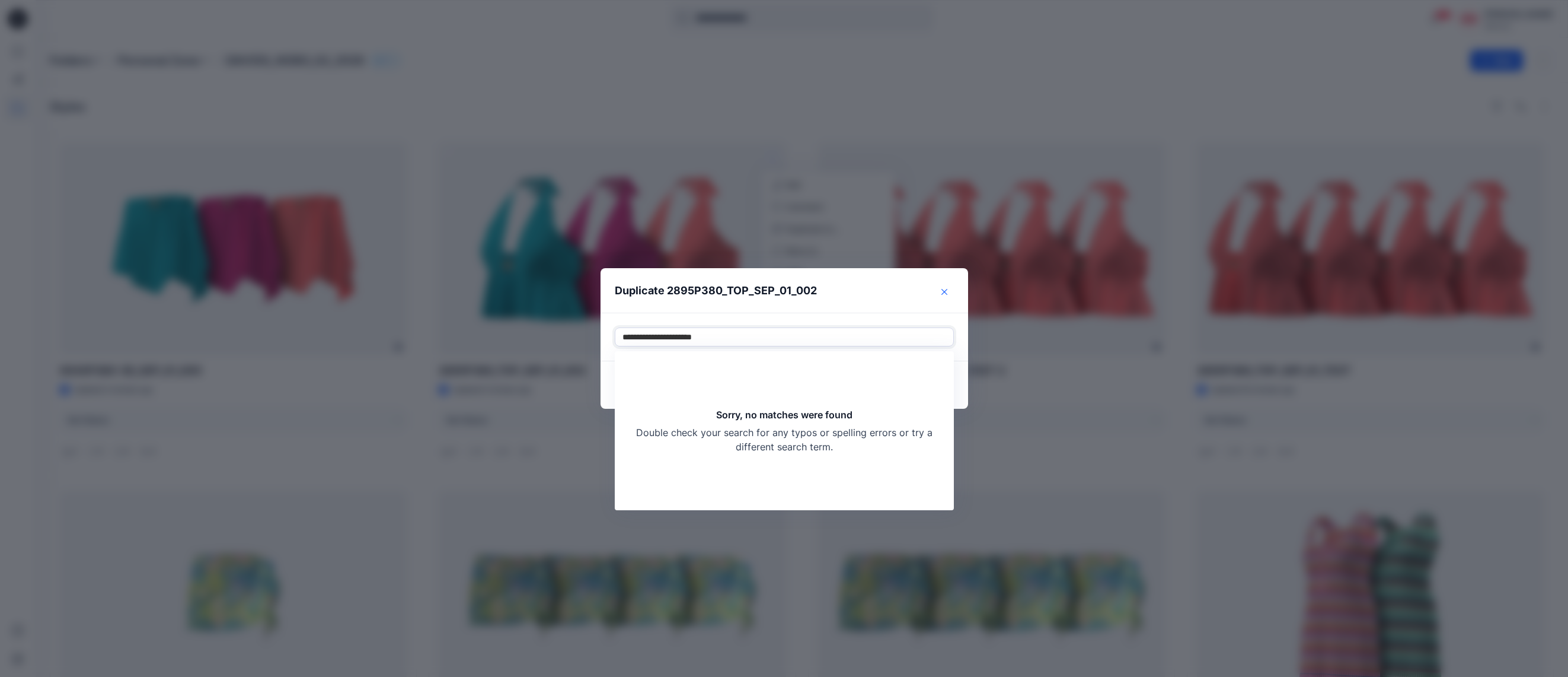
type input "**********"
drag, startPoint x: 944, startPoint y: 293, endPoint x: 935, endPoint y: 293, distance: 9.0
click at [944, 293] on icon "Close" at bounding box center [944, 292] width 6 height 6
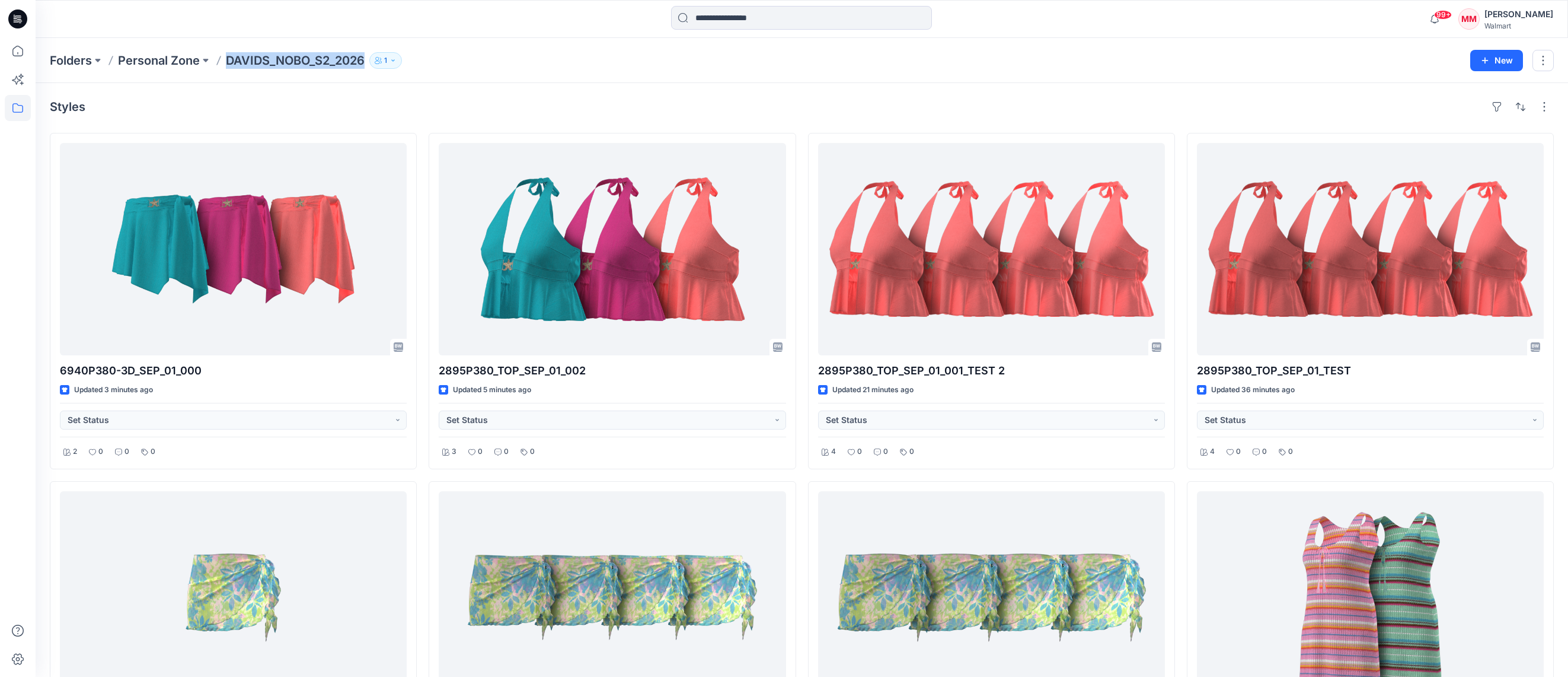
drag, startPoint x: 224, startPoint y: 65, endPoint x: 366, endPoint y: 61, distance: 142.1
click at [365, 61] on div "Folders Personal Zone DAVIDS_NOBO_S2_2026 1" at bounding box center [755, 61] width 1411 height 17
drag, startPoint x: 760, startPoint y: 93, endPoint x: 762, endPoint y: 105, distance: 12.2
click at [760, 93] on div "Styles 6940P380-3D_SEP_01_000 Updated 3 minutes ago Set Status 2 0 0 0 6786K819…" at bounding box center [802, 631] width 1532 height 1096
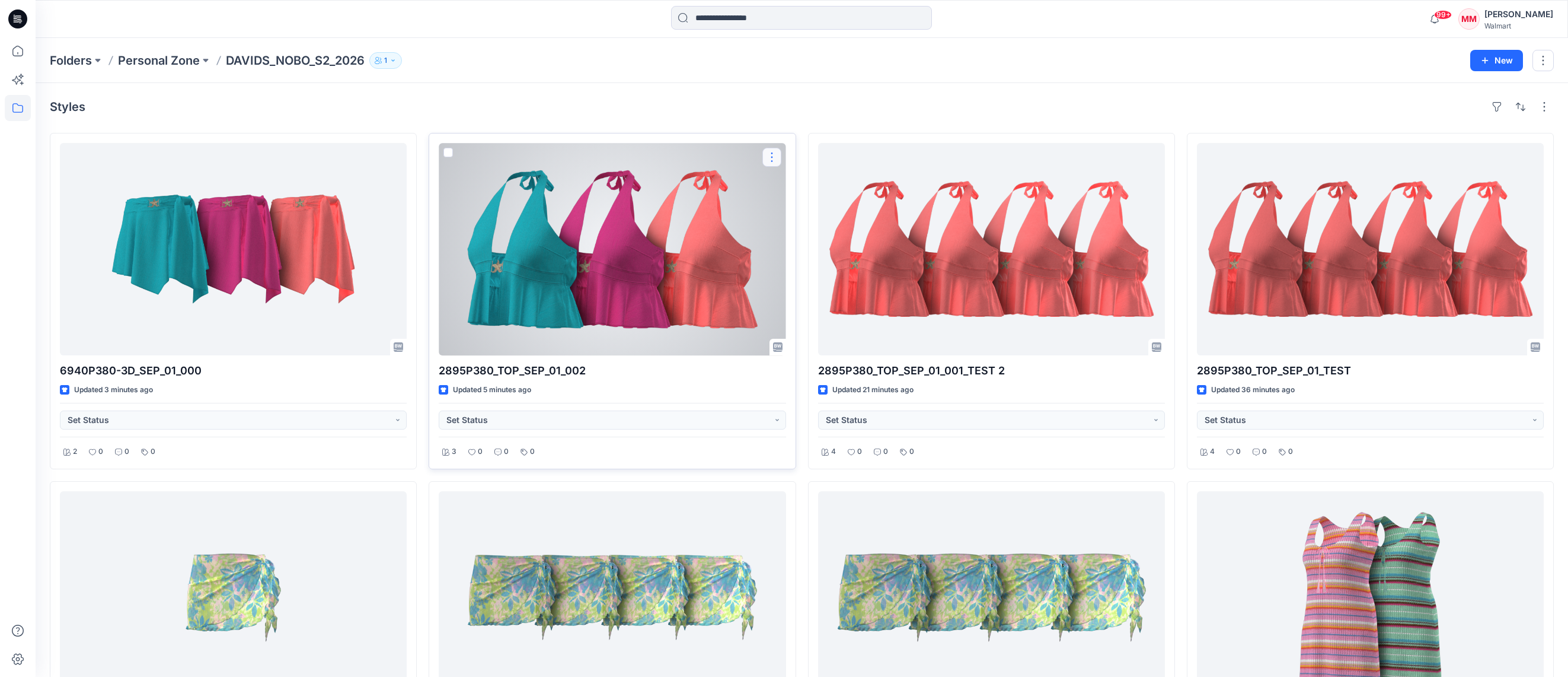
click at [772, 156] on button "button" at bounding box center [772, 157] width 19 height 19
click at [816, 231] on p "Duplicate to..." at bounding box center [813, 228] width 54 height 12
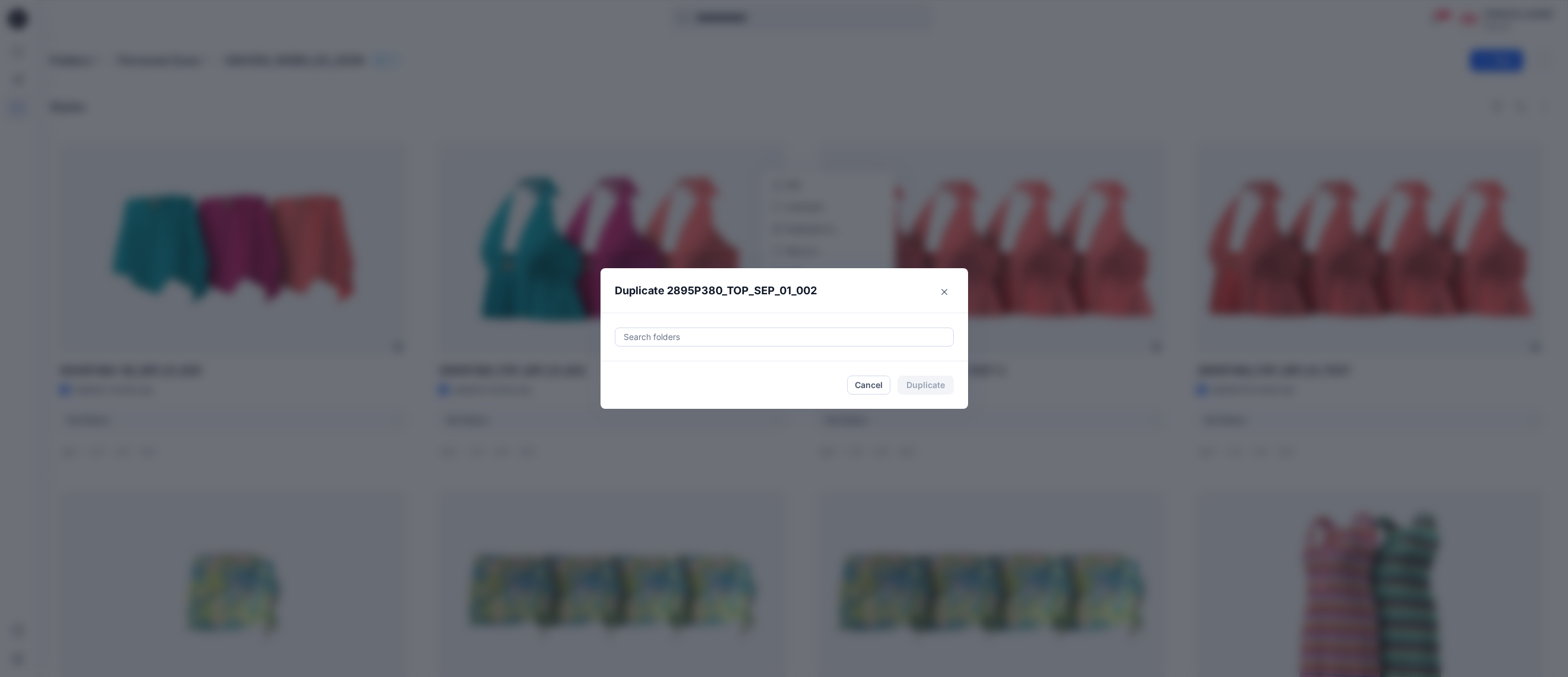
click at [720, 332] on div at bounding box center [784, 337] width 324 height 14
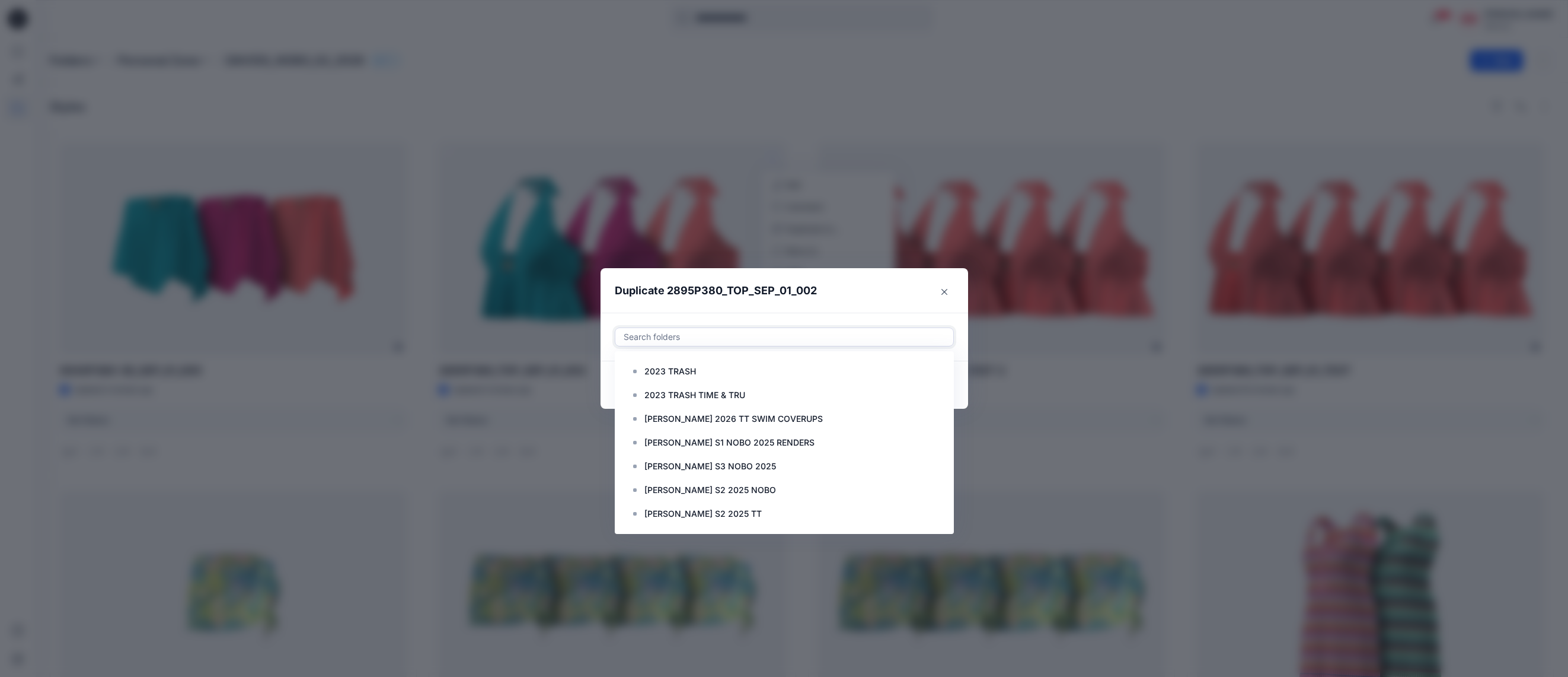
click at [571, 83] on div "Duplicate 2895P380_TOP_SEP_01_002 Use Up and Down to choose options, press Ente…" at bounding box center [784, 338] width 1568 height 677
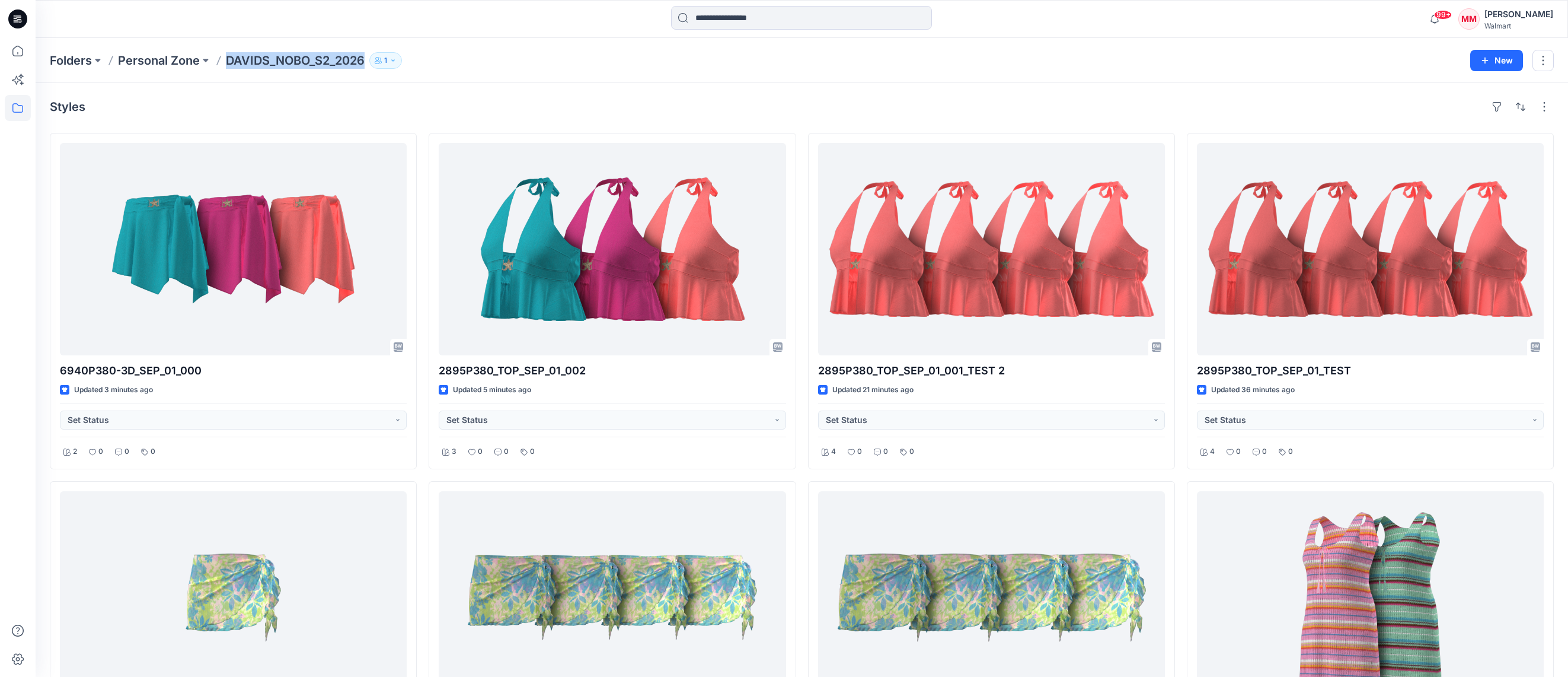
drag, startPoint x: 221, startPoint y: 65, endPoint x: 362, endPoint y: 70, distance: 141.1
click at [363, 70] on div "Folders Personal Zone DAVIDS_NOBO_S2_2026 1 New" at bounding box center [802, 60] width 1532 height 45
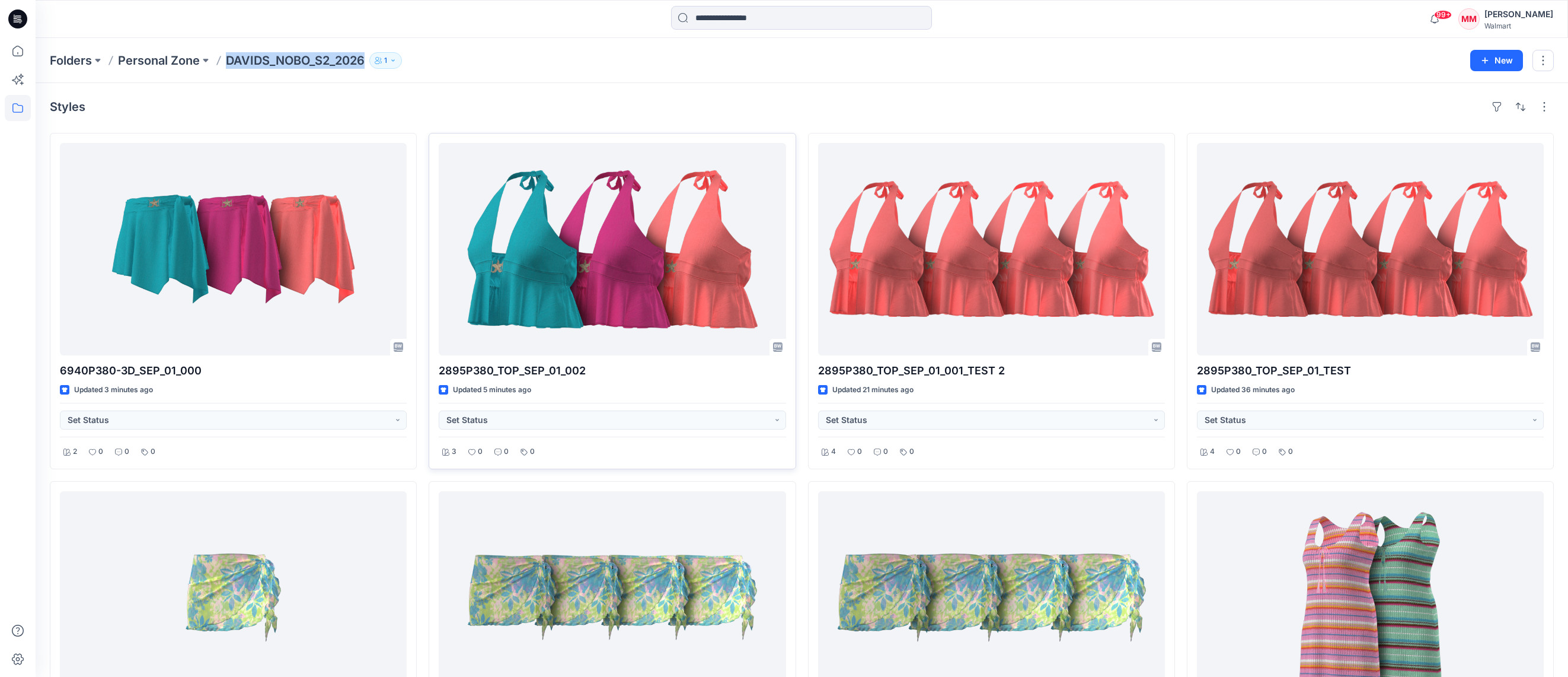
copy p "DAVIDS_NOBO_S2_2026"
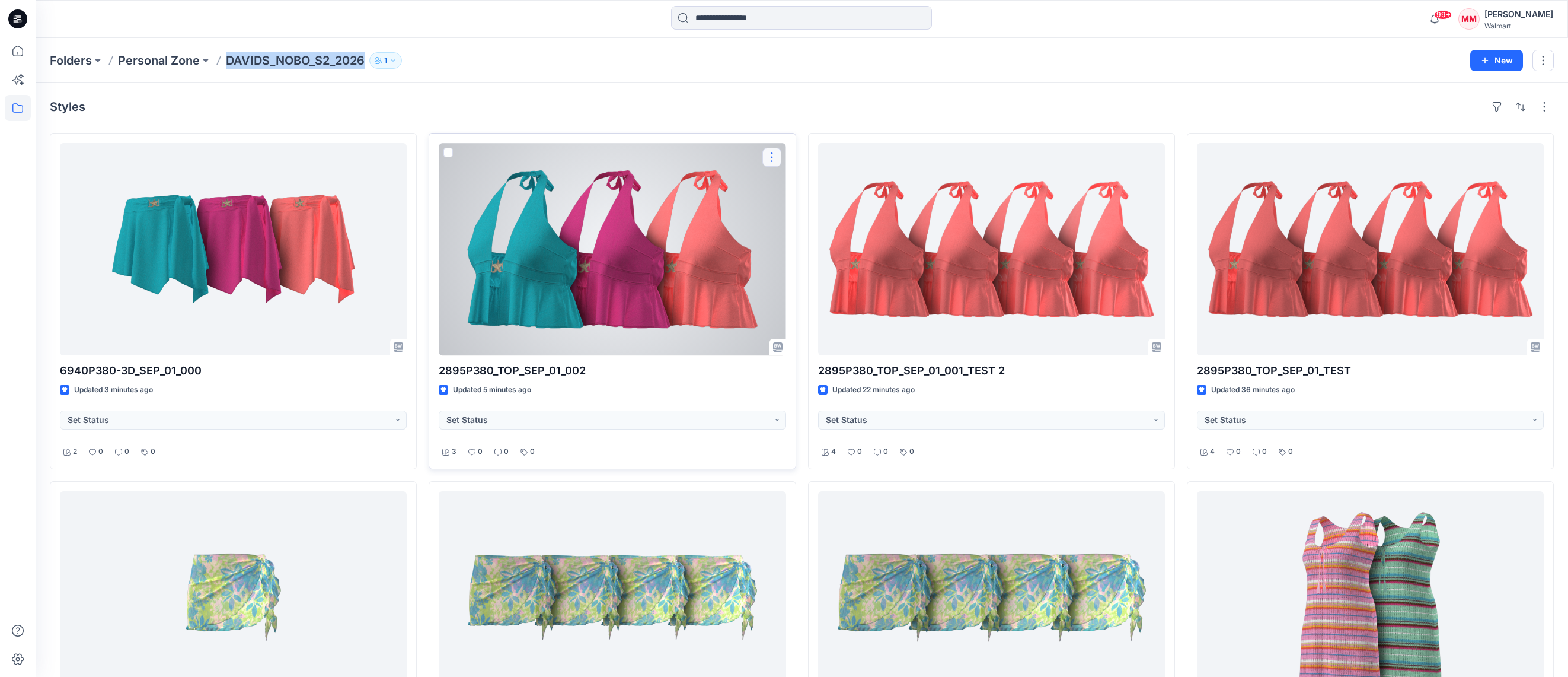
click at [775, 160] on button "button" at bounding box center [772, 157] width 19 height 19
click at [821, 233] on p "Duplicate to..." at bounding box center [813, 228] width 54 height 12
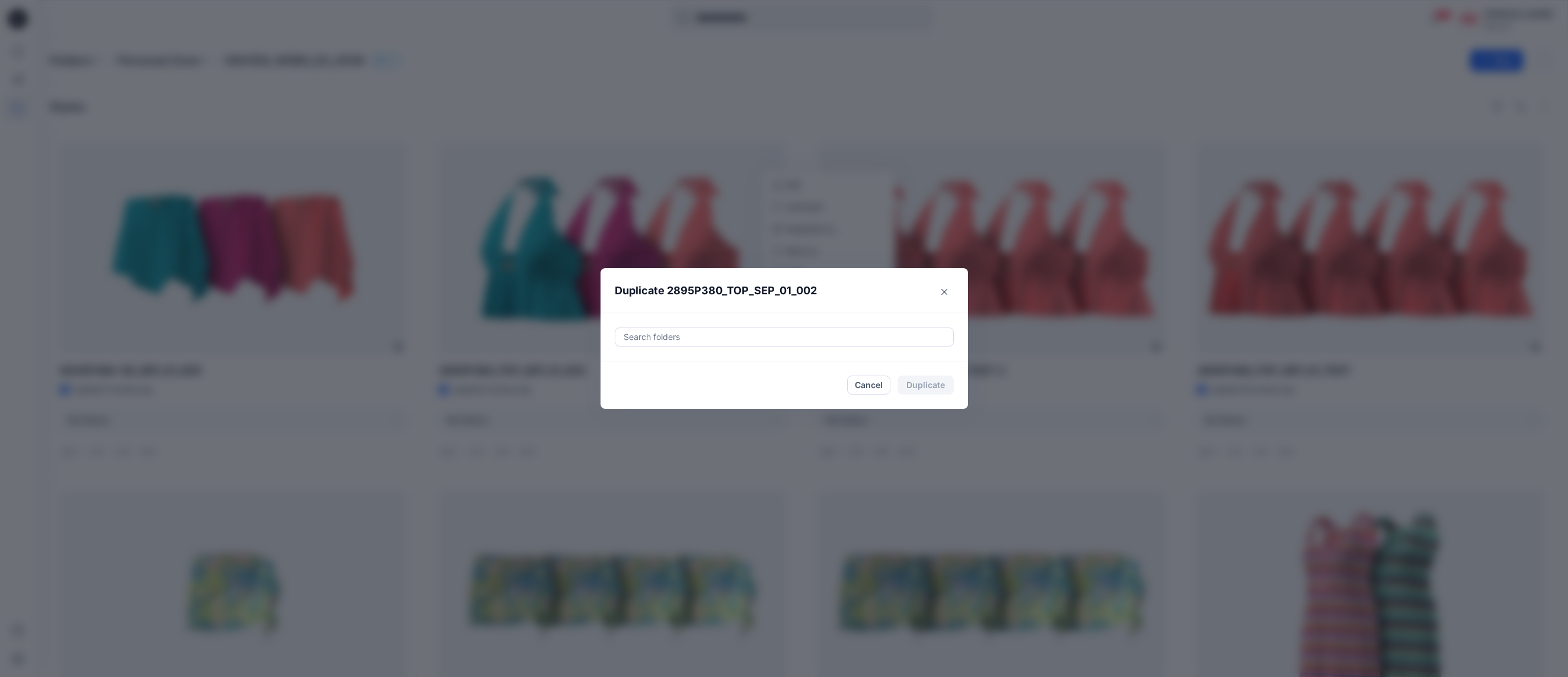
click at [746, 333] on div at bounding box center [784, 337] width 324 height 14
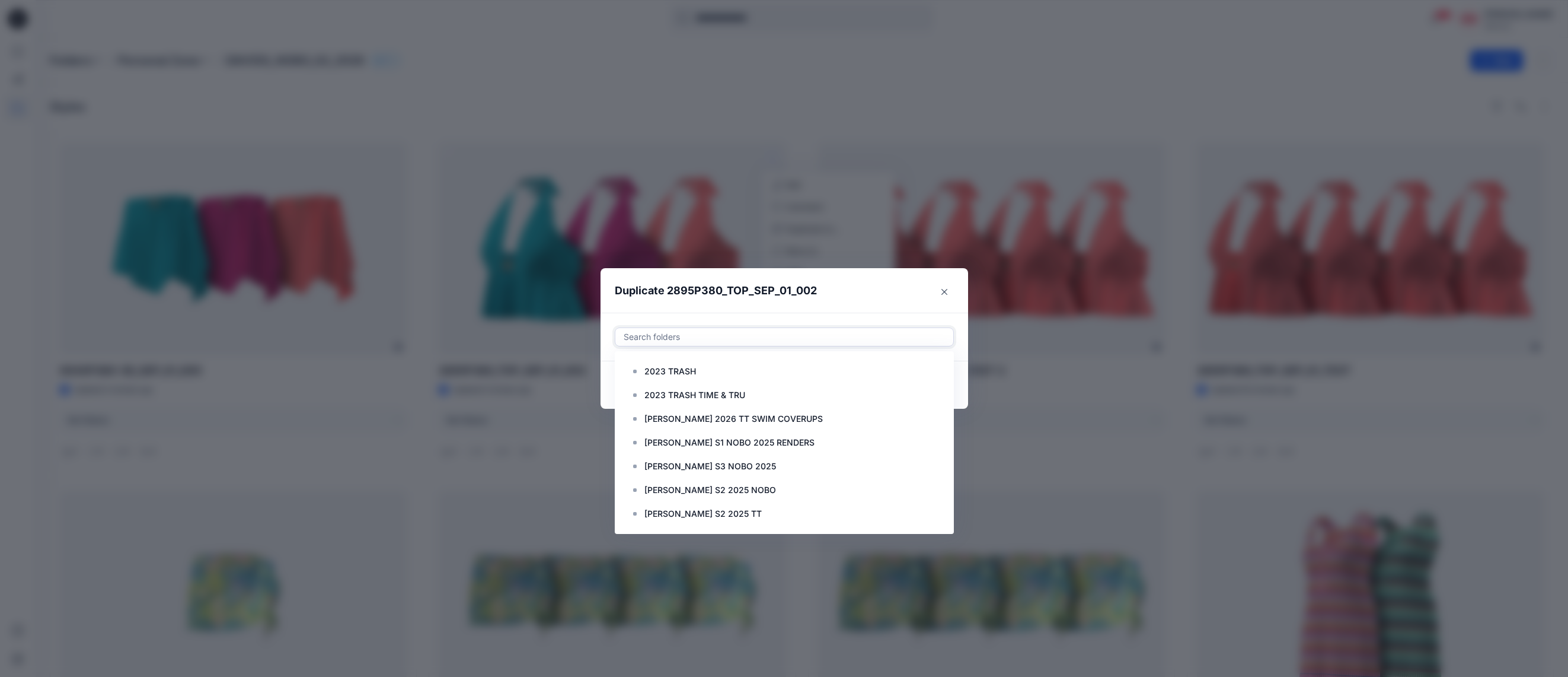
paste input "**********"
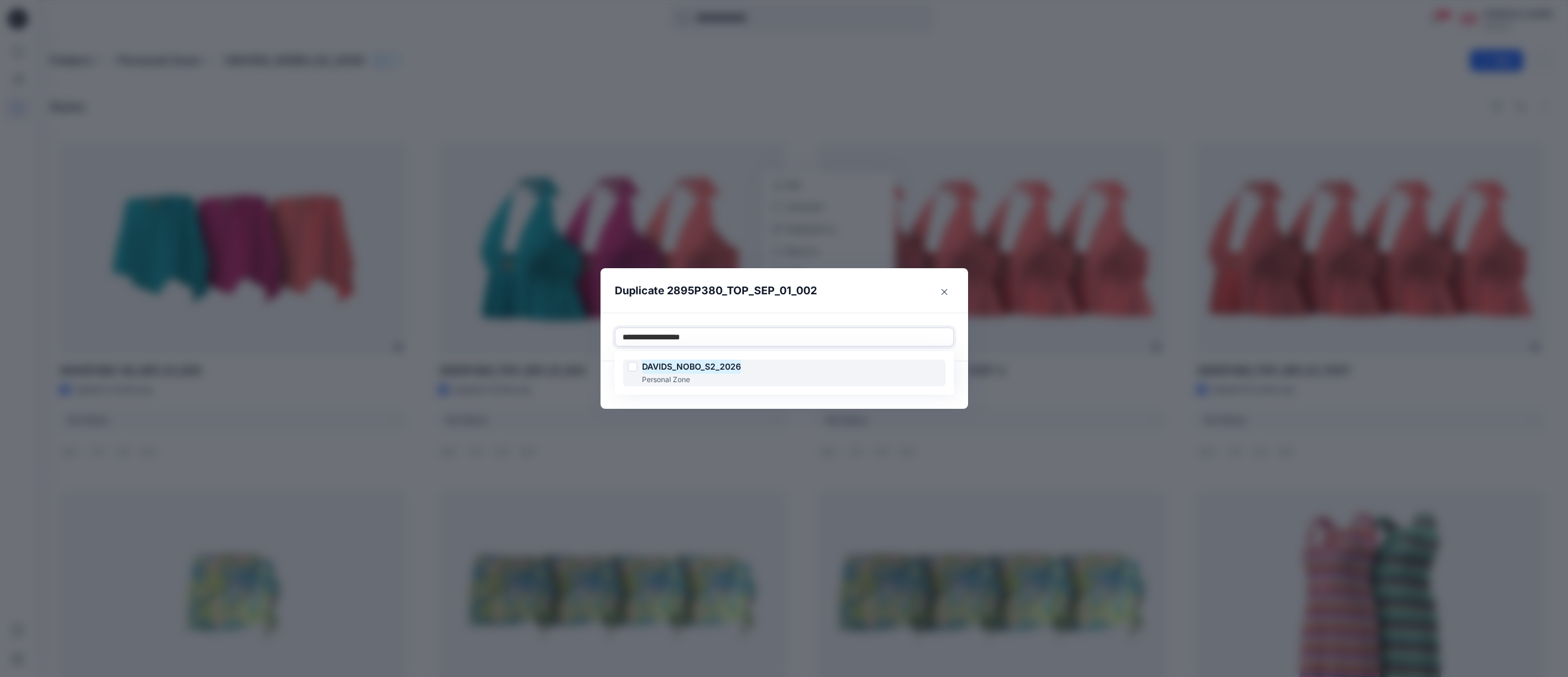
click at [631, 364] on div at bounding box center [632, 366] width 10 height 10
type input "**********"
click at [866, 302] on header "Duplicate 2895P380_TOP_SEP_01_002" at bounding box center [772, 290] width 344 height 45
click at [932, 384] on button "Duplicate" at bounding box center [926, 385] width 56 height 19
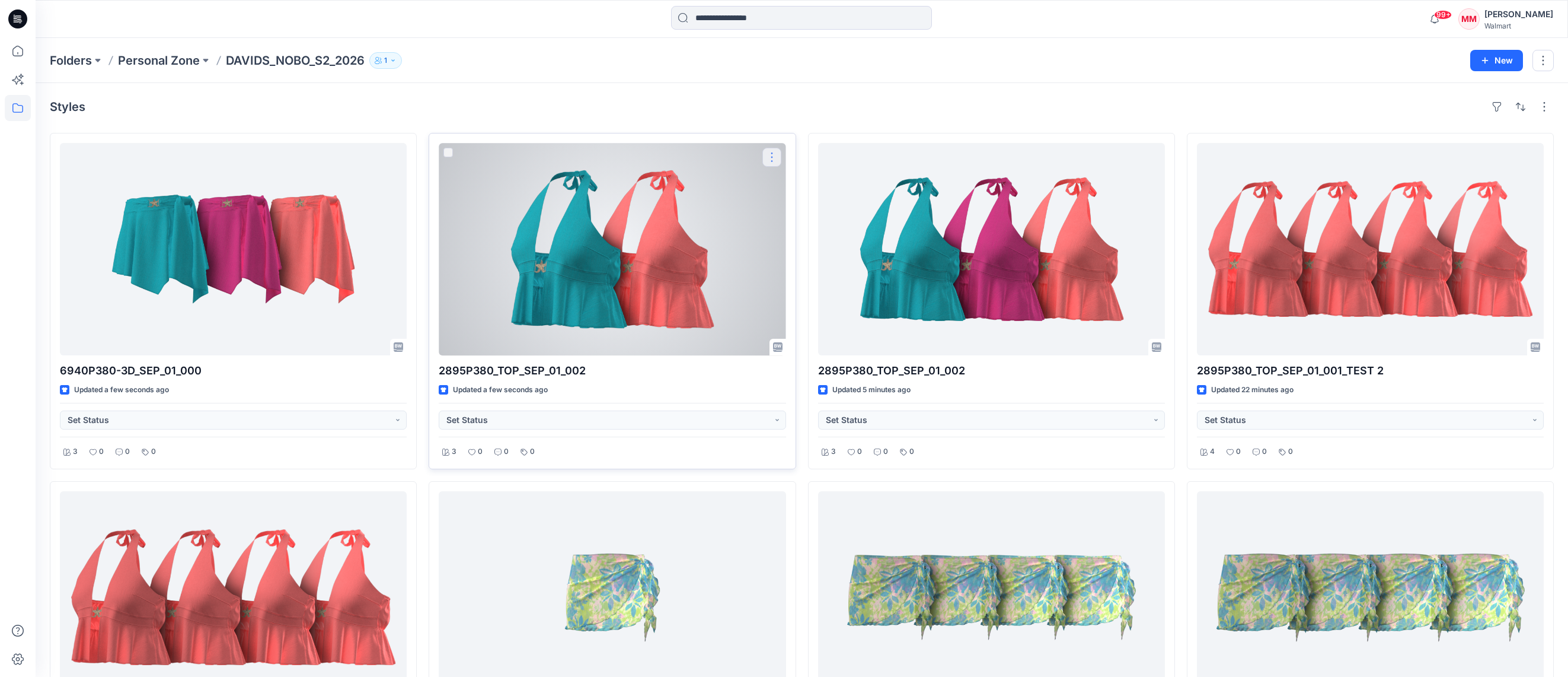
click at [775, 157] on button "button" at bounding box center [772, 157] width 19 height 19
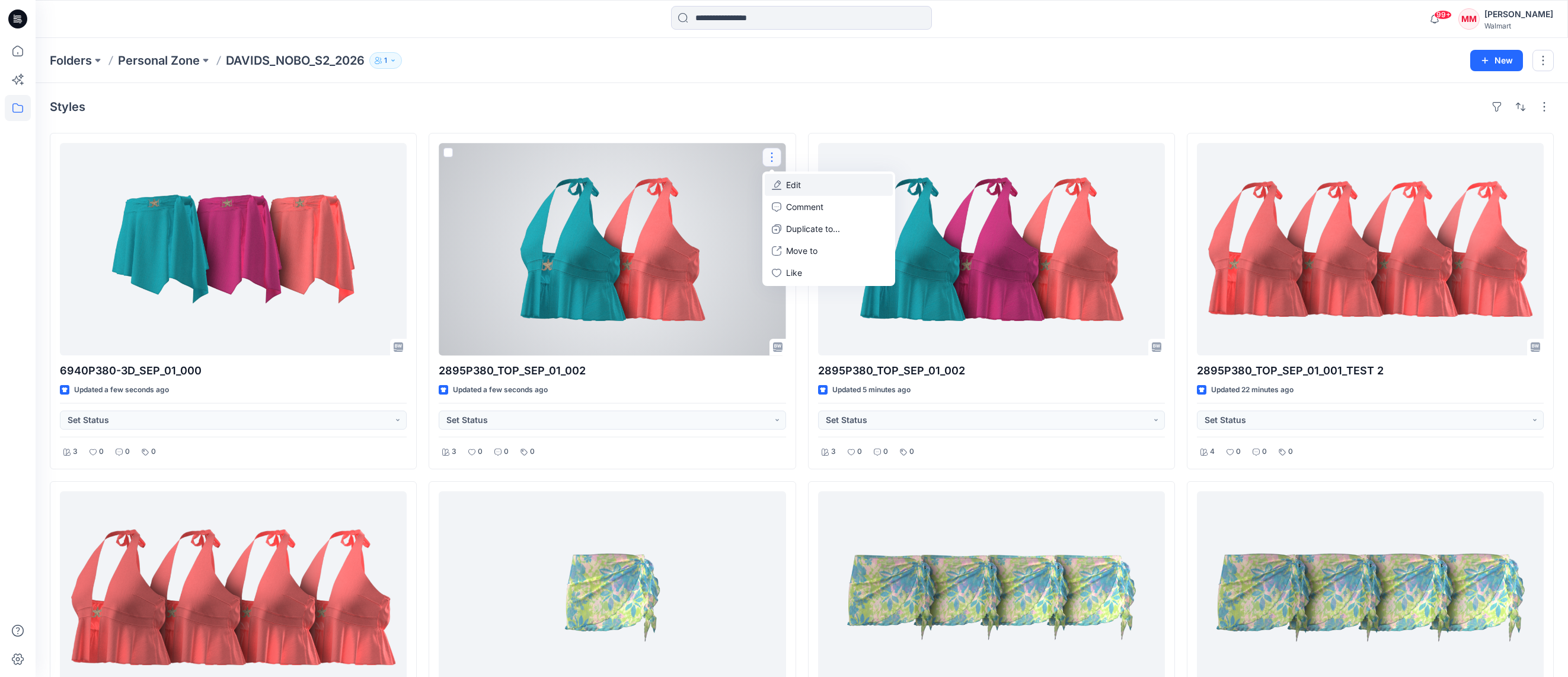
click at [819, 183] on button "Edit" at bounding box center [829, 185] width 128 height 22
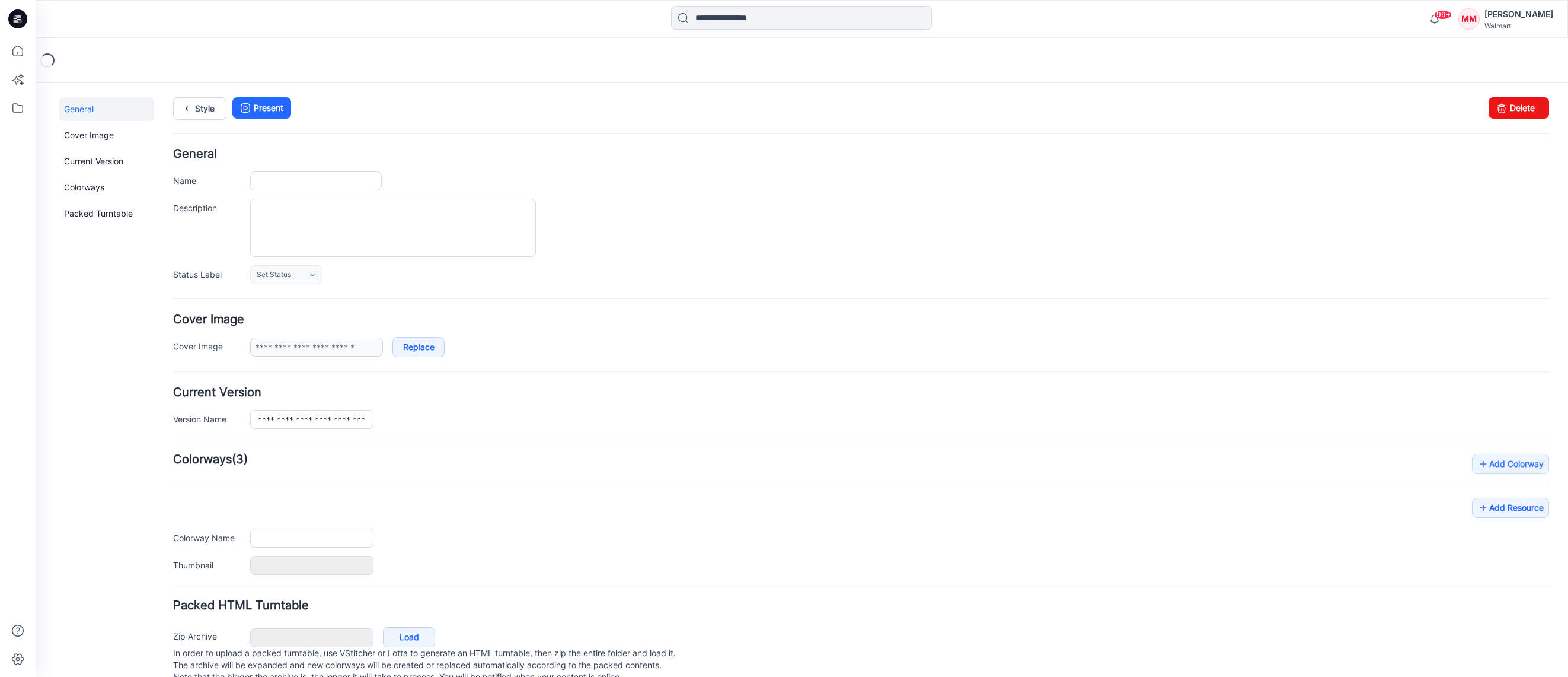
type input "**********"
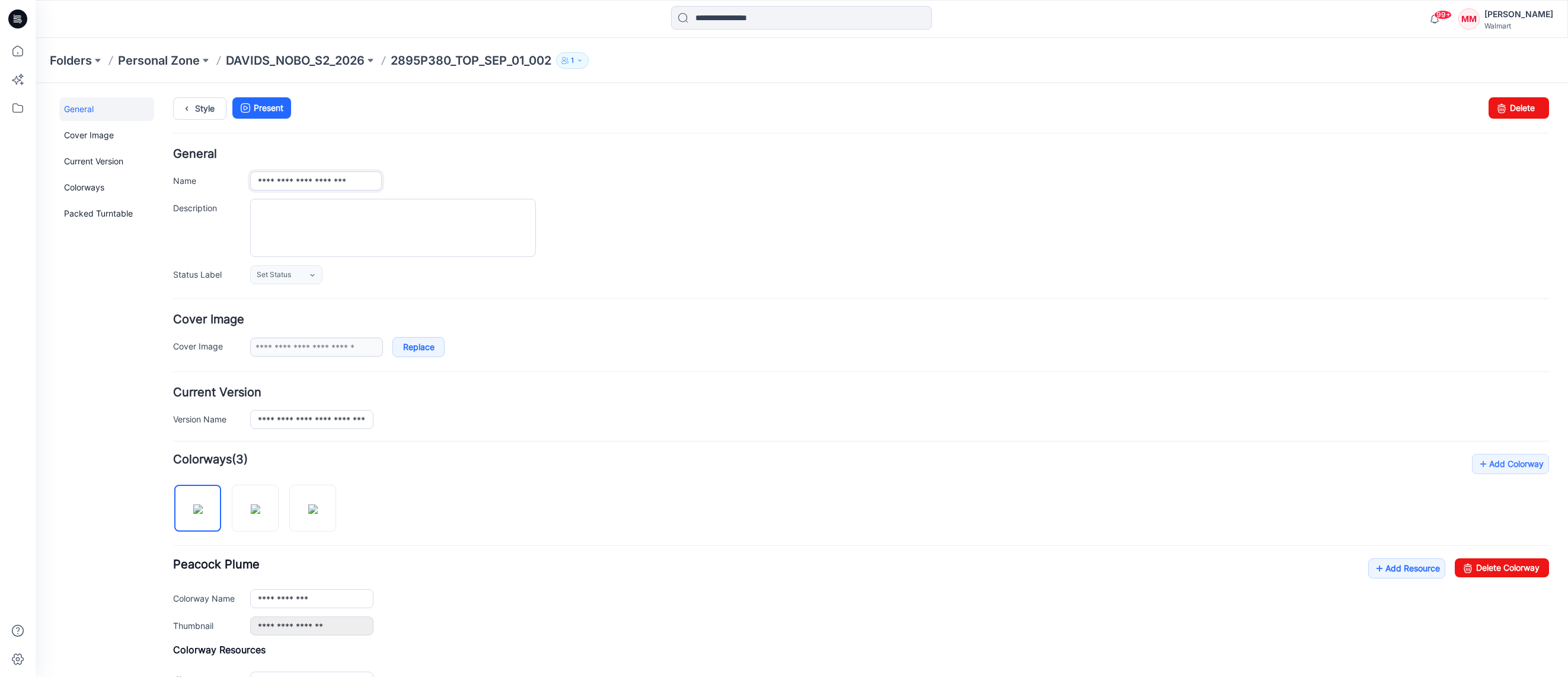
drag, startPoint x: 371, startPoint y: 182, endPoint x: 381, endPoint y: 185, distance: 10.4
click at [371, 182] on input "**********" at bounding box center [316, 181] width 132 height 19
type input "**********"
click at [401, 115] on ul "Style Present" at bounding box center [861, 107] width 1376 height 21
click at [303, 62] on p "DAVIDS_NOBO_S2_2026" at bounding box center [295, 61] width 139 height 17
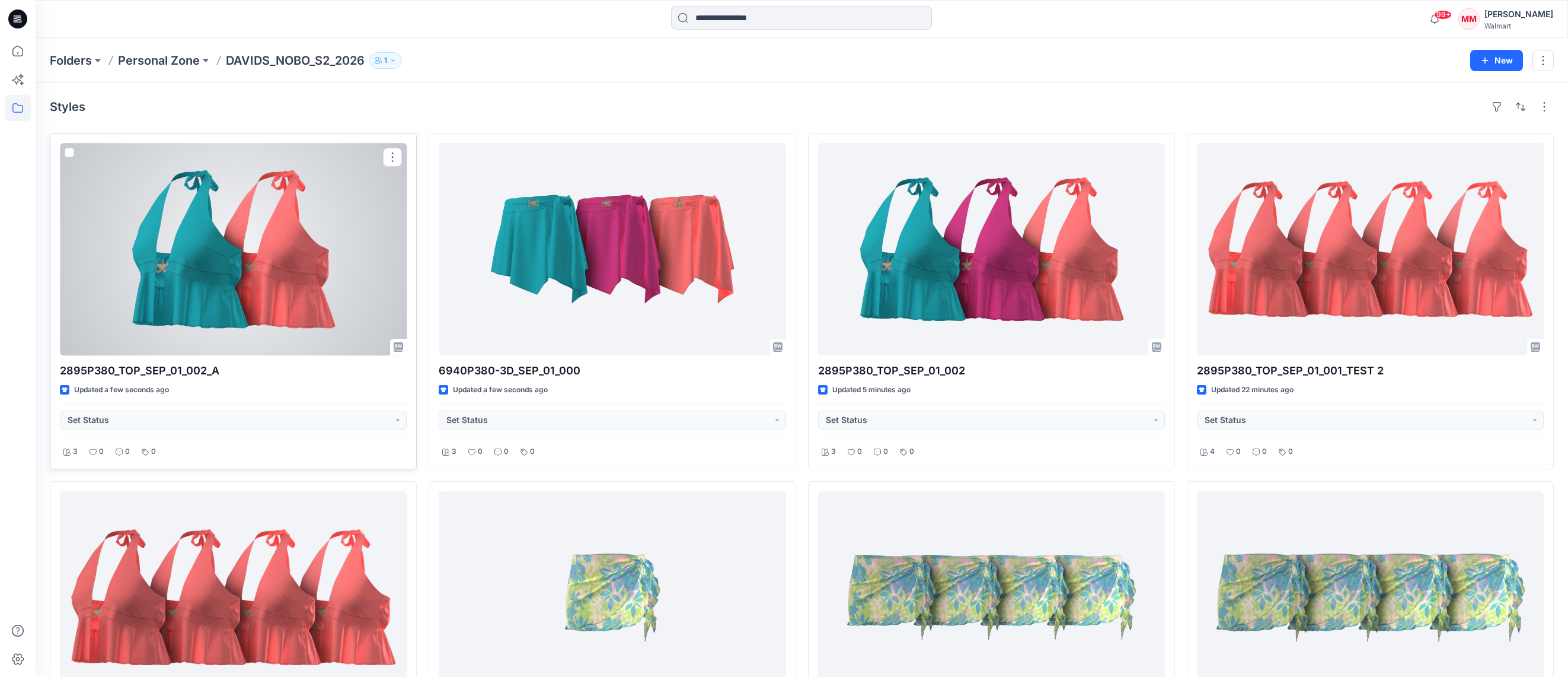
drag, startPoint x: 394, startPoint y: 156, endPoint x: 405, endPoint y: 169, distance: 17.0
click at [394, 157] on button "button" at bounding box center [392, 157] width 19 height 19
click at [419, 182] on p "Edit" at bounding box center [413, 184] width 15 height 12
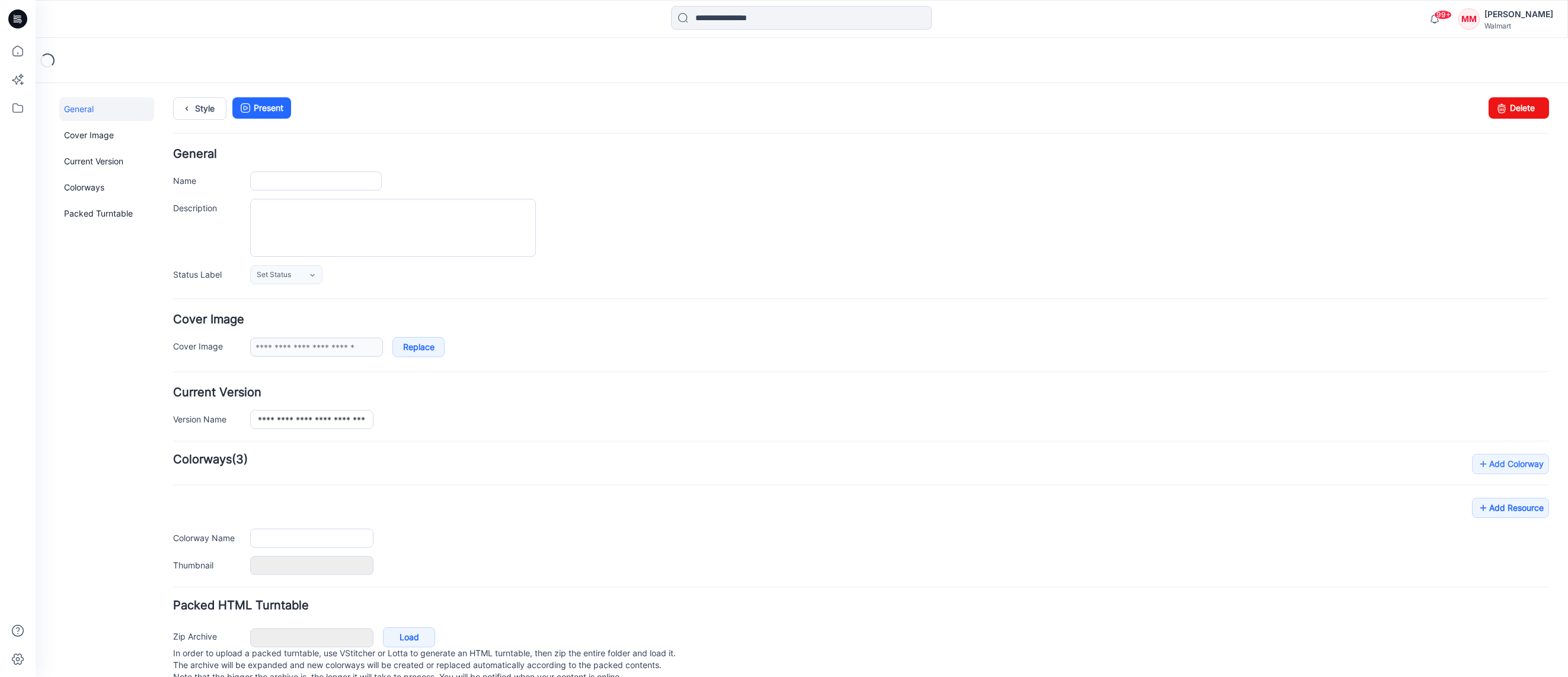
type input "**********"
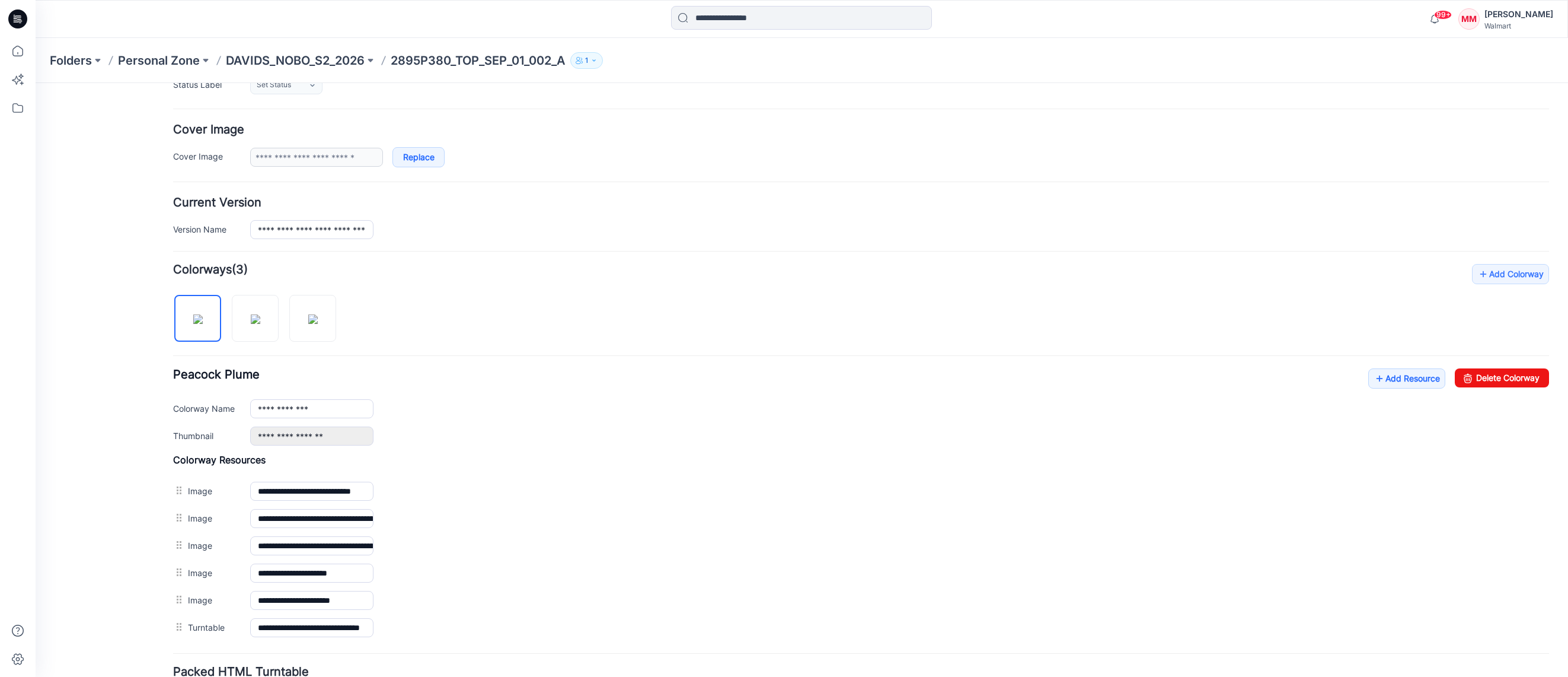
scroll to position [197, 0]
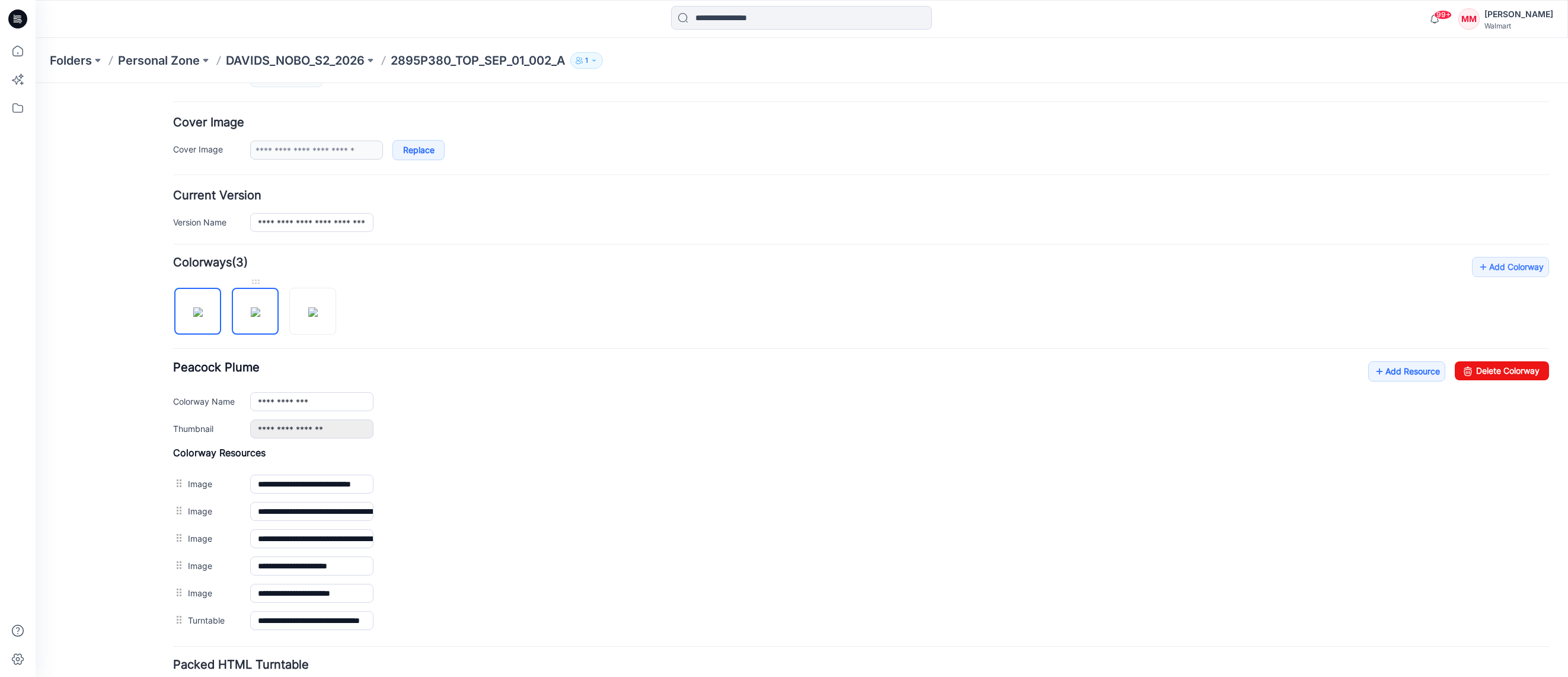
click at [254, 309] on img at bounding box center [255, 312] width 10 height 10
click at [1493, 375] on link "Delete Colorway" at bounding box center [1502, 371] width 95 height 19
type input "**********"
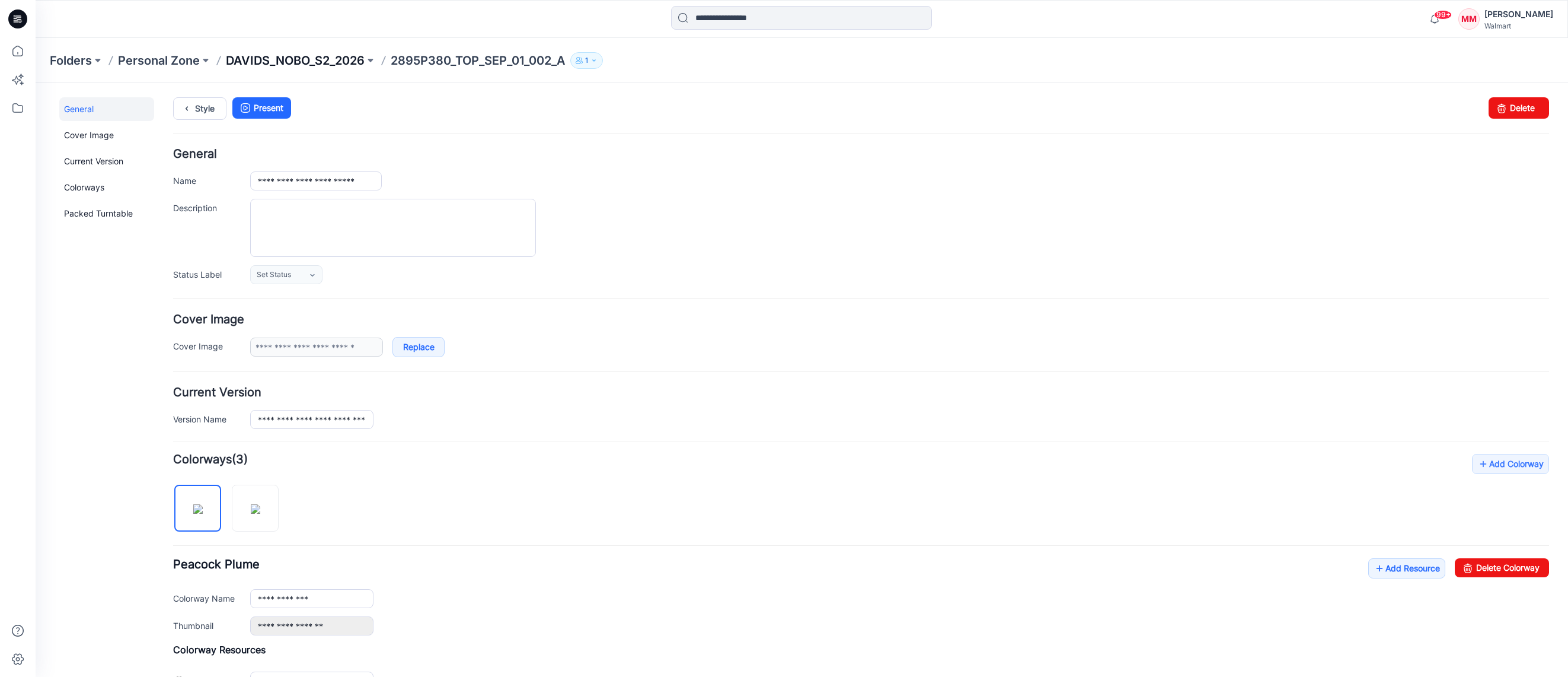
click at [307, 66] on p "DAVIDS_NOBO_S2_2026" at bounding box center [295, 61] width 139 height 17
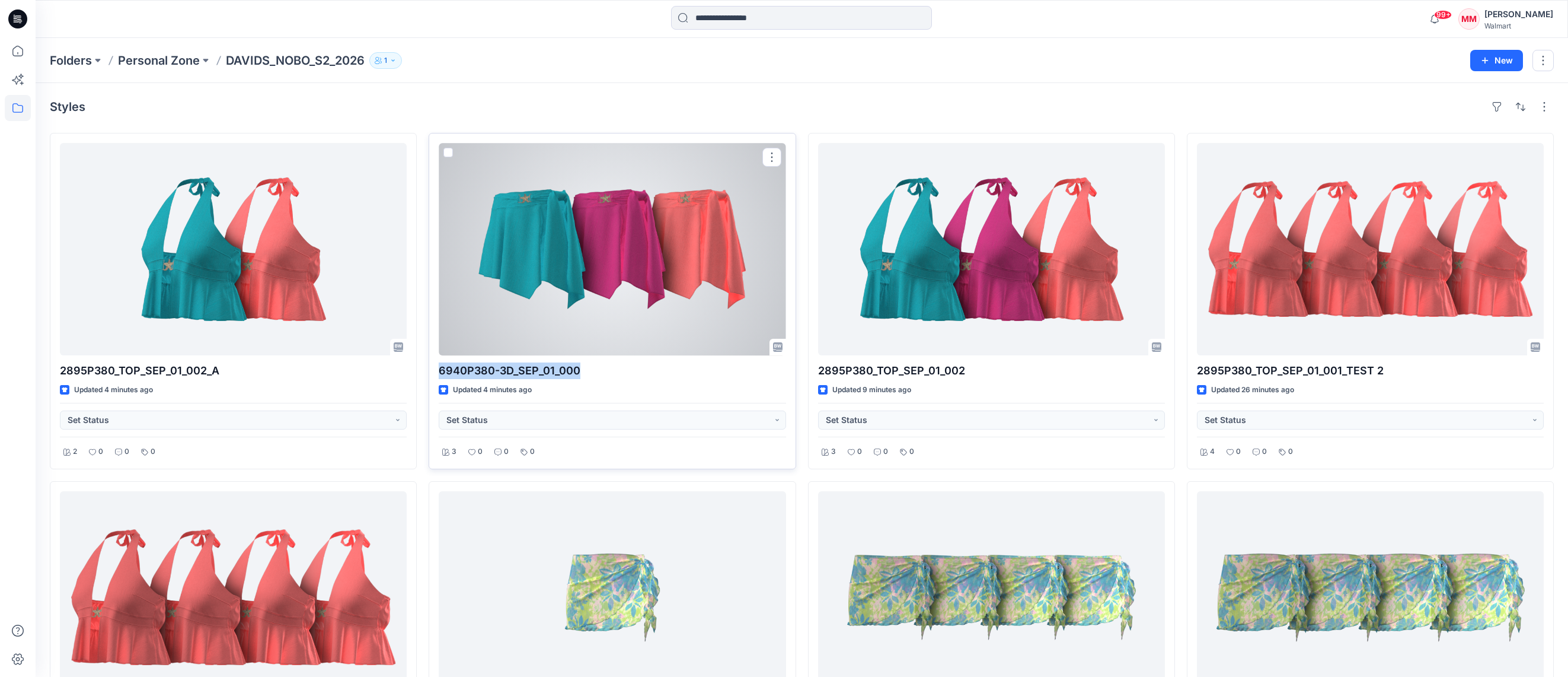
drag, startPoint x: 590, startPoint y: 371, endPoint x: 477, endPoint y: 371, distance: 113.0
click at [434, 366] on div "6940P380-3D_SEP_01_000 Updated 4 minutes ago Set Status 3 0 0 0" at bounding box center [612, 301] width 367 height 336
copy p "6940P380-3D_SEP_01_000"
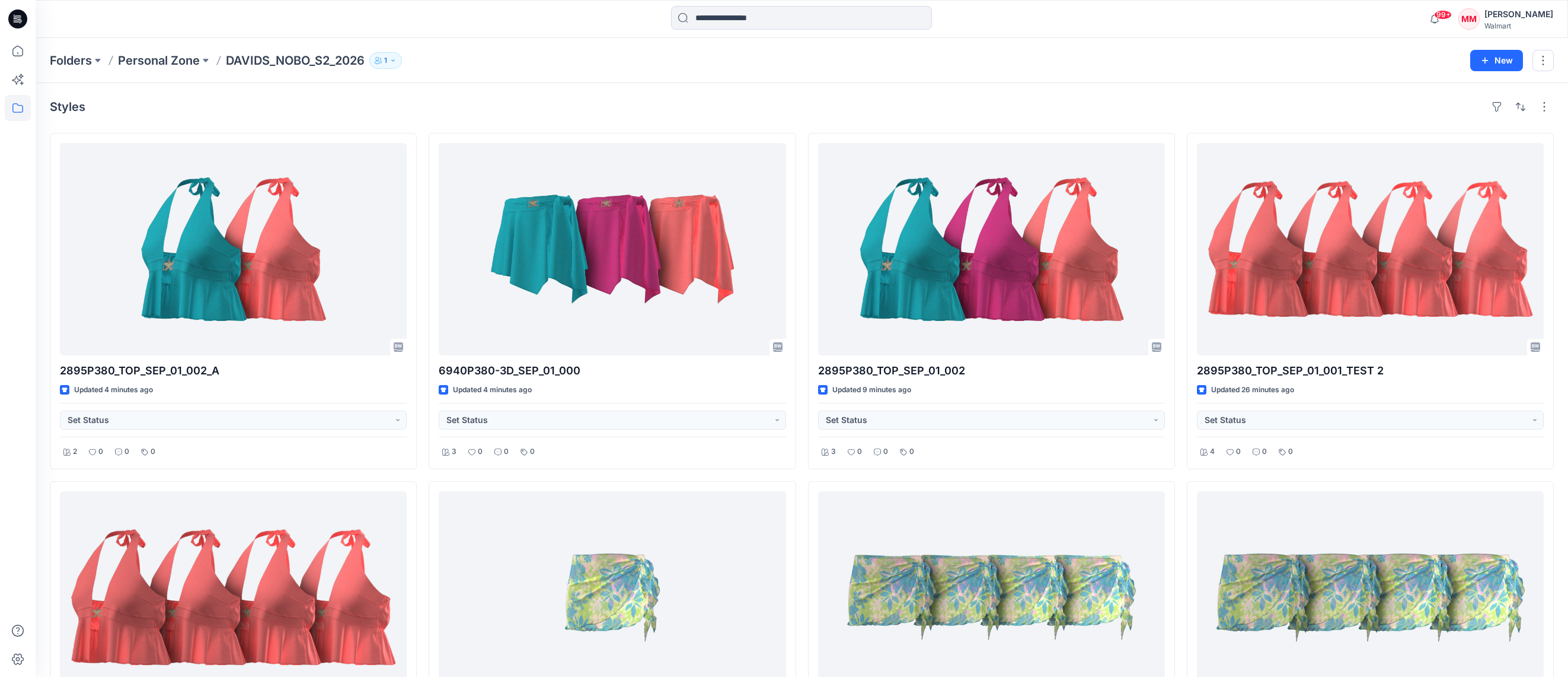
drag, startPoint x: 666, startPoint y: 111, endPoint x: 669, endPoint y: 116, distance: 5.8
click at [666, 111] on div "Styles" at bounding box center [802, 107] width 1504 height 19
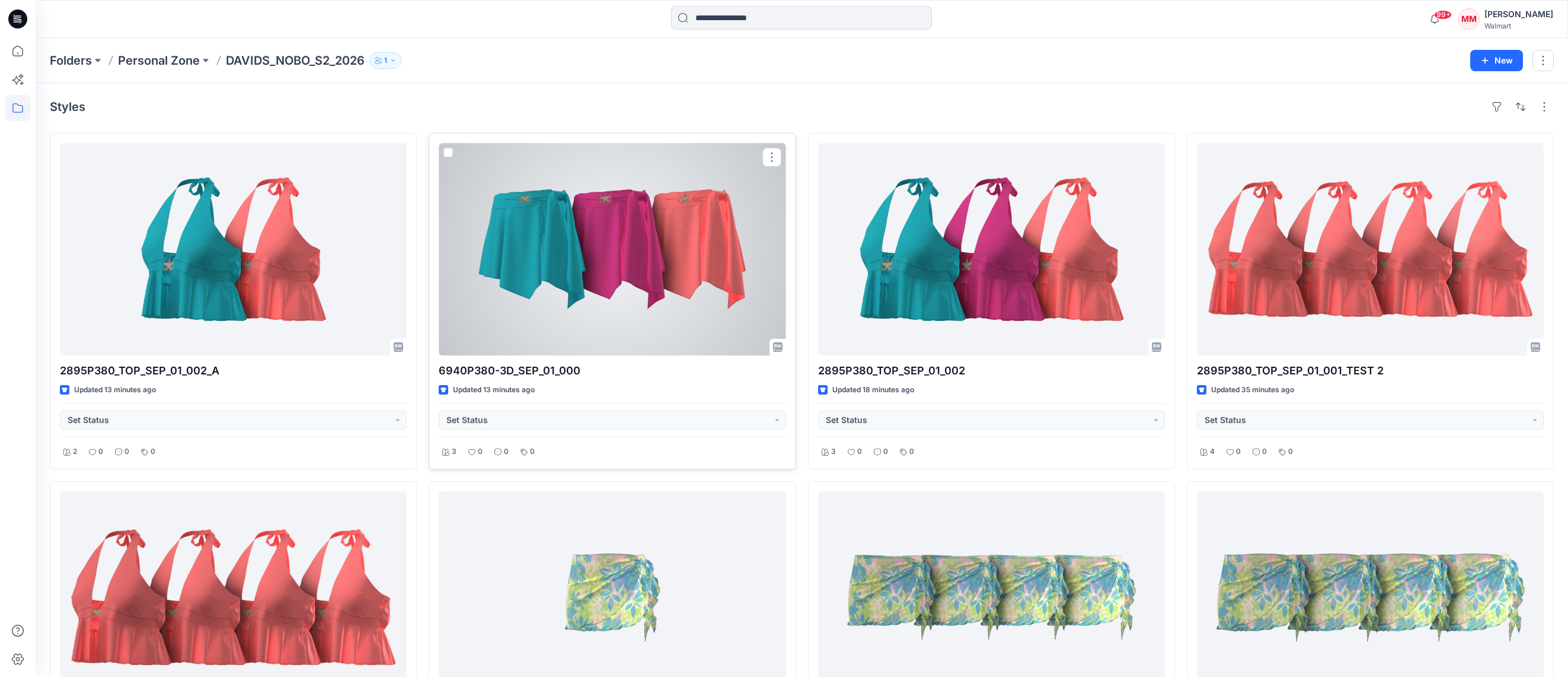
drag, startPoint x: 583, startPoint y: 375, endPoint x: 591, endPoint y: 373, distance: 8.2
click at [587, 375] on p "6940P380-3D_SEP_01_000" at bounding box center [612, 371] width 347 height 17
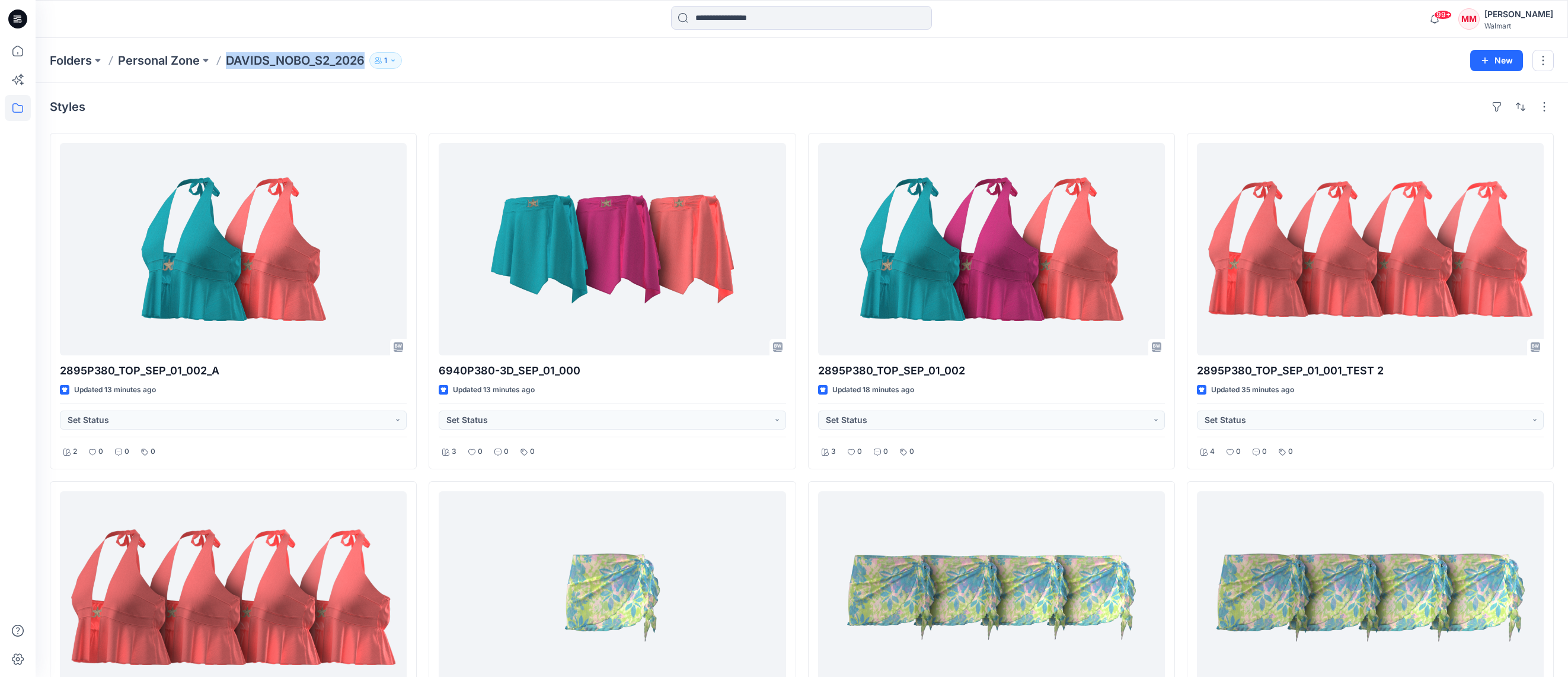
drag, startPoint x: 229, startPoint y: 61, endPoint x: 365, endPoint y: 61, distance: 136.0
click at [365, 66] on div "Folders Personal Zone DAVIDS_NOBO_S2_2026 1" at bounding box center [755, 61] width 1411 height 17
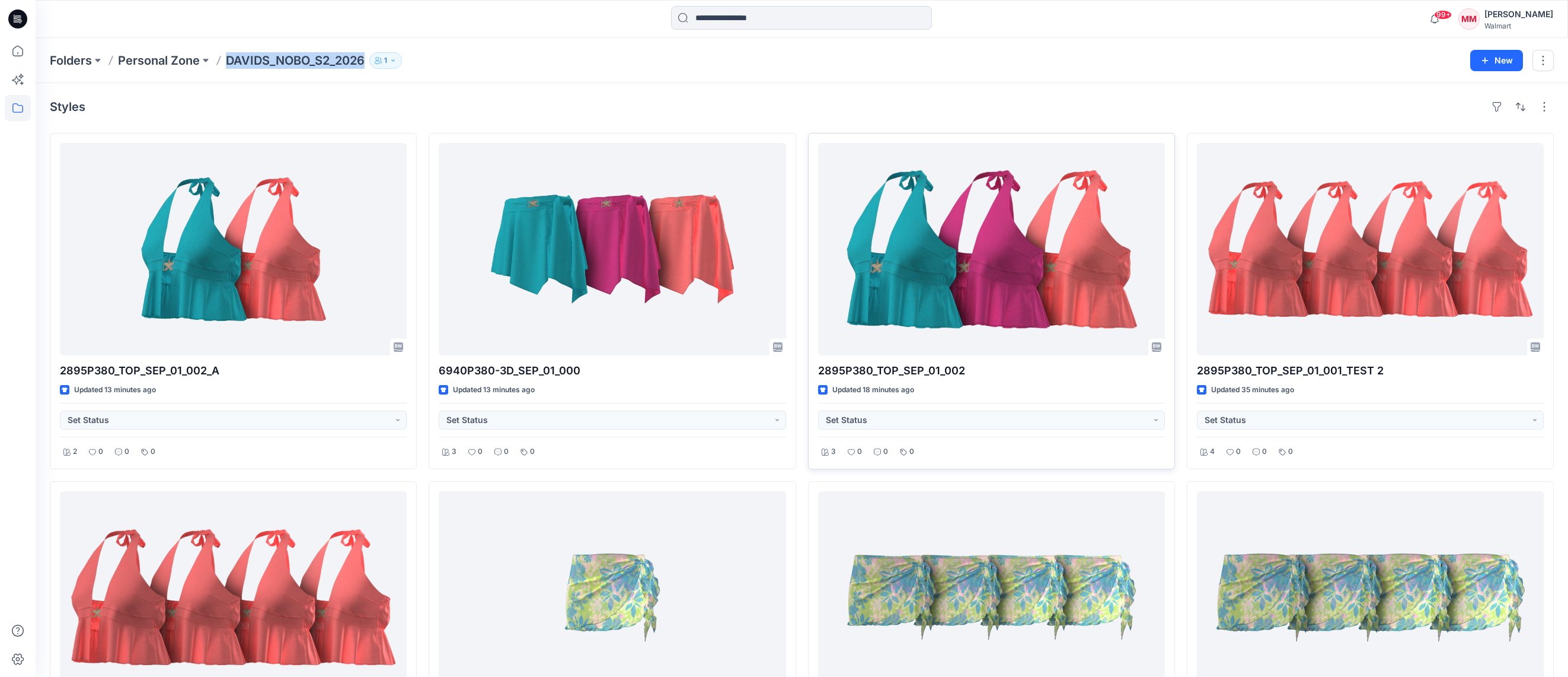
copy p "DAVIDS_NOBO_S2_2026"
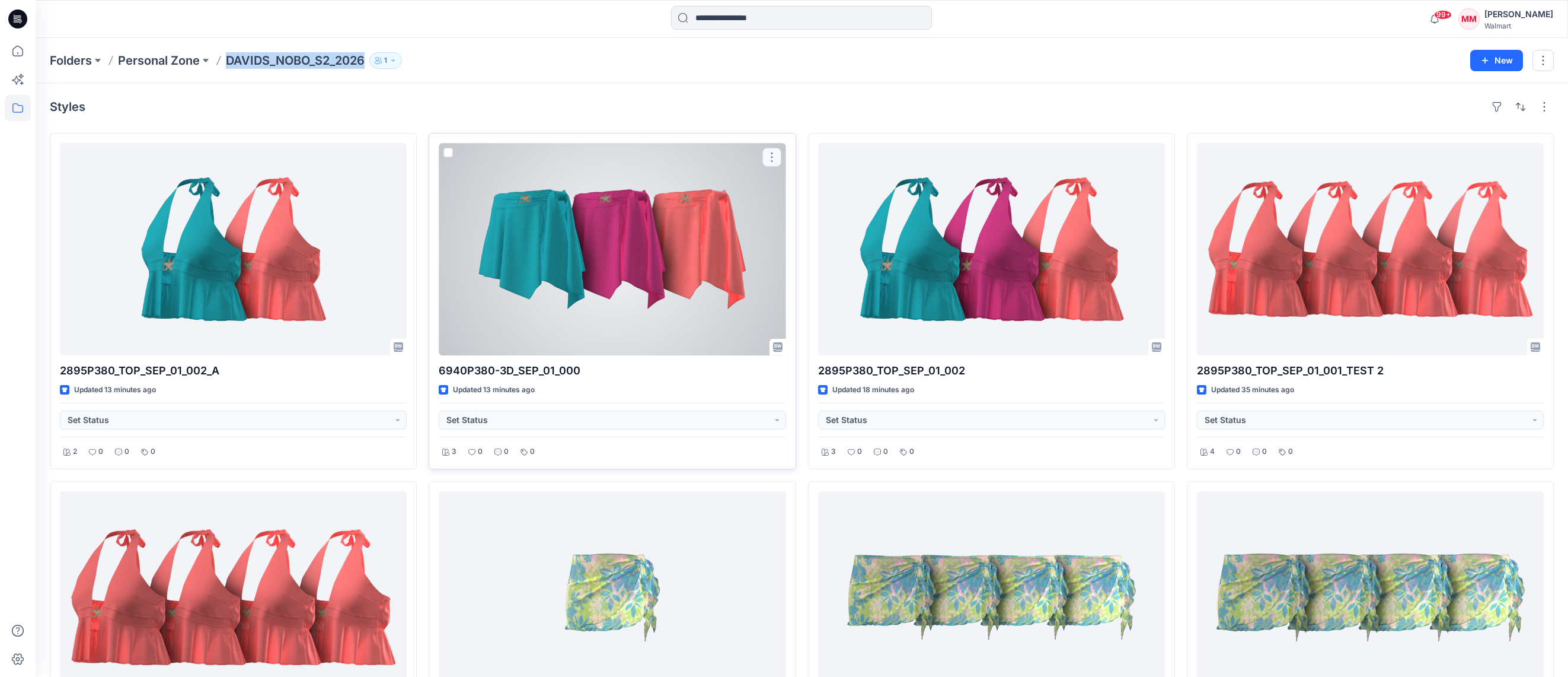
click at [774, 159] on button "button" at bounding box center [772, 157] width 19 height 19
click at [831, 229] on p "Duplicate to..." at bounding box center [813, 228] width 54 height 12
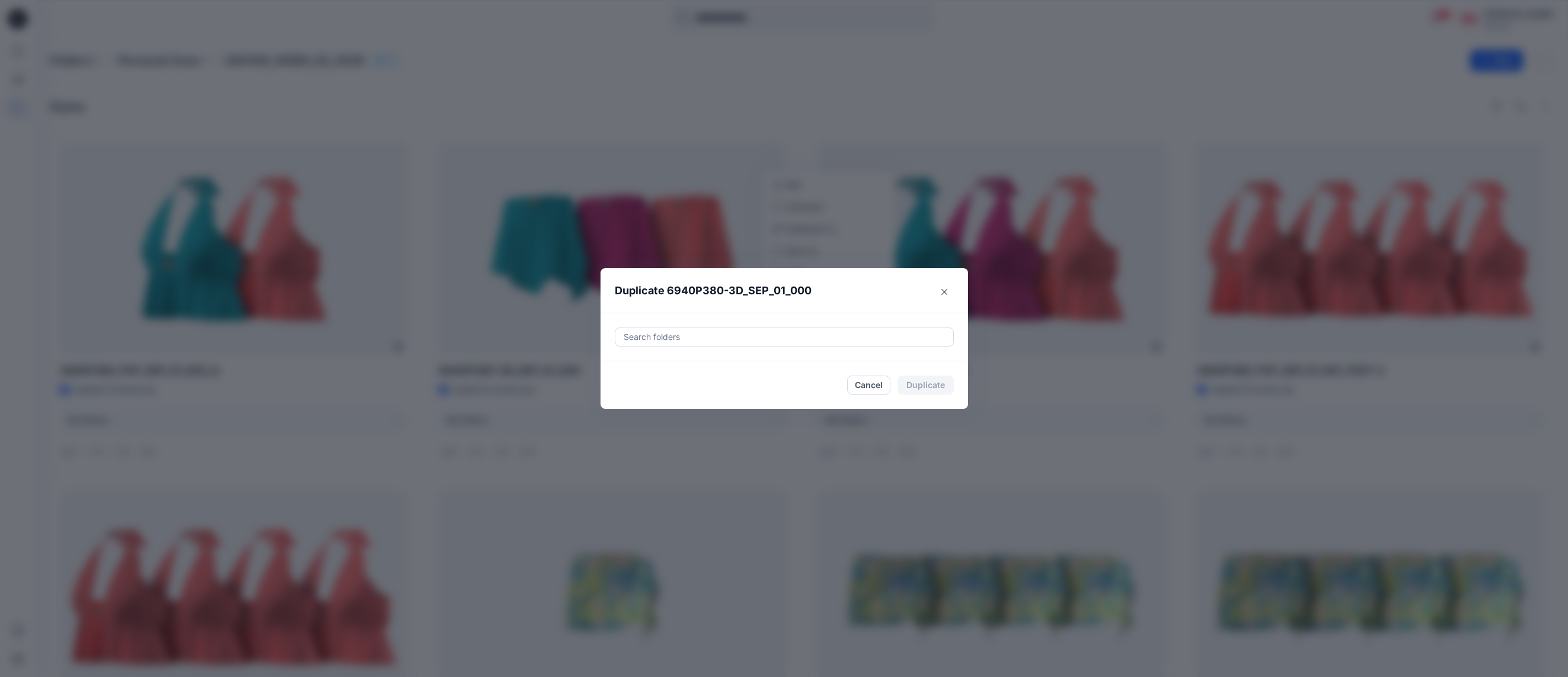
click at [750, 336] on div at bounding box center [784, 337] width 324 height 14
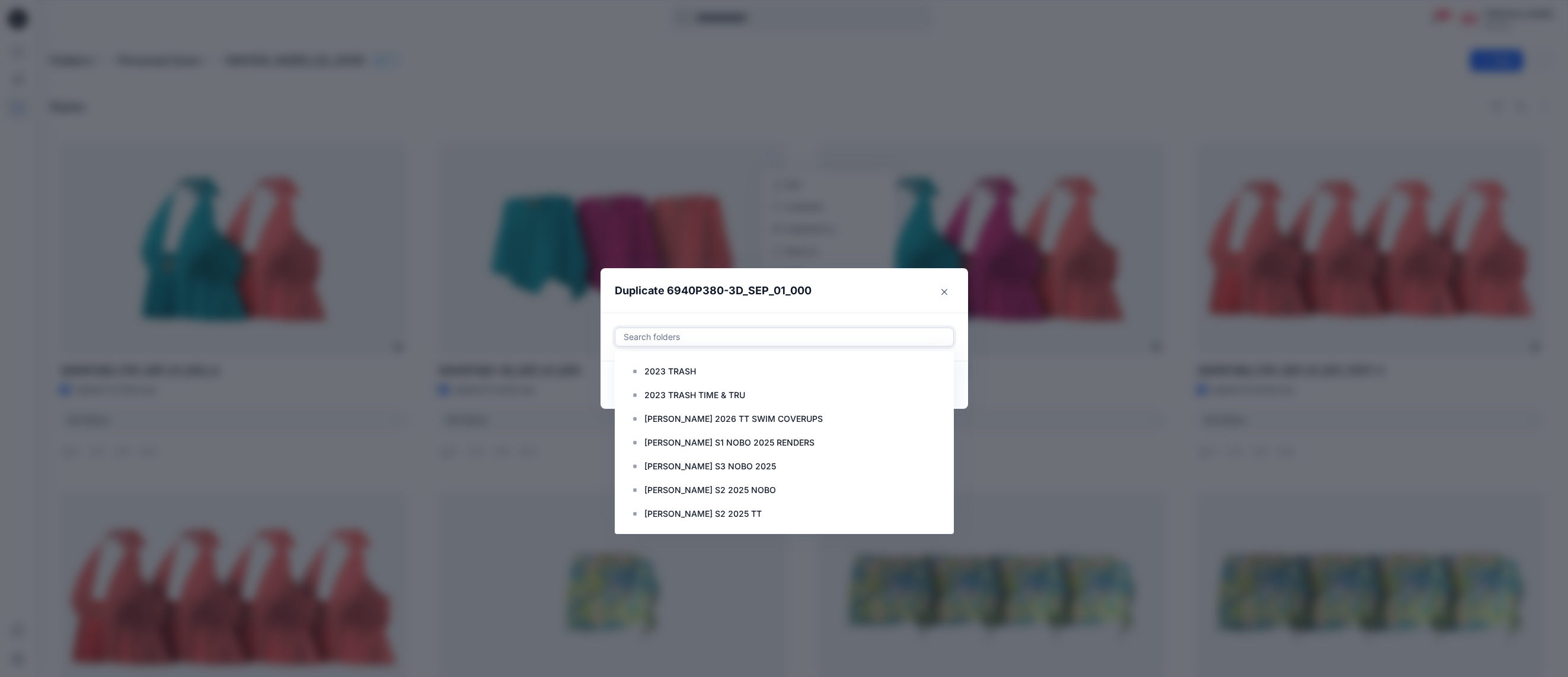
paste input "**********"
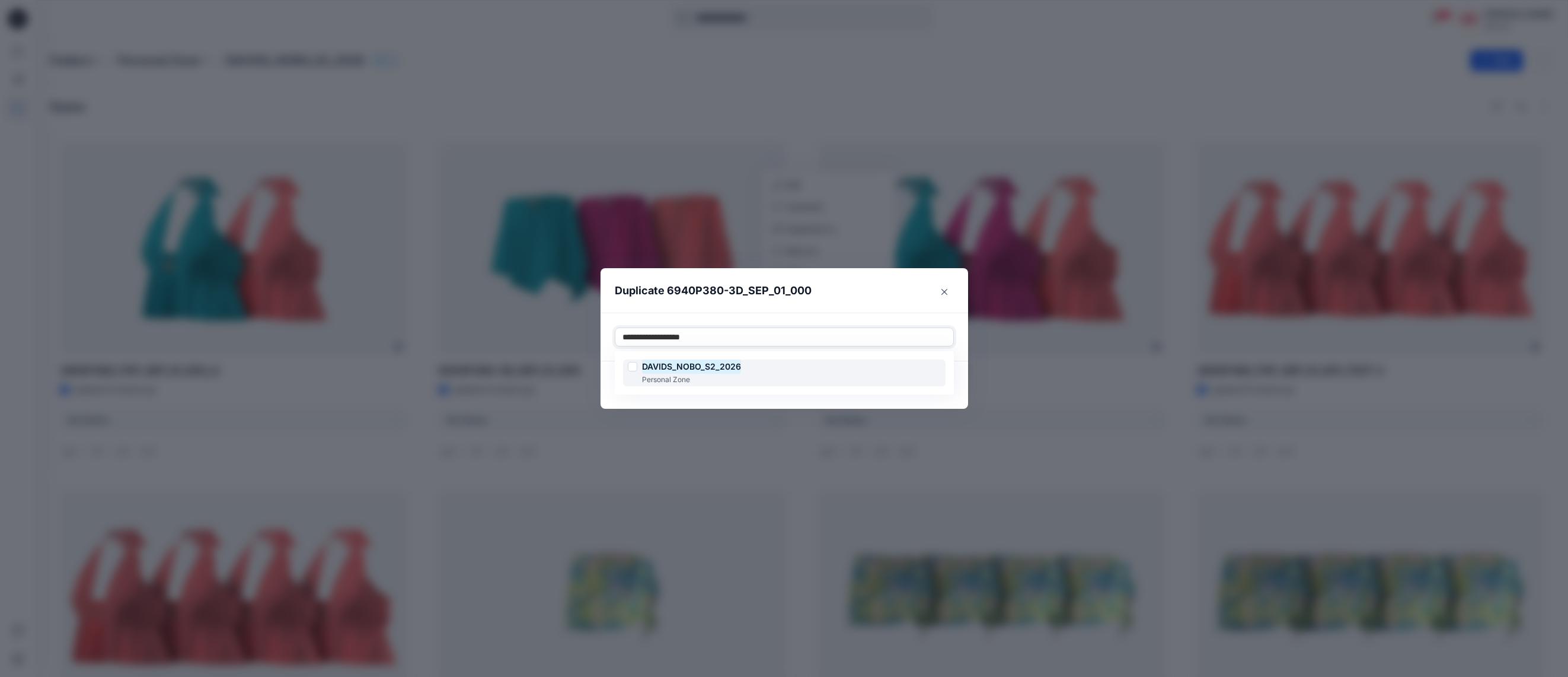
drag, startPoint x: 636, startPoint y: 370, endPoint x: 642, endPoint y: 363, distance: 9.2
click at [636, 370] on div at bounding box center [632, 366] width 10 height 10
type input "**********"
click at [836, 300] on header "Duplicate 6940P380-3D_SEP_01_000" at bounding box center [772, 290] width 344 height 45
click at [931, 386] on button "Duplicate" at bounding box center [926, 385] width 56 height 19
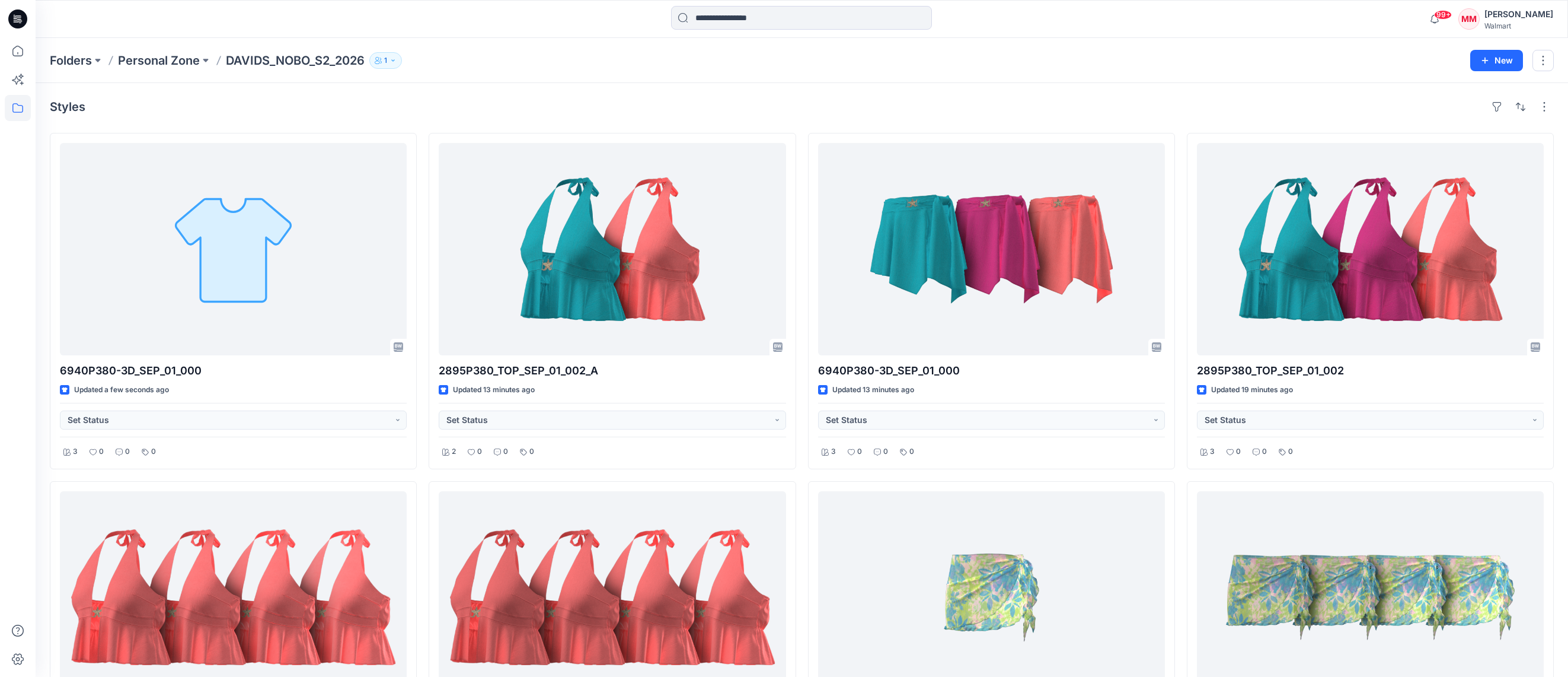
click at [638, 80] on div "Folders Personal Zone DAVIDS_NOBO_S2_2026 1 New" at bounding box center [802, 60] width 1532 height 45
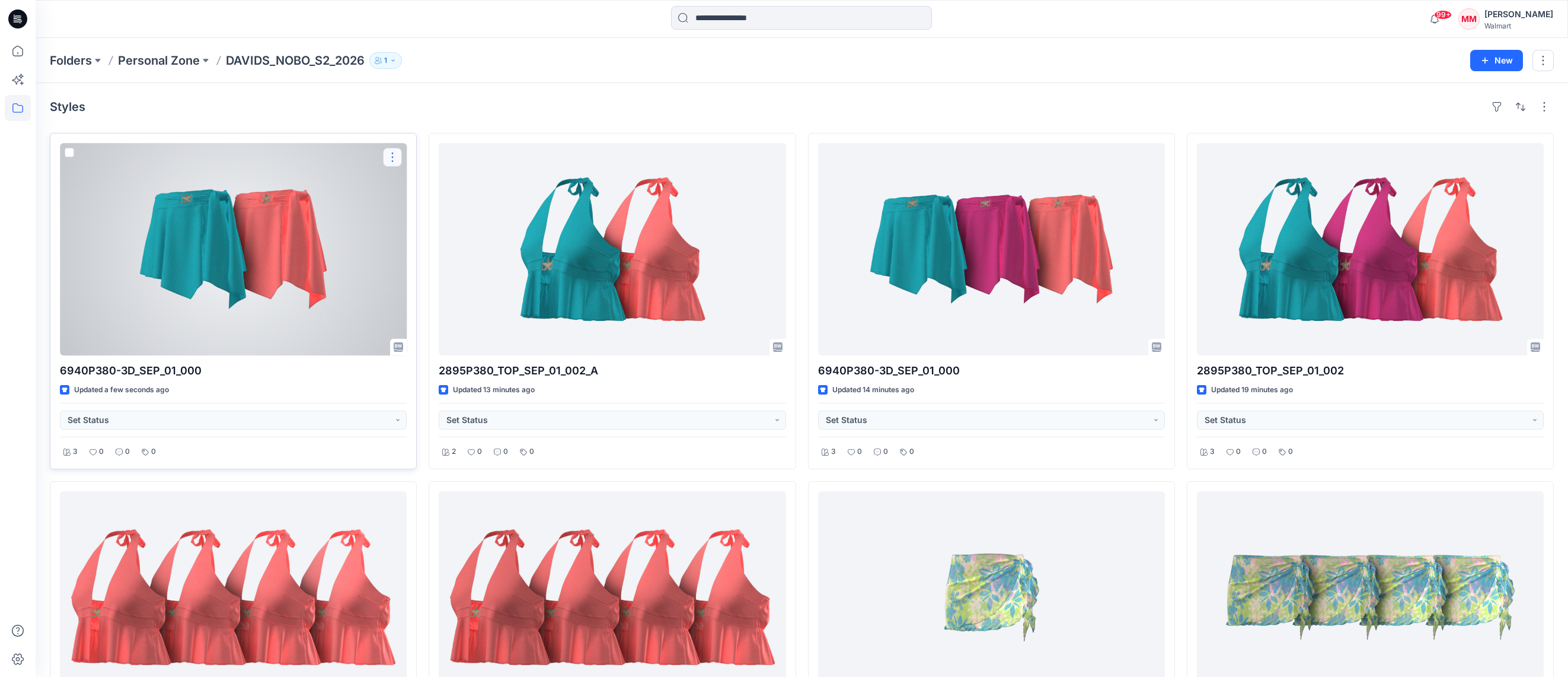
click at [390, 156] on button "button" at bounding box center [392, 157] width 19 height 19
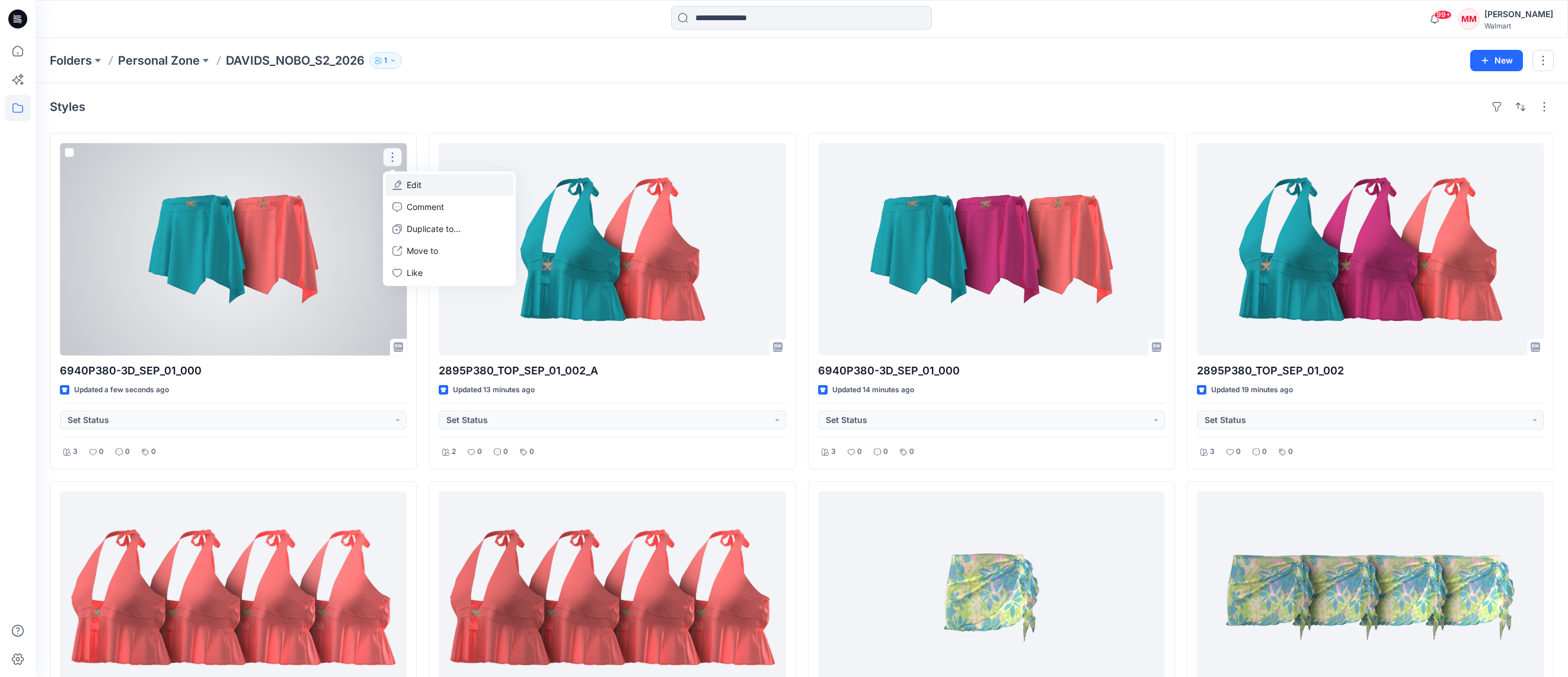
click at [432, 185] on button "Edit" at bounding box center [449, 185] width 128 height 22
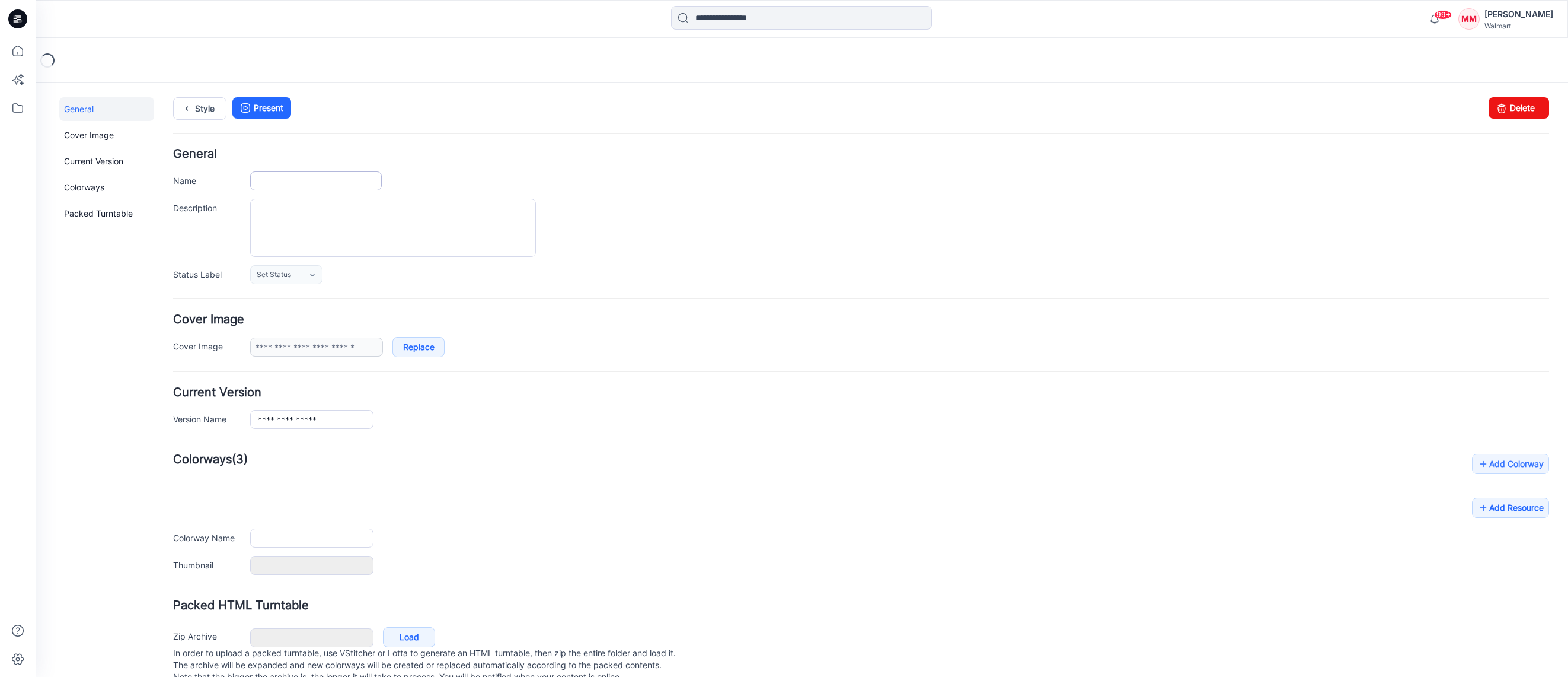
type input "**********"
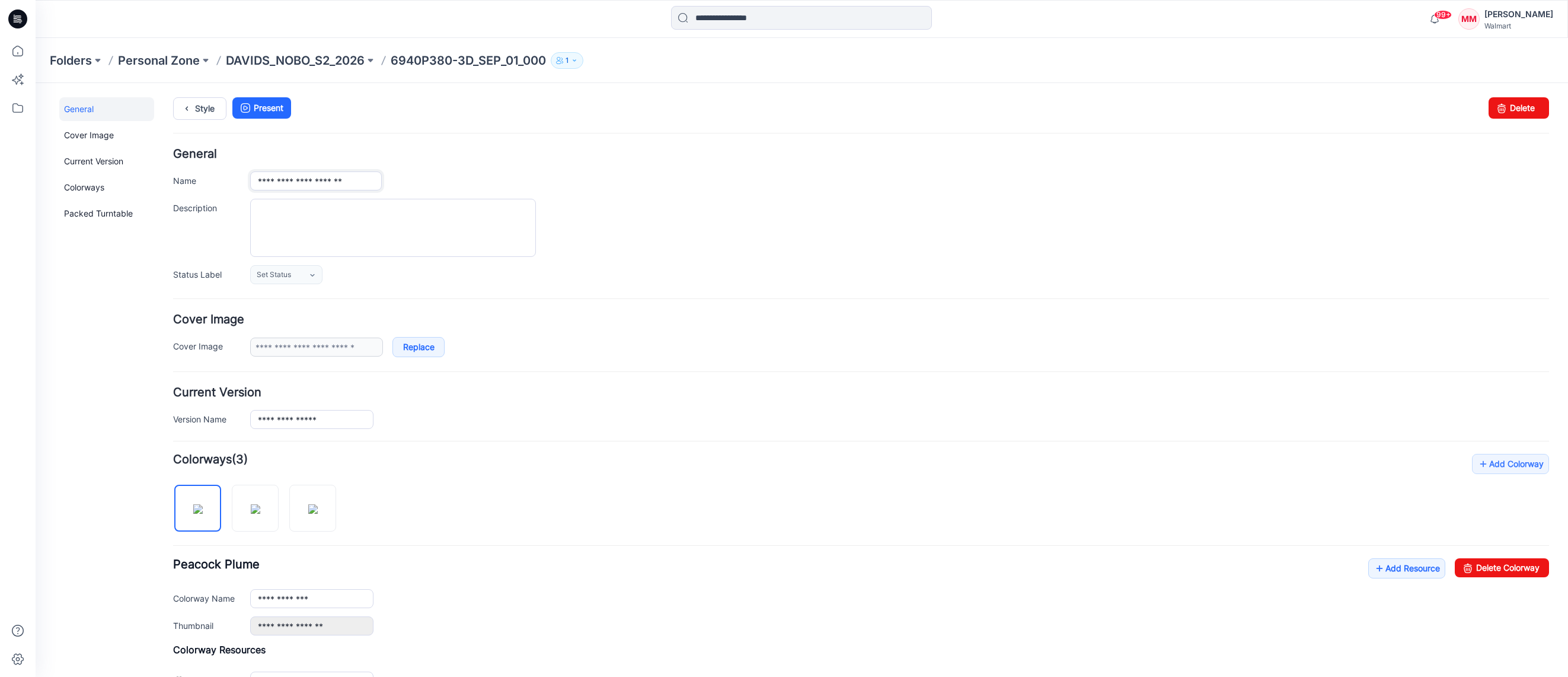
click at [370, 180] on input "**********" at bounding box center [316, 181] width 132 height 19
type input "**********"
drag, startPoint x: 459, startPoint y: 160, endPoint x: 449, endPoint y: 157, distance: 10.4
click at [459, 160] on div "**********" at bounding box center [861, 216] width 1376 height 136
click at [256, 507] on img at bounding box center [255, 509] width 10 height 10
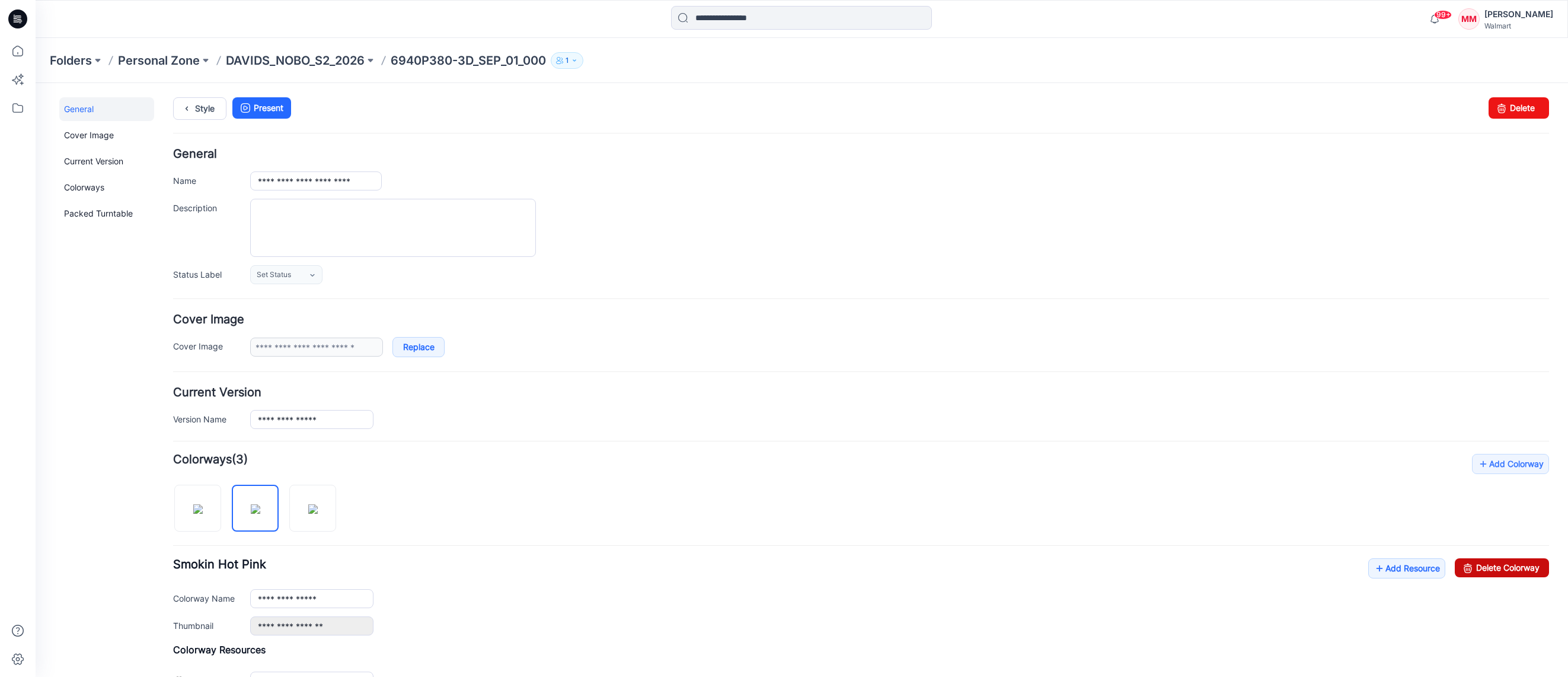
click at [1516, 567] on link "Delete Colorway" at bounding box center [1502, 568] width 95 height 19
type input "**********"
click at [303, 58] on p "DAVIDS_NOBO_S2_2026" at bounding box center [295, 61] width 139 height 17
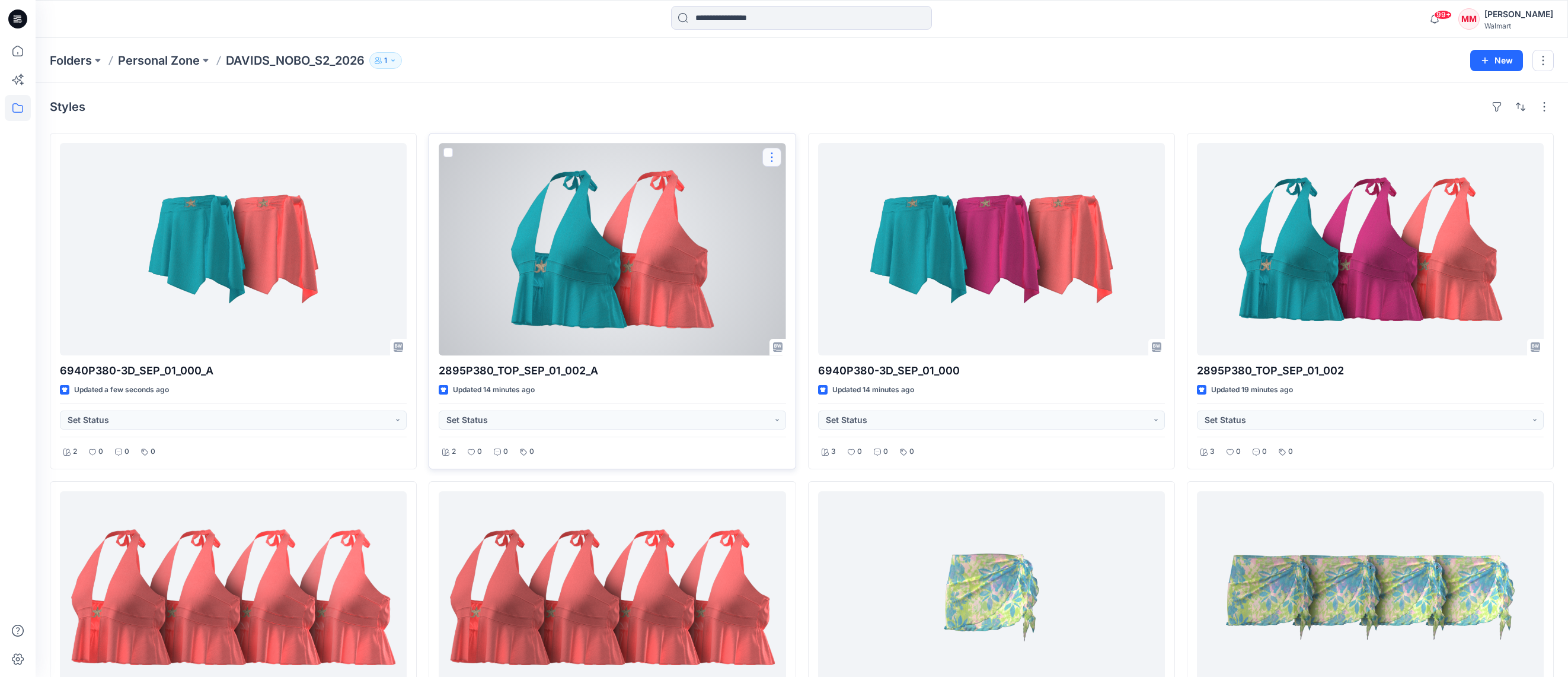
click at [771, 157] on button "button" at bounding box center [772, 157] width 19 height 19
click at [815, 230] on p "Duplicate to..." at bounding box center [813, 228] width 54 height 12
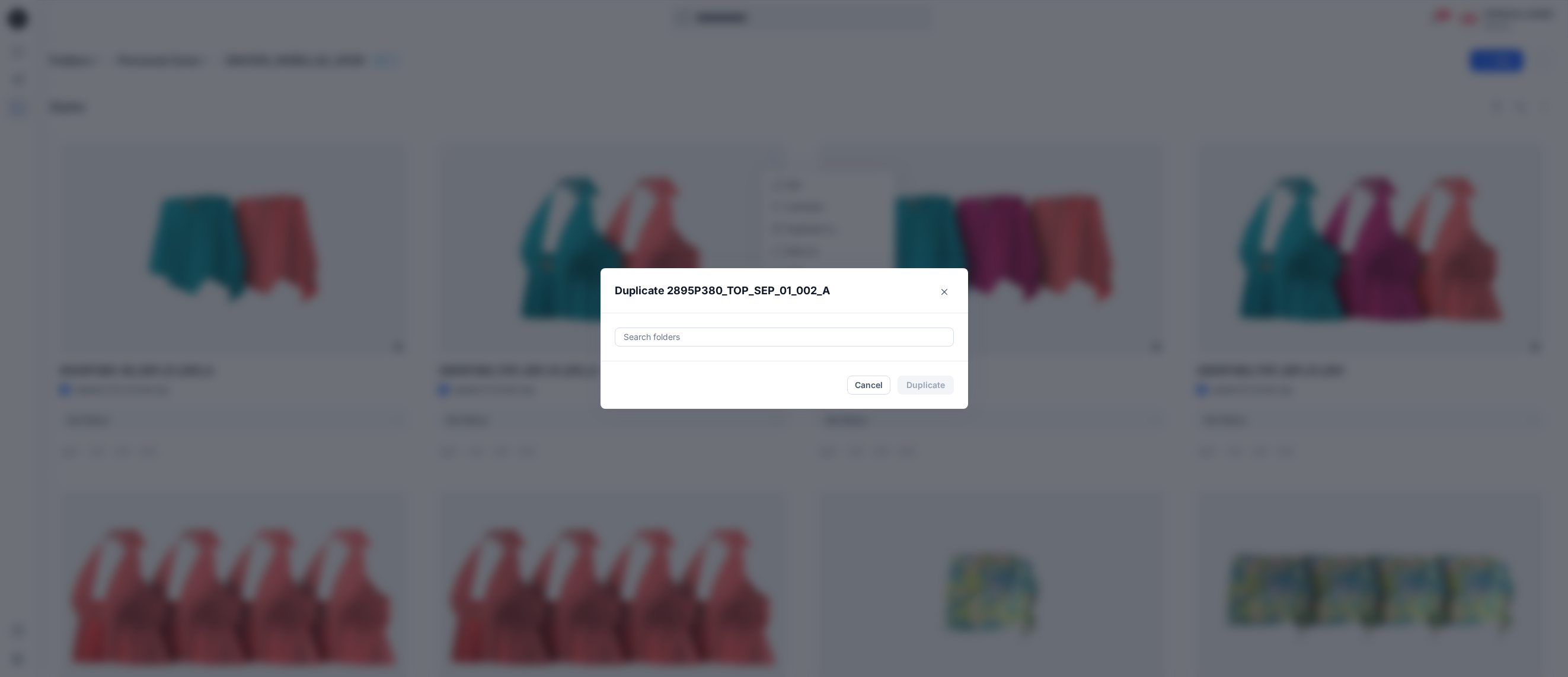
click at [726, 339] on div at bounding box center [784, 337] width 324 height 14
paste input "**********"
drag, startPoint x: 635, startPoint y: 368, endPoint x: 670, endPoint y: 357, distance: 36.7
click at [635, 368] on div at bounding box center [632, 366] width 10 height 10
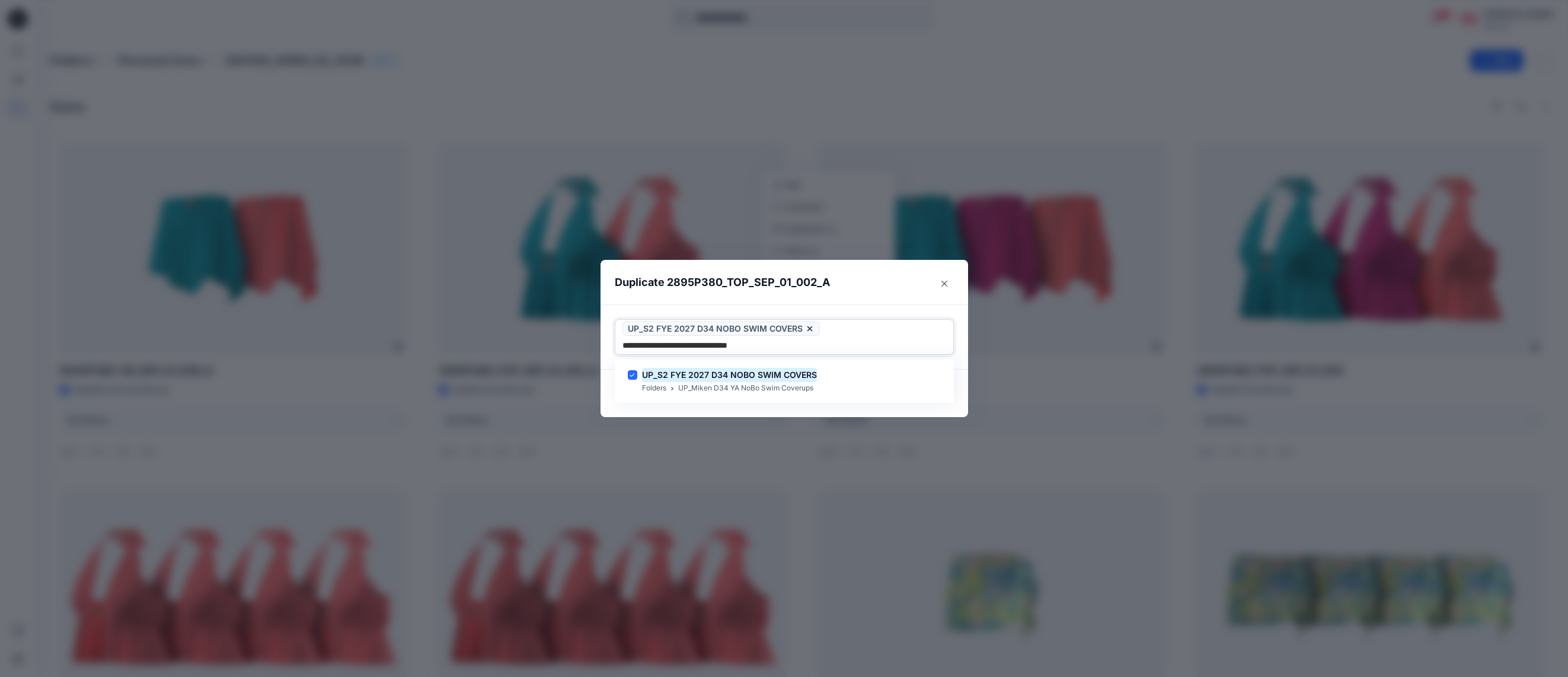
type input "**********"
drag, startPoint x: 860, startPoint y: 294, endPoint x: 876, endPoint y: 316, distance: 27.2
click at [860, 294] on header "Duplicate 2895P380_TOP_SEP_01_002_A" at bounding box center [772, 282] width 344 height 45
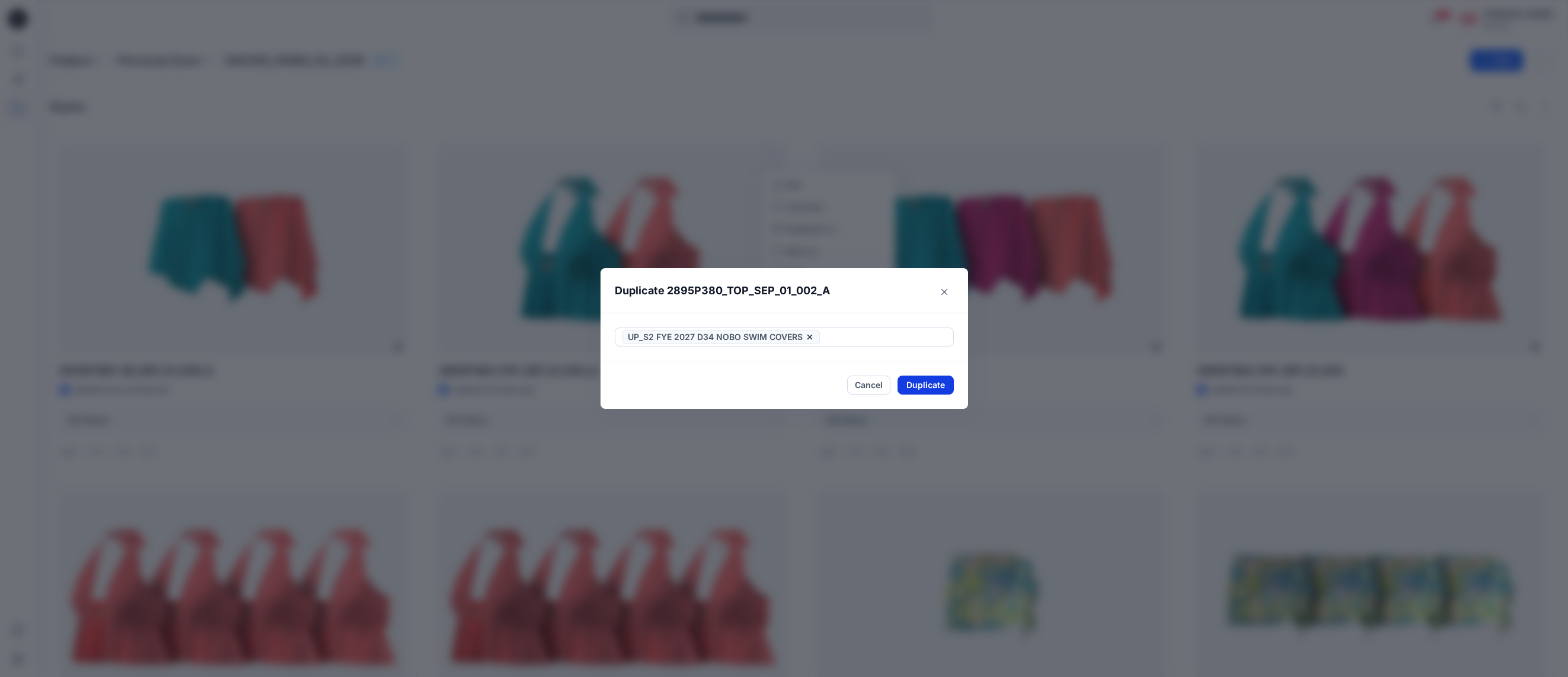
click at [934, 384] on button "Duplicate" at bounding box center [926, 385] width 56 height 19
click at [527, 109] on div "Duplicate 2895P380_TOP_SEP_01_002_A Your styles were duplicated successfully Cl…" at bounding box center [784, 338] width 1568 height 677
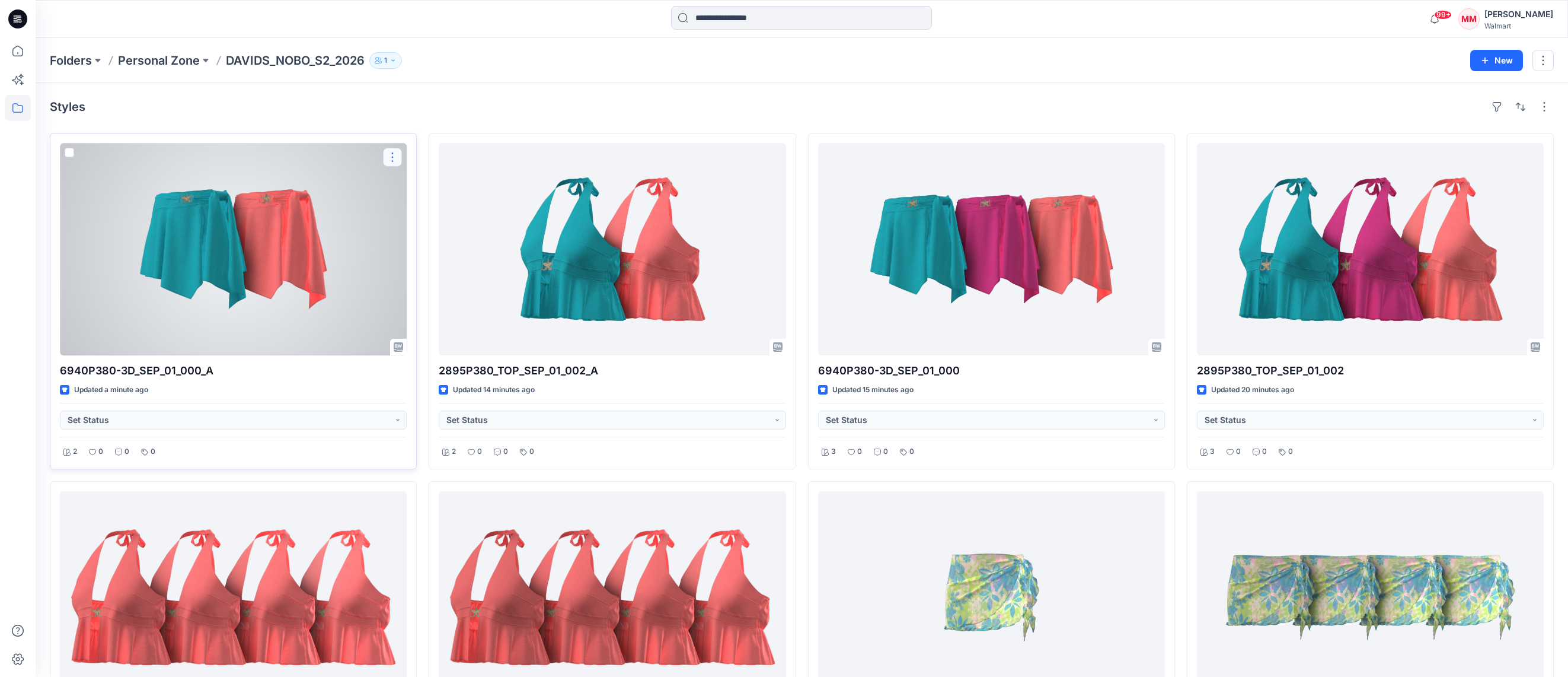
click at [393, 155] on button "button" at bounding box center [392, 157] width 19 height 19
click at [445, 230] on p "Duplicate to..." at bounding box center [433, 228] width 54 height 12
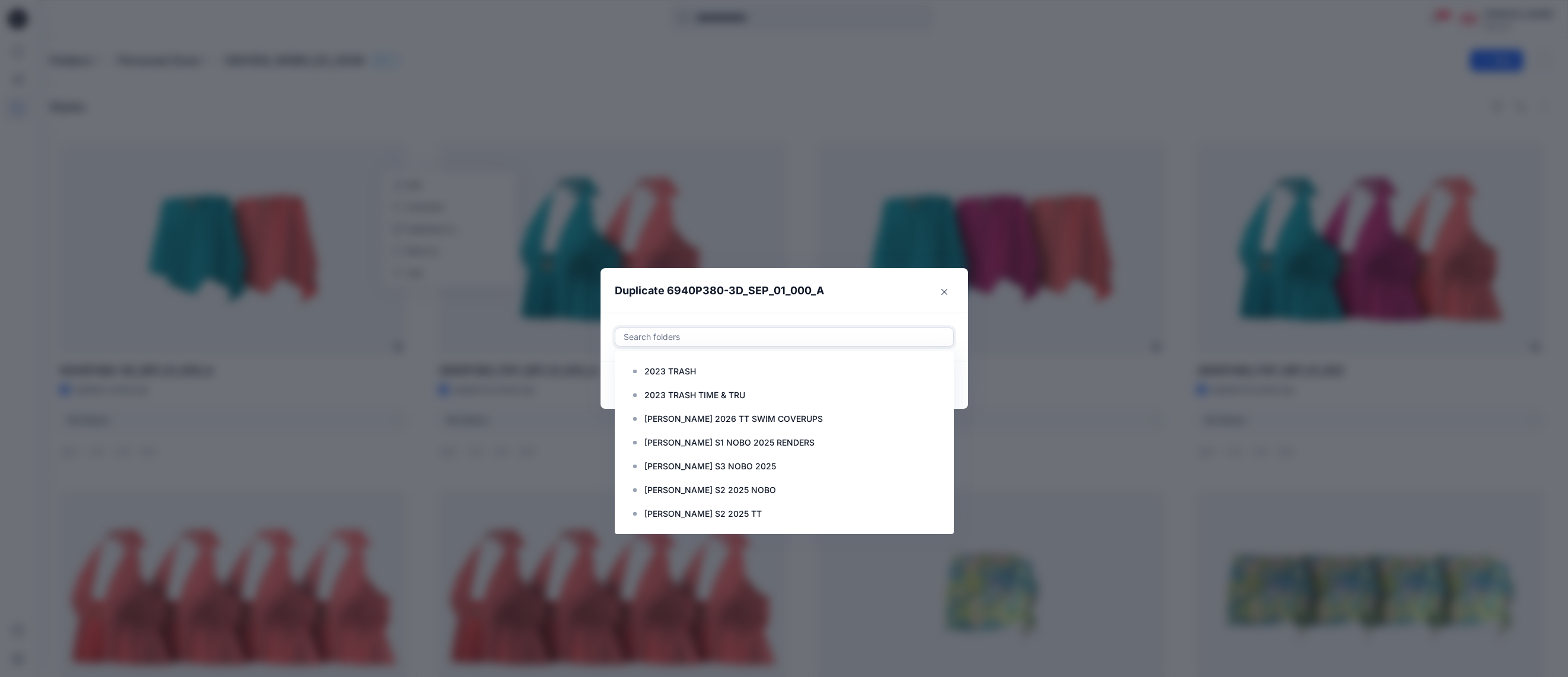
drag, startPoint x: 695, startPoint y: 332, endPoint x: 694, endPoint y: 326, distance: 6.1
click at [695, 332] on div at bounding box center [784, 337] width 324 height 14
paste input "**********"
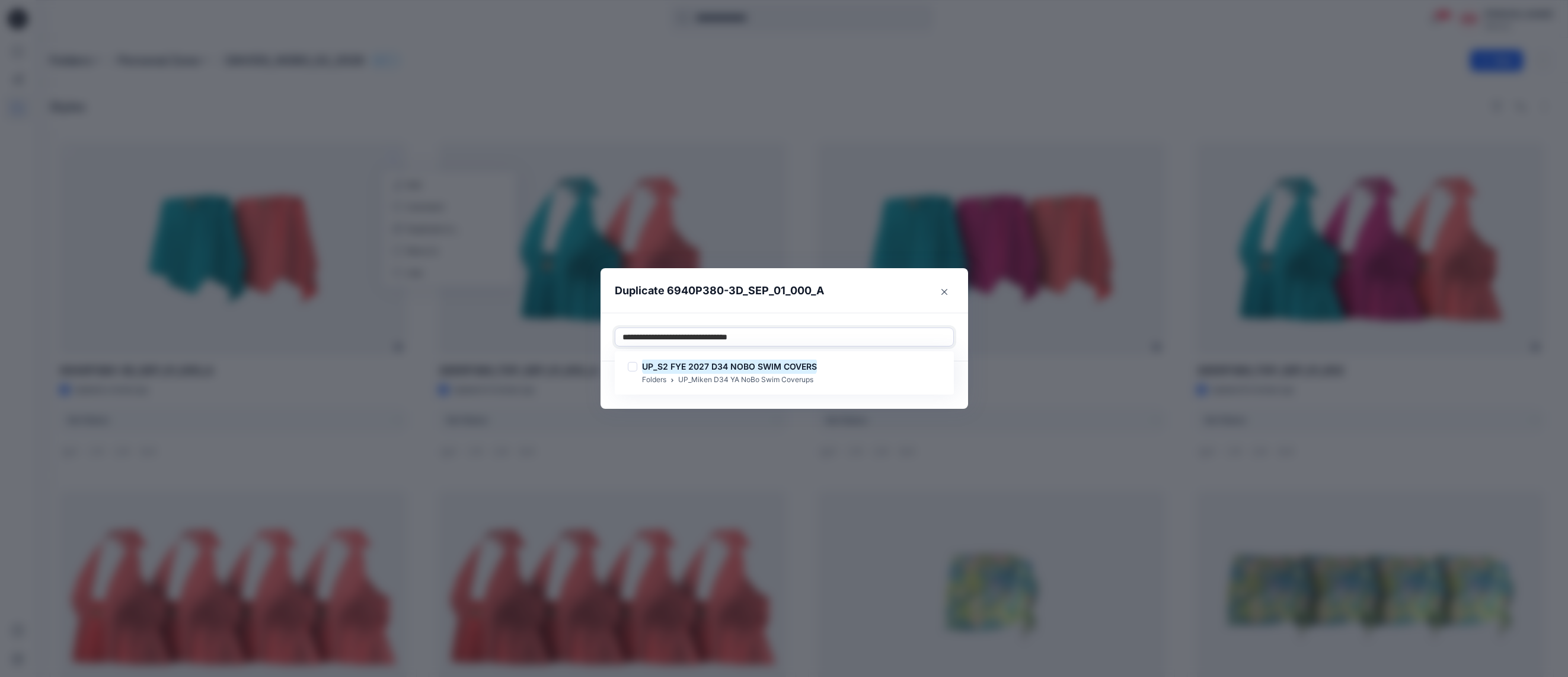
click at [635, 366] on div at bounding box center [632, 366] width 10 height 10
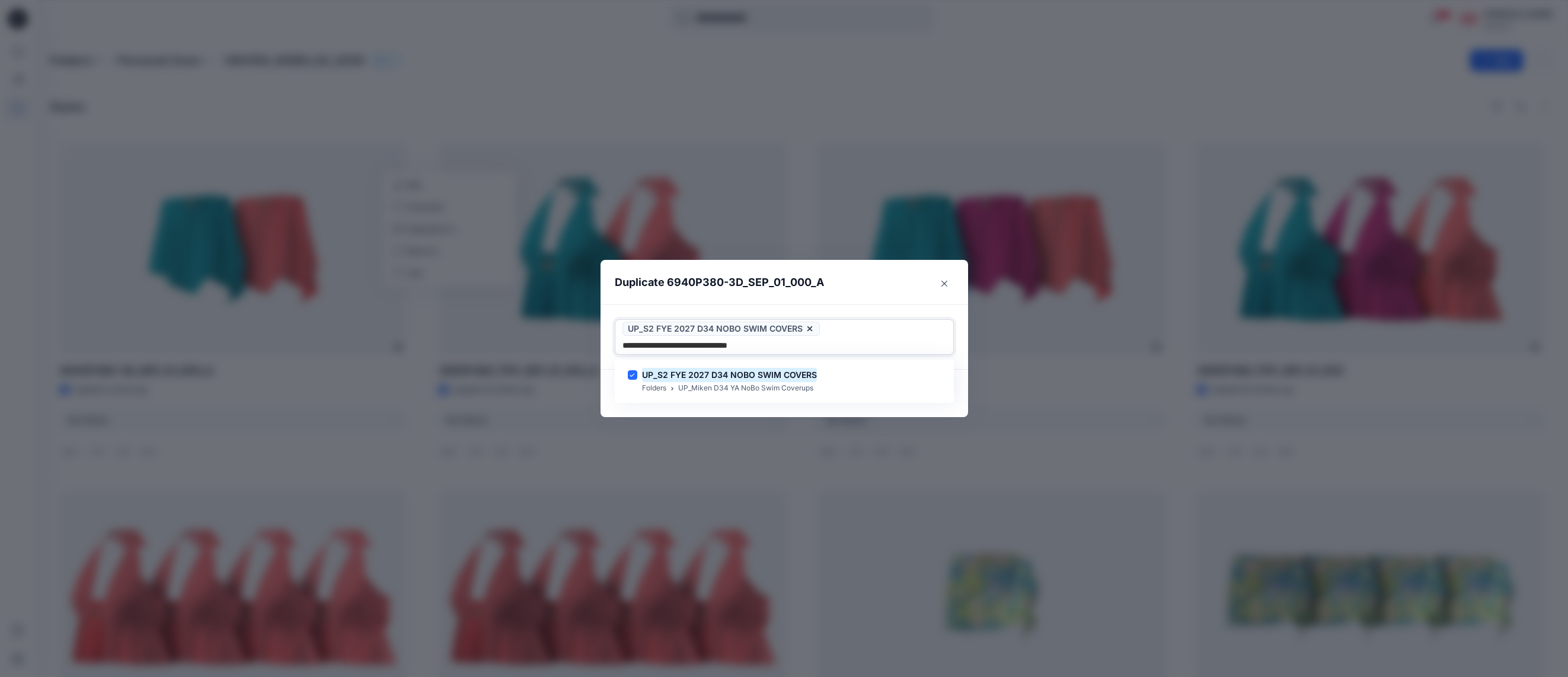
type input "**********"
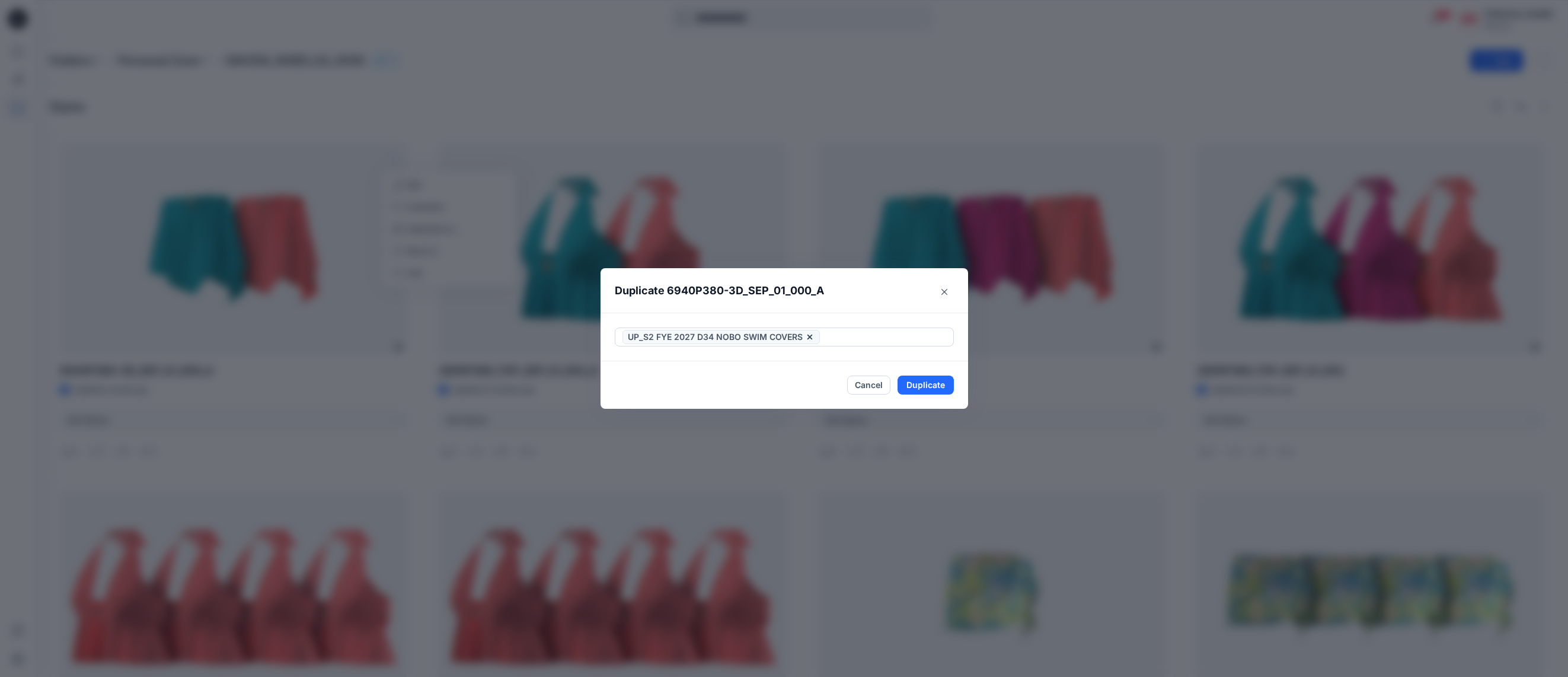
drag, startPoint x: 847, startPoint y: 297, endPoint x: 865, endPoint y: 329, distance: 36.7
click at [847, 297] on header "Duplicate 6940P380-3D_SEP_01_000_A" at bounding box center [772, 290] width 344 height 45
click at [930, 389] on button "Duplicate" at bounding box center [926, 385] width 56 height 19
click at [948, 292] on button "Close" at bounding box center [944, 292] width 19 height 19
